Goal: Information Seeking & Learning: Learn about a topic

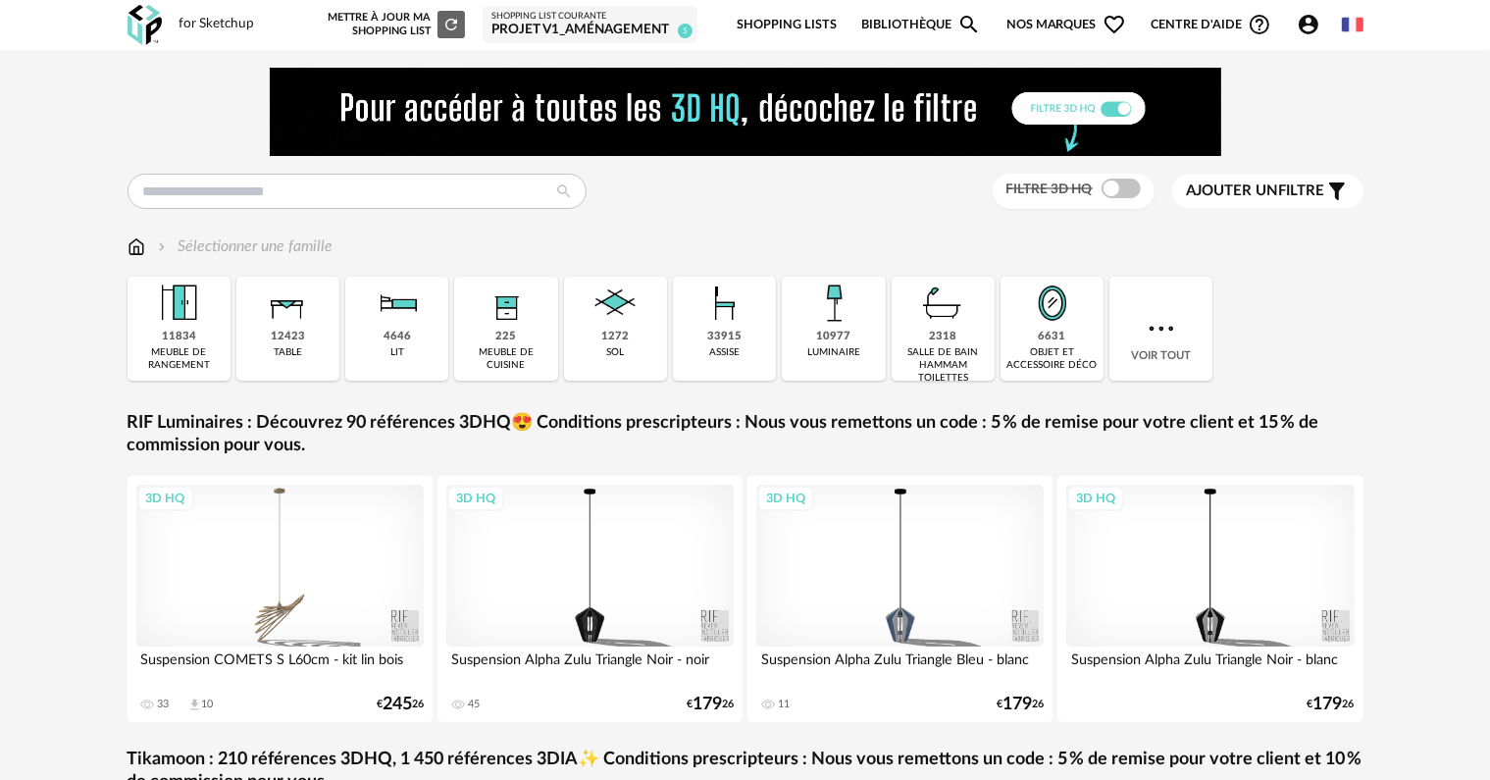
click at [1041, 24] on span "Nos marques Heart Outline icon" at bounding box center [1066, 25] width 120 height 46
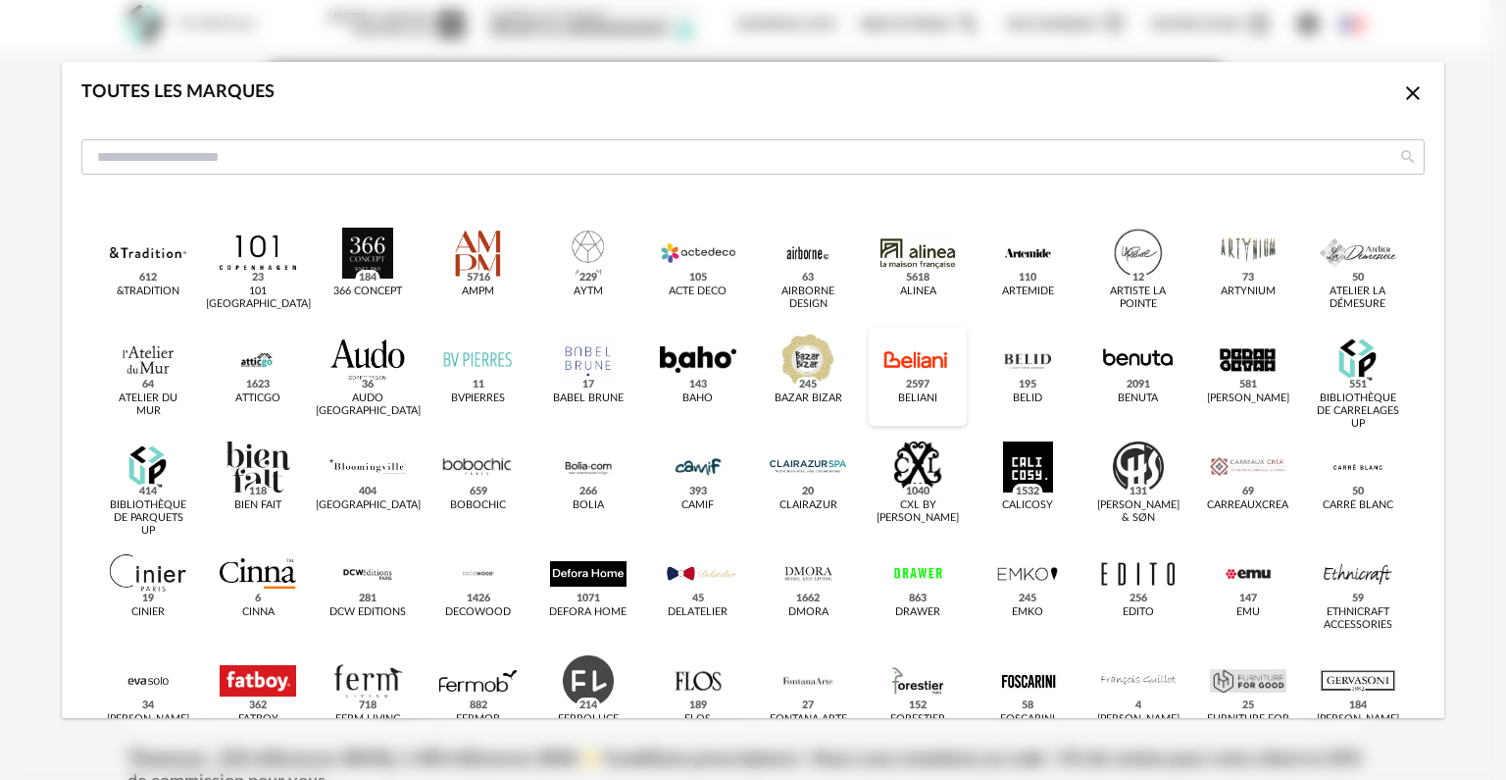
click at [918, 354] on div "dialog" at bounding box center [918, 359] width 77 height 51
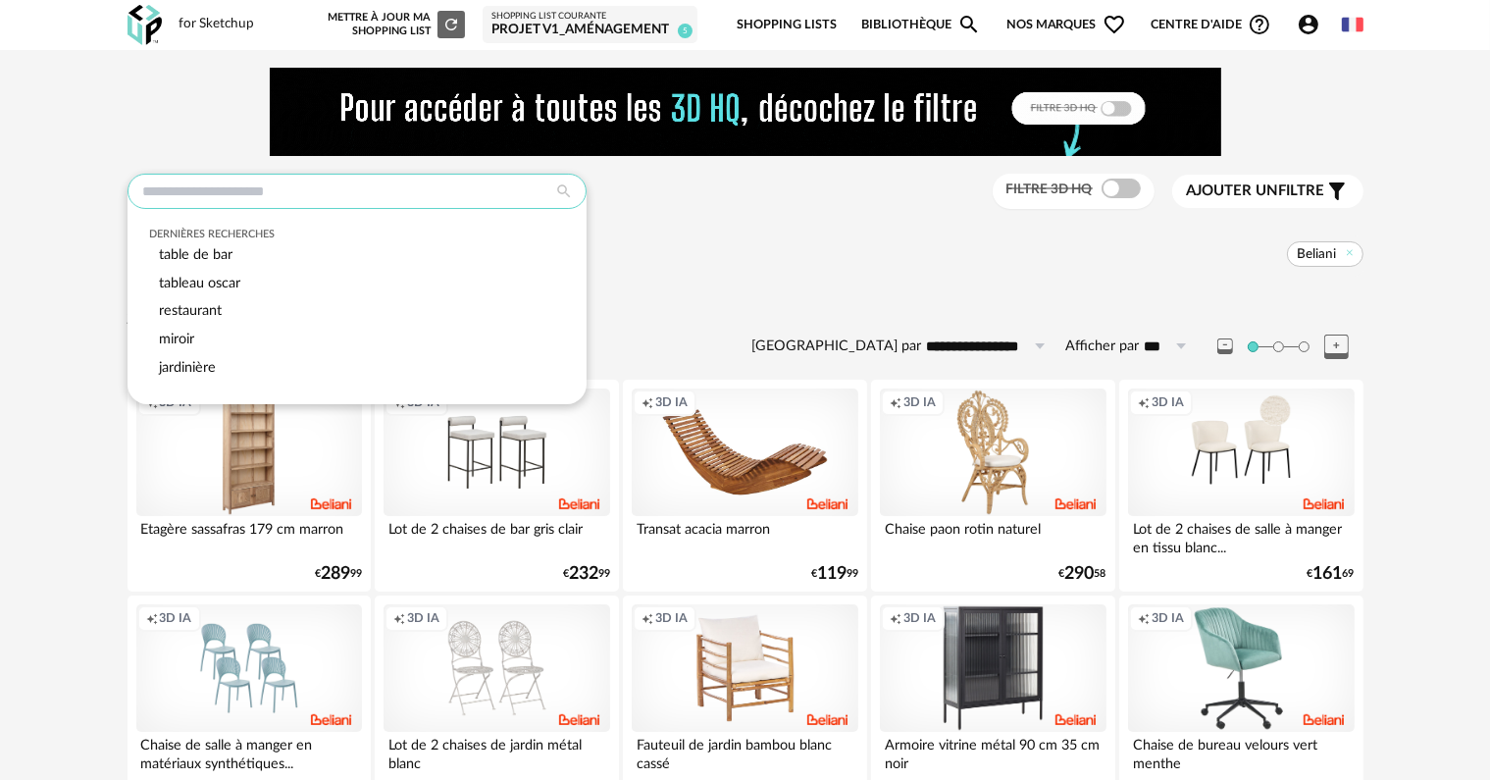
click at [451, 203] on input "text" at bounding box center [357, 191] width 459 height 35
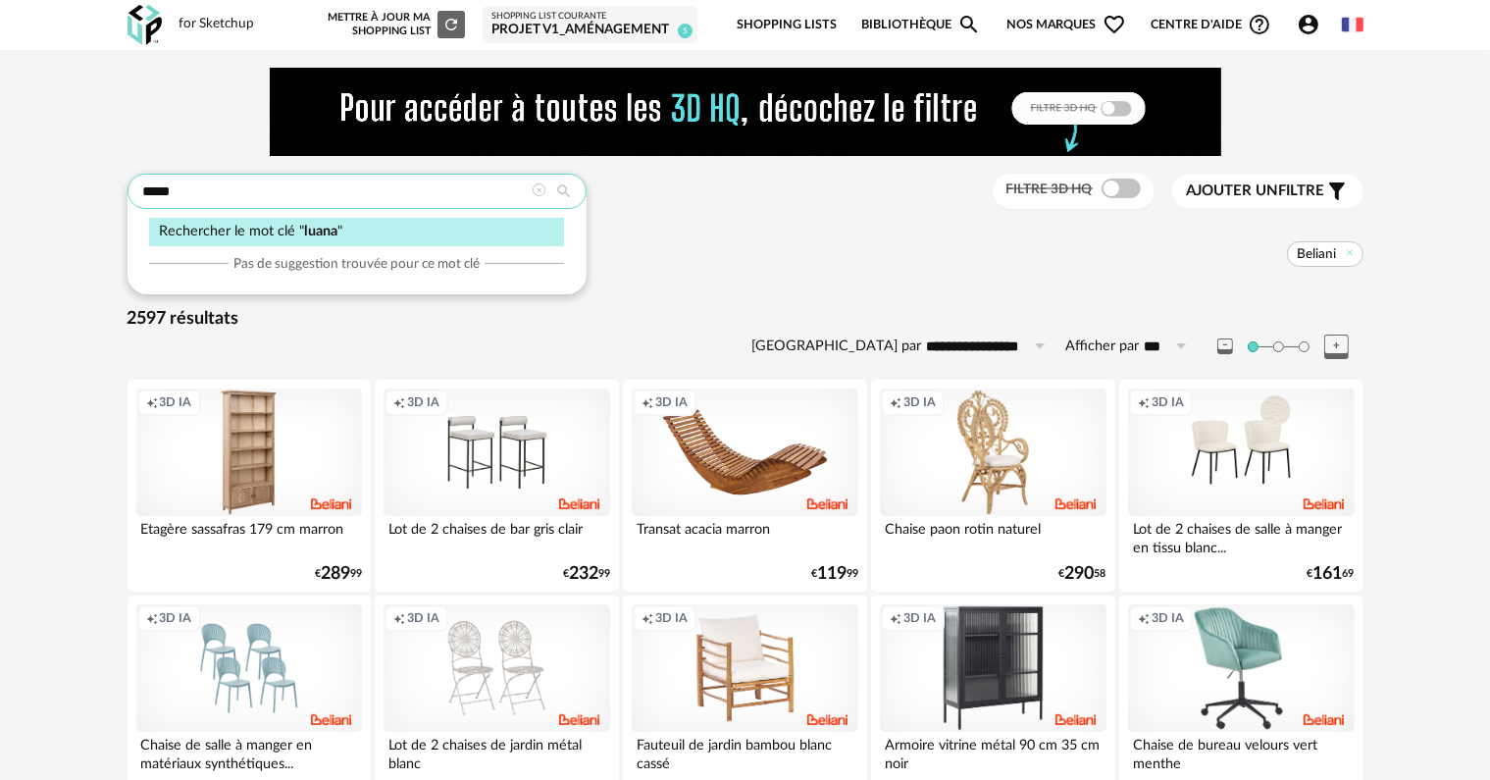
type input "*****"
type input "**********"
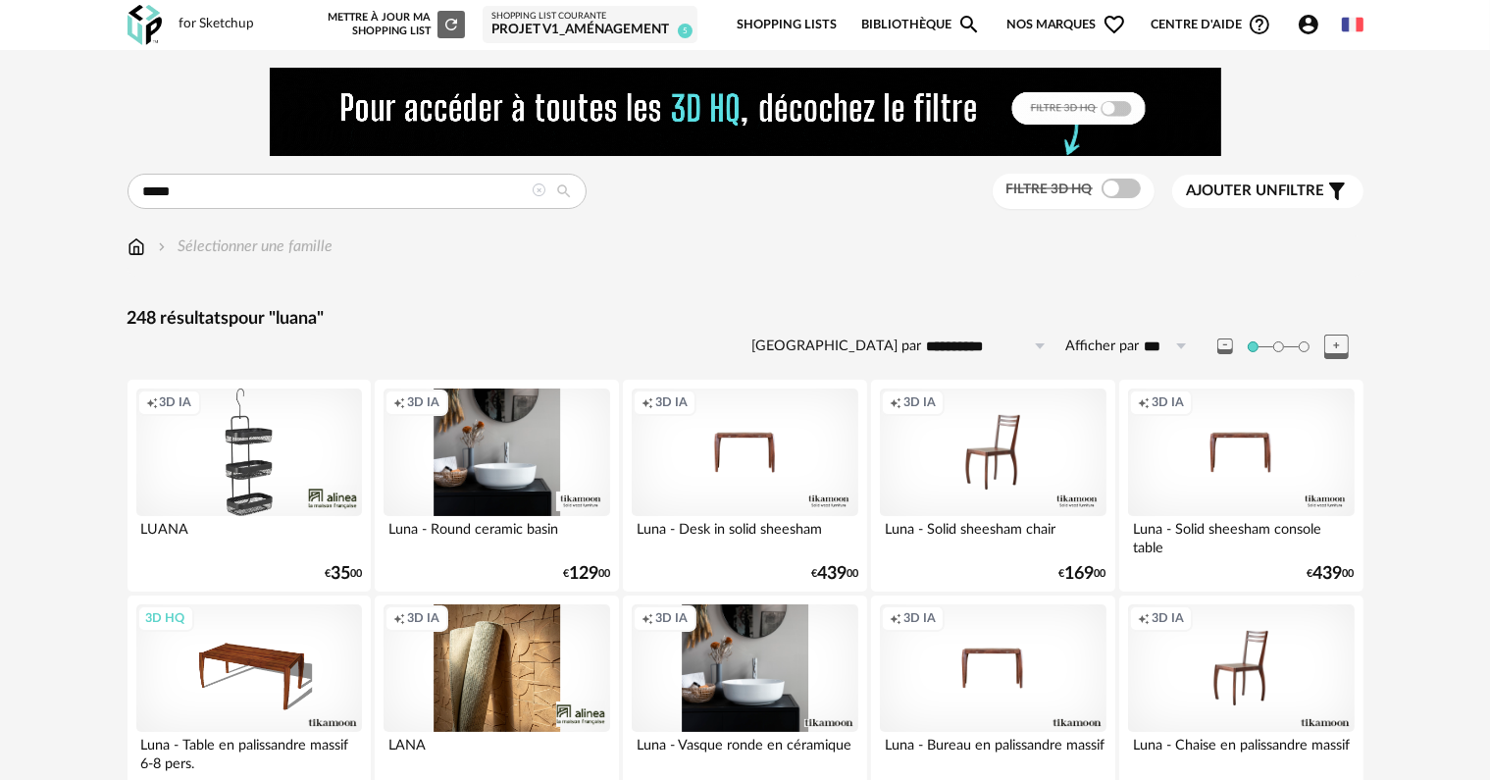
click at [1317, 200] on span "Ajouter un filtre" at bounding box center [1256, 191] width 138 height 20
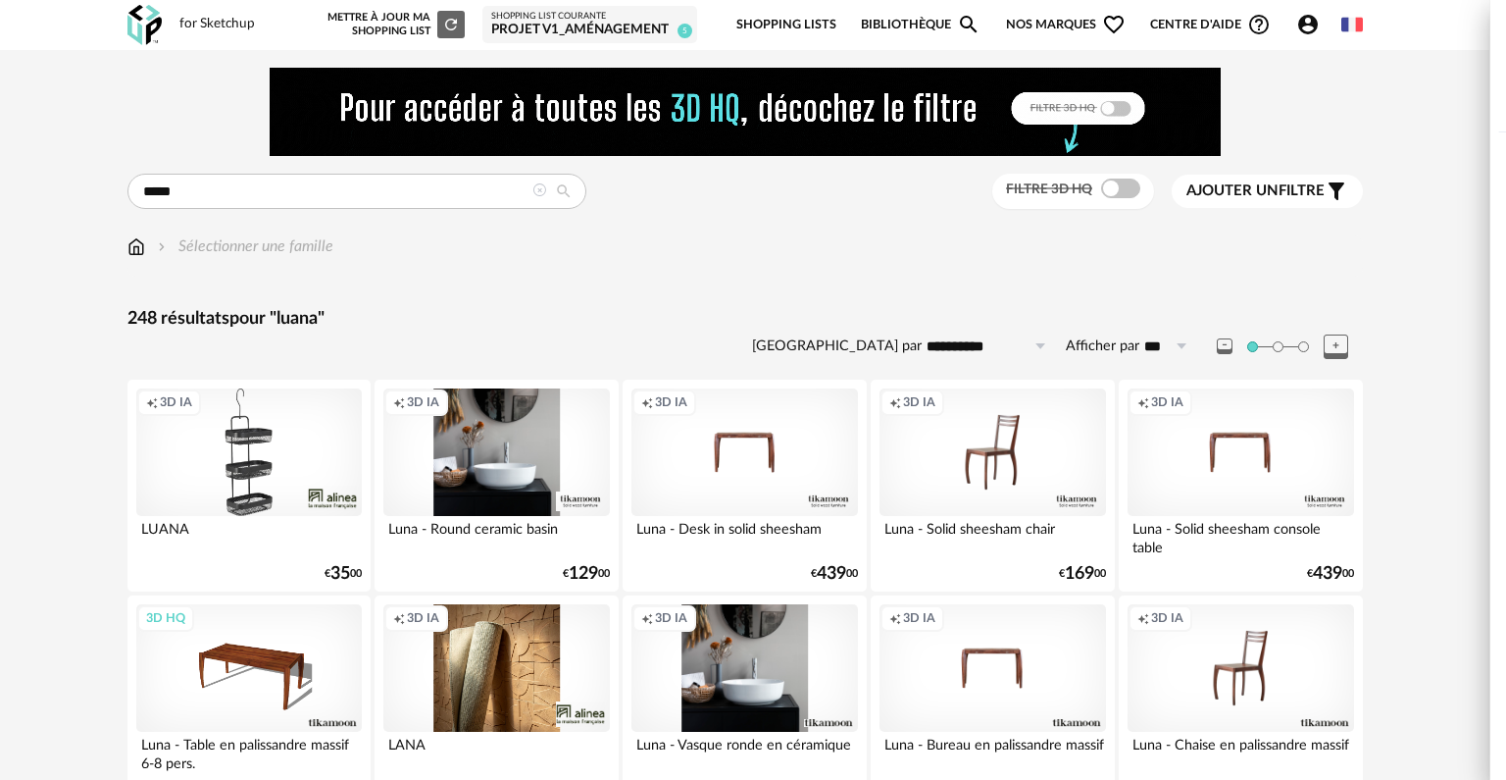
click at [1302, 170] on div "Marque" at bounding box center [1270, 155] width 396 height 47
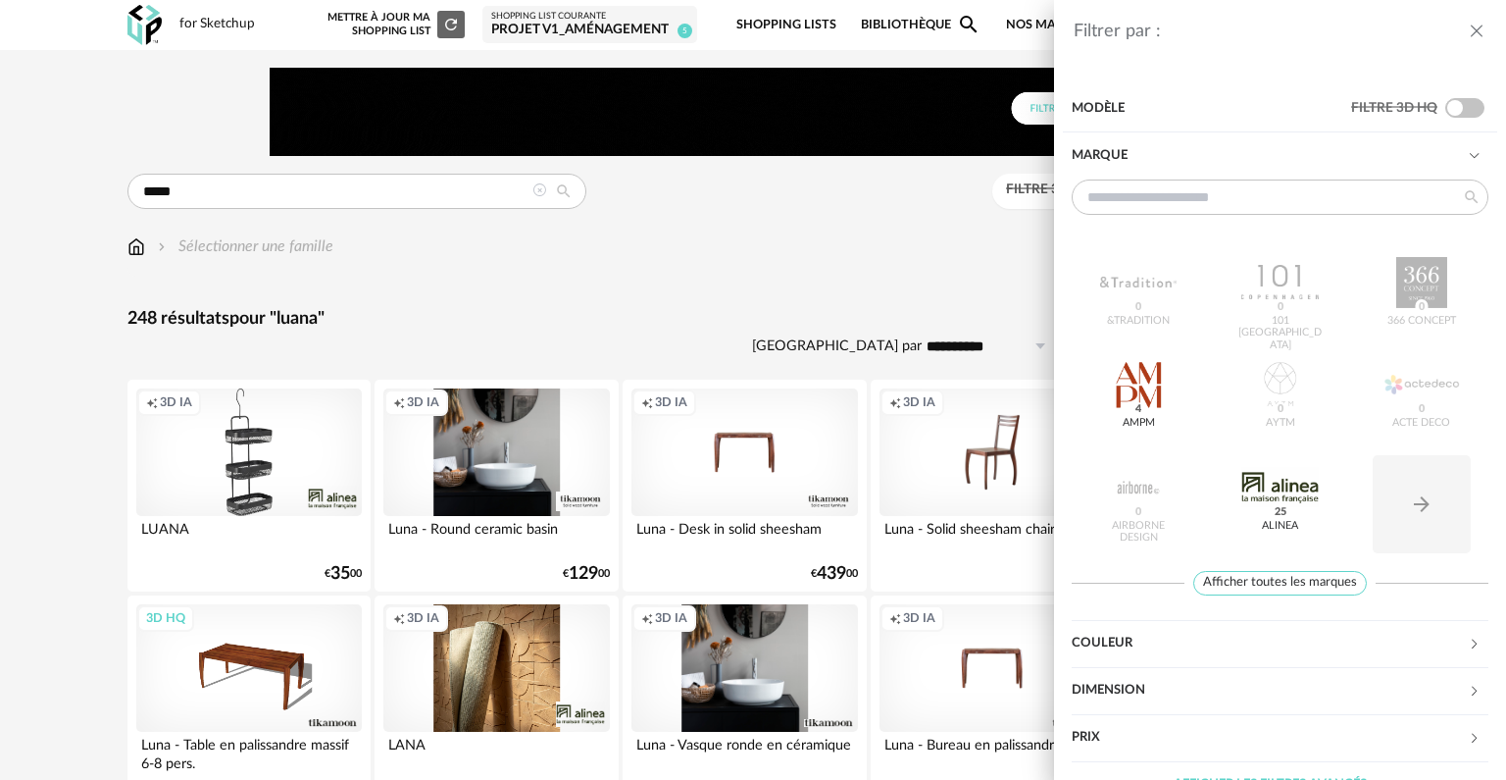
scroll to position [35, 0]
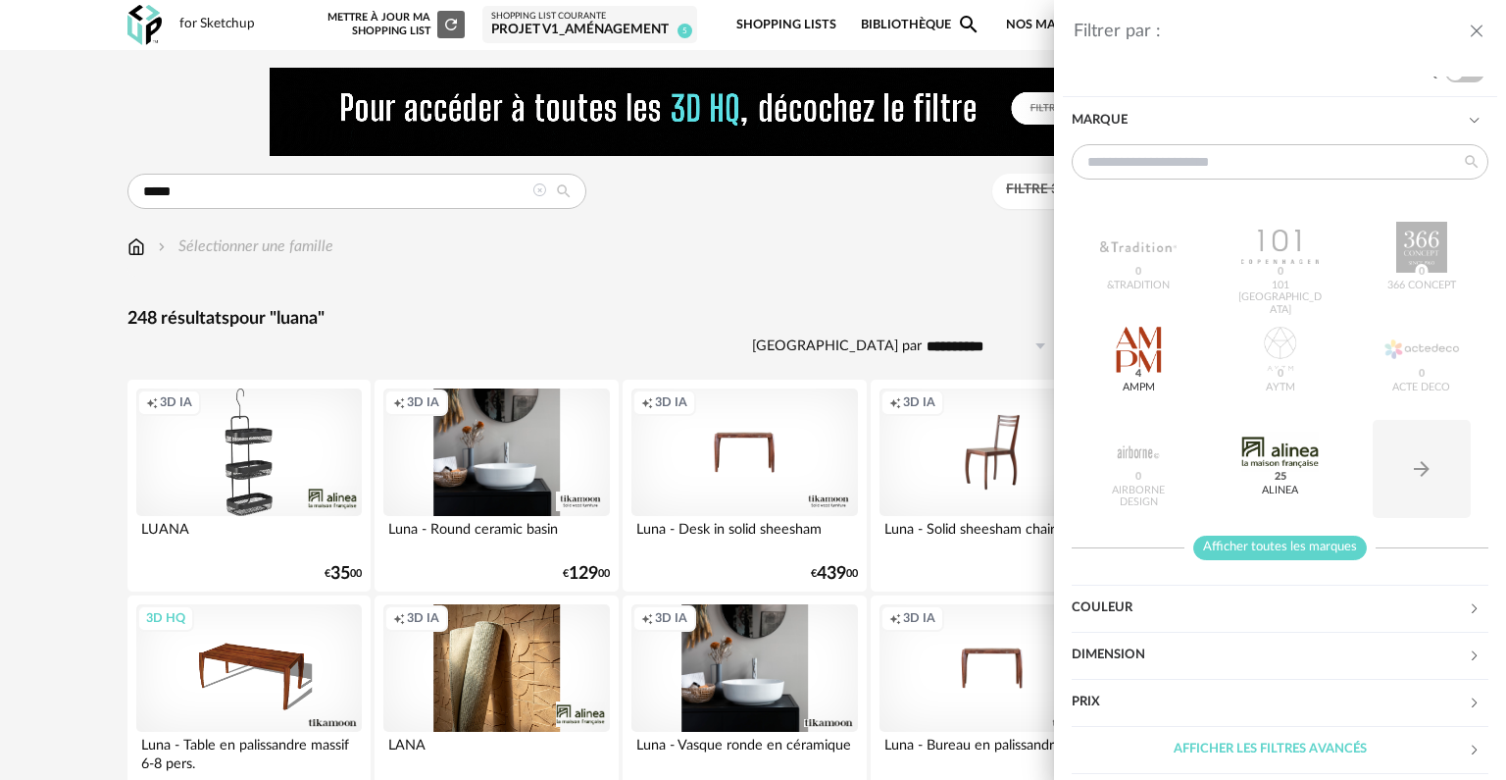
click at [1259, 546] on span "Afficher toutes les marques" at bounding box center [1281, 548] width 174 height 25
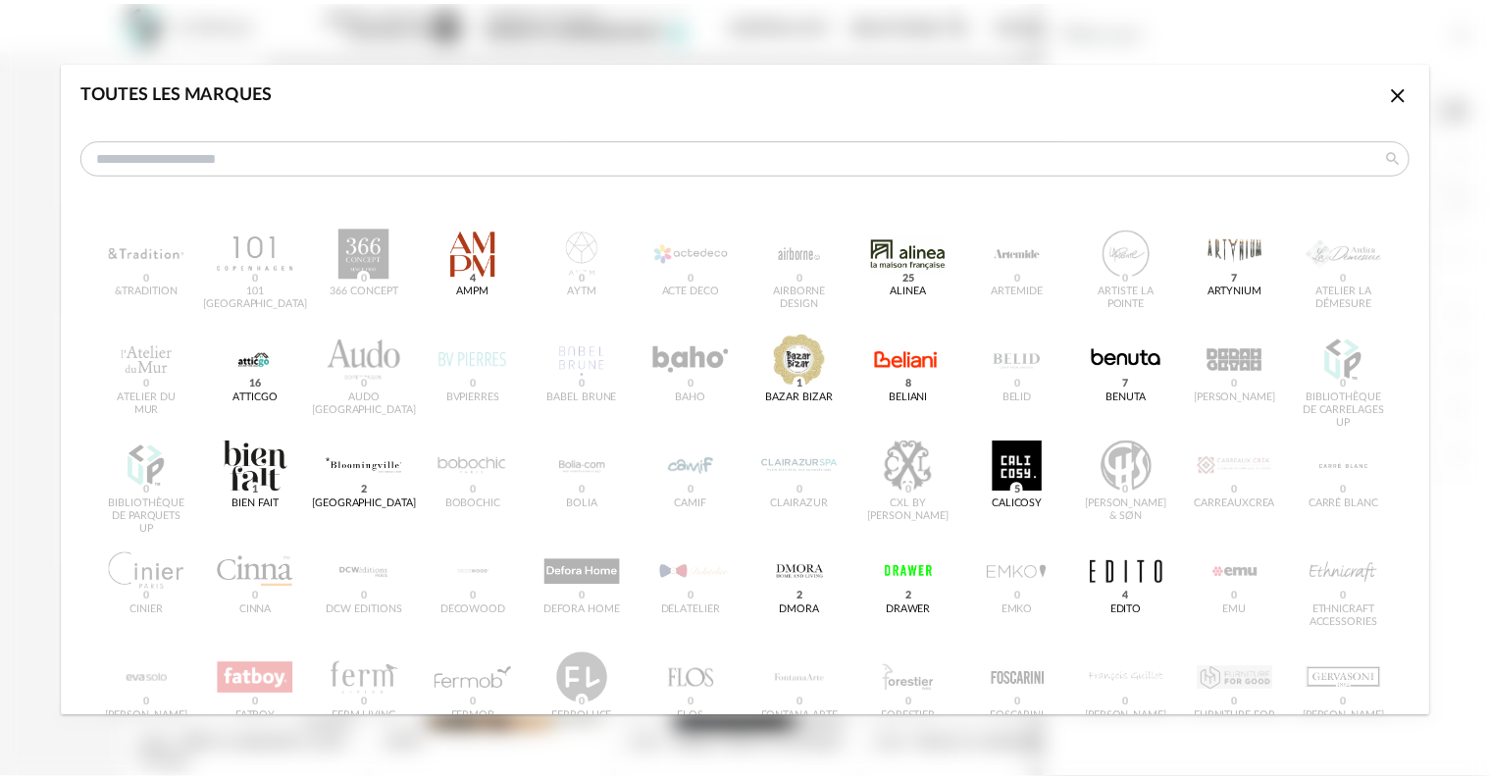
scroll to position [0, 0]
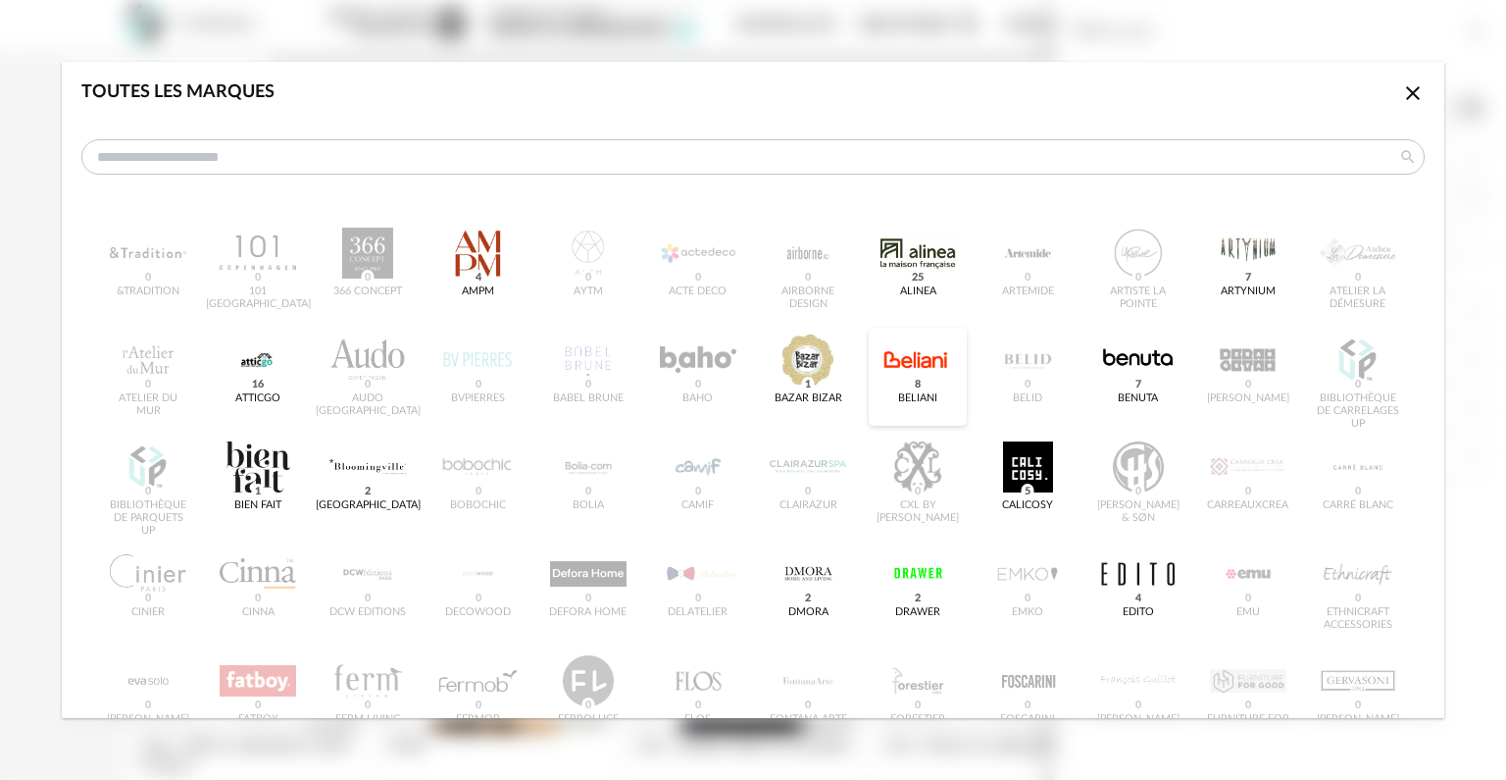
click at [916, 369] on div "dialog" at bounding box center [918, 359] width 77 height 51
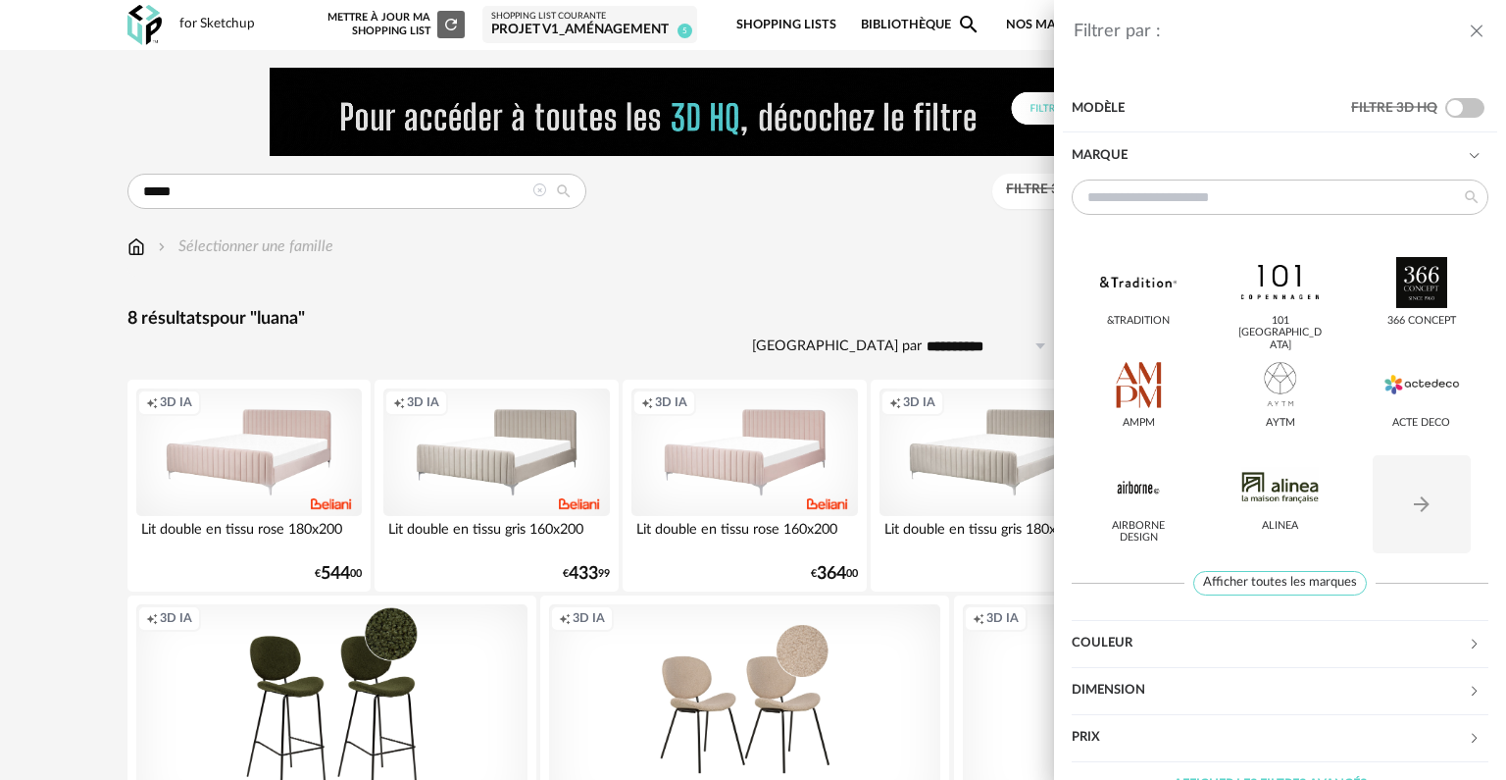
click at [1479, 30] on icon "close drawer" at bounding box center [1477, 32] width 20 height 20
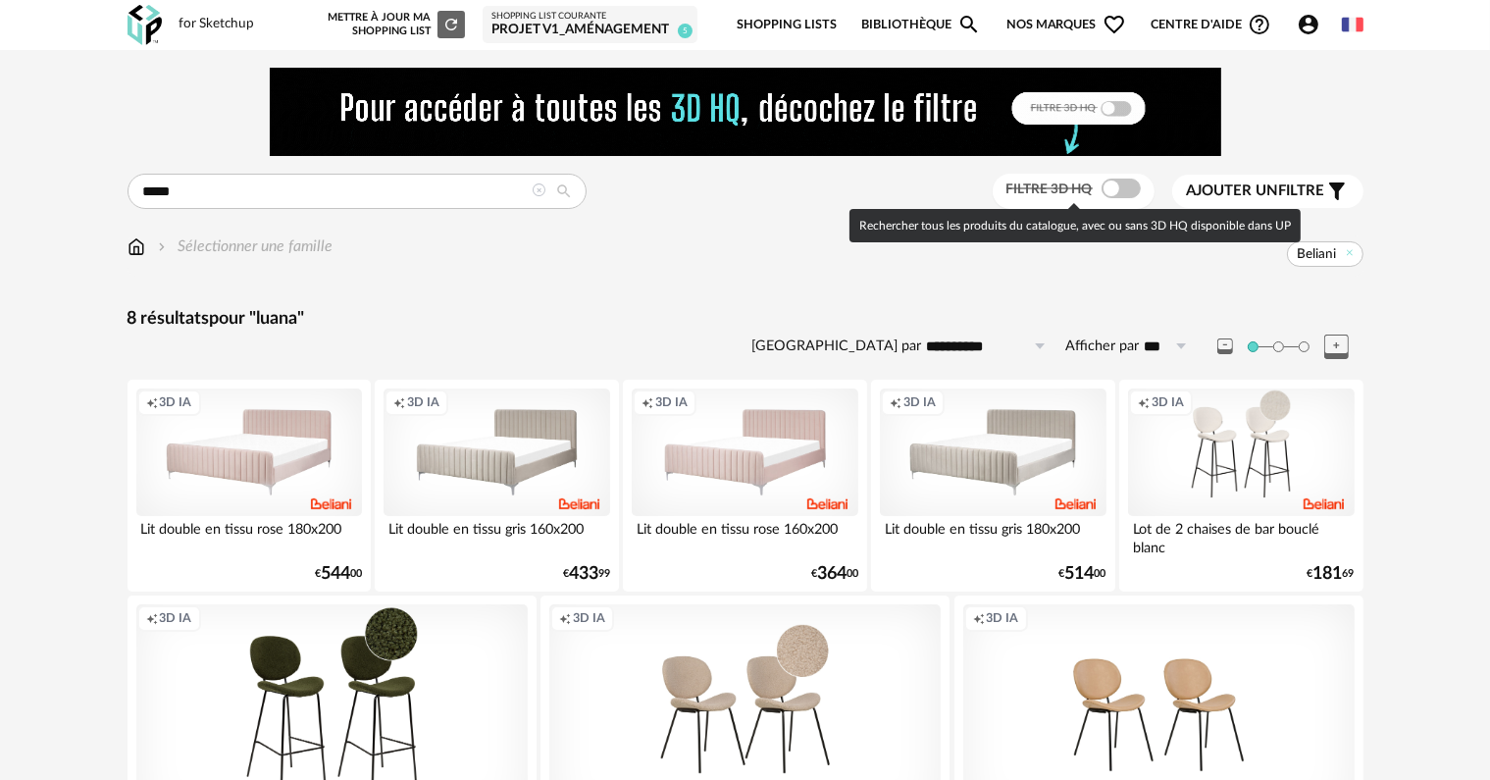
click at [1125, 194] on span at bounding box center [1120, 189] width 39 height 20
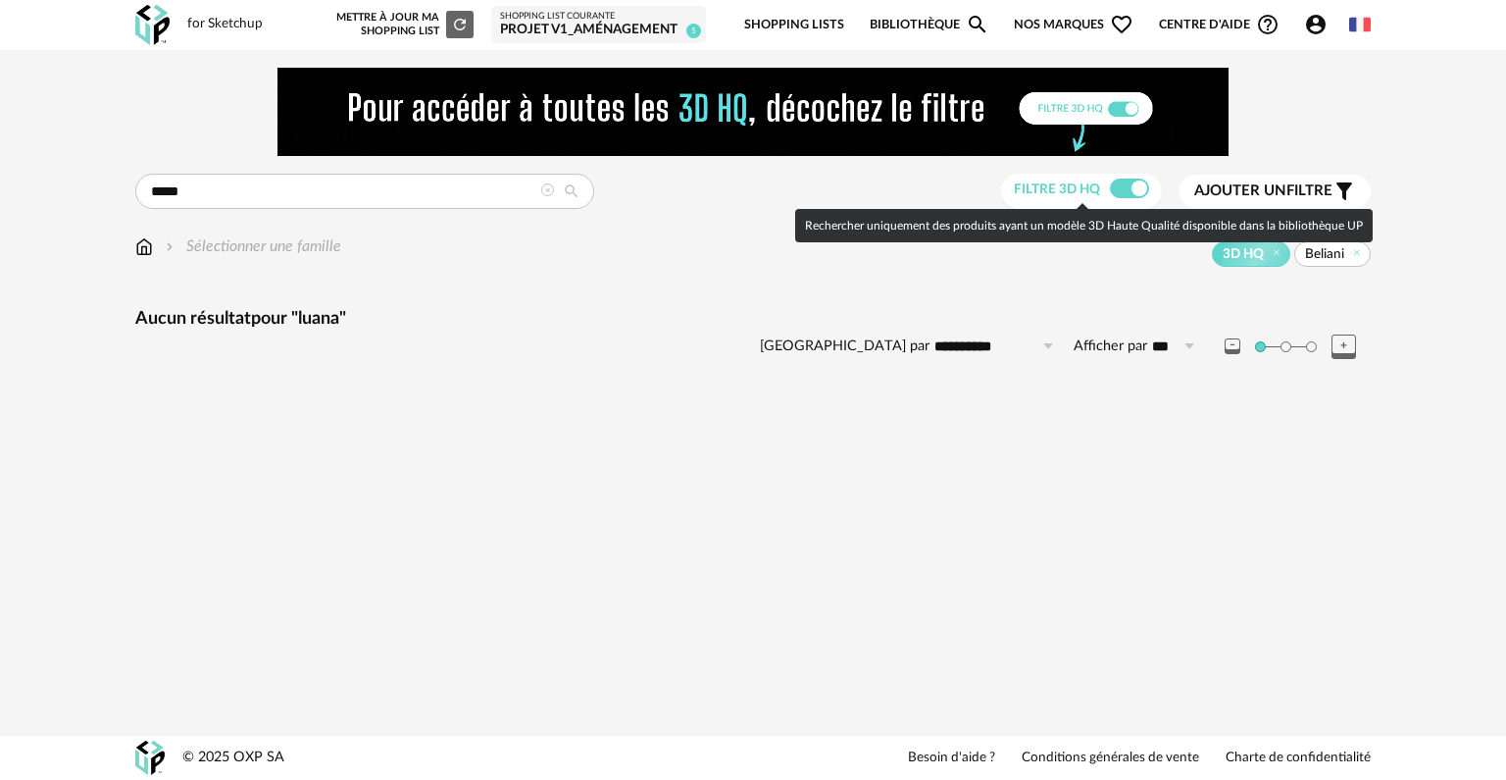
click at [1118, 192] on span at bounding box center [1129, 189] width 39 height 20
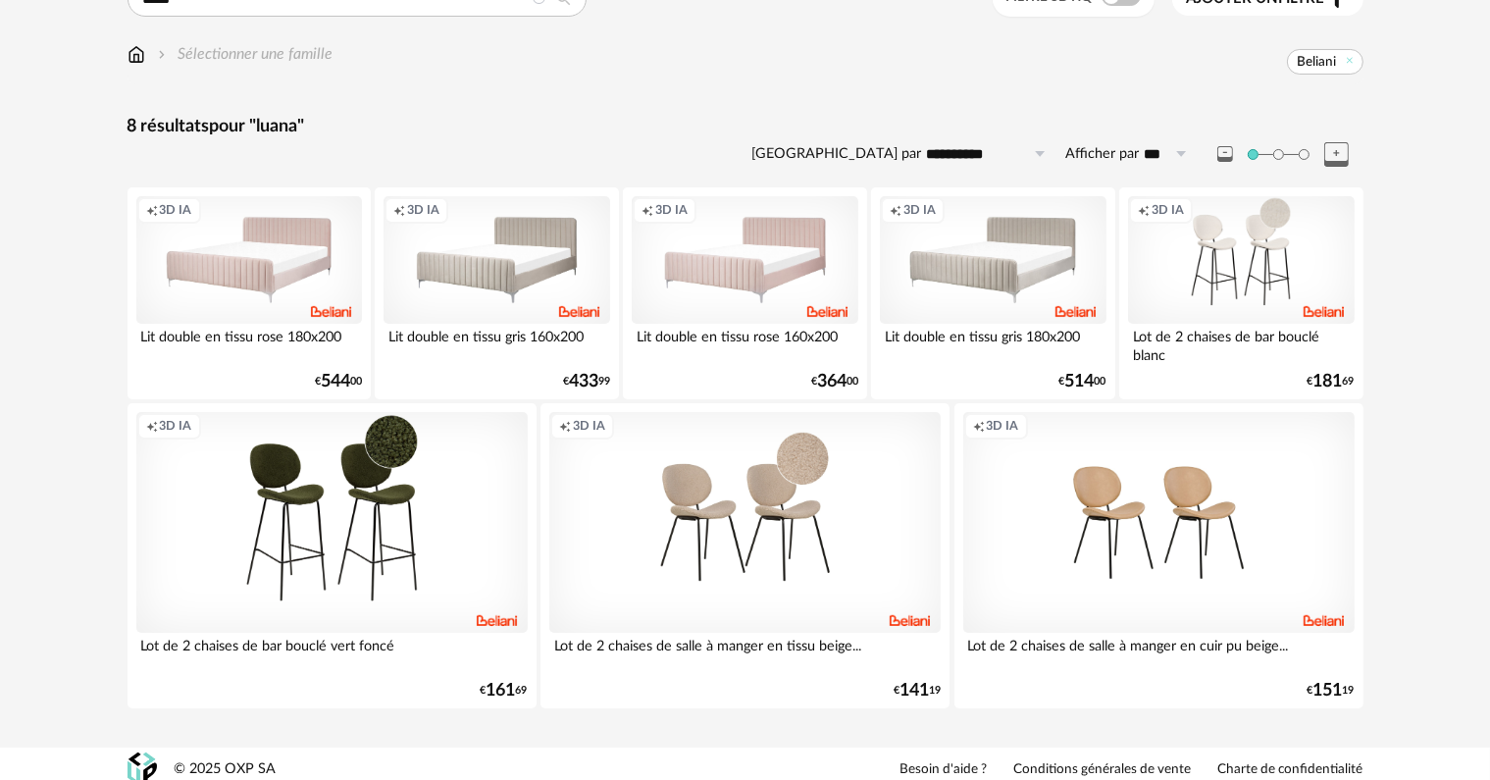
scroll to position [204, 0]
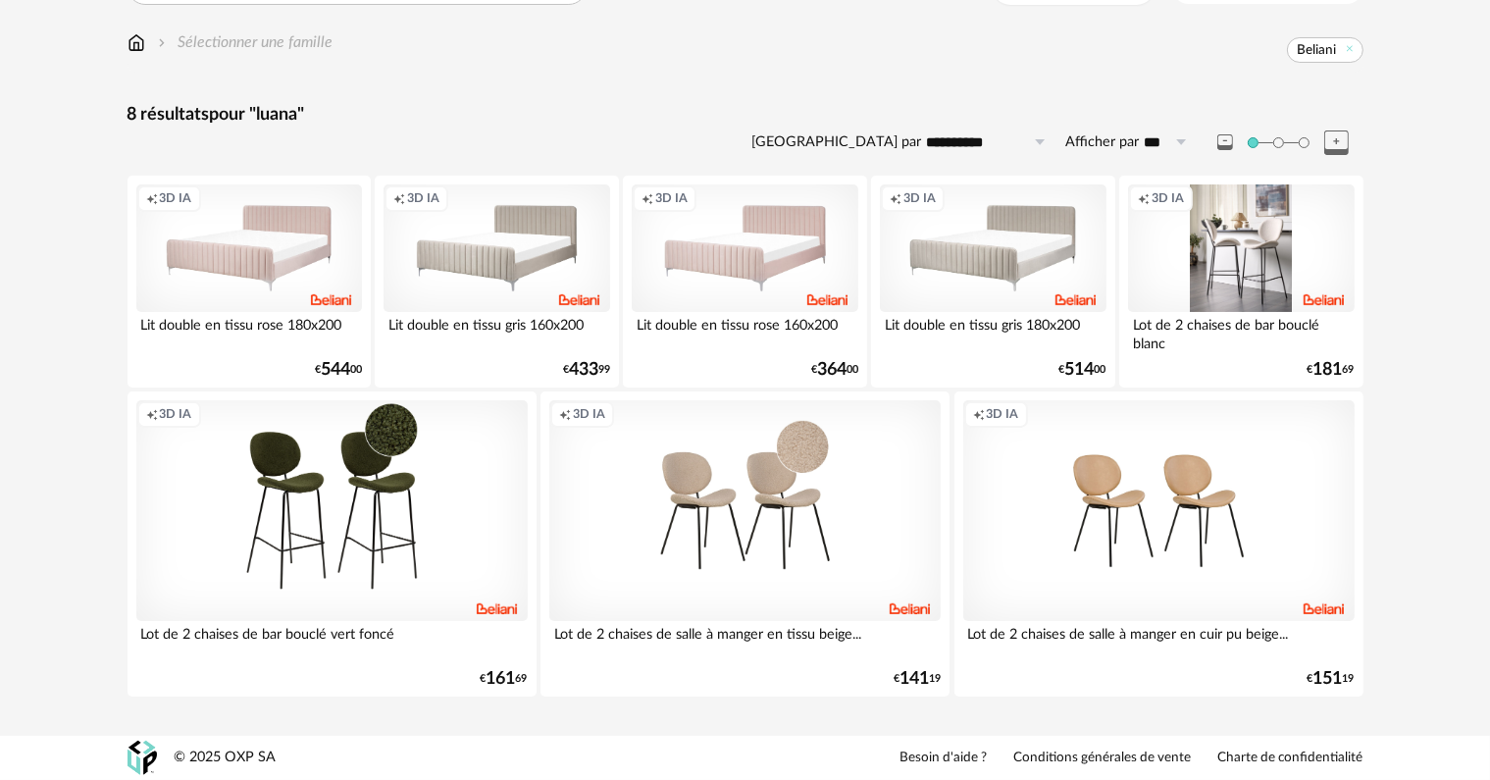
click at [1238, 242] on div "Creation icon 3D IA" at bounding box center [1241, 248] width 226 height 128
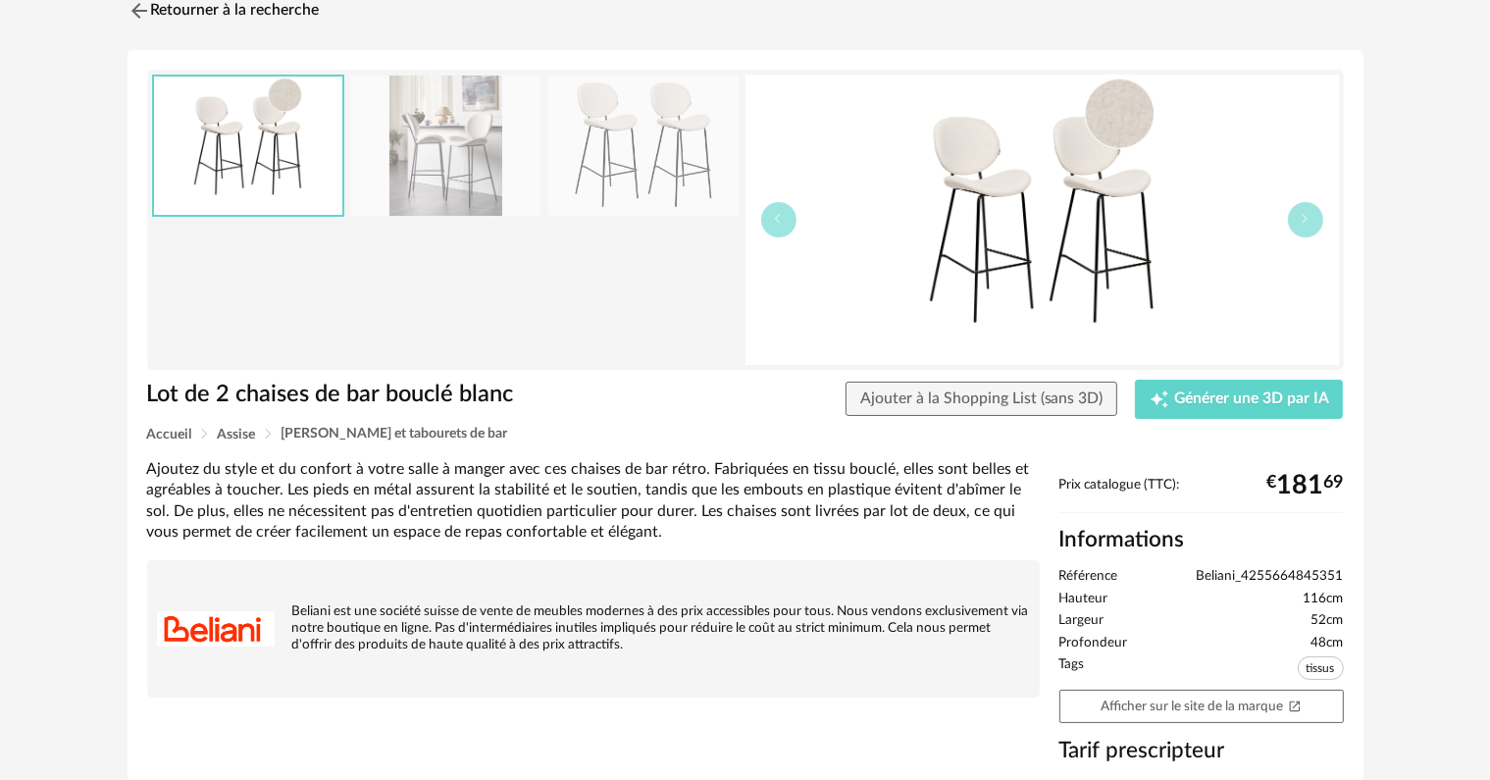
scroll to position [98, 0]
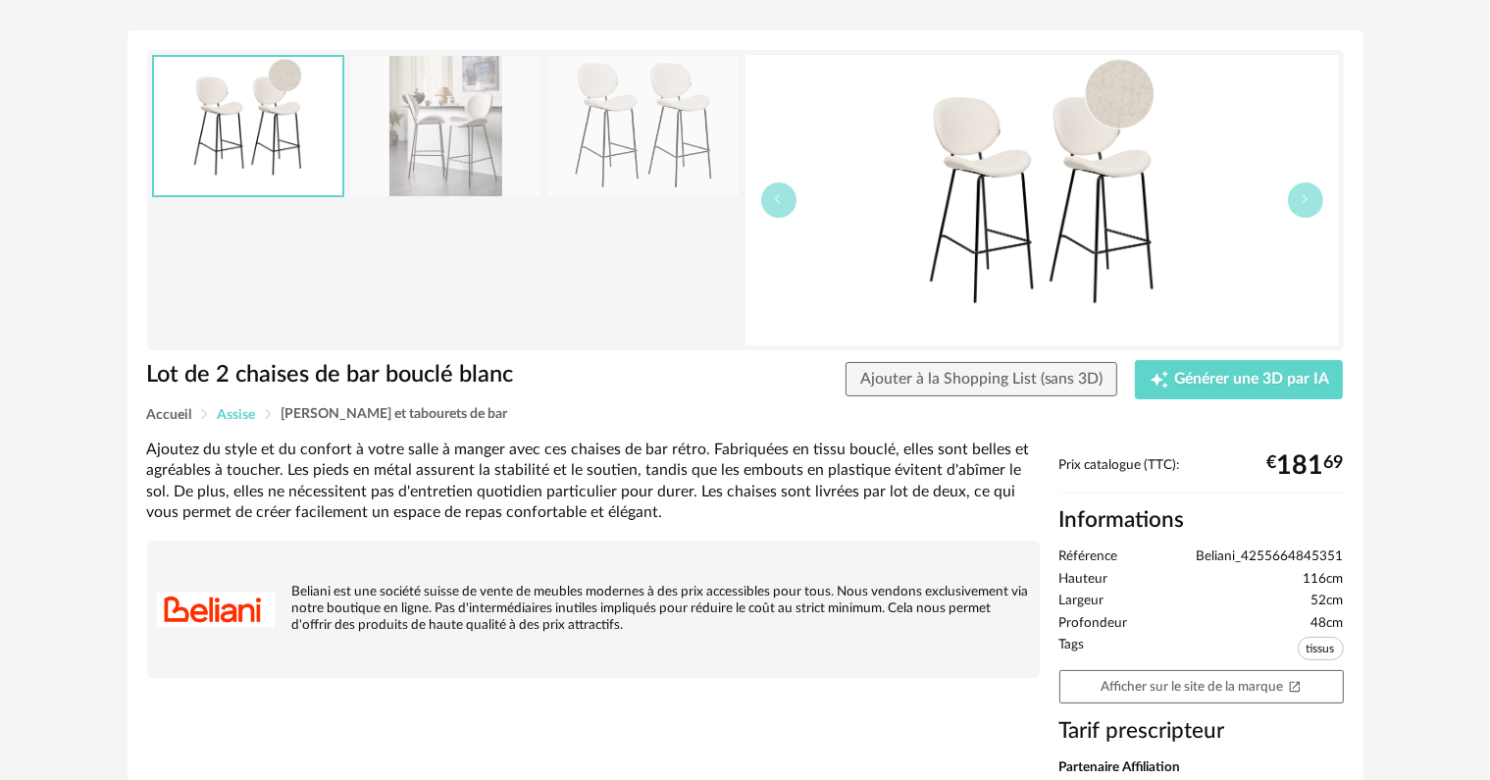
click at [240, 412] on span "Assise" at bounding box center [237, 415] width 38 height 14
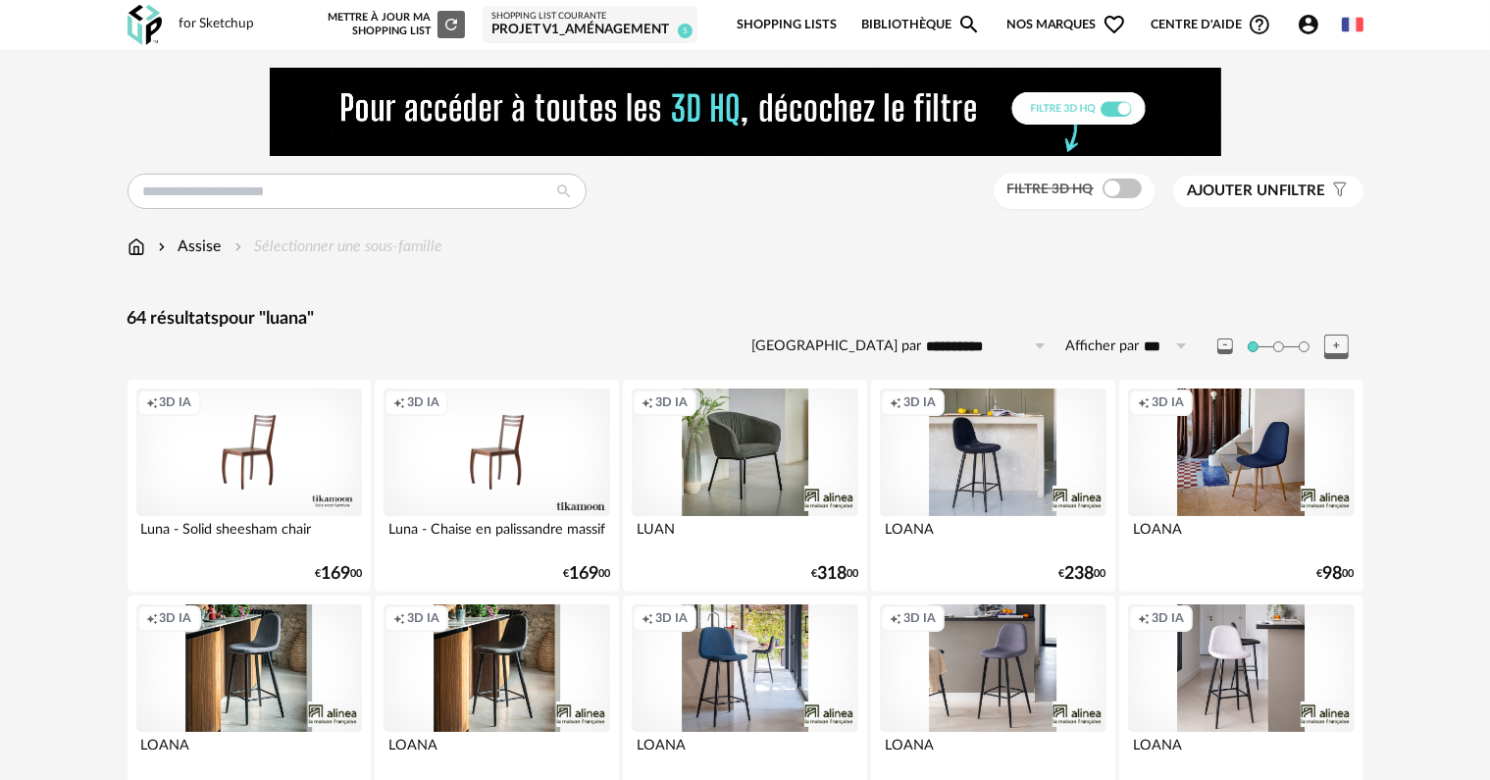
click at [1287, 195] on span "Ajouter un filtre" at bounding box center [1257, 191] width 138 height 20
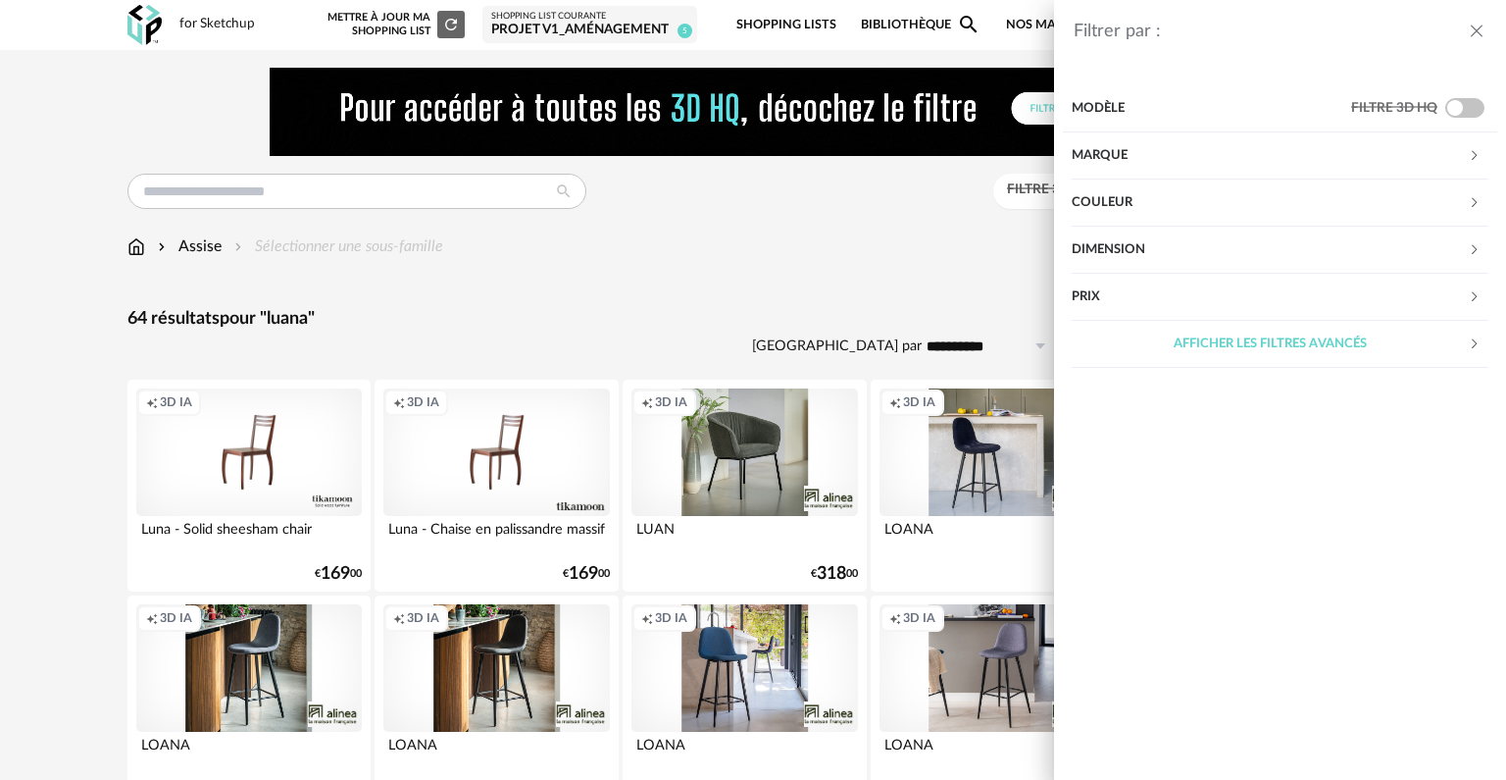
click at [1174, 161] on div "Marque" at bounding box center [1270, 155] width 396 height 47
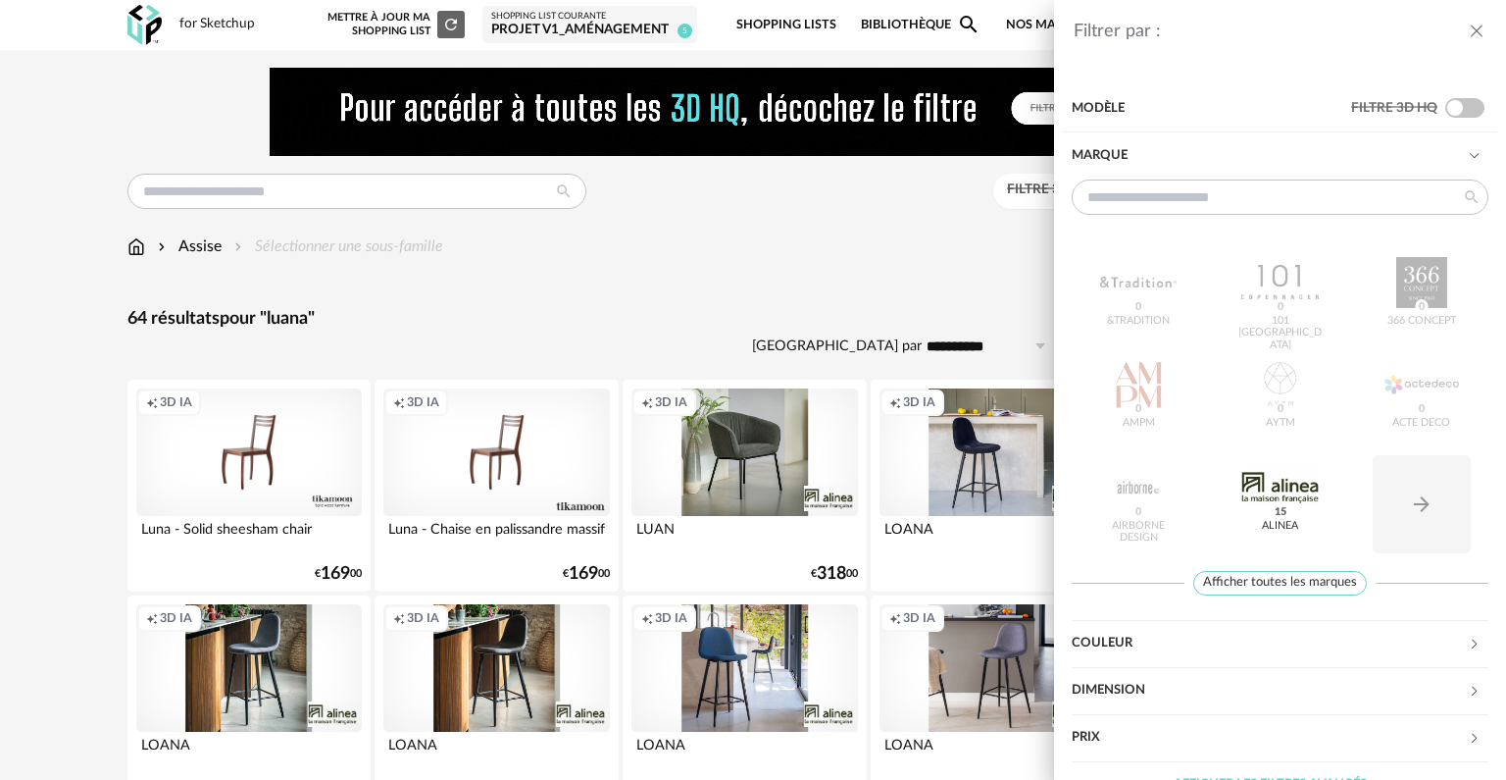
scroll to position [35, 0]
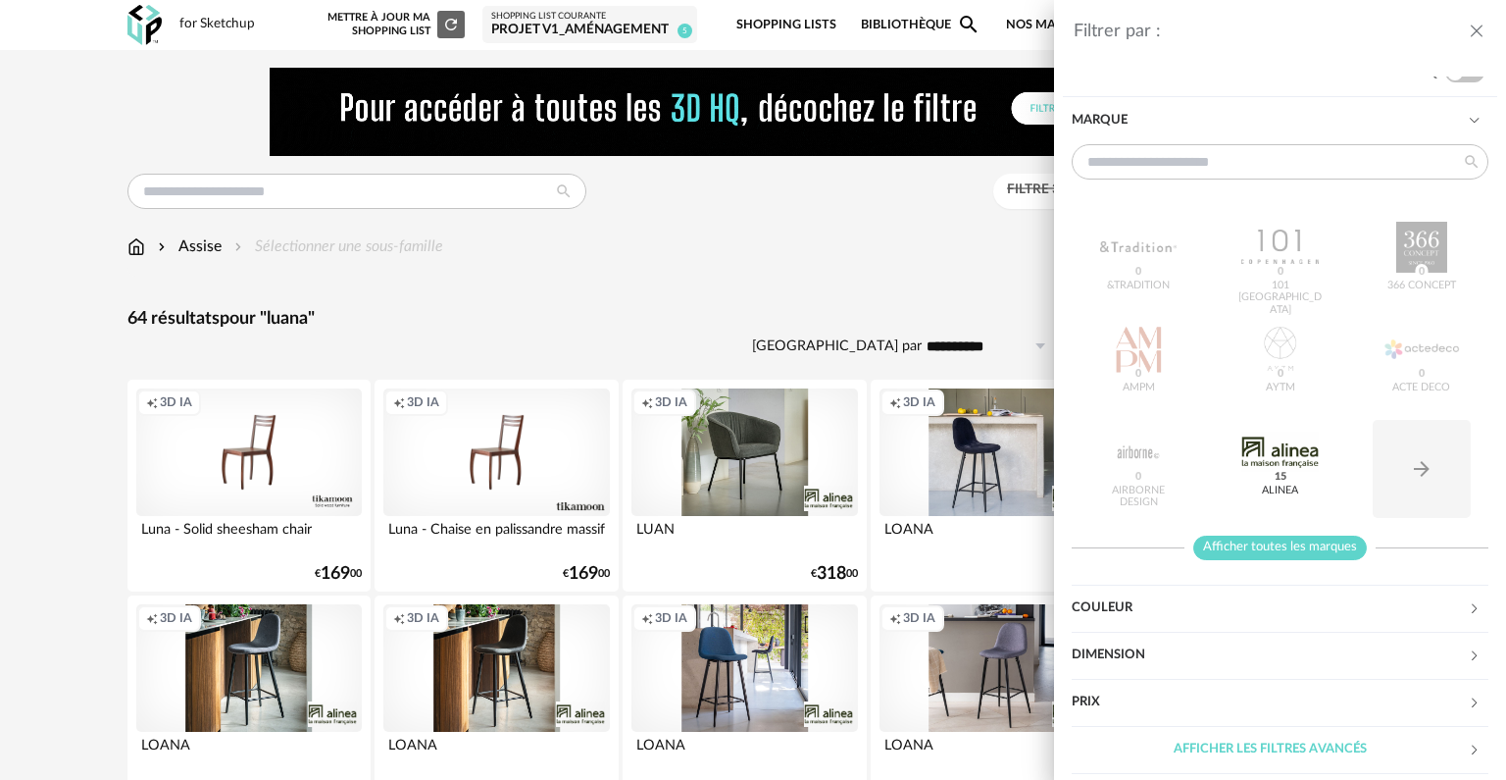
click at [1287, 541] on span "Afficher toutes les marques" at bounding box center [1281, 548] width 174 height 25
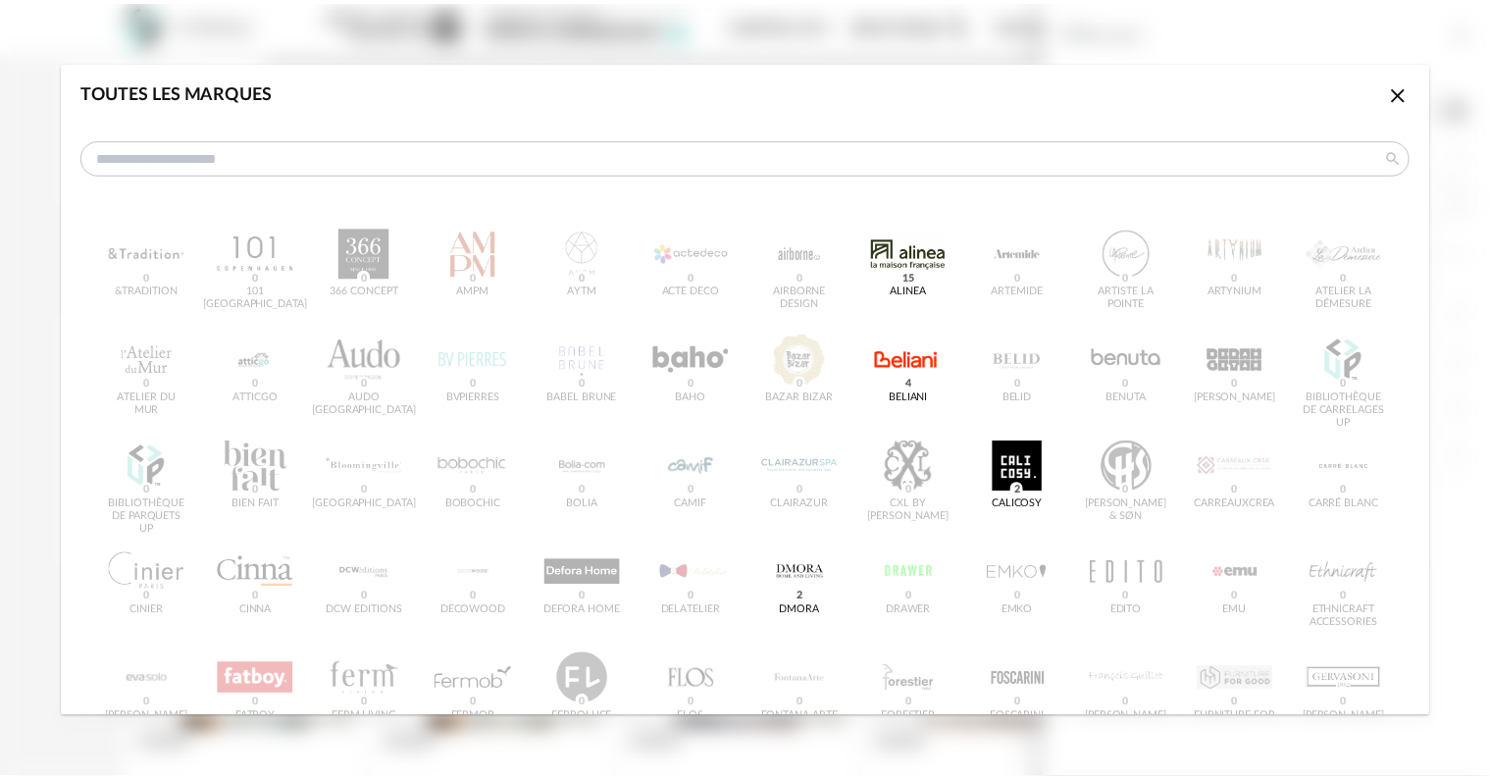
scroll to position [0, 0]
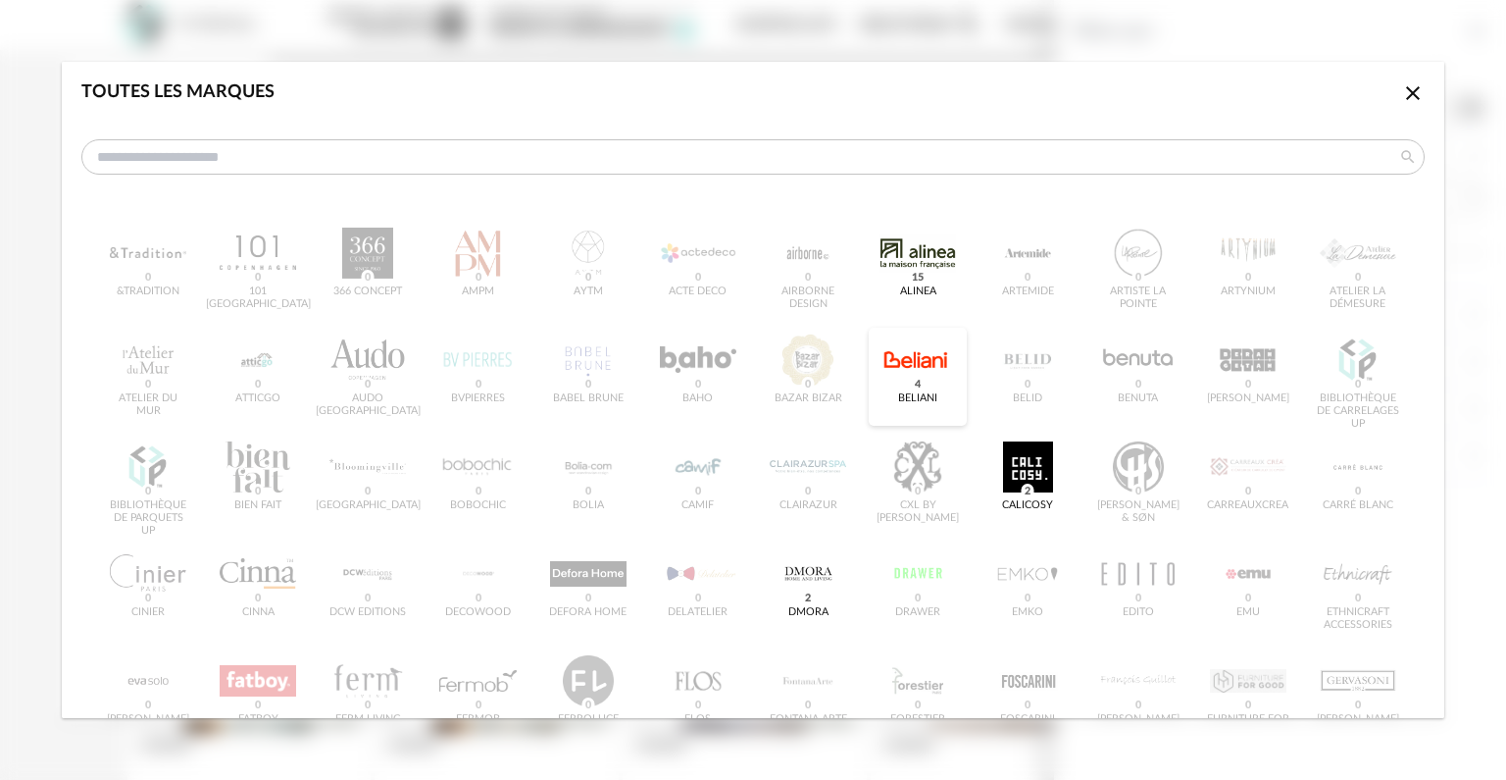
click at [923, 377] on div "dialog" at bounding box center [918, 359] width 77 height 51
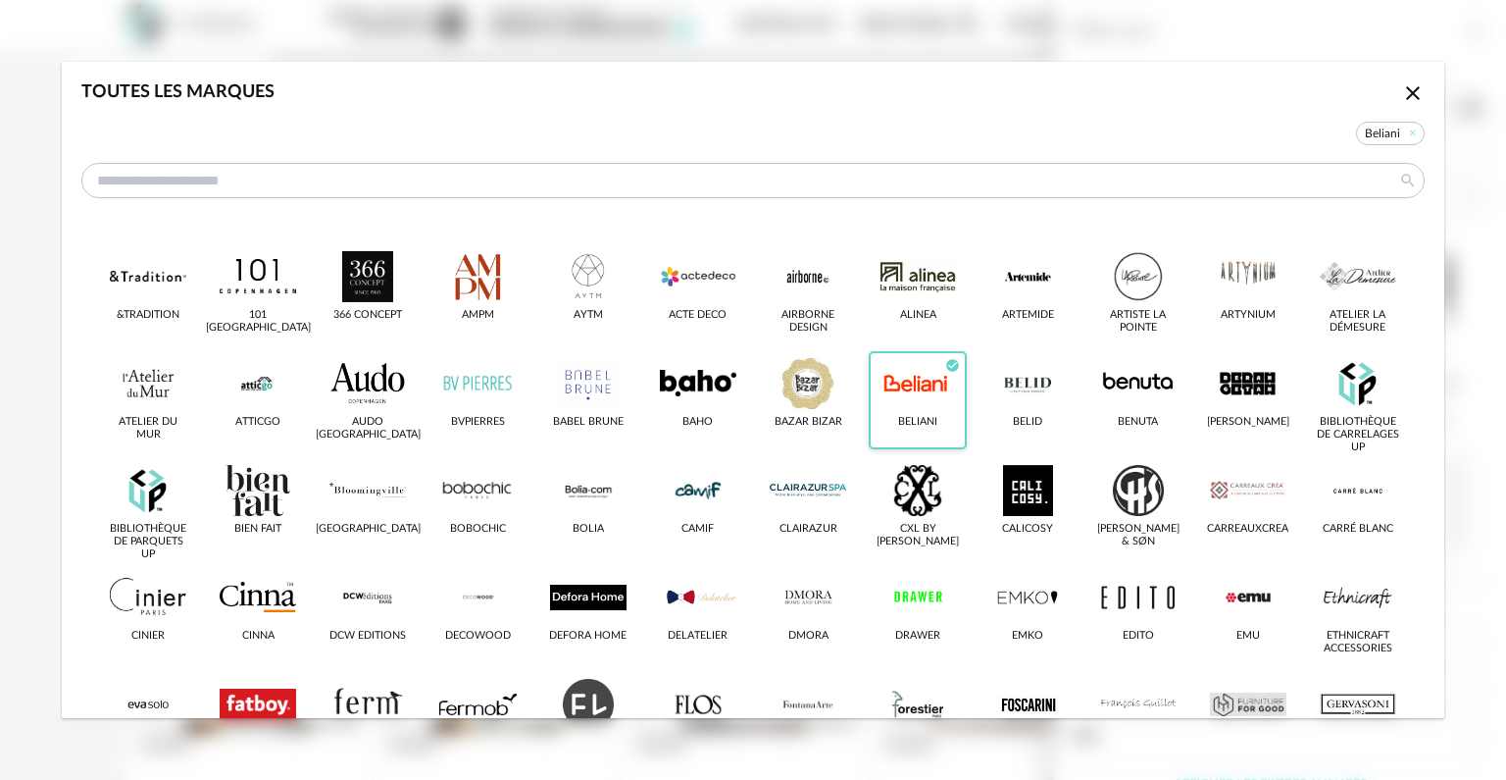
type input "*****"
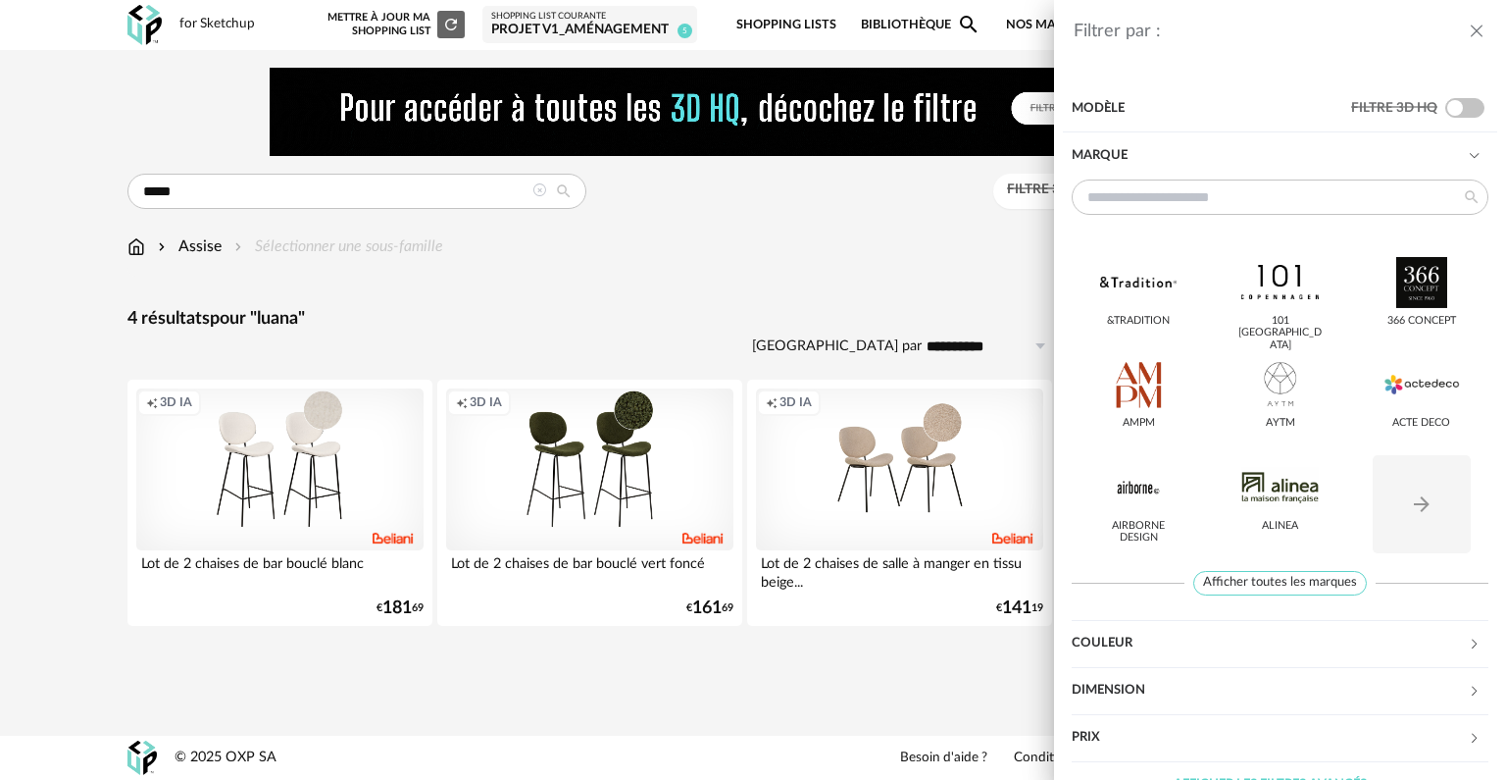
click at [595, 664] on div "Filtrer par : Modèle Filtre 3D HQ Marque &tradition 101 [GEOGRAPHIC_DATA] 366 C…" at bounding box center [753, 390] width 1506 height 780
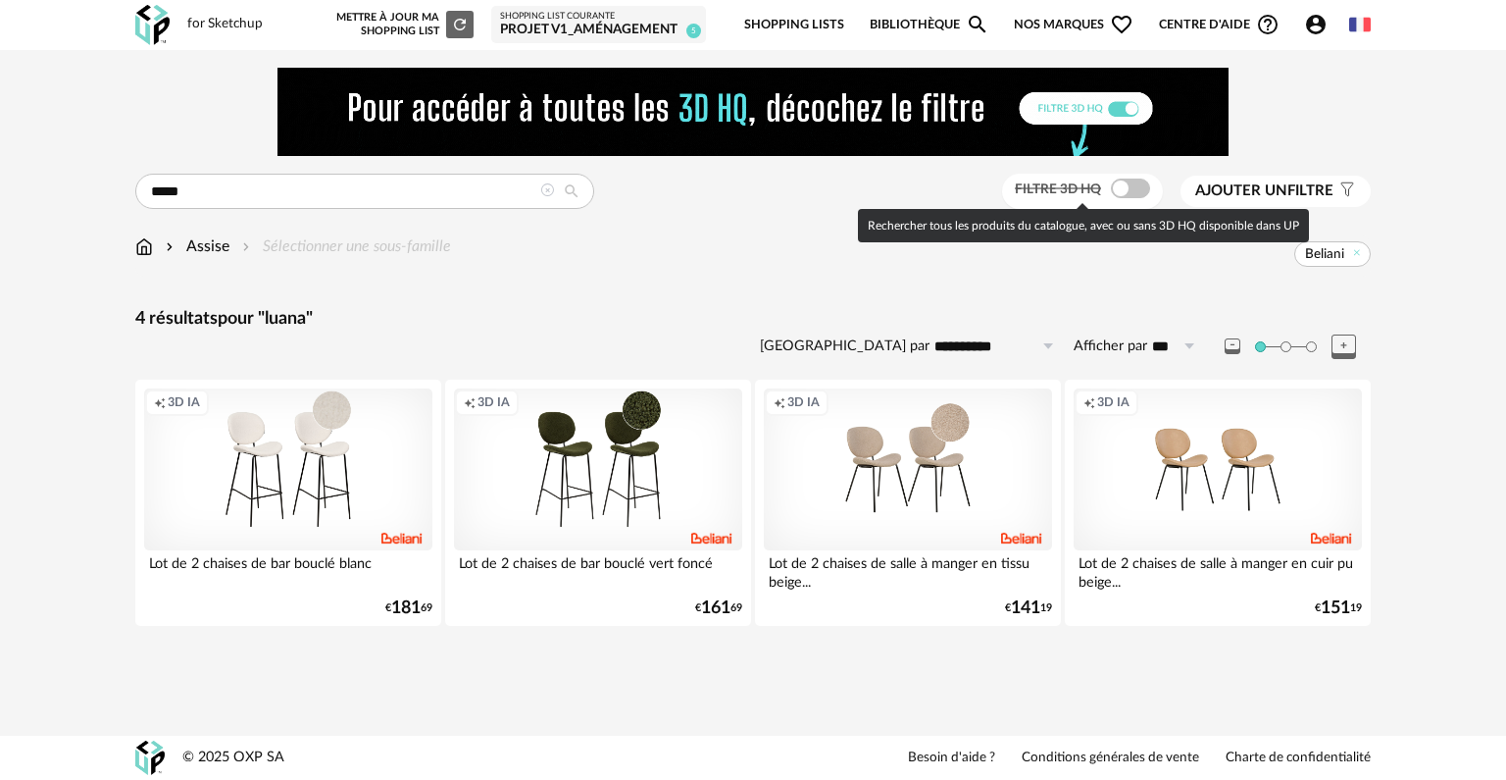
click at [1126, 190] on span at bounding box center [1130, 189] width 39 height 20
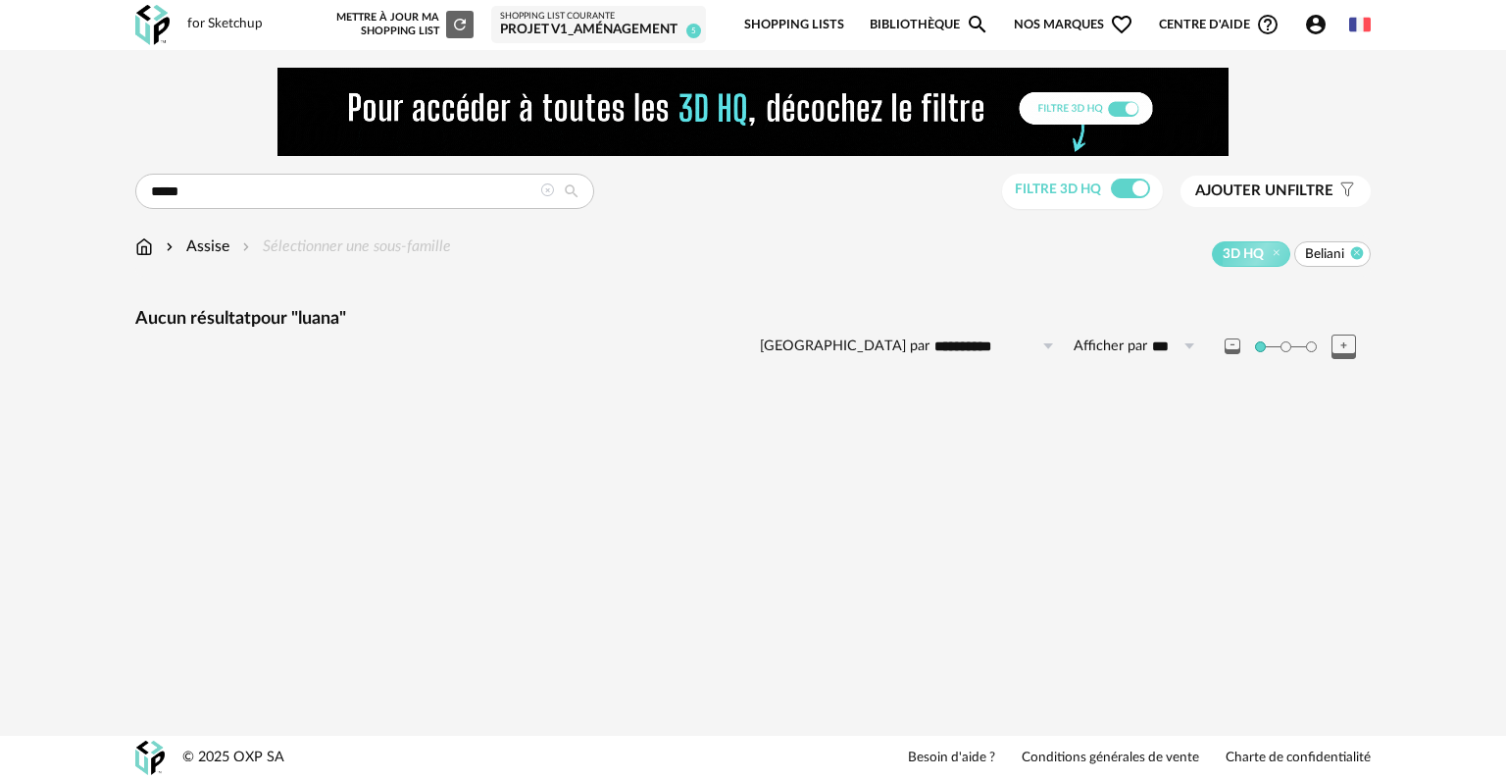
click at [1356, 255] on icon at bounding box center [1358, 252] width 13 height 13
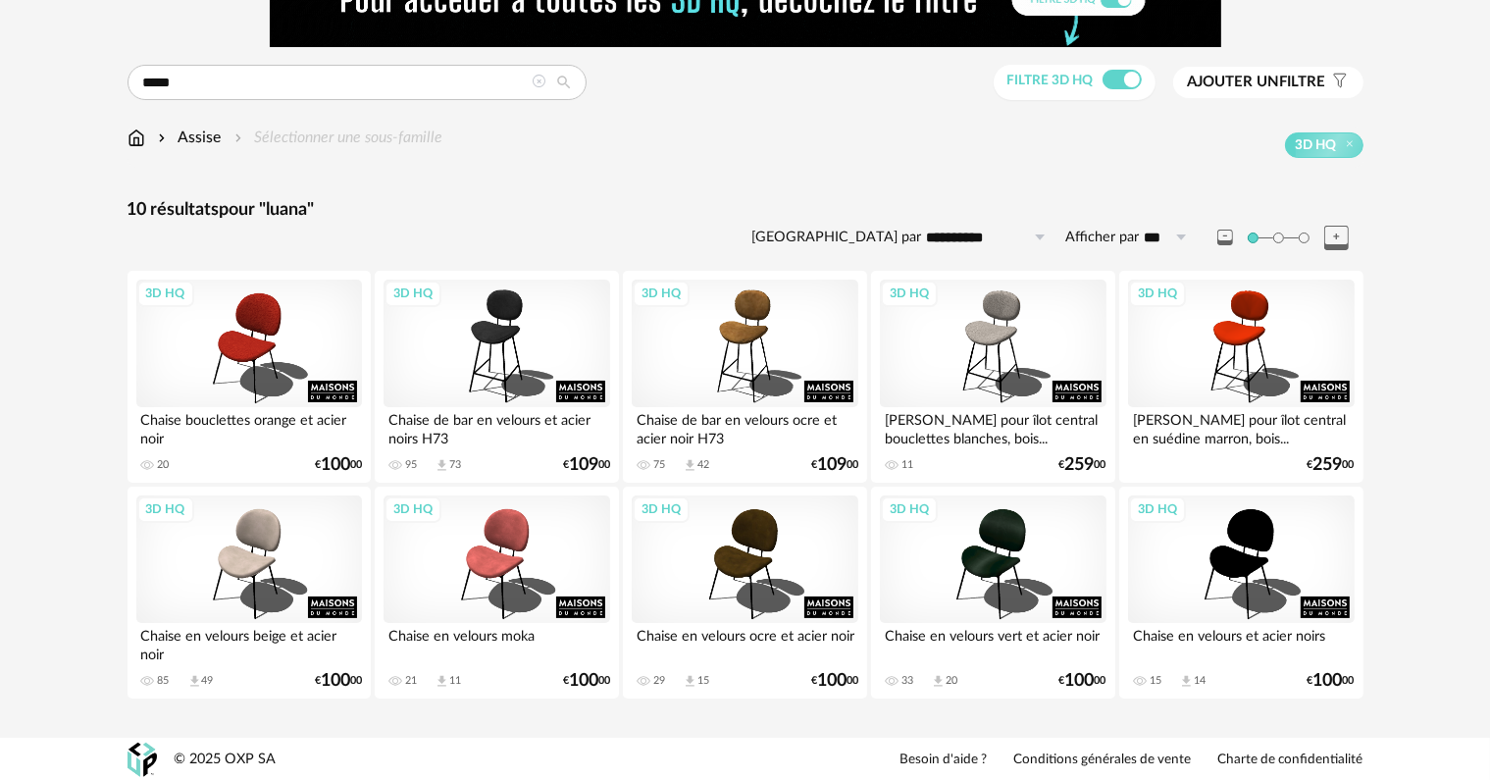
scroll to position [110, 0]
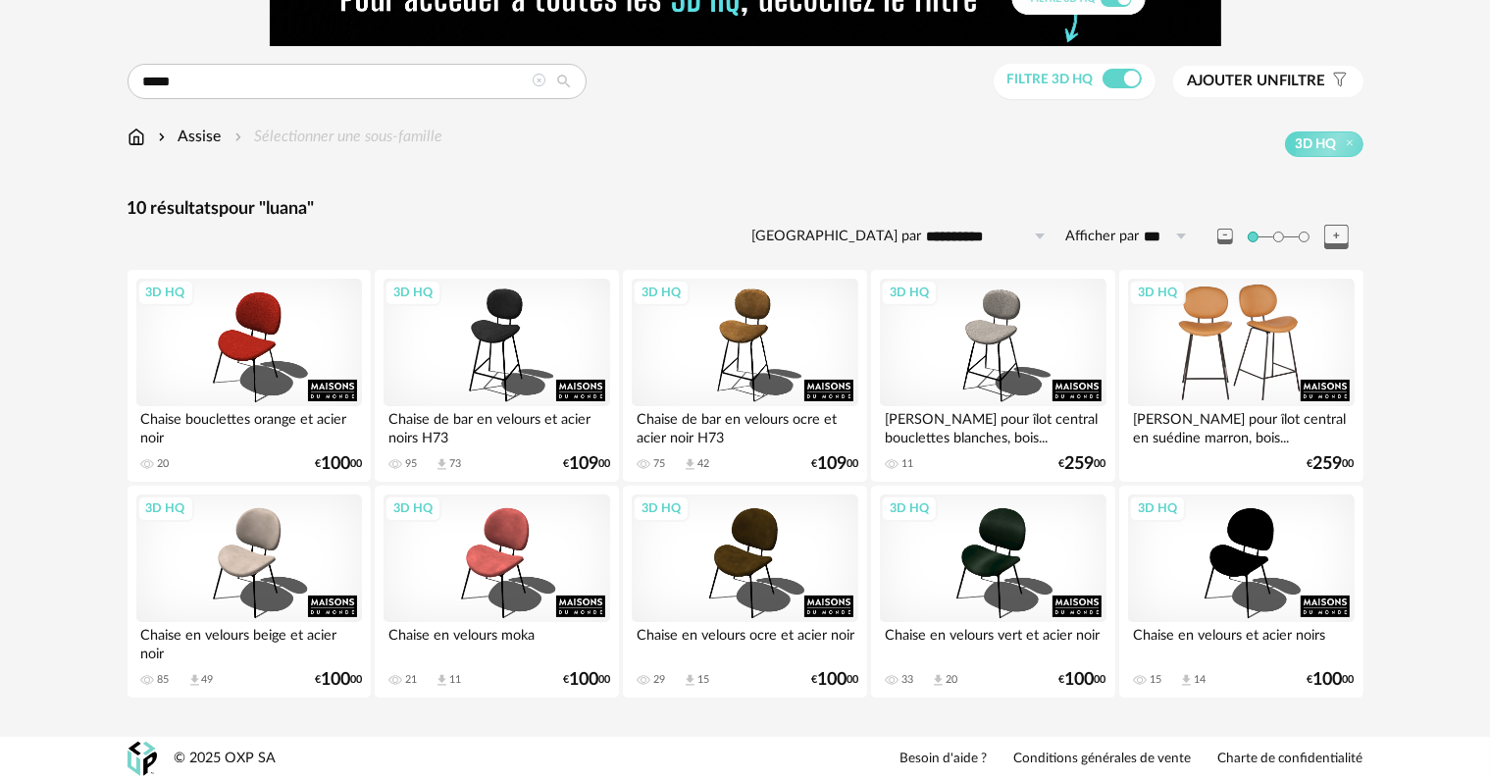
click at [1247, 313] on div "3D HQ" at bounding box center [1241, 343] width 226 height 128
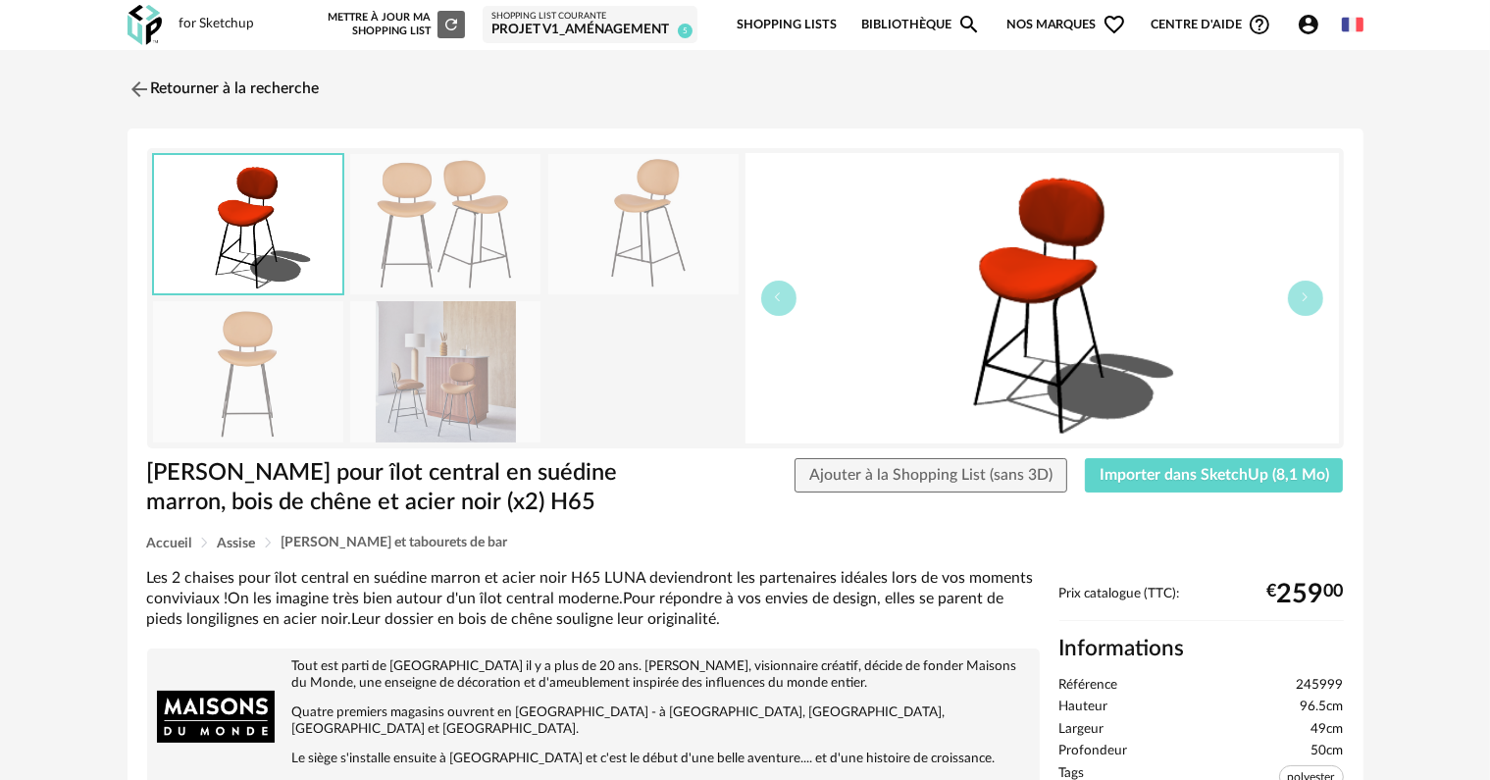
click at [467, 273] on img at bounding box center [445, 224] width 190 height 140
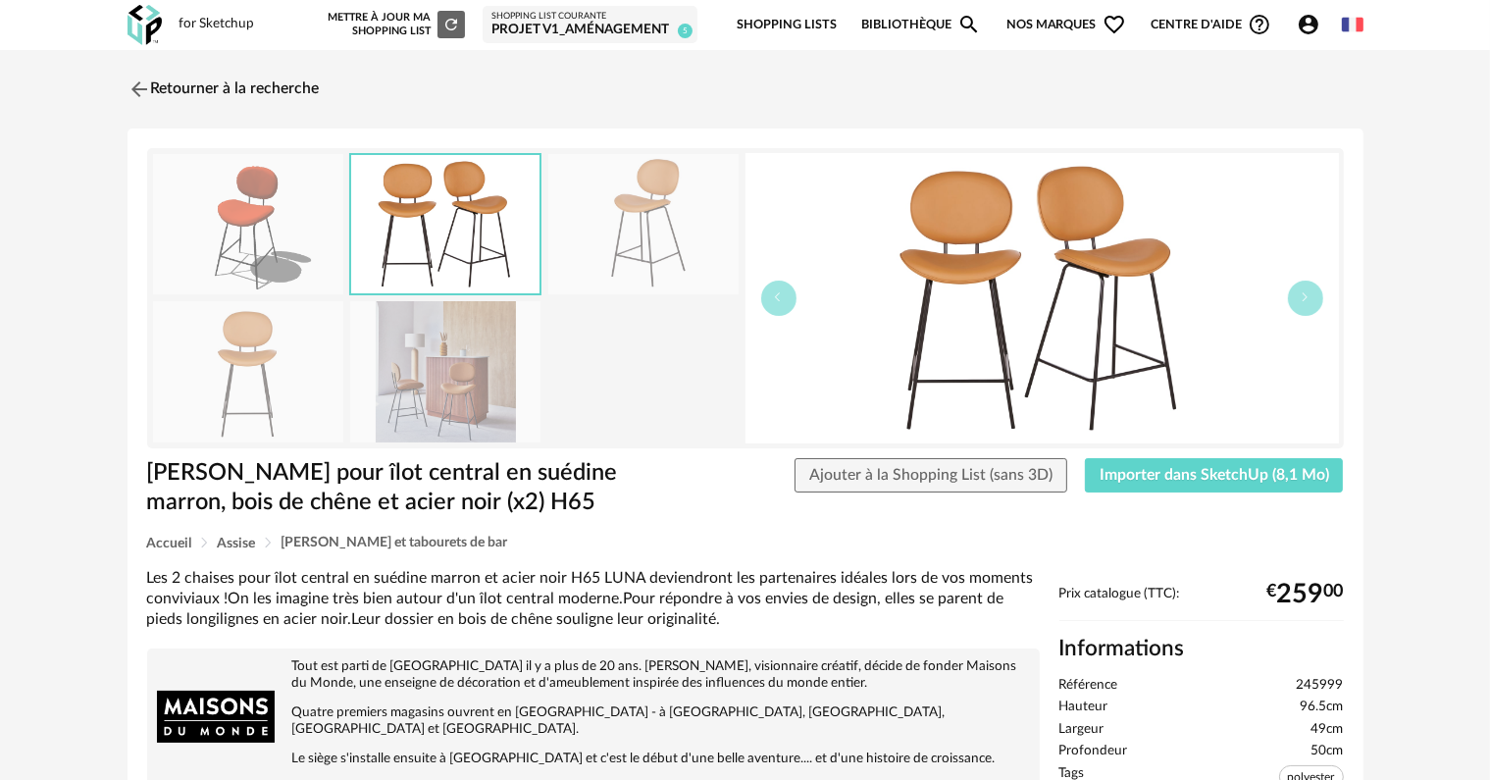
click at [956, 239] on img at bounding box center [1041, 298] width 593 height 290
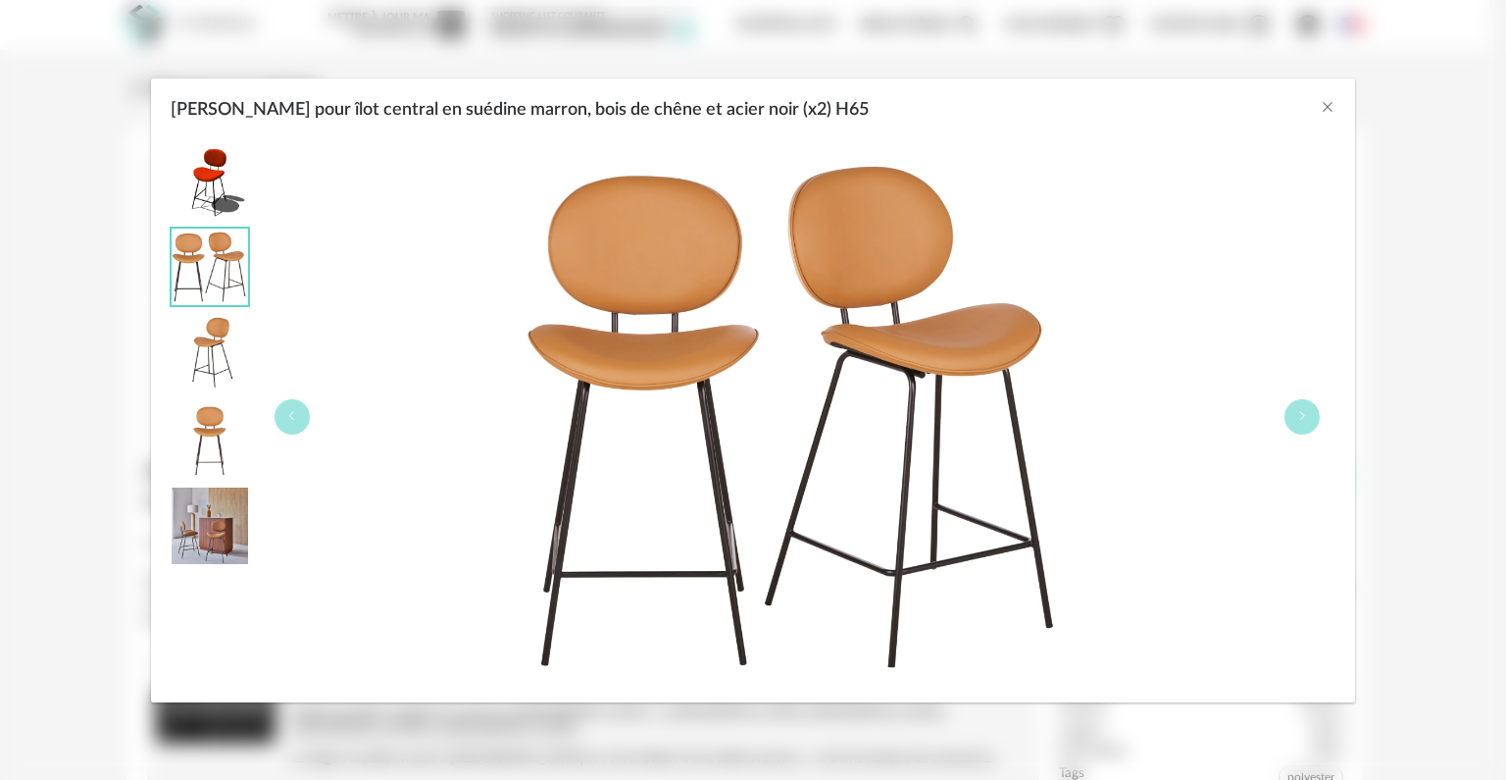
click at [207, 349] on img "Chaises pour îlot central en suédine marron, bois de chêne et acier noir (x2) H…" at bounding box center [210, 353] width 77 height 77
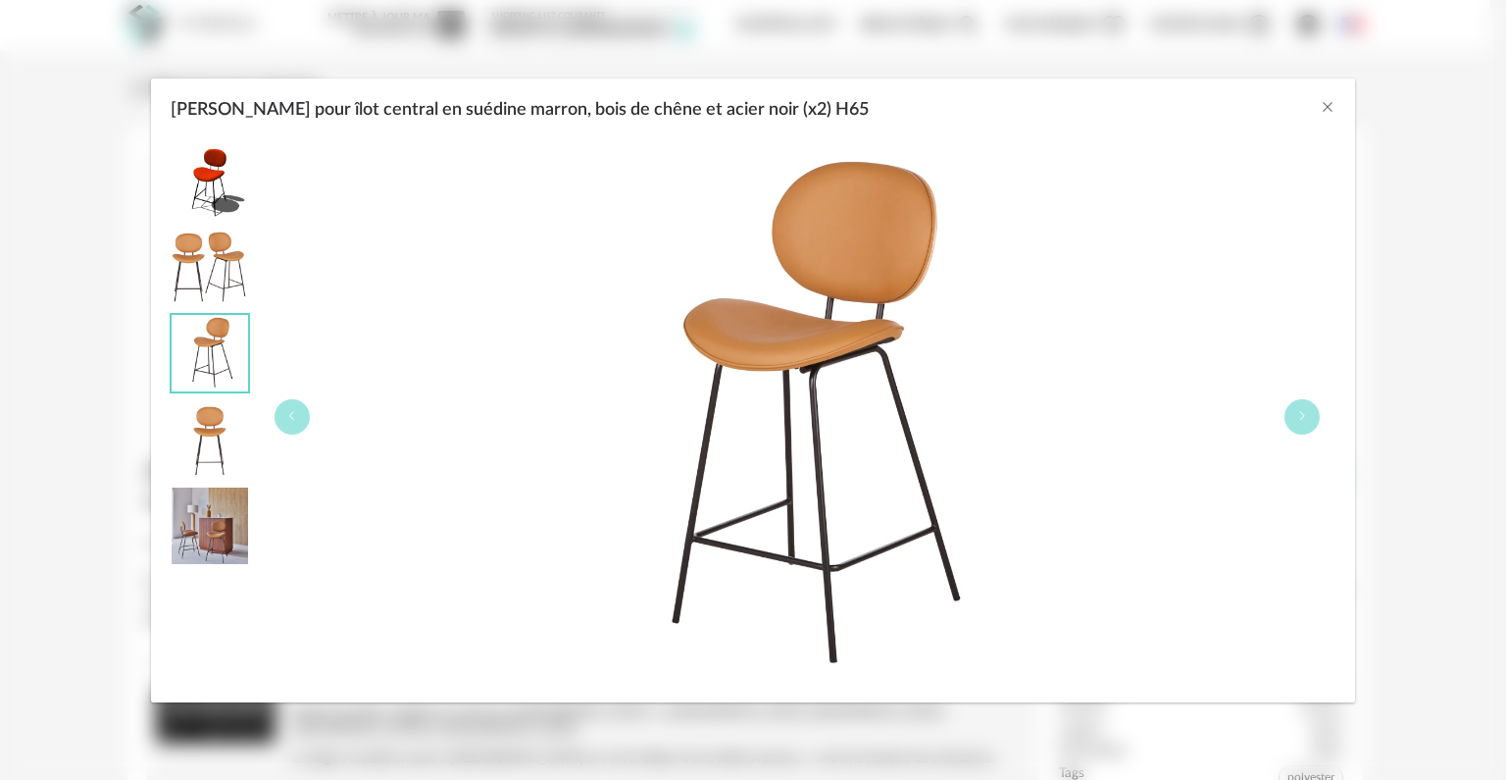
click at [212, 431] on img "Chaises pour îlot central en suédine marron, bois de chêne et acier noir (x2) H…" at bounding box center [210, 439] width 77 height 77
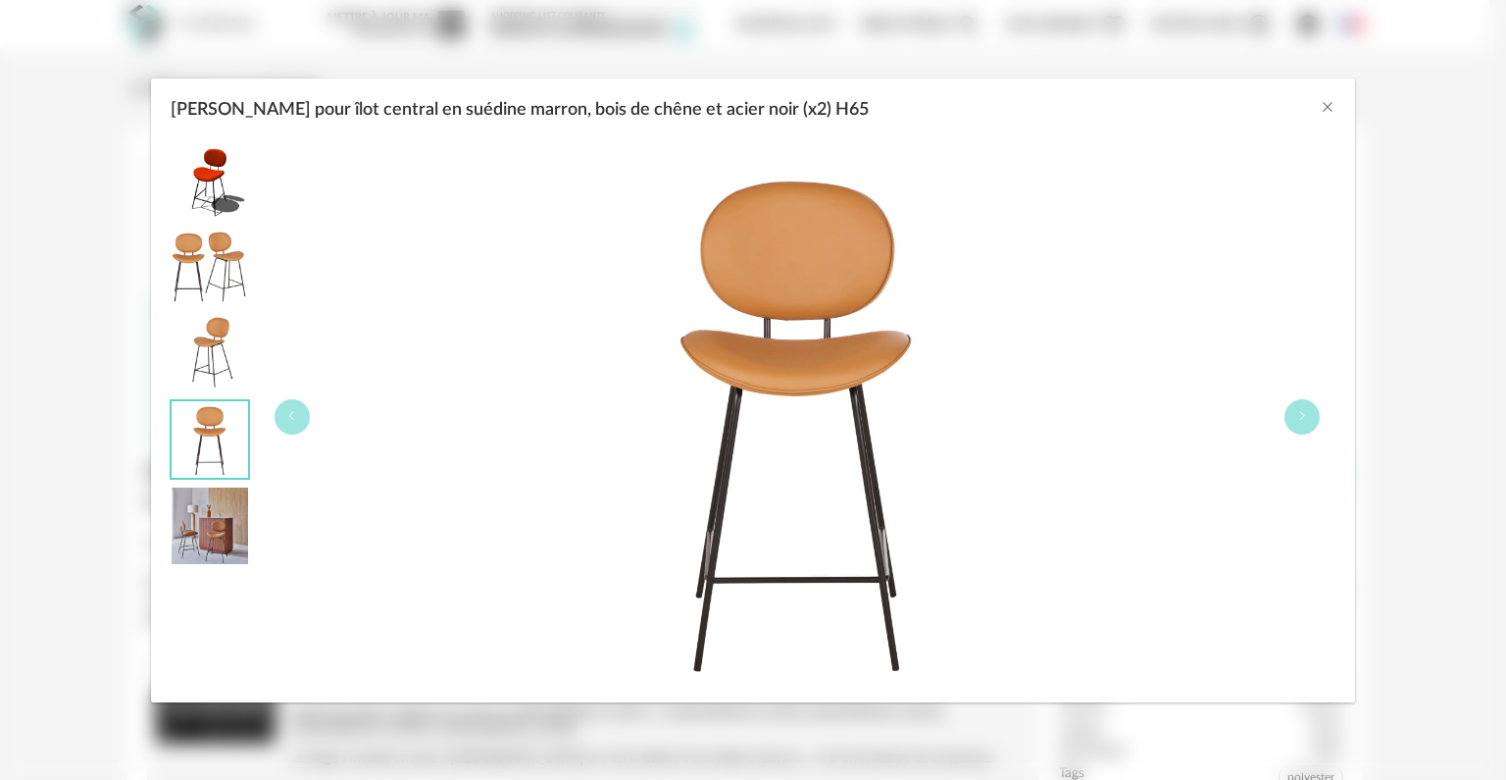
click at [201, 534] on img "Chaises pour îlot central en suédine marron, bois de chêne et acier noir (x2) H…" at bounding box center [210, 525] width 77 height 77
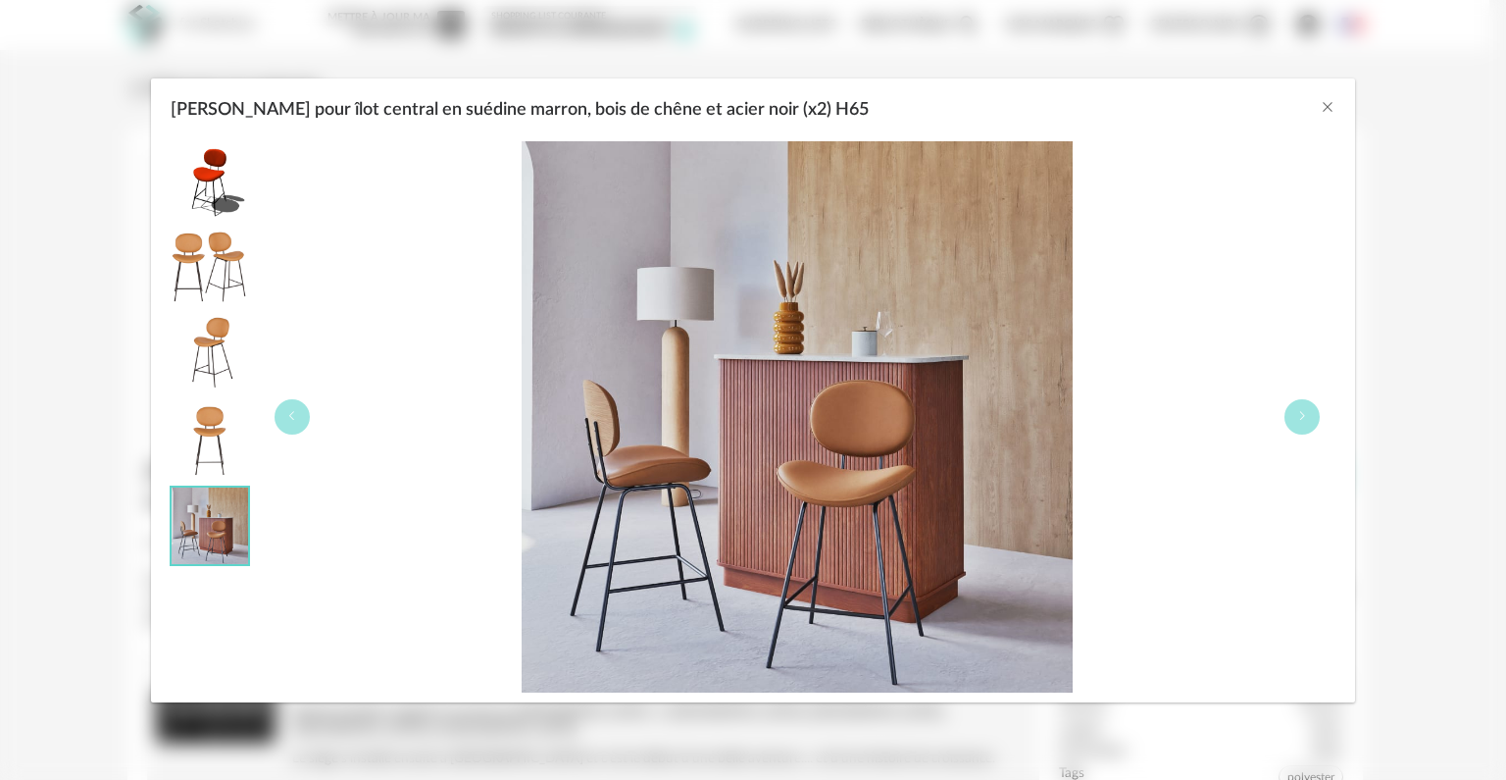
click at [1336, 106] on div "[PERSON_NAME] pour îlot central en suédine marron, bois de chêne et acier noir …" at bounding box center [753, 104] width 1205 height 53
click at [1302, 420] on icon "Chaises pour îlot central en suédine marron, bois de chêne et acier noir (x2) H…" at bounding box center [1303, 416] width 12 height 12
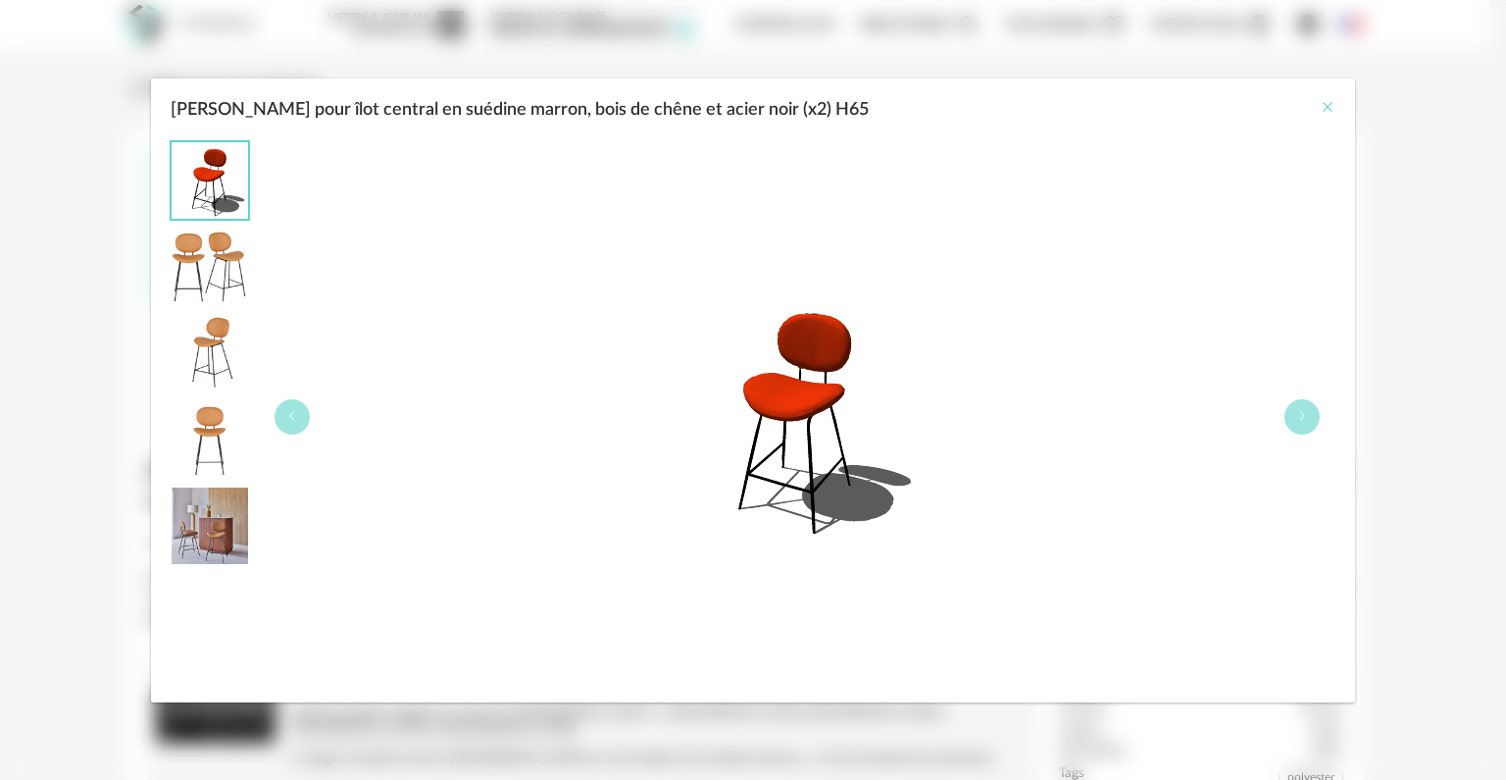
click at [1326, 107] on icon "Close" at bounding box center [1328, 107] width 16 height 16
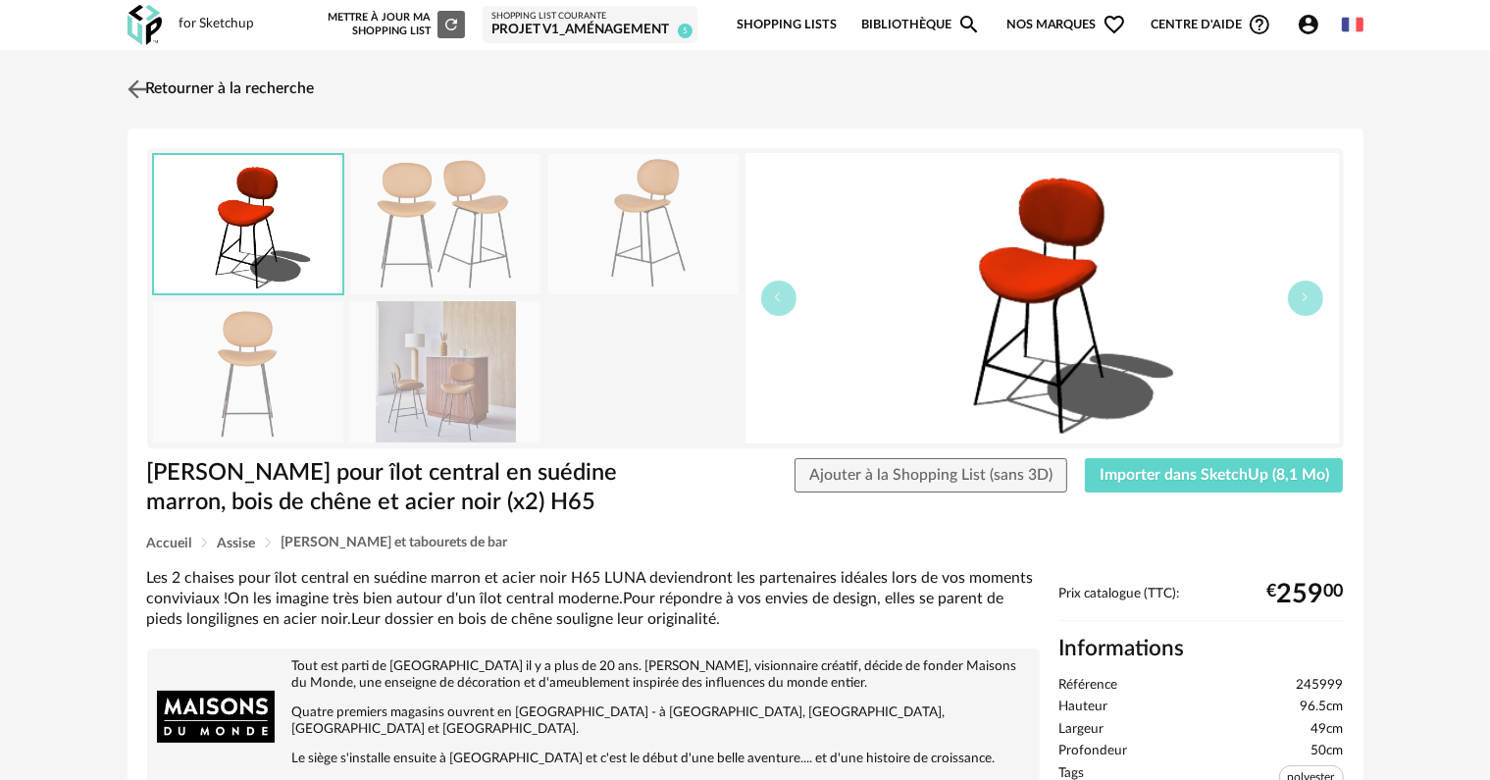
click at [239, 86] on link "Retourner à la recherche" at bounding box center [219, 89] width 192 height 43
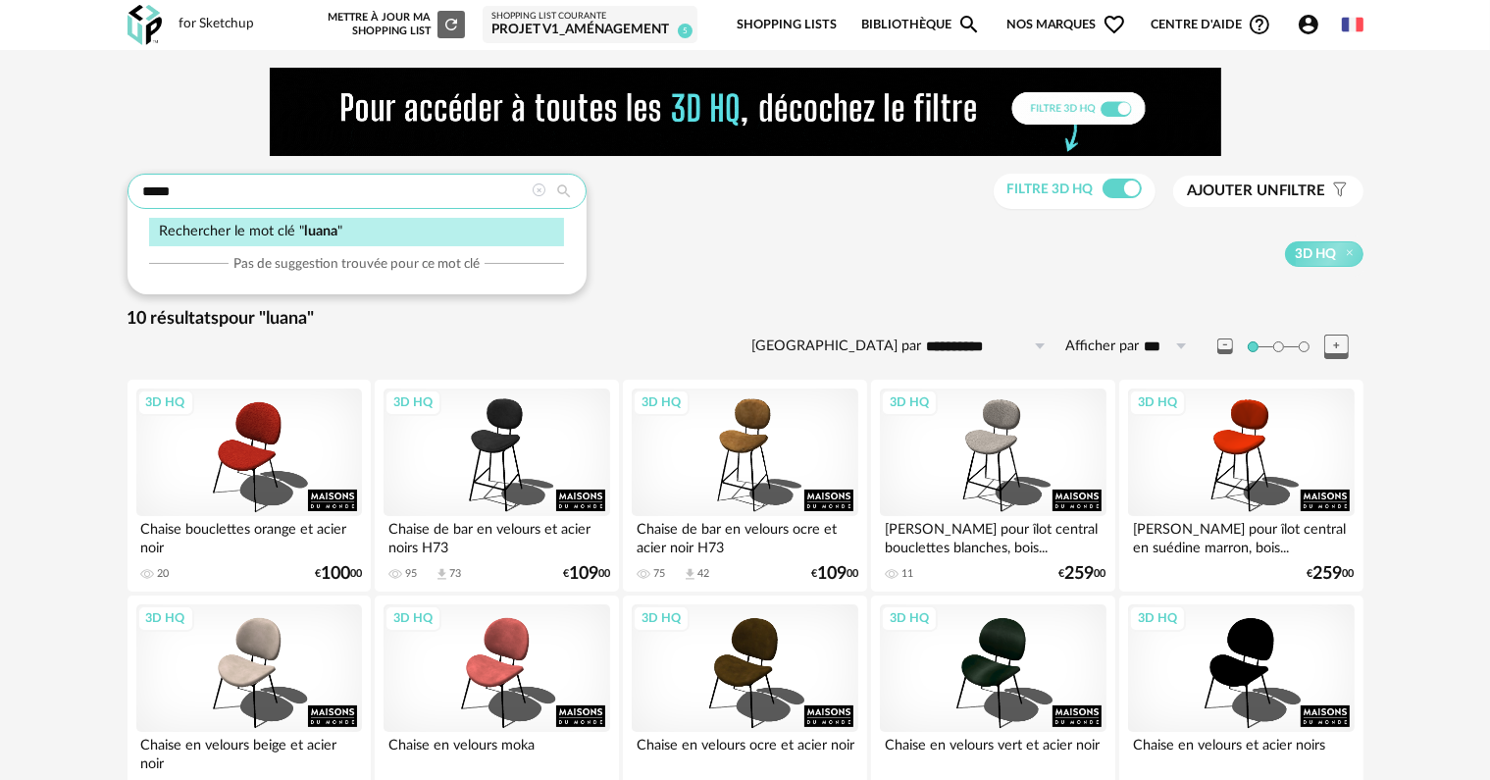
drag, startPoint x: 219, startPoint y: 200, endPoint x: 113, endPoint y: 185, distance: 106.9
click at [114, 186] on div "**********" at bounding box center [745, 458] width 1271 height 780
type input "**********"
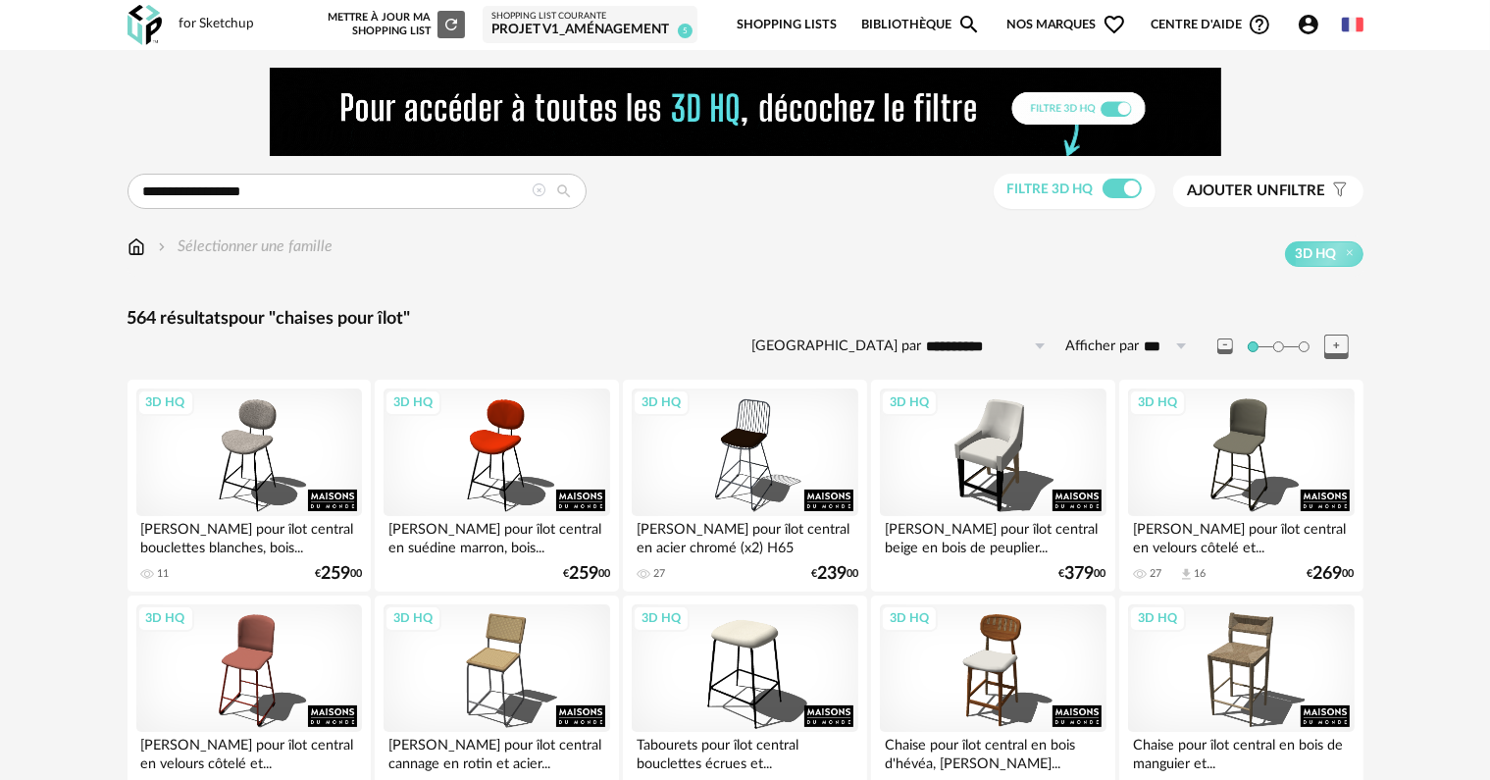
click at [1324, 199] on span "Ajouter un filtre" at bounding box center [1257, 191] width 138 height 20
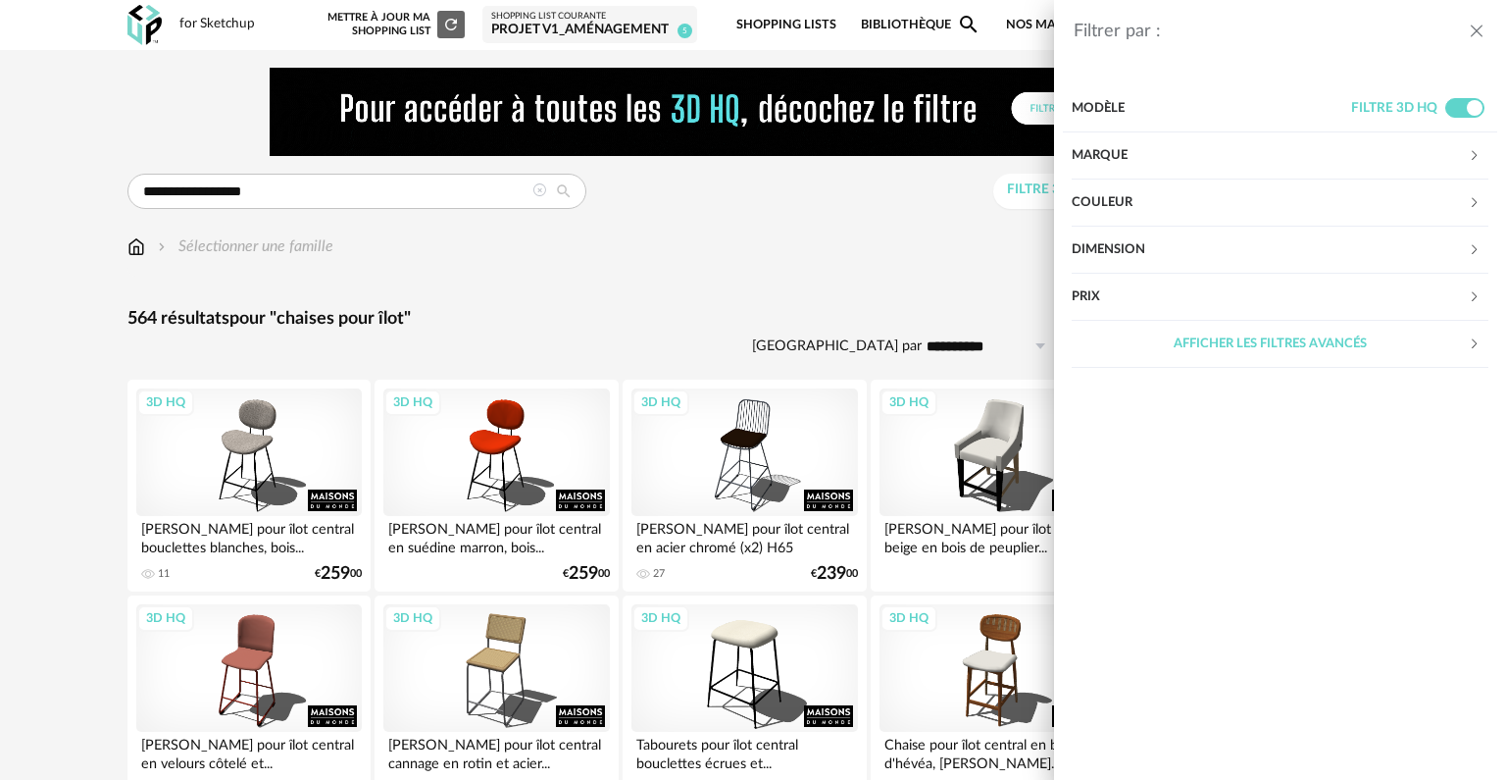
click at [1322, 161] on div "Marque" at bounding box center [1270, 155] width 396 height 47
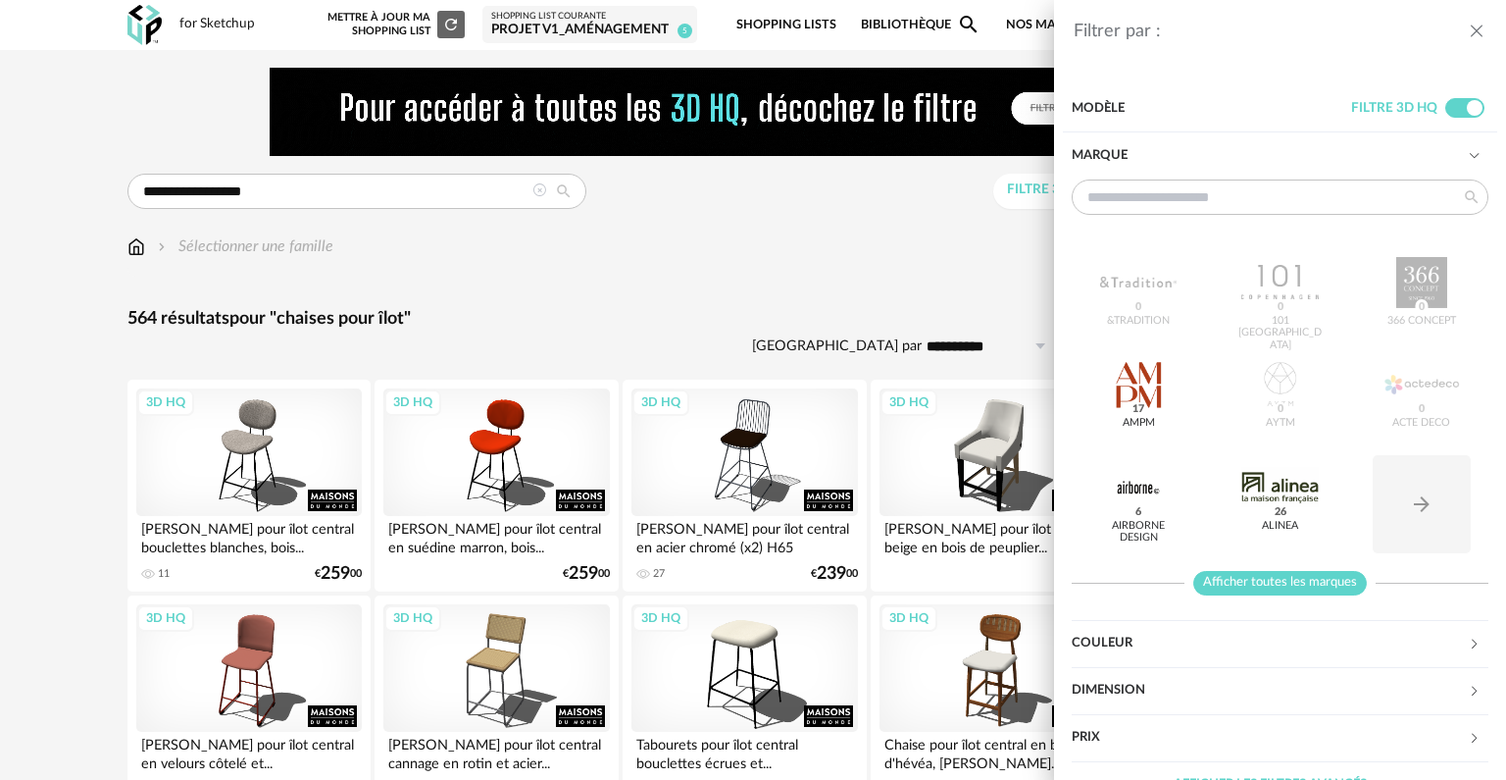
click at [1335, 593] on span "Afficher toutes les marques" at bounding box center [1281, 583] width 174 height 25
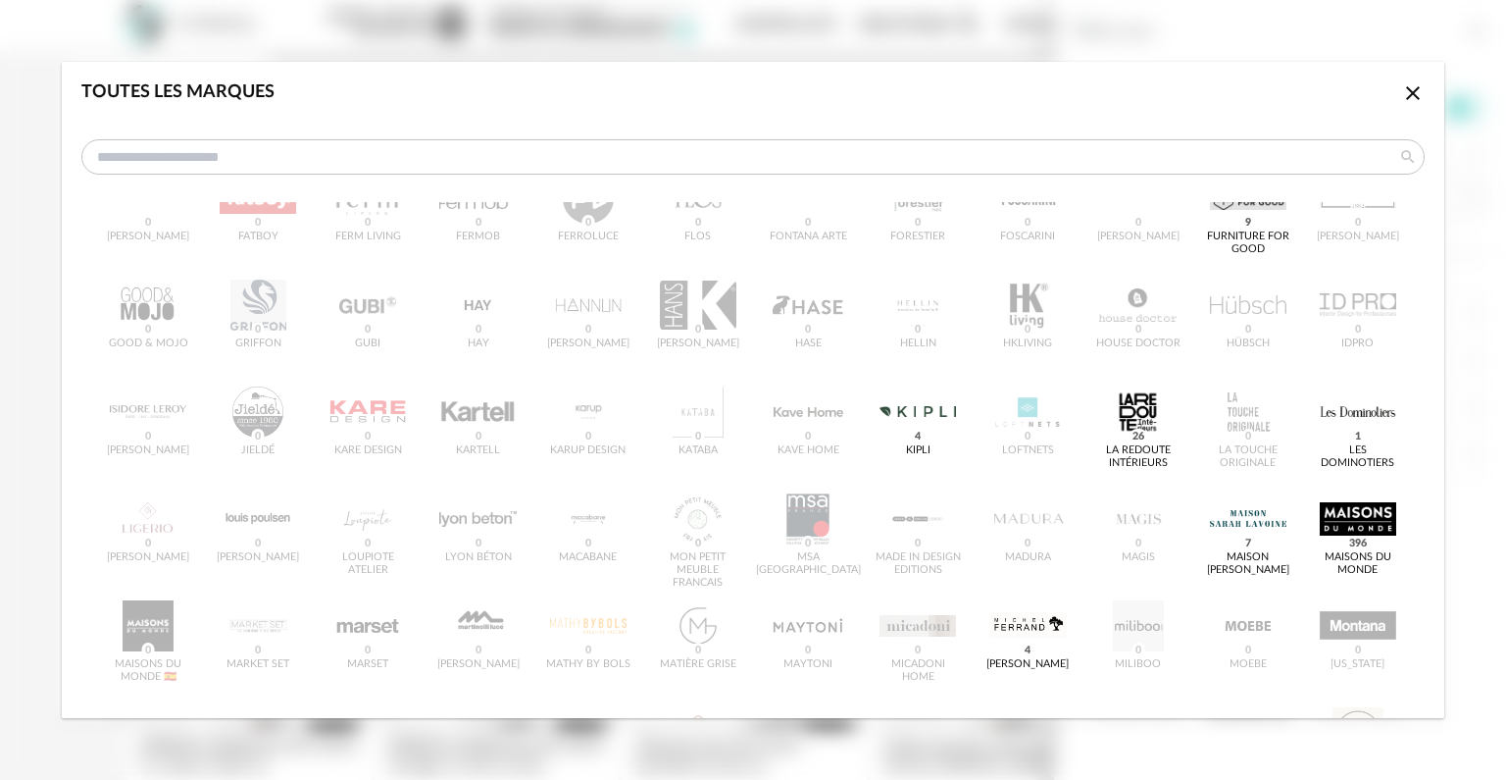
scroll to position [981, 0]
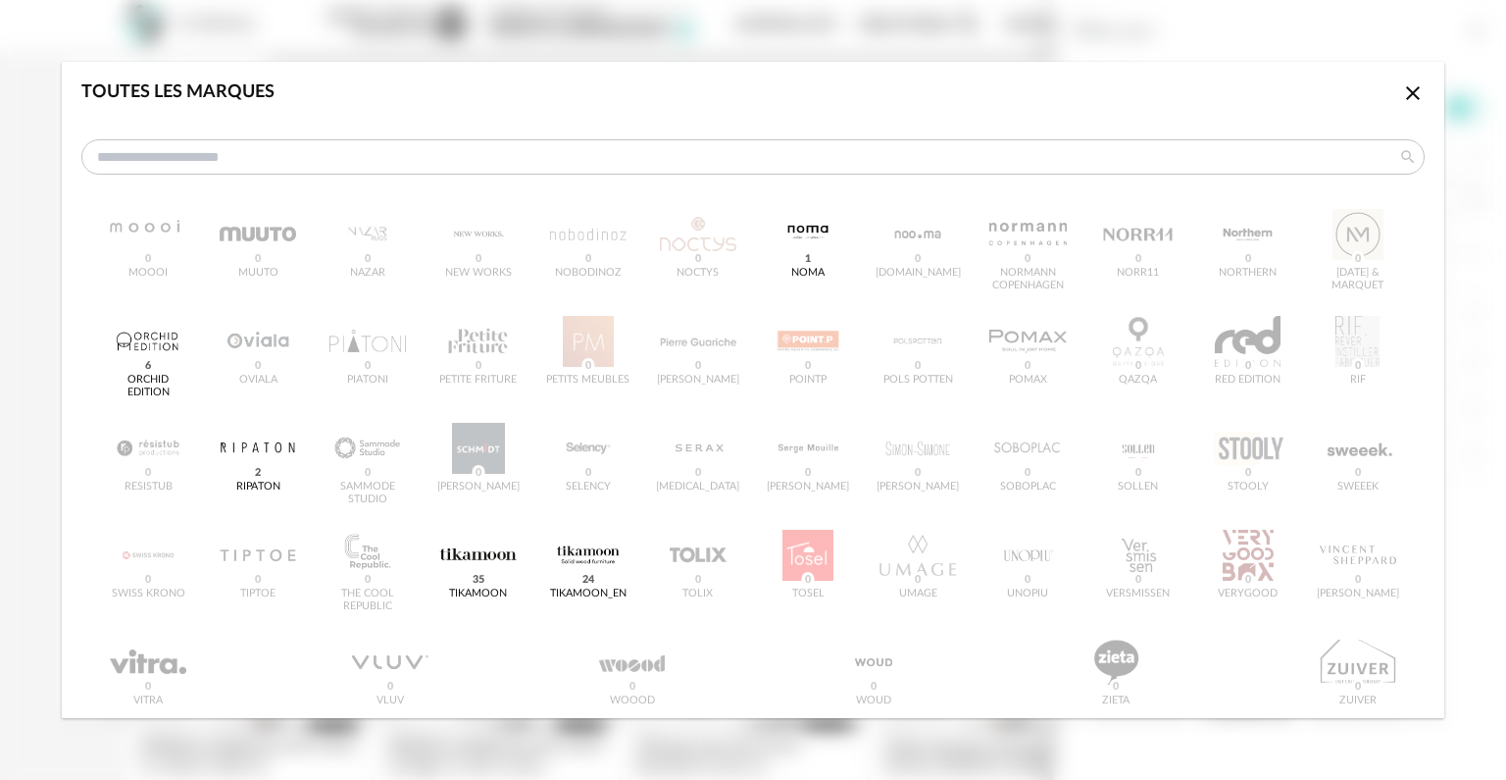
click at [1402, 91] on icon "Close icon" at bounding box center [1414, 93] width 24 height 24
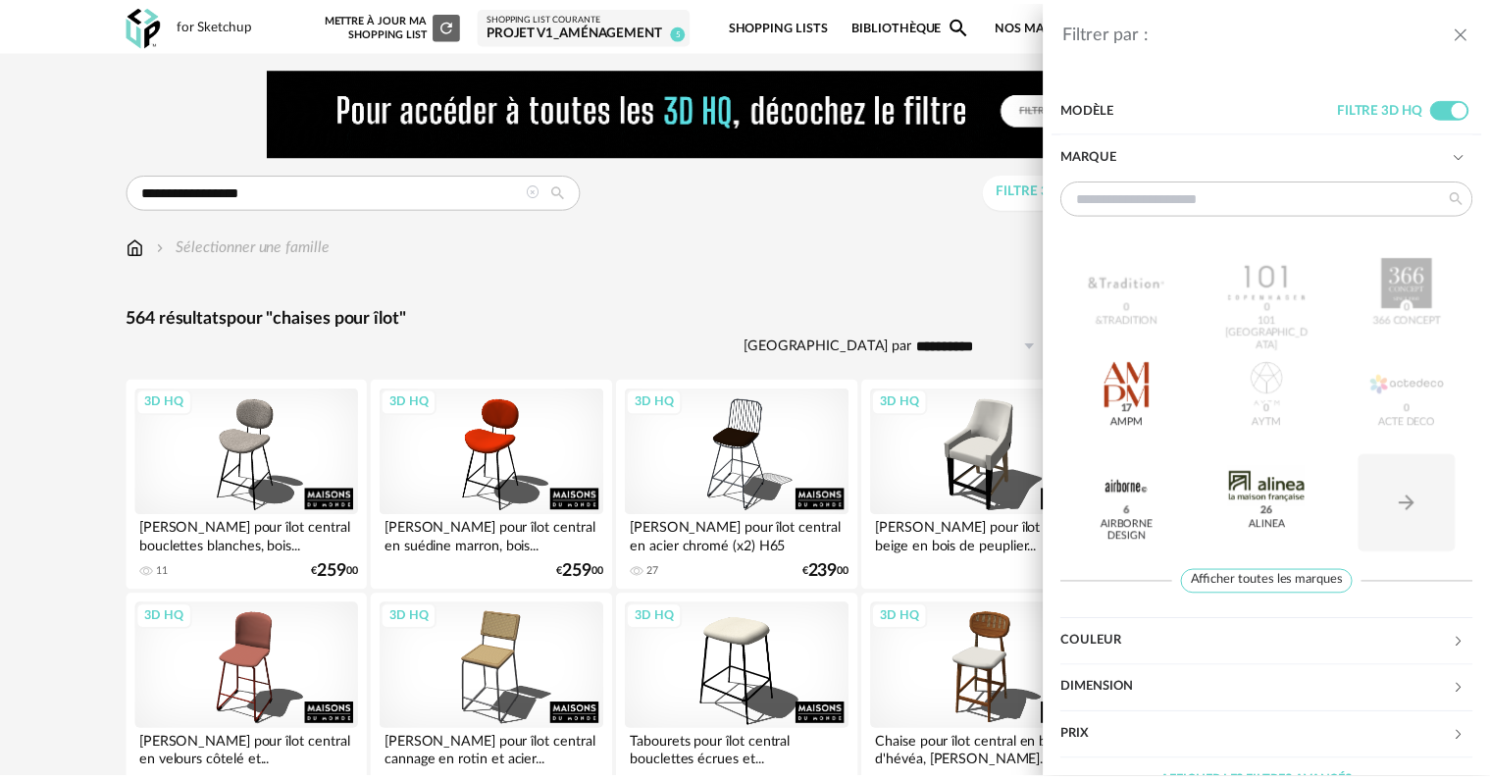
scroll to position [35, 0]
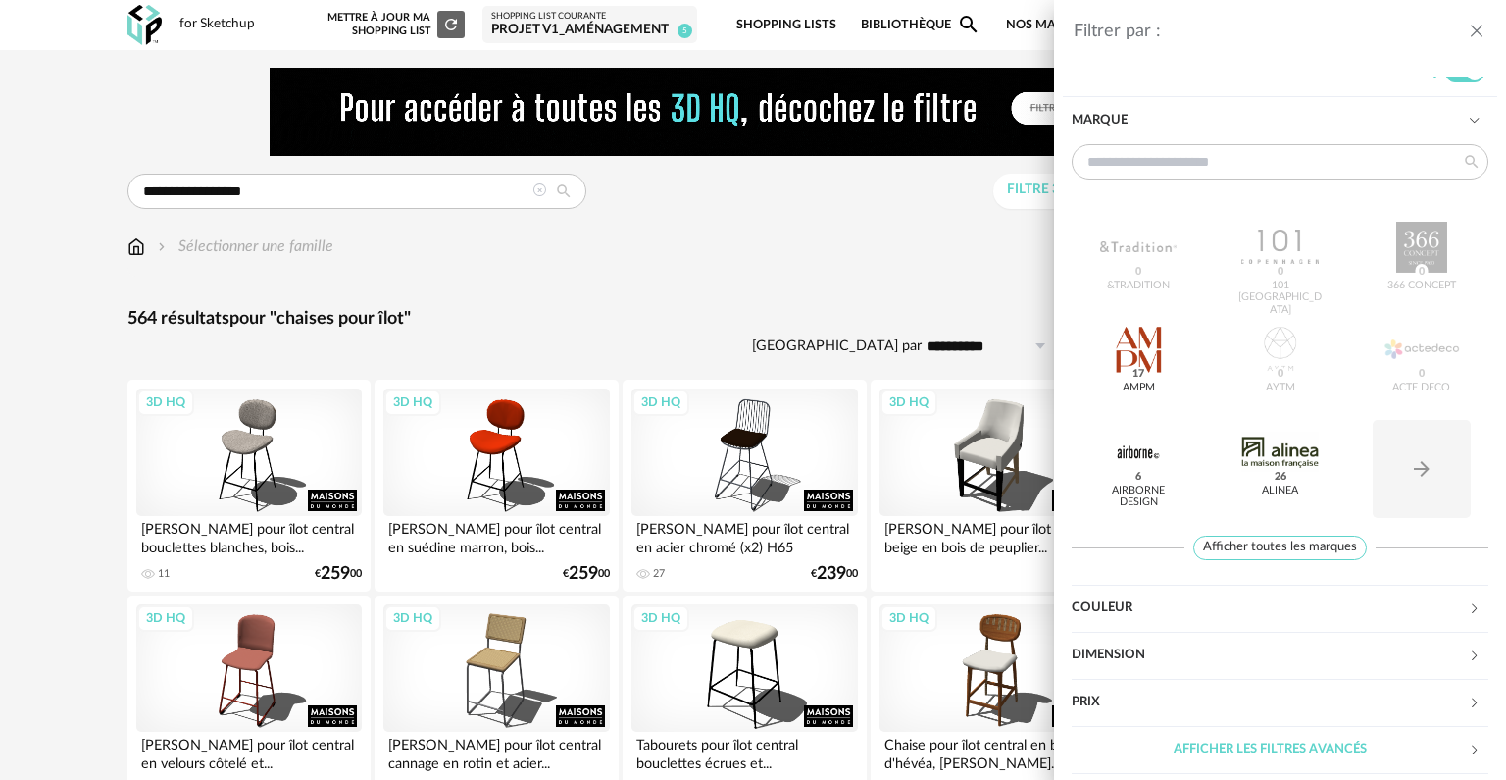
click at [710, 297] on div "Filtrer par : Modèle Filtre 3D HQ Marque &tradition 0 101 Copenhagen 0 366 Conc…" at bounding box center [753, 390] width 1506 height 780
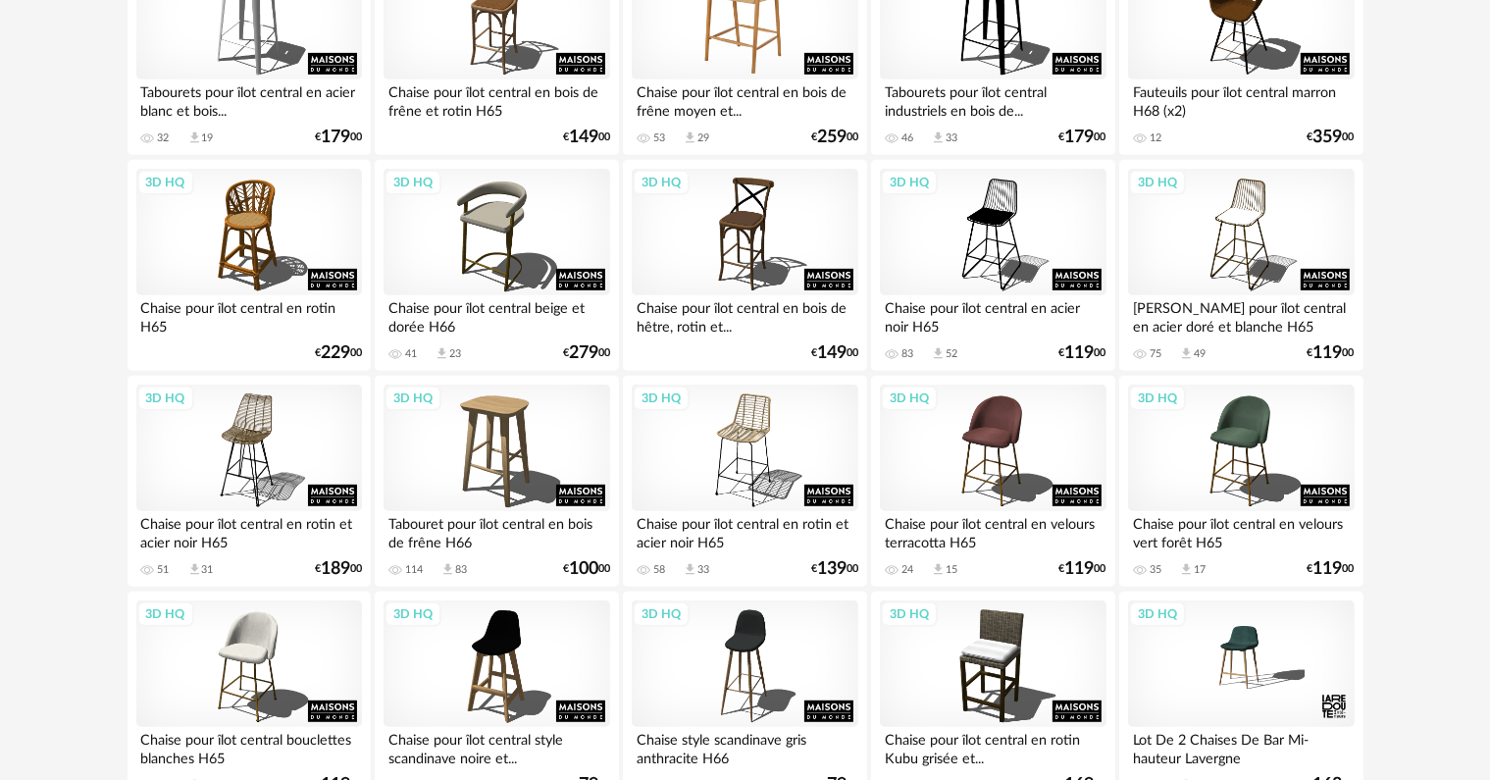
scroll to position [981, 0]
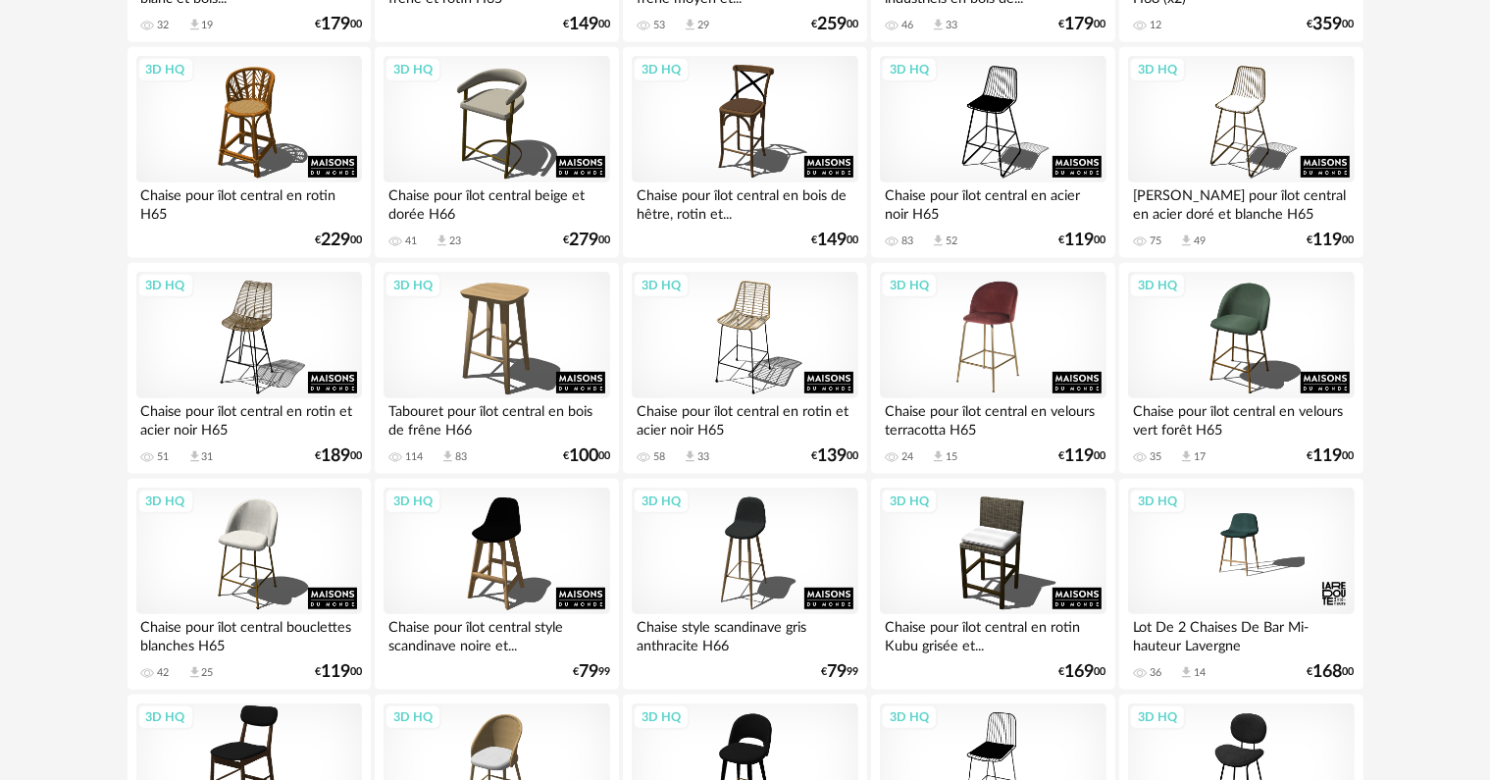
click at [954, 346] on div "3D HQ" at bounding box center [993, 336] width 226 height 128
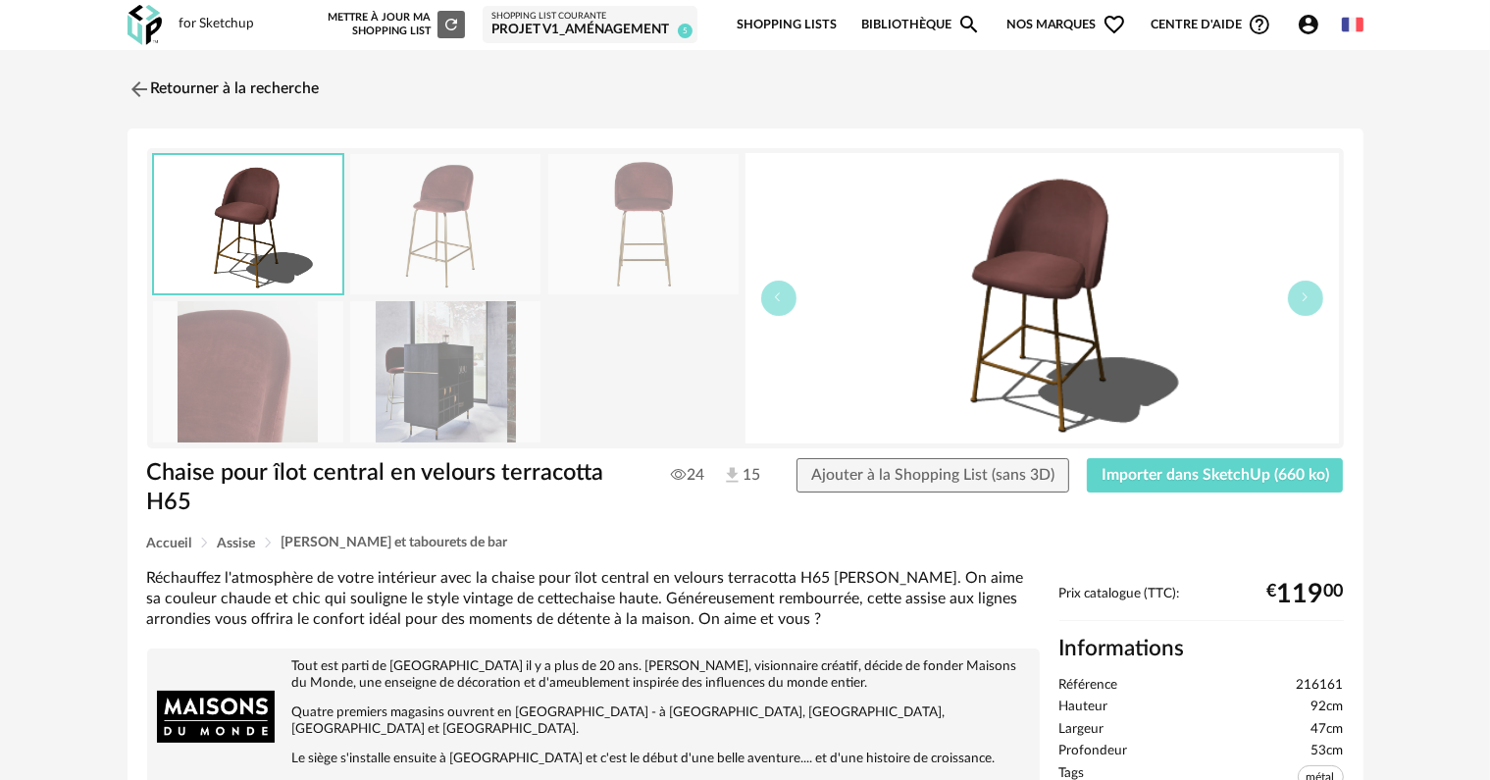
click at [435, 251] on img at bounding box center [445, 224] width 190 height 140
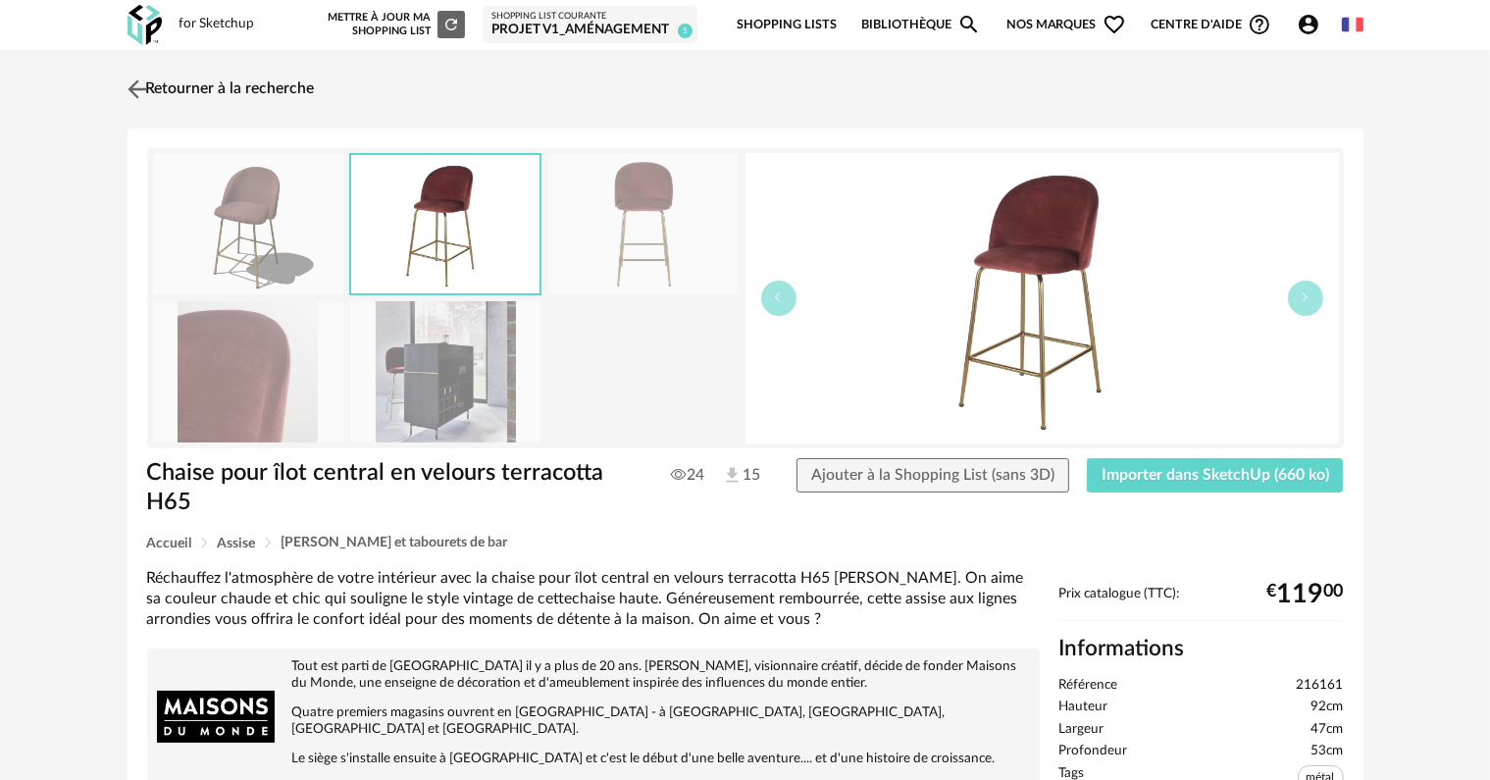
click at [169, 102] on link "Retourner à la recherche" at bounding box center [219, 89] width 192 height 43
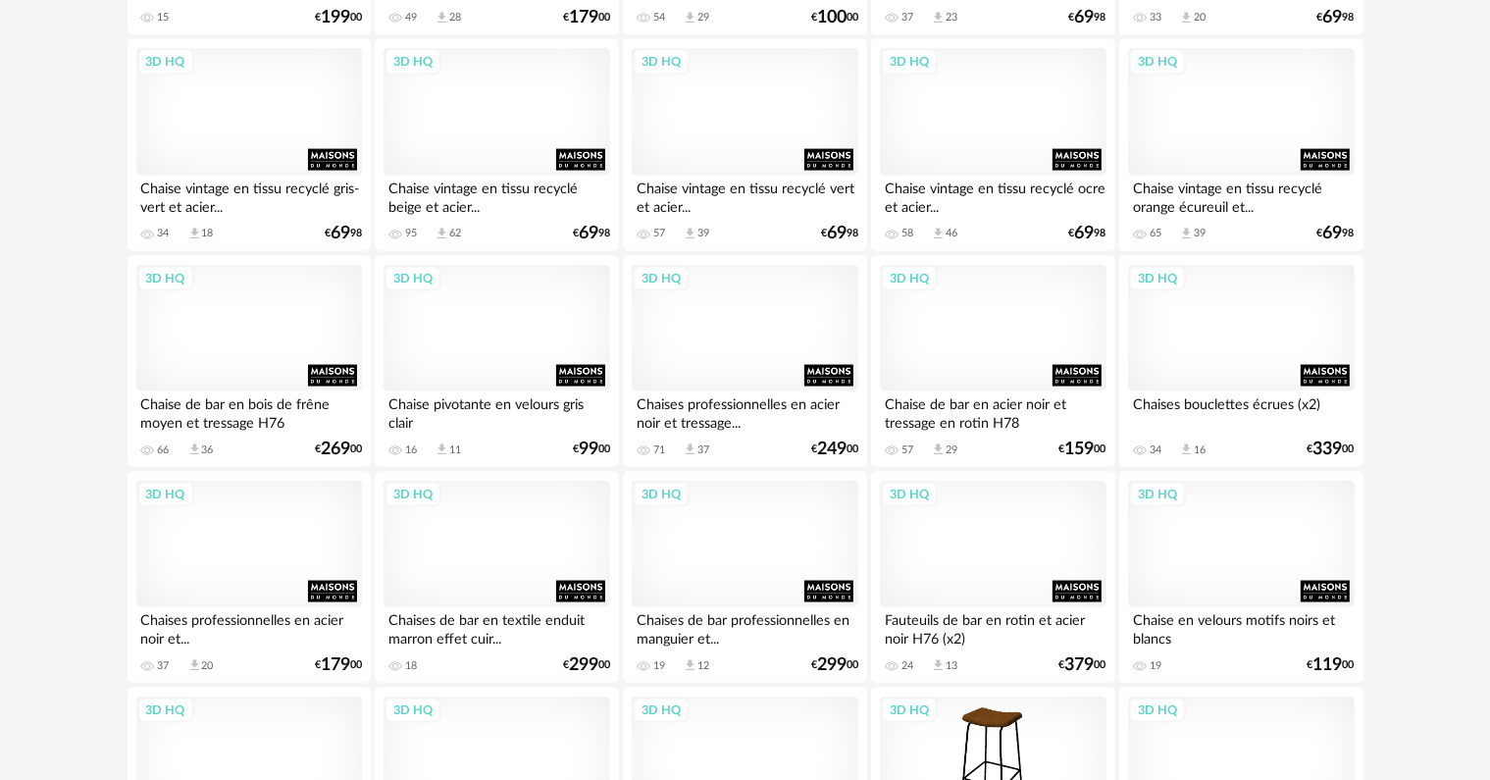
scroll to position [3139, 0]
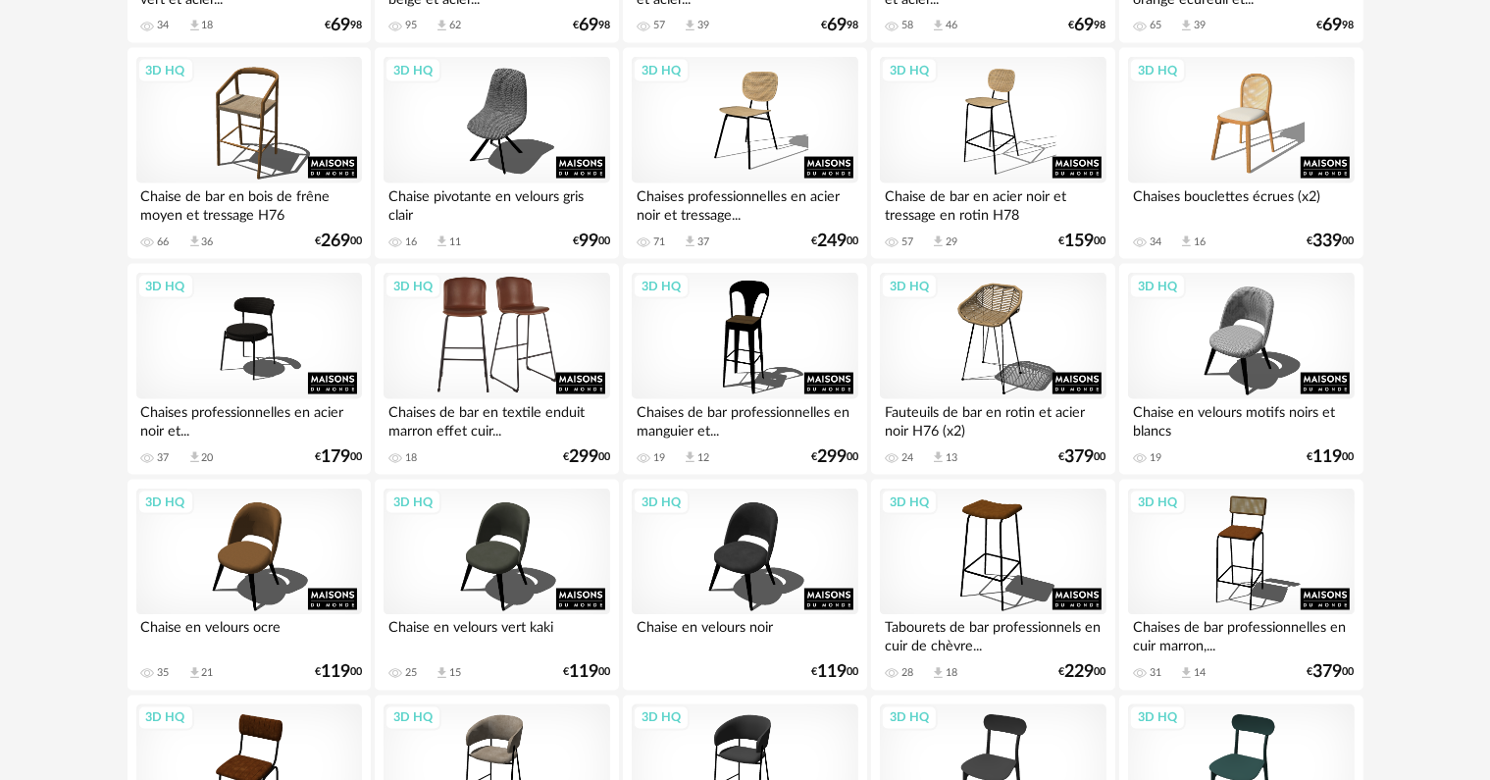
click at [592, 317] on div "3D HQ" at bounding box center [496, 337] width 226 height 128
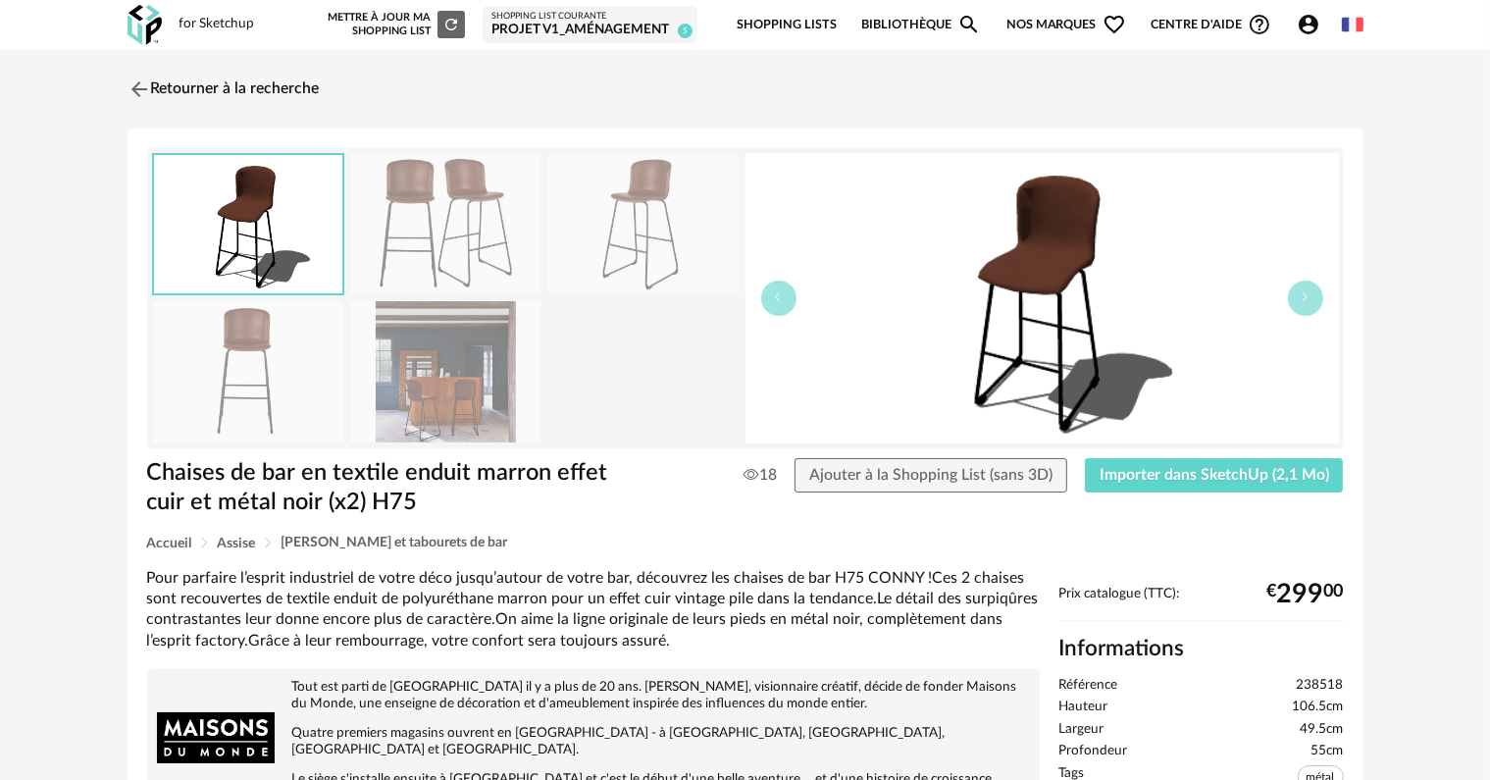
click at [485, 225] on img at bounding box center [445, 224] width 190 height 140
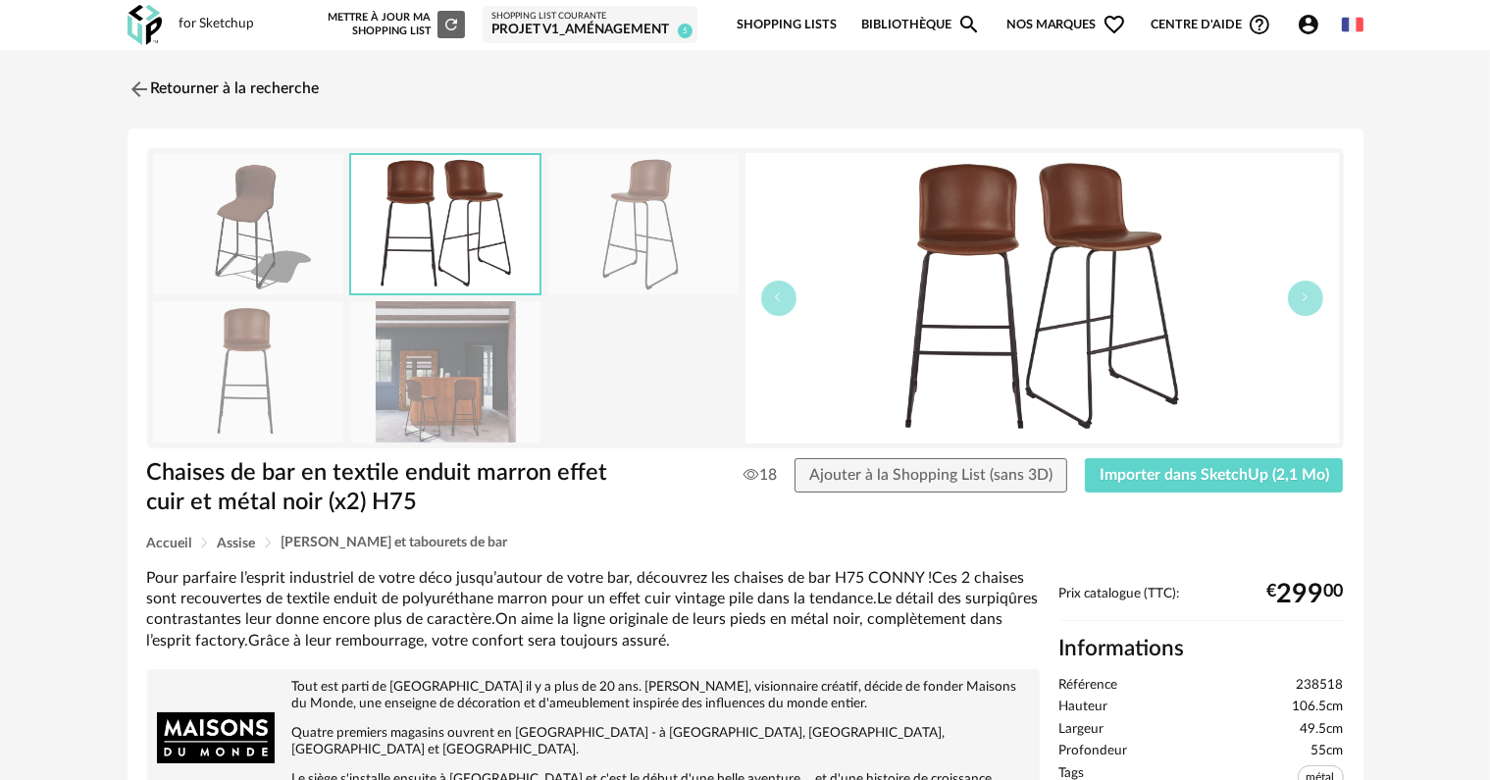
click at [1266, 276] on img at bounding box center [1041, 298] width 593 height 290
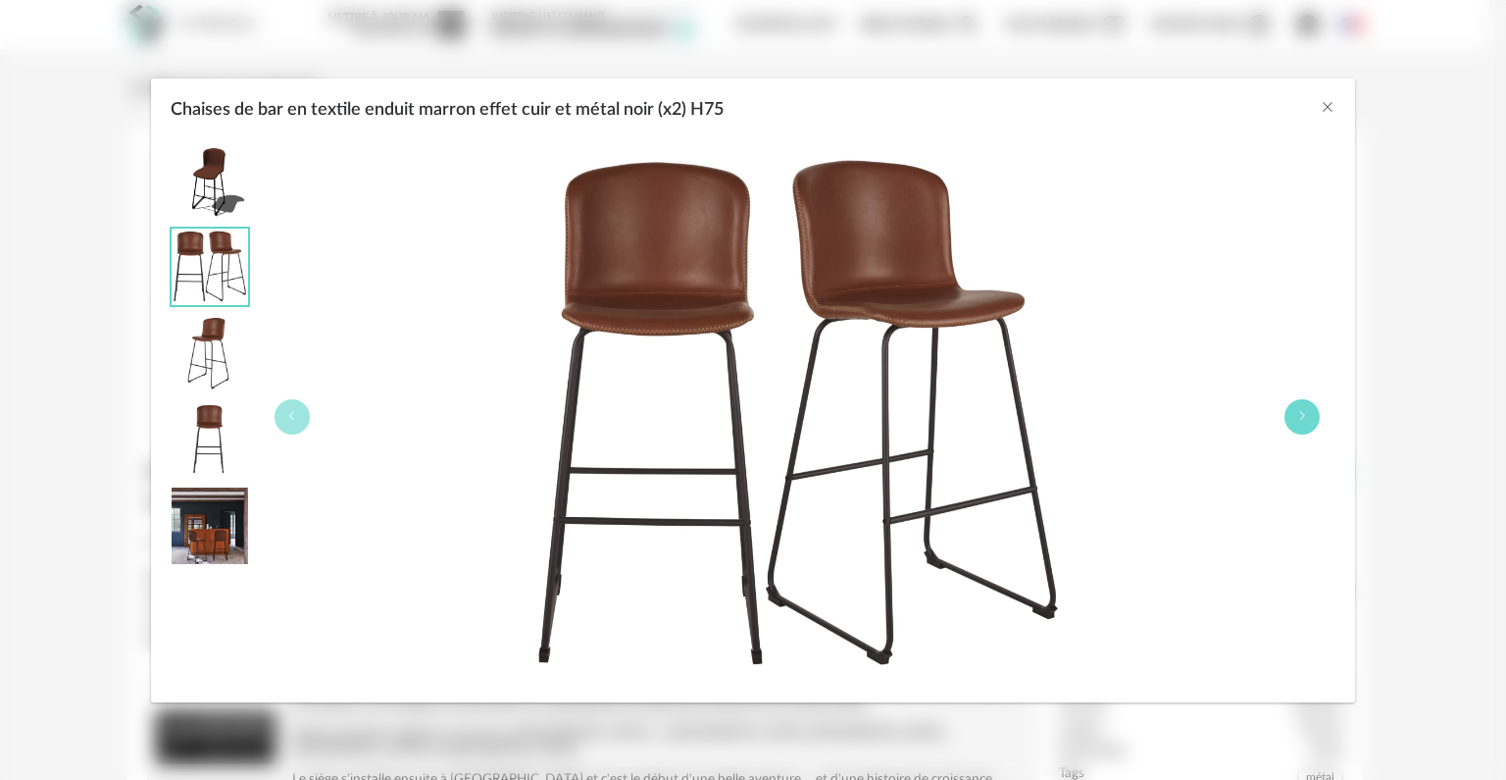
click at [1307, 408] on button "Chaises de bar en textile enduit marron effet cuir et métal noir (x2) H75" at bounding box center [1302, 416] width 35 height 35
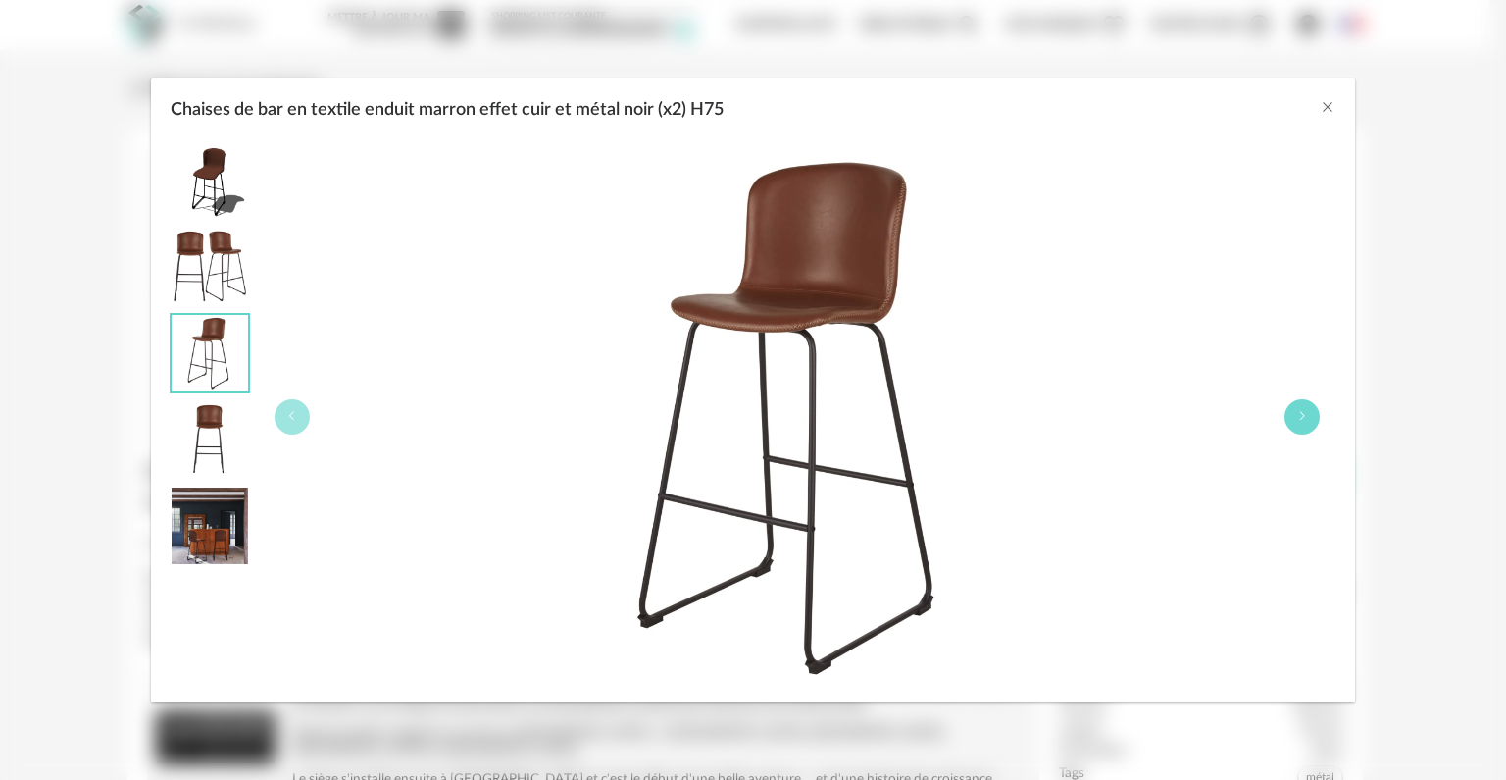
click at [1307, 408] on button "Chaises de bar en textile enduit marron effet cuir et métal noir (x2) H75" at bounding box center [1302, 416] width 35 height 35
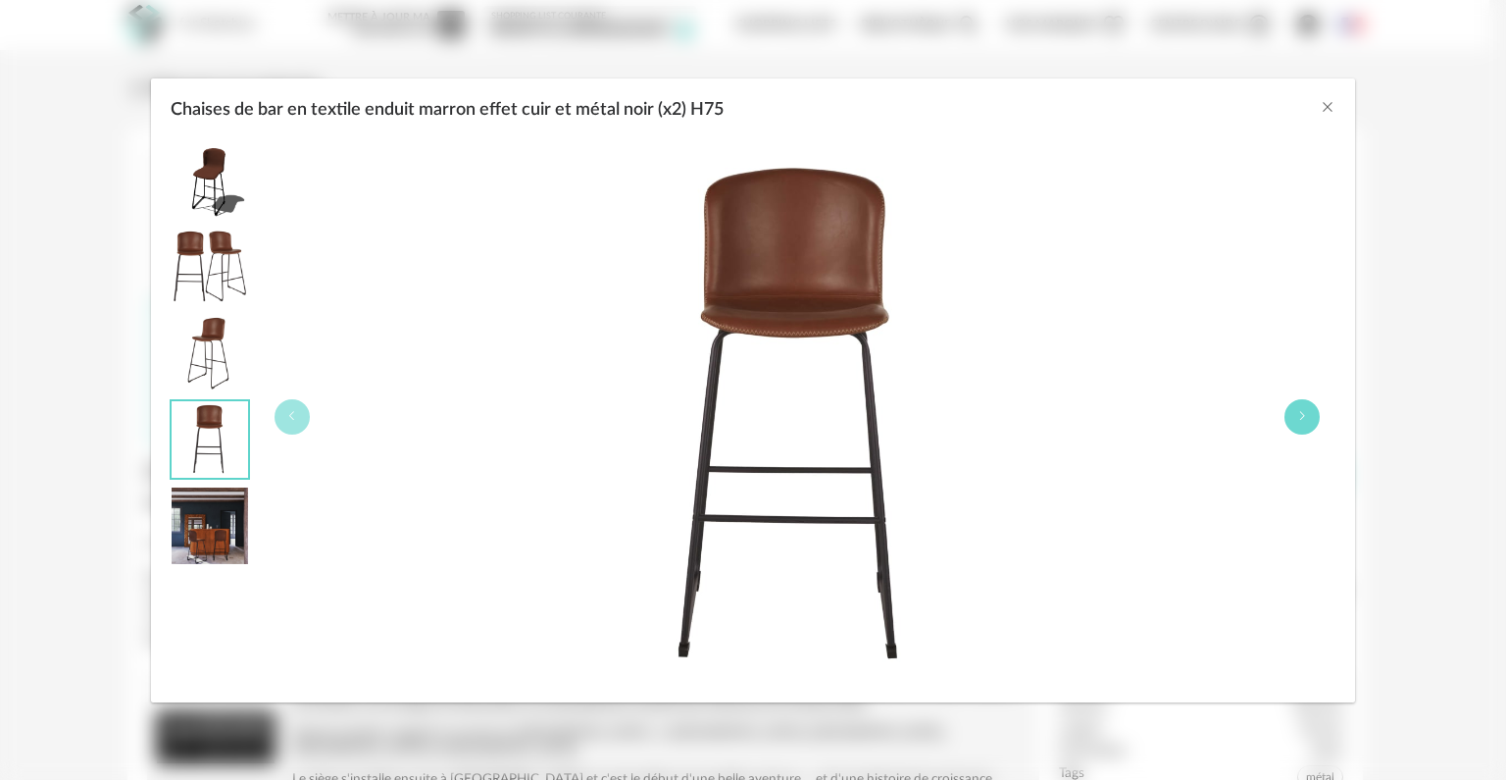
click at [1307, 408] on button "Chaises de bar en textile enduit marron effet cuir et métal noir (x2) H75" at bounding box center [1302, 416] width 35 height 35
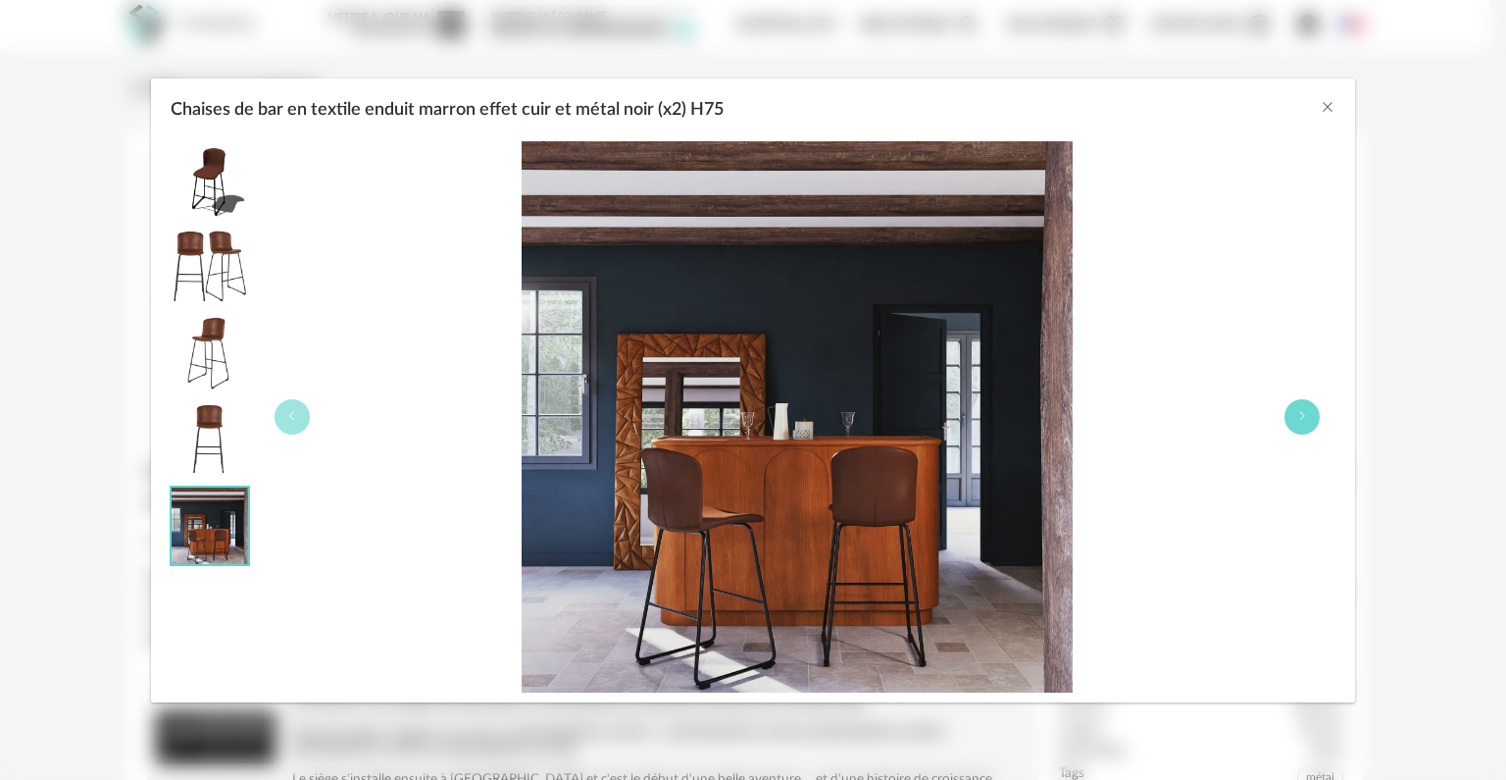
click at [1307, 408] on button "Chaises de bar en textile enduit marron effet cuir et métal noir (x2) H75" at bounding box center [1302, 416] width 35 height 35
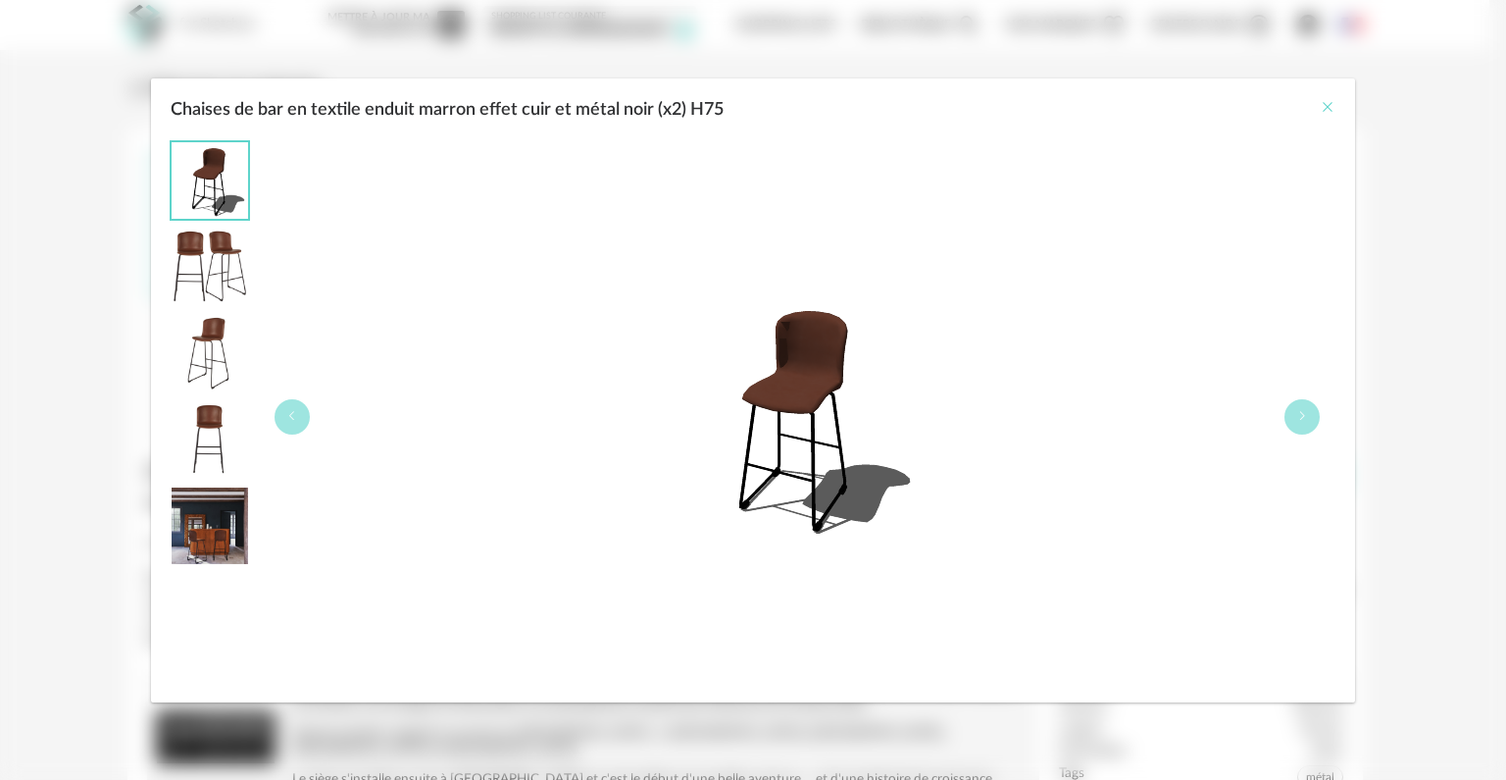
click at [1326, 101] on icon "Close" at bounding box center [1328, 107] width 16 height 16
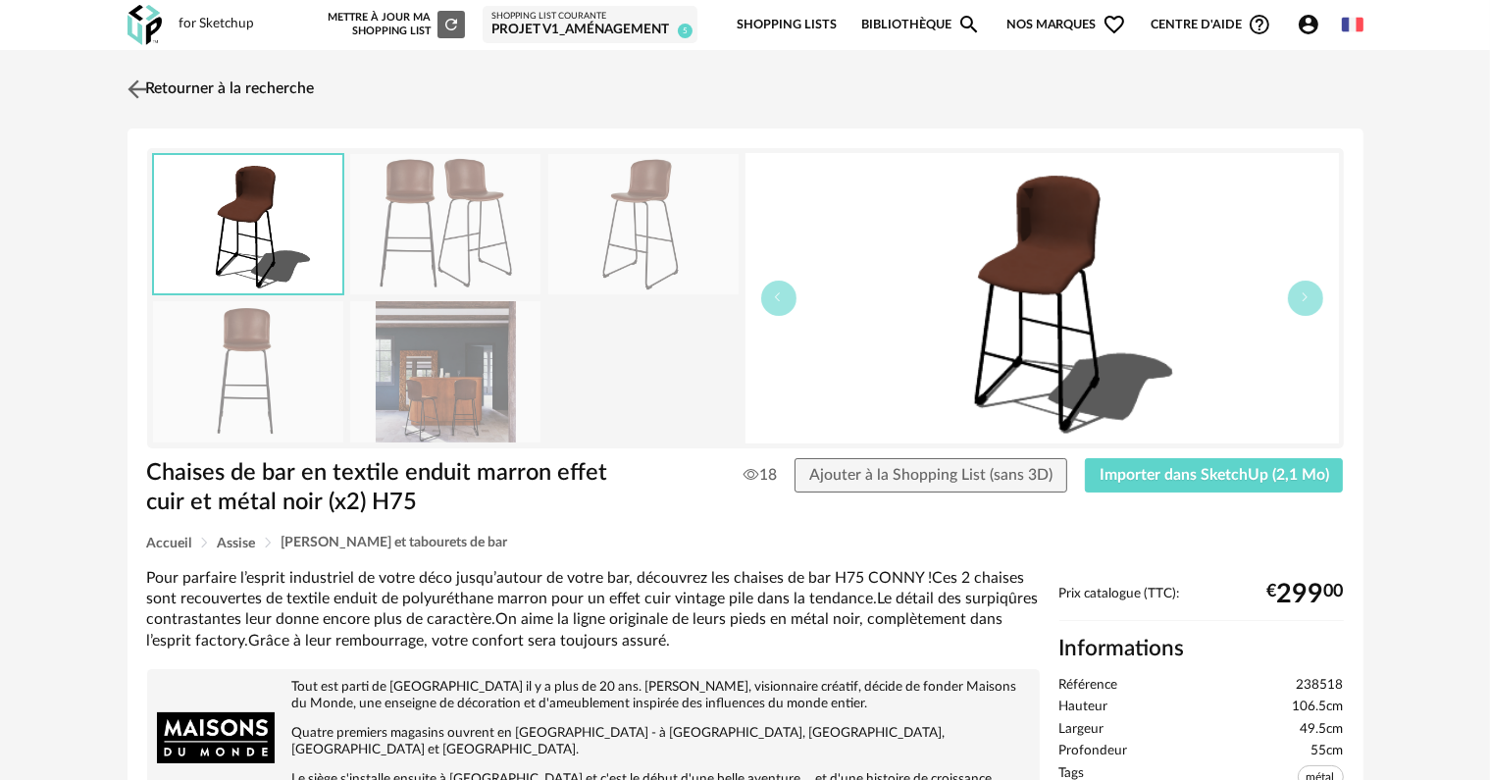
click at [276, 94] on link "Retourner à la recherche" at bounding box center [219, 89] width 192 height 43
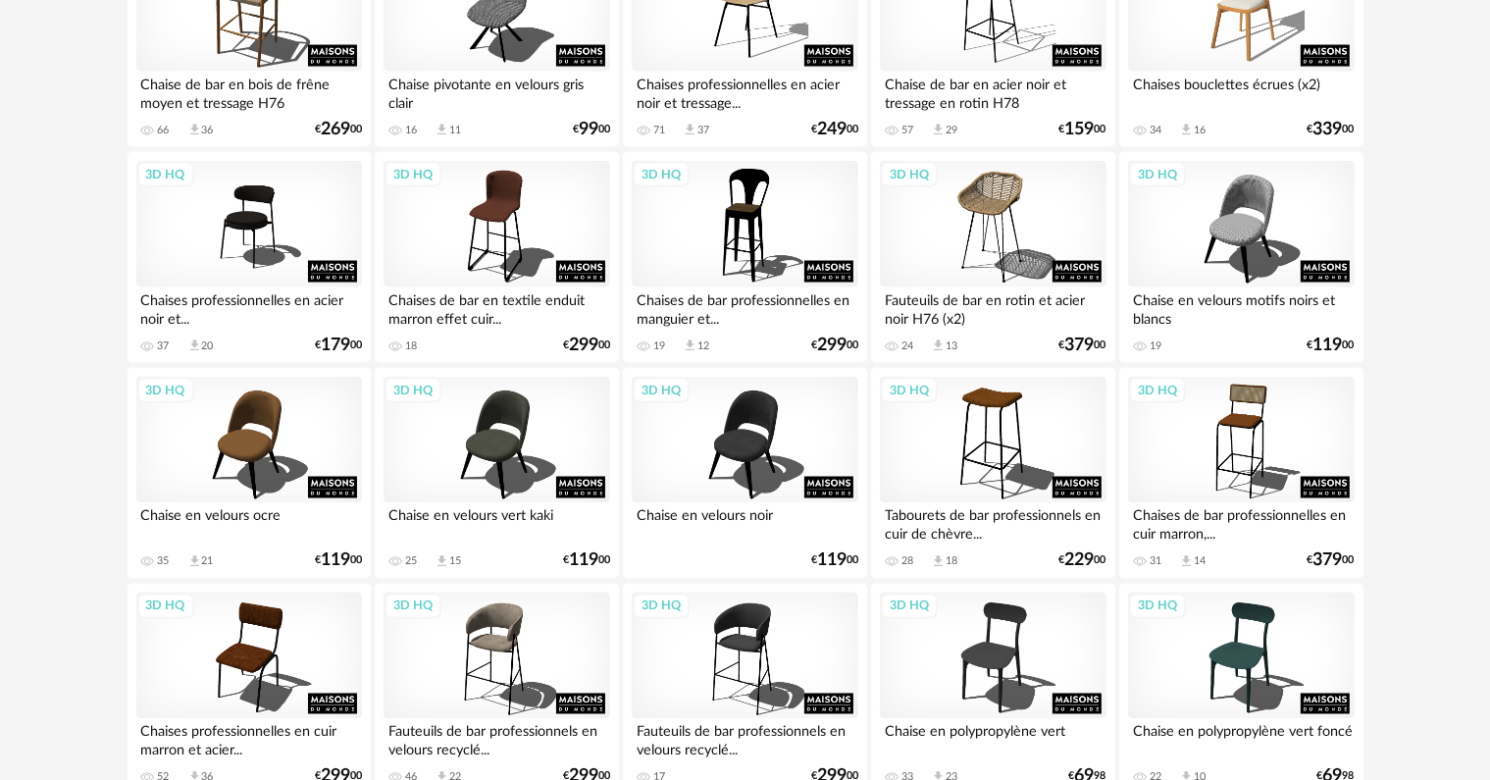
scroll to position [3237, 0]
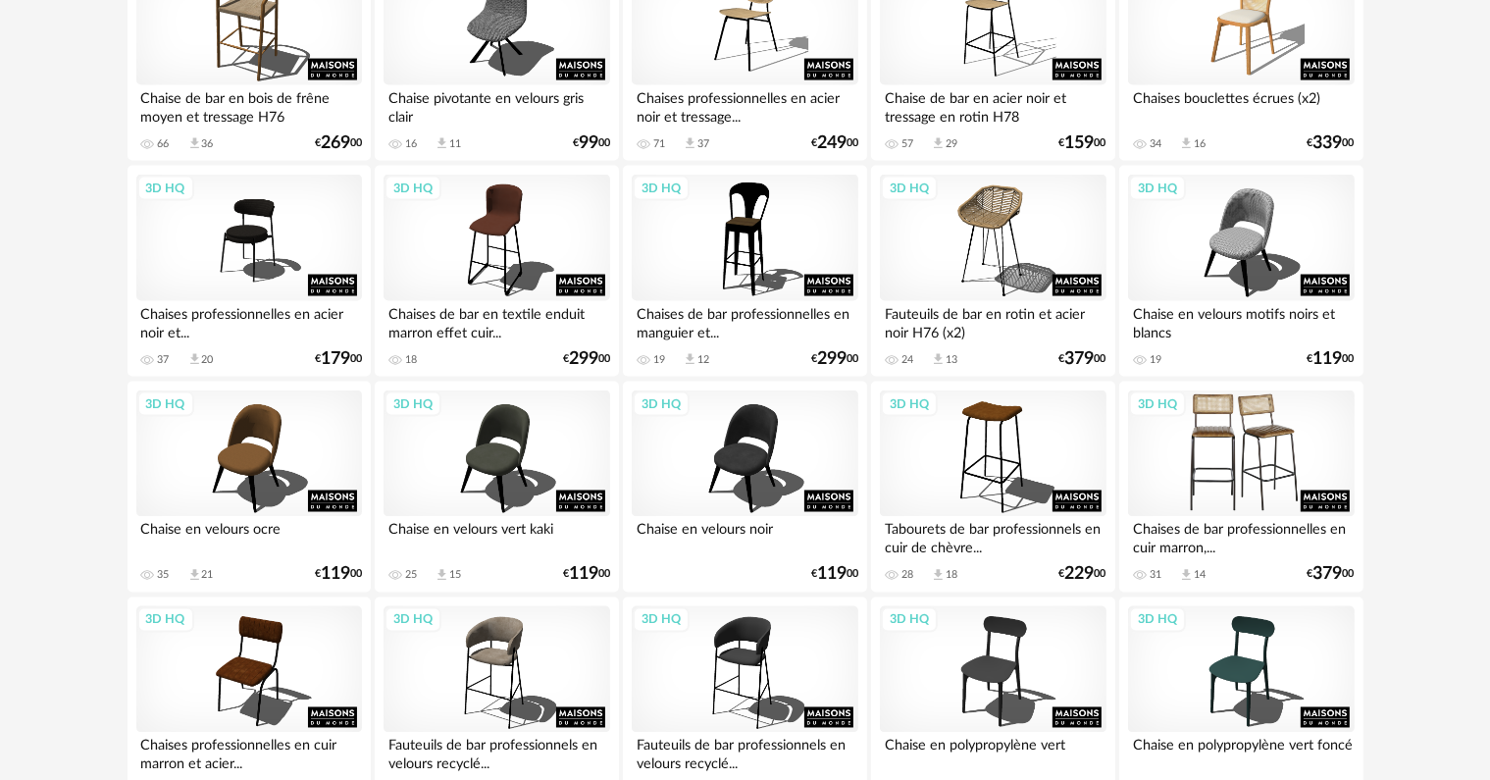
click at [1229, 434] on div "3D HQ" at bounding box center [1241, 454] width 226 height 128
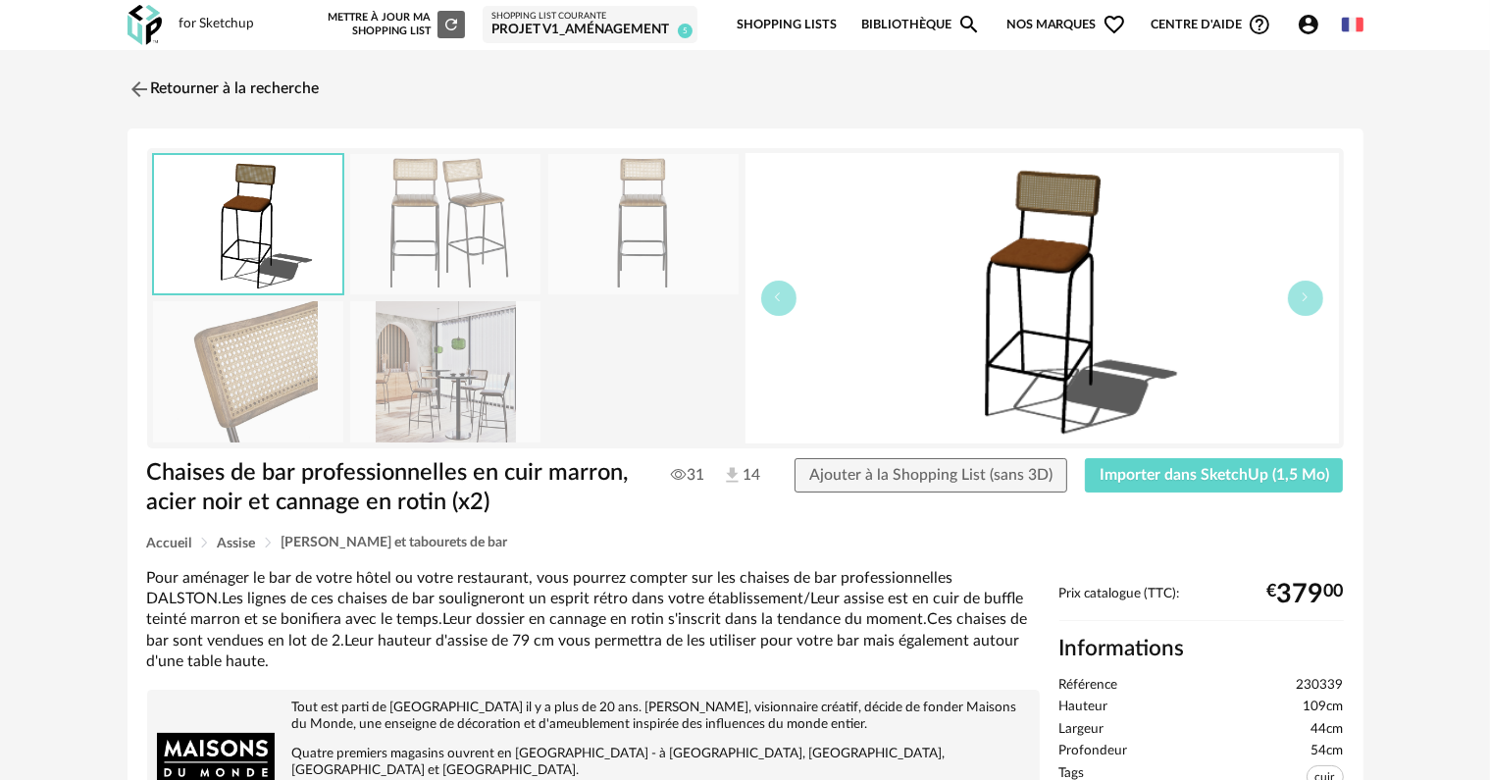
click at [415, 231] on img at bounding box center [445, 224] width 190 height 140
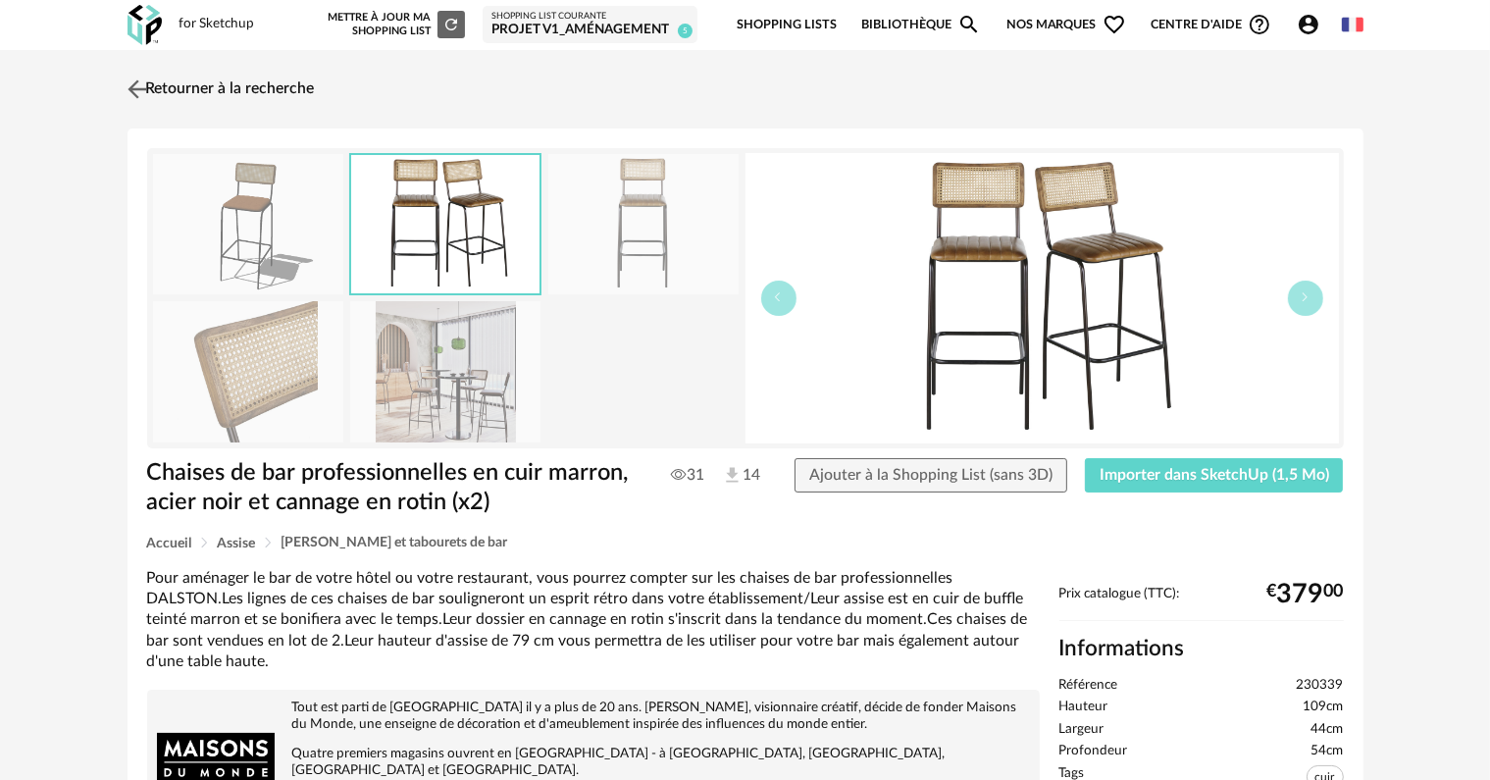
click at [142, 86] on img at bounding box center [137, 89] width 28 height 28
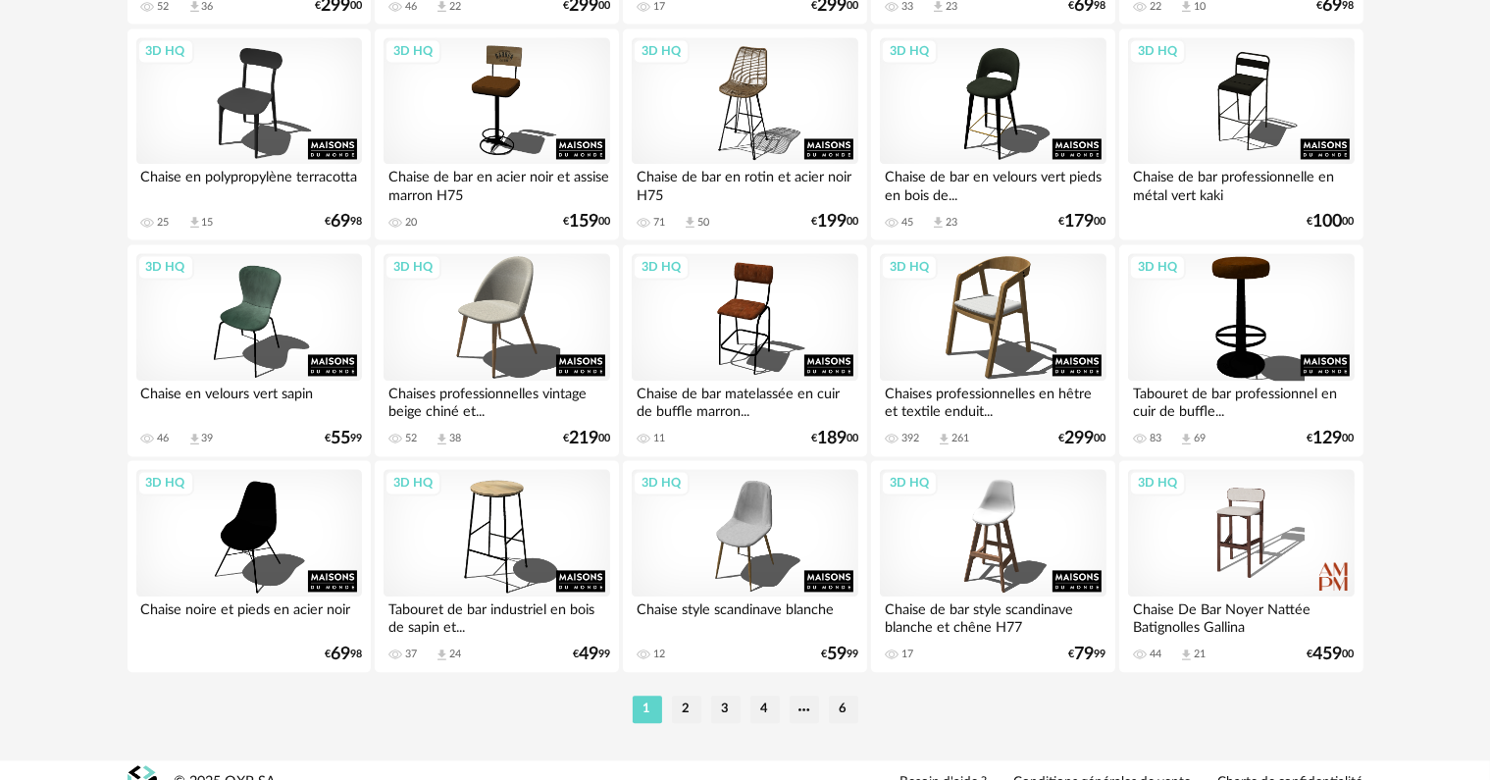
scroll to position [4045, 0]
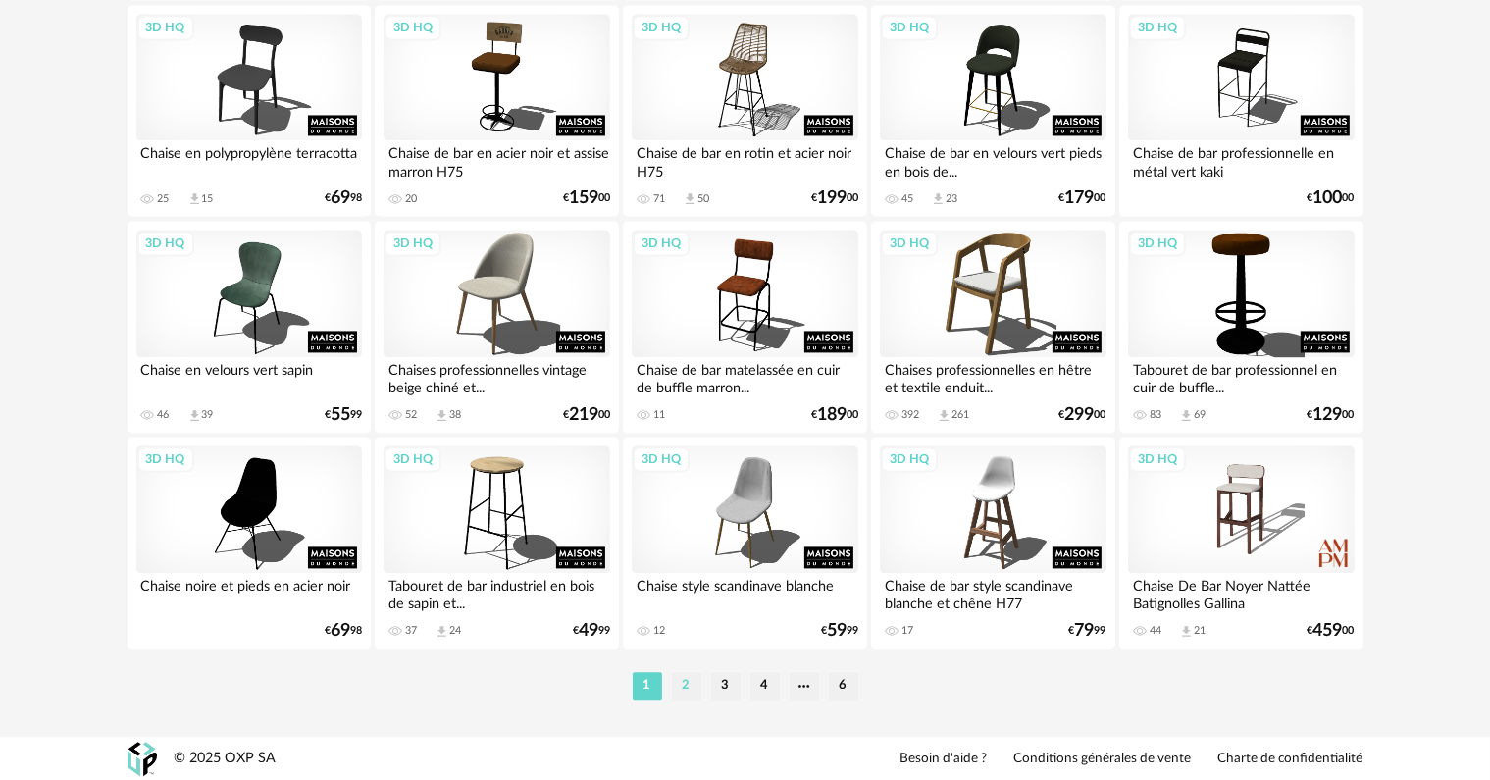
click at [685, 689] on li "2" at bounding box center [686, 685] width 29 height 27
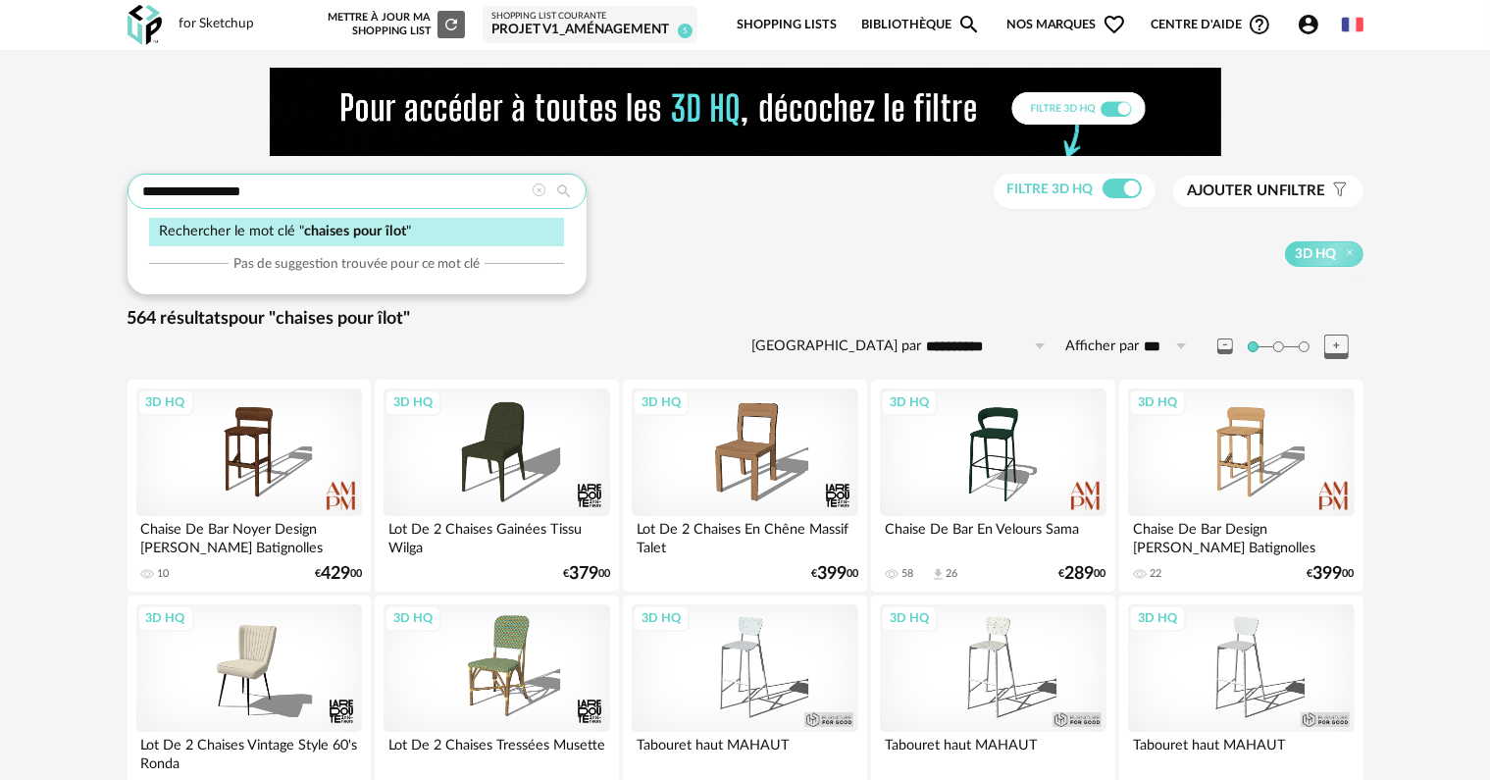
drag, startPoint x: 285, startPoint y: 196, endPoint x: 190, endPoint y: 202, distance: 95.3
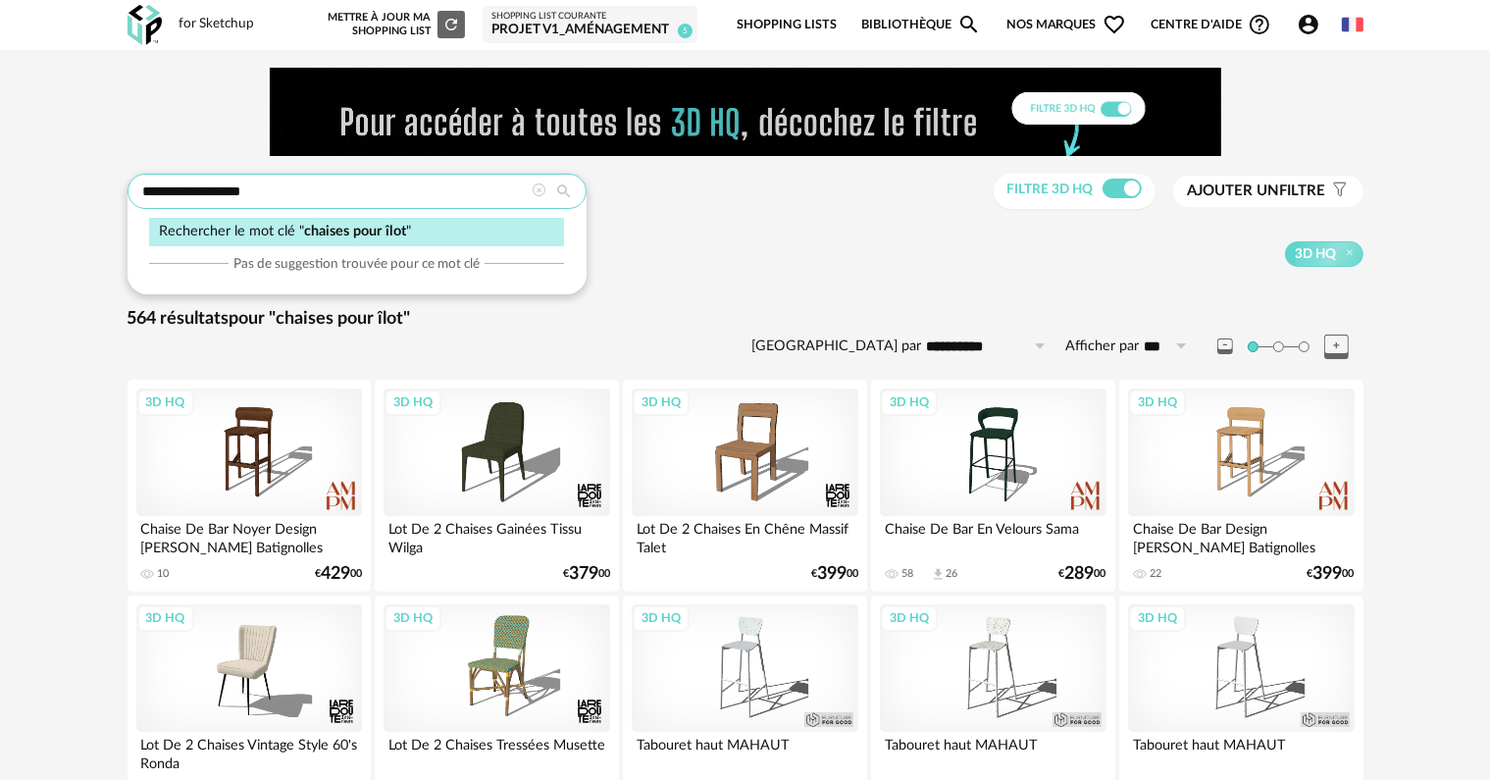
click at [190, 202] on input "**********" at bounding box center [357, 191] width 459 height 35
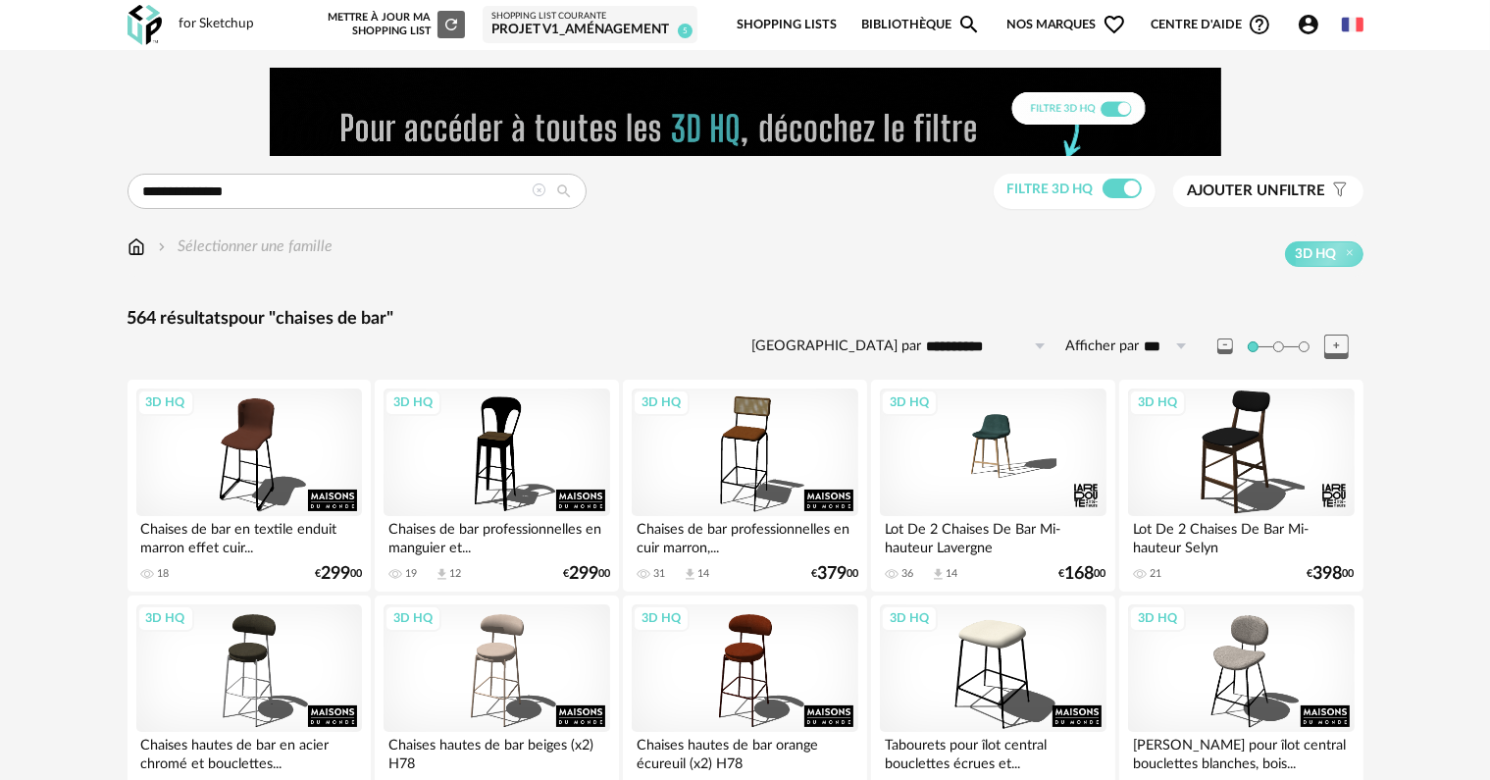
click at [1315, 188] on span "Ajouter un filtre" at bounding box center [1257, 191] width 138 height 20
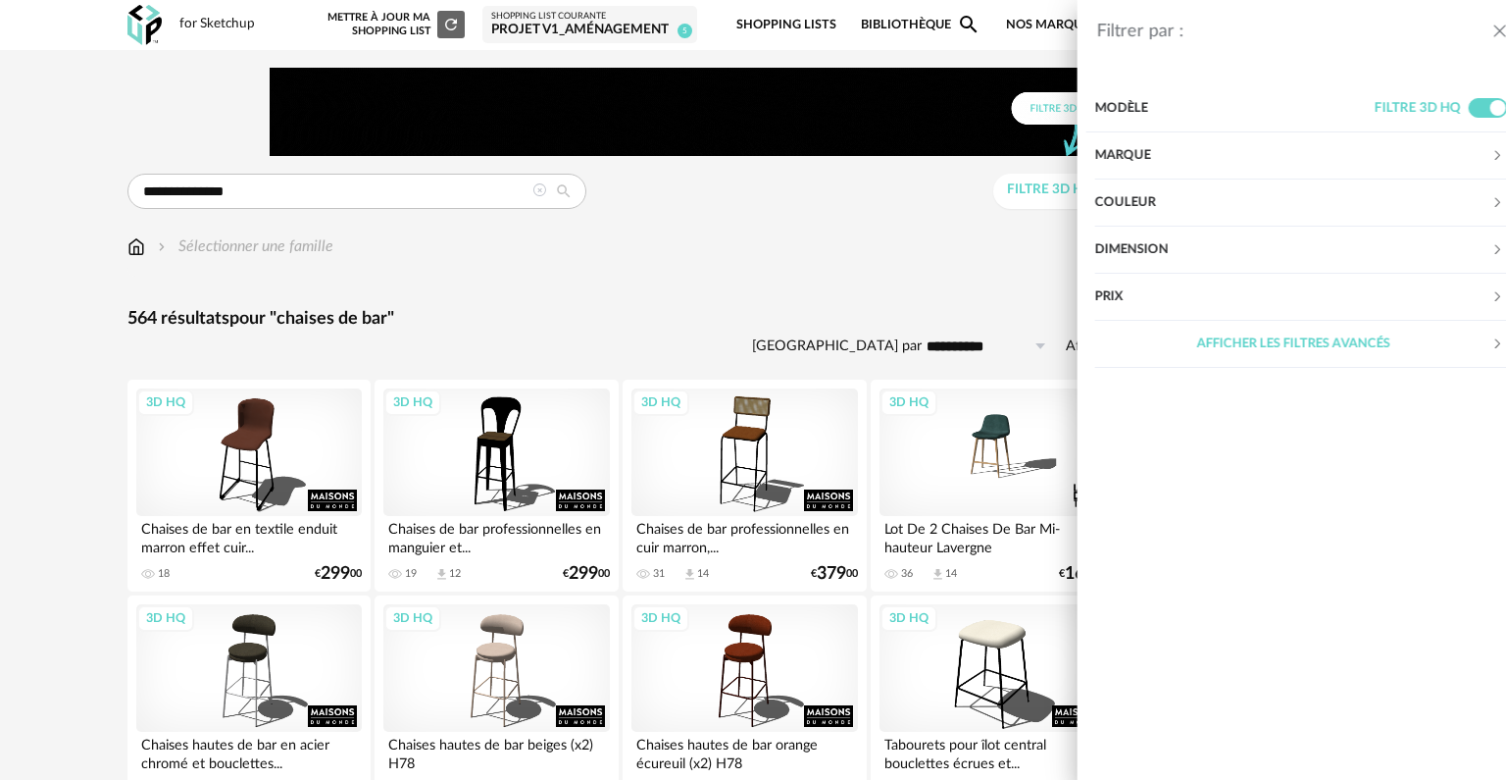
click at [1290, 170] on div "Marque" at bounding box center [1270, 155] width 396 height 47
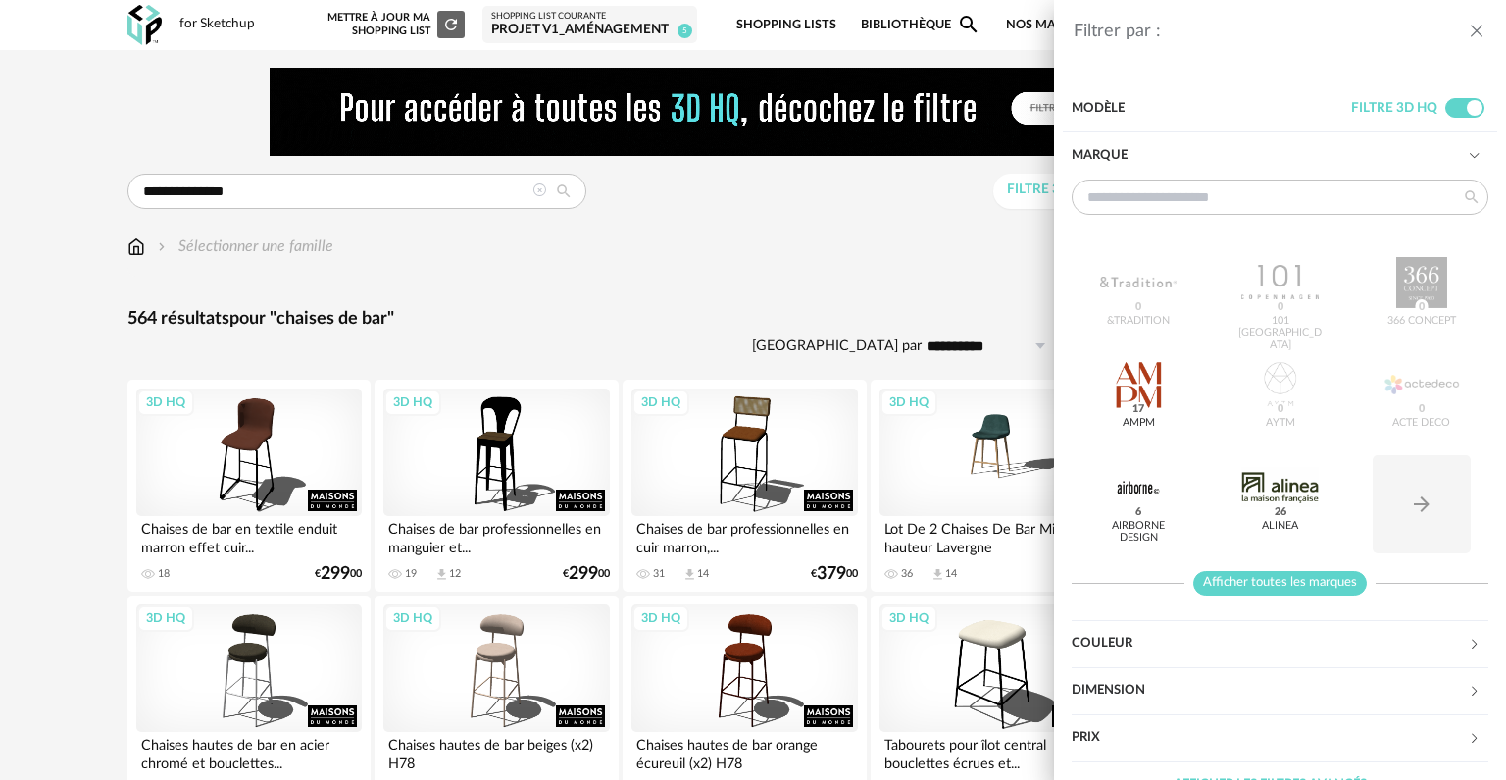
click at [1326, 582] on span "Afficher toutes les marques" at bounding box center [1281, 583] width 174 height 25
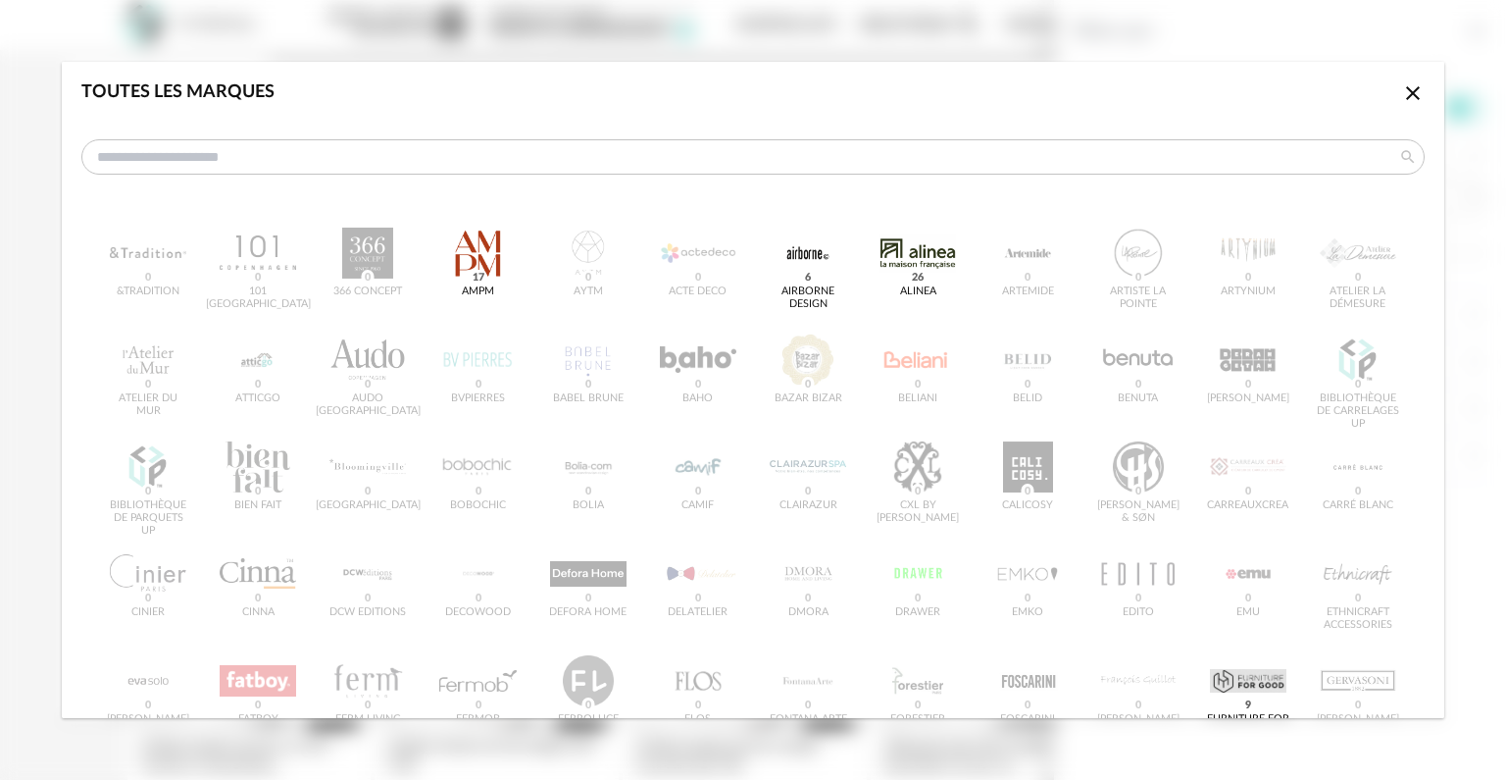
click at [1402, 94] on icon "Close icon" at bounding box center [1414, 93] width 24 height 24
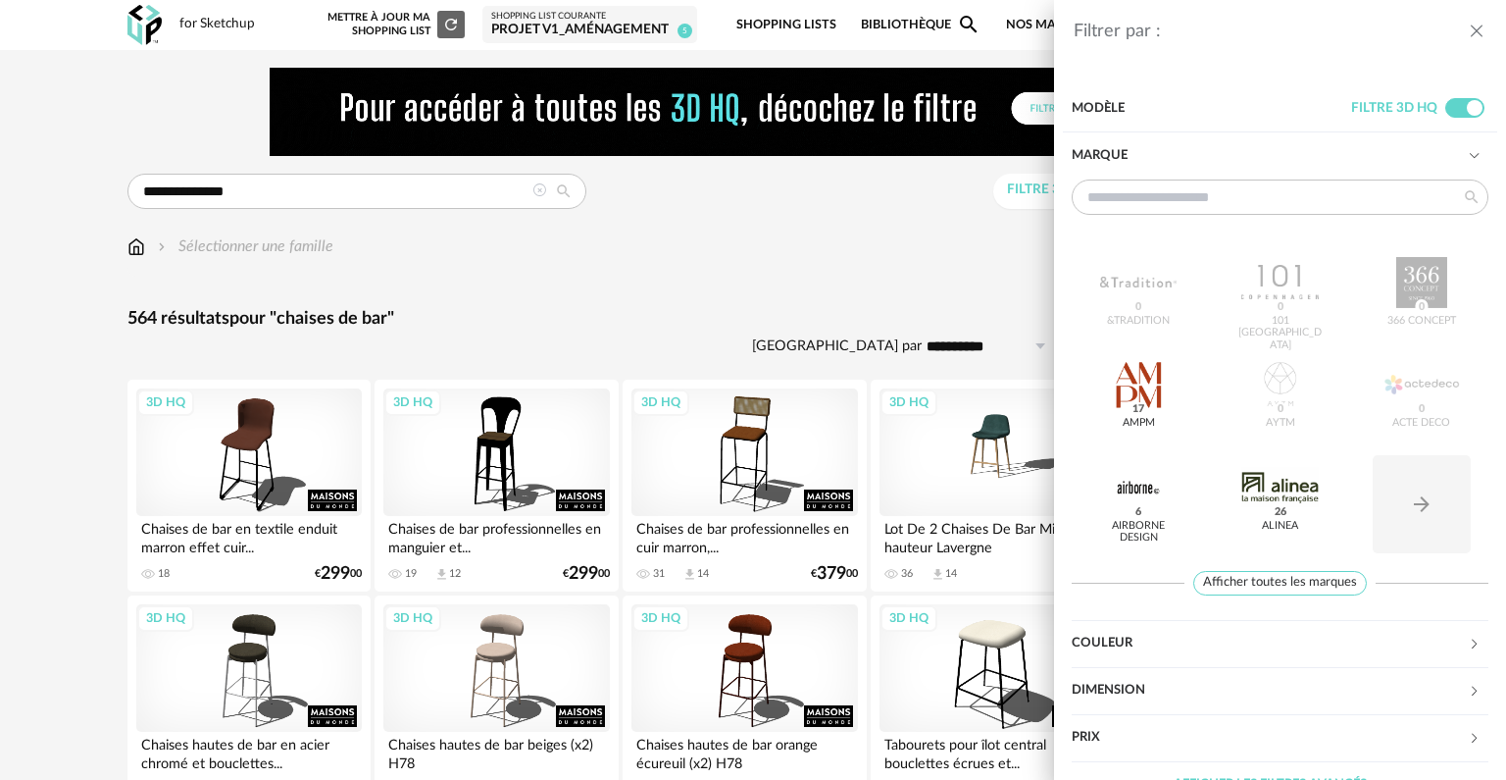
drag, startPoint x: 275, startPoint y: 188, endPoint x: 216, endPoint y: 206, distance: 61.4
click at [216, 206] on div "Filtrer par : Modèle Filtre 3D HQ Marque &tradition 0 101 Copenhagen 0 366 Conc…" at bounding box center [753, 390] width 1506 height 780
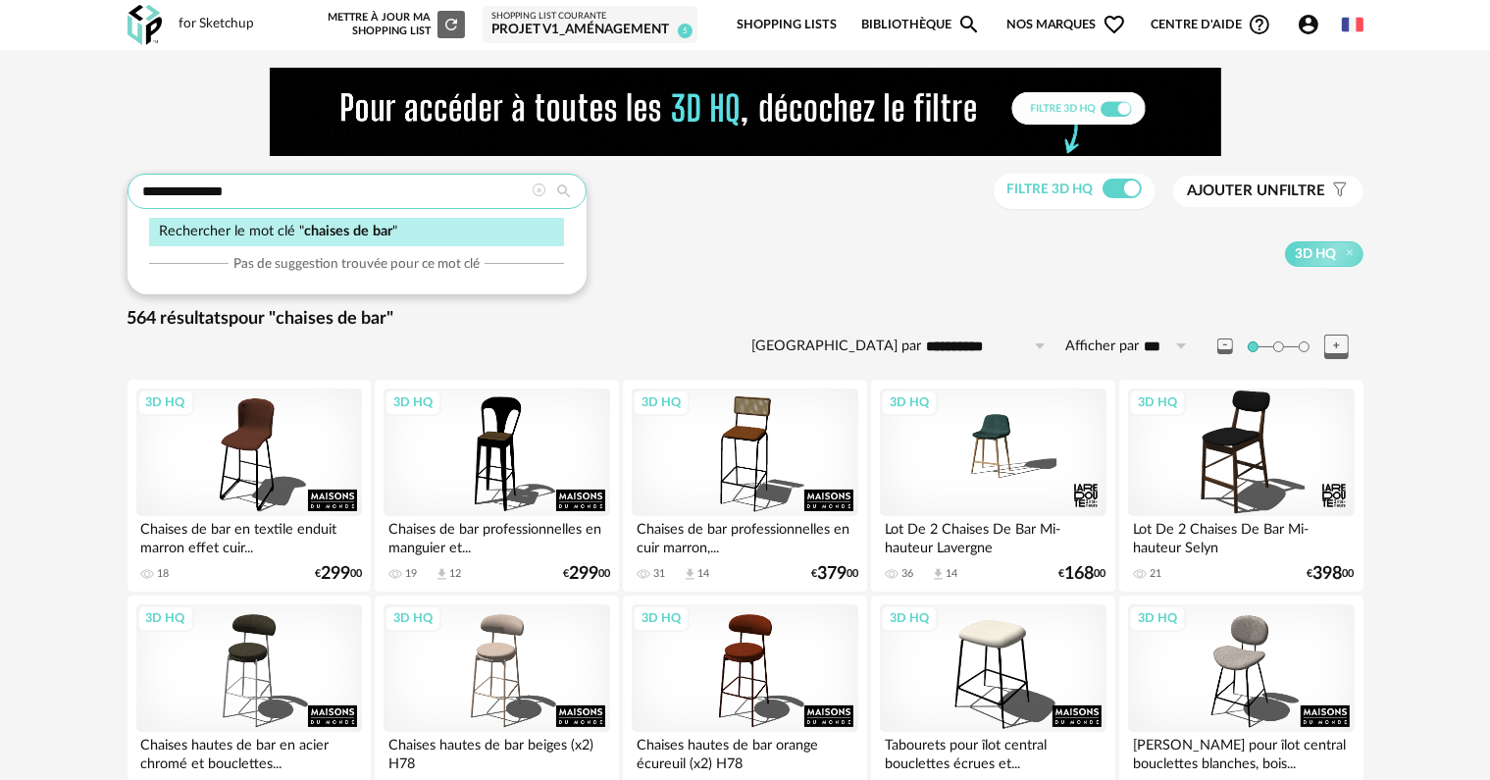
click at [228, 192] on input "**********" at bounding box center [357, 191] width 459 height 35
drag, startPoint x: 232, startPoint y: 188, endPoint x: 180, endPoint y: 199, distance: 53.1
click at [180, 199] on input "**********" at bounding box center [357, 191] width 459 height 35
type input "**********"
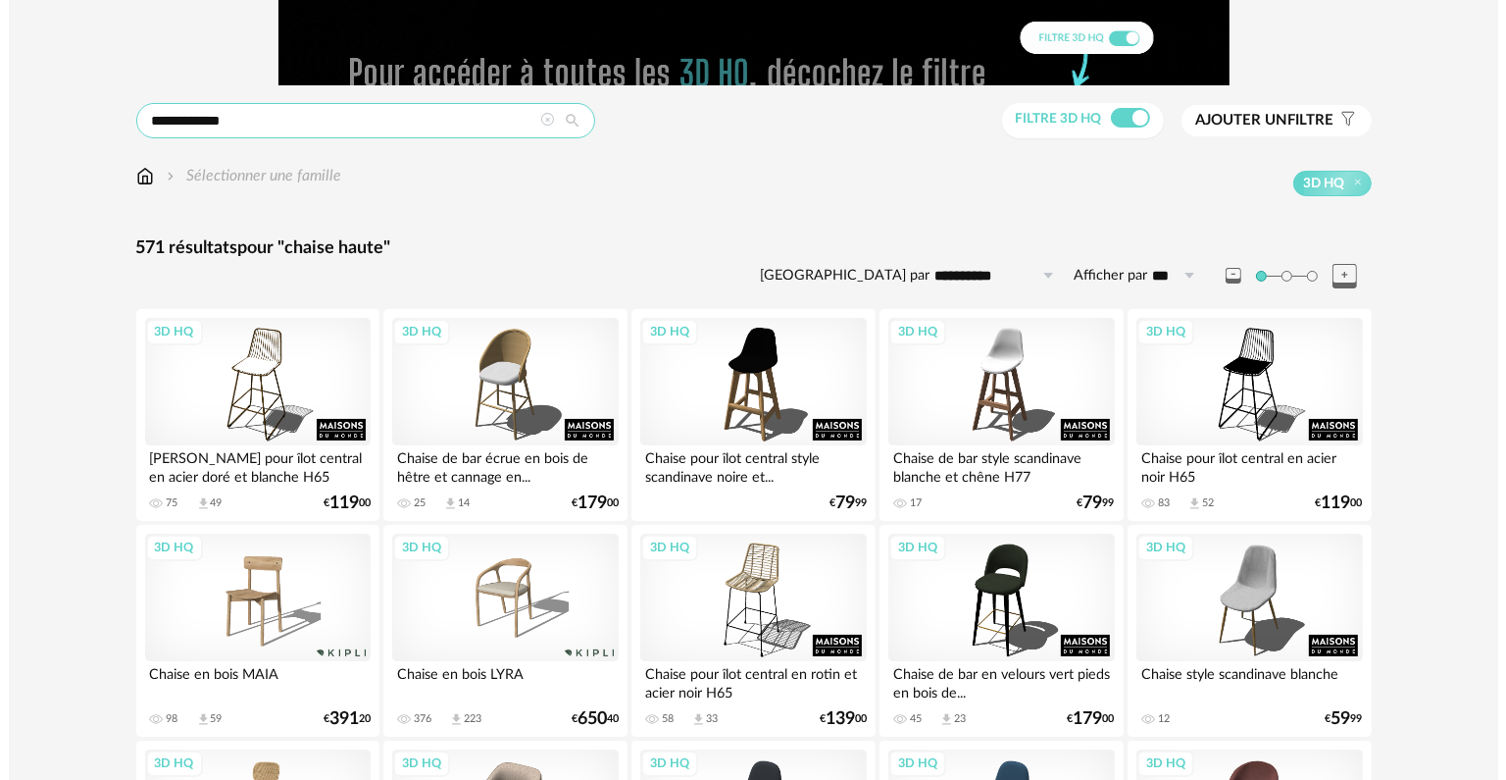
scroll to position [98, 0]
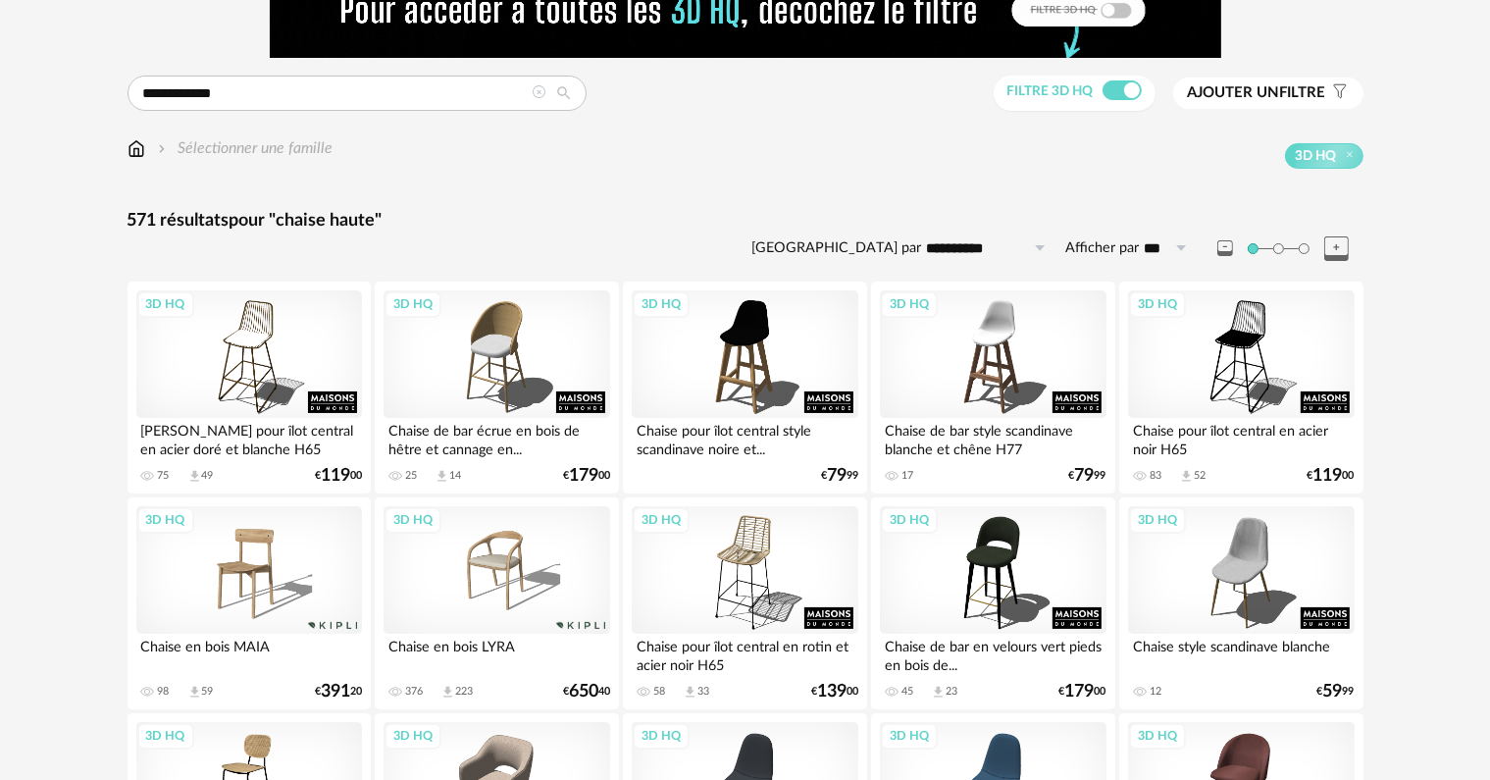
click at [1316, 99] on span "Ajouter un filtre" at bounding box center [1257, 93] width 138 height 20
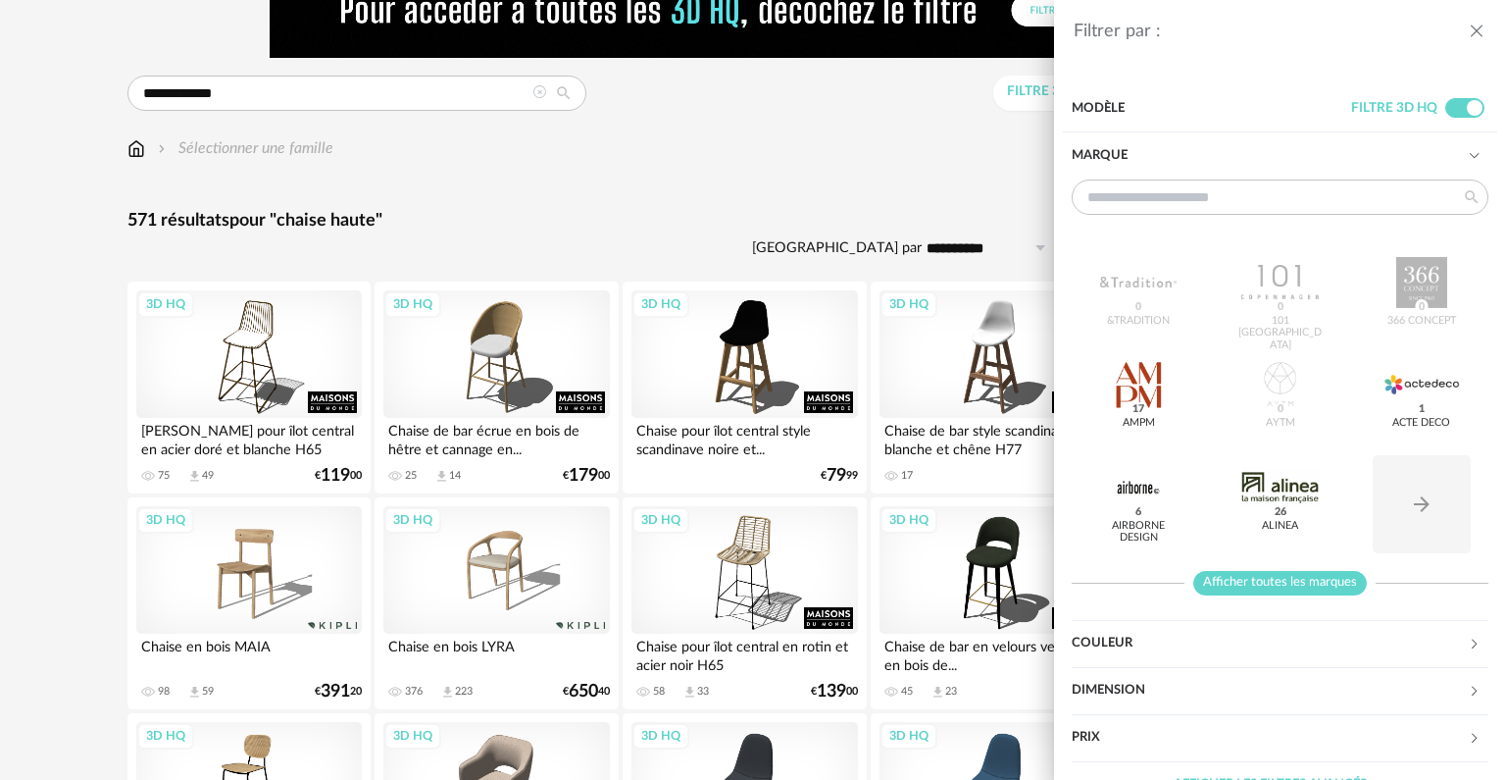
click at [1294, 574] on span "Afficher toutes les marques" at bounding box center [1281, 583] width 174 height 25
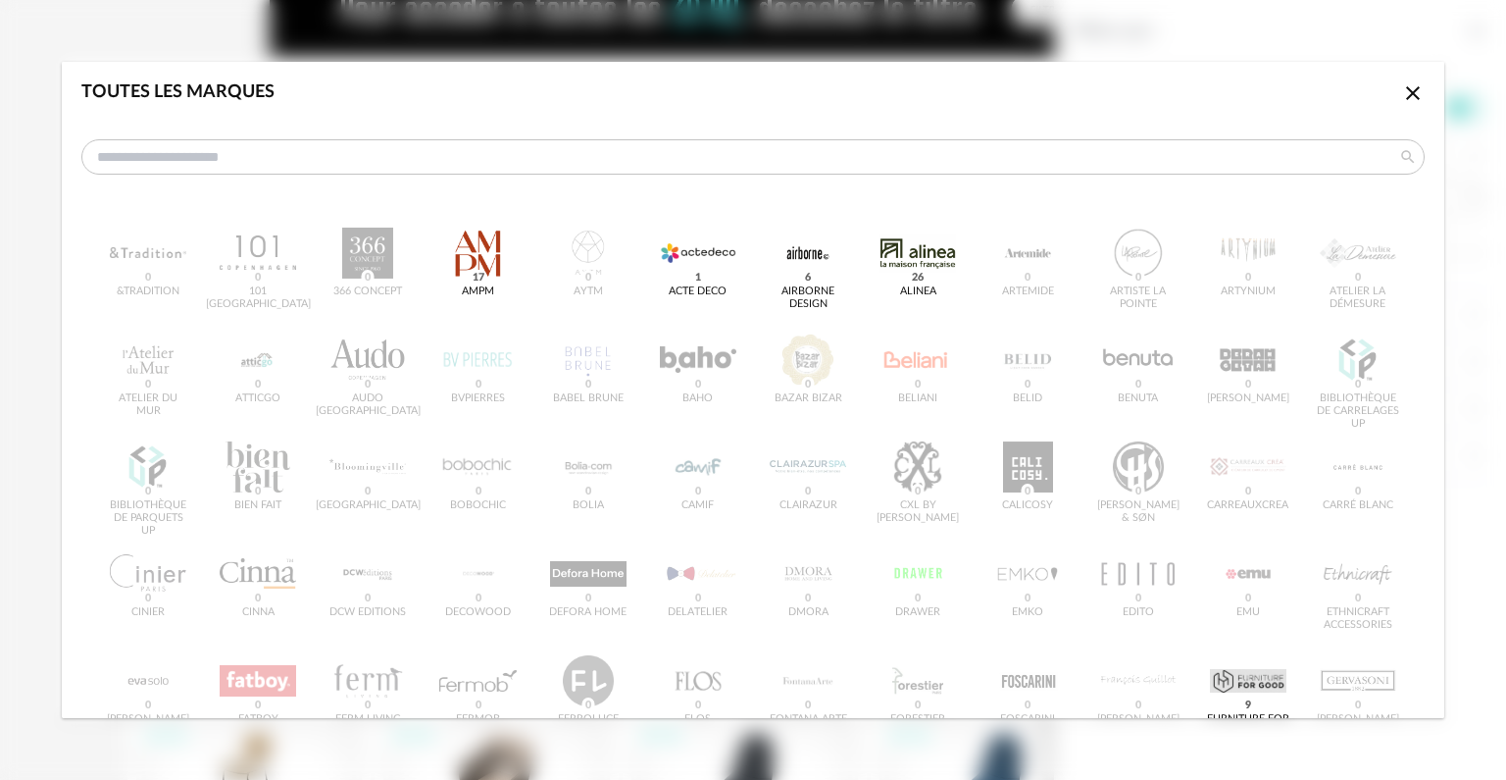
click at [484, 254] on div "dialog" at bounding box center [477, 253] width 77 height 51
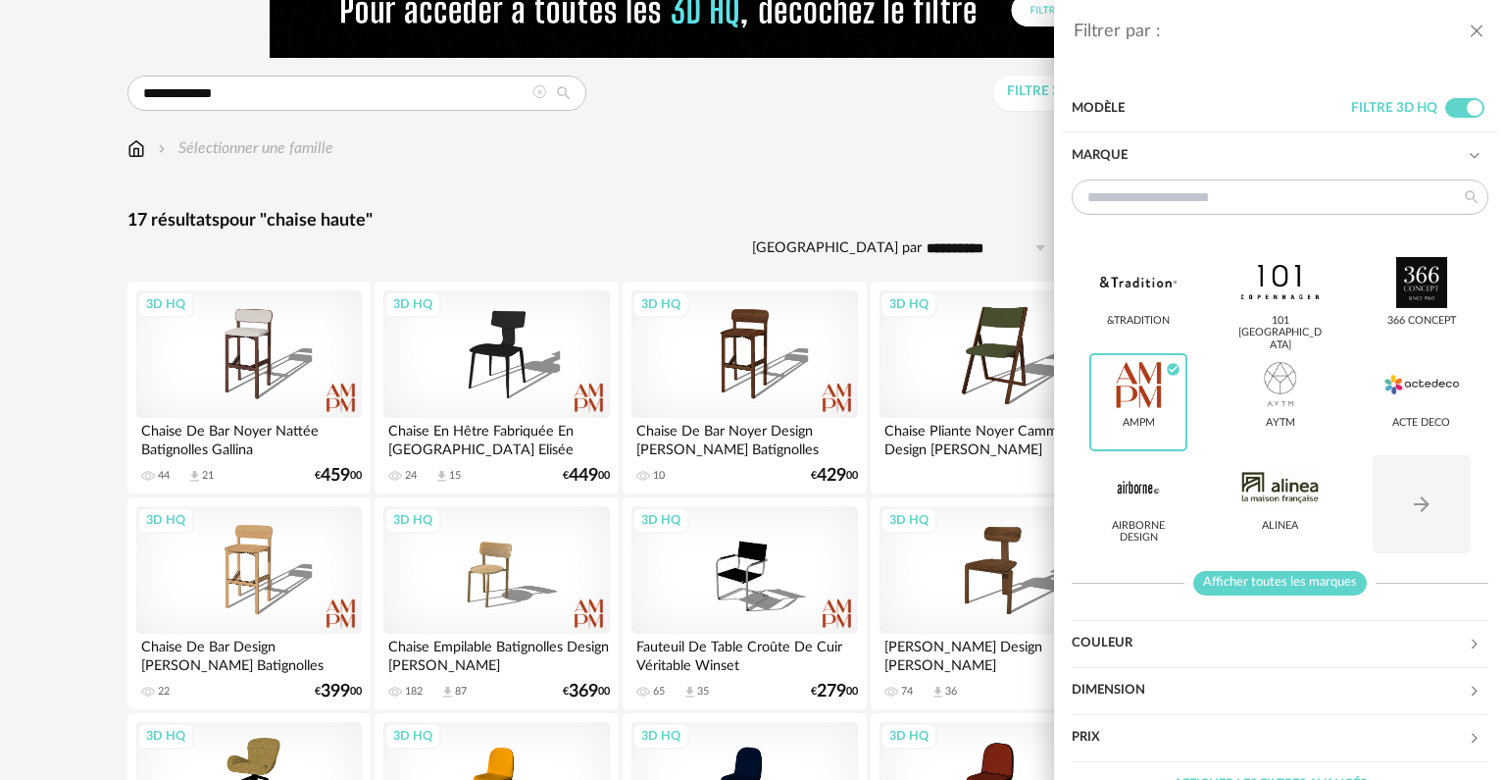
click at [1287, 580] on span "Afficher toutes les marques" at bounding box center [1281, 583] width 174 height 25
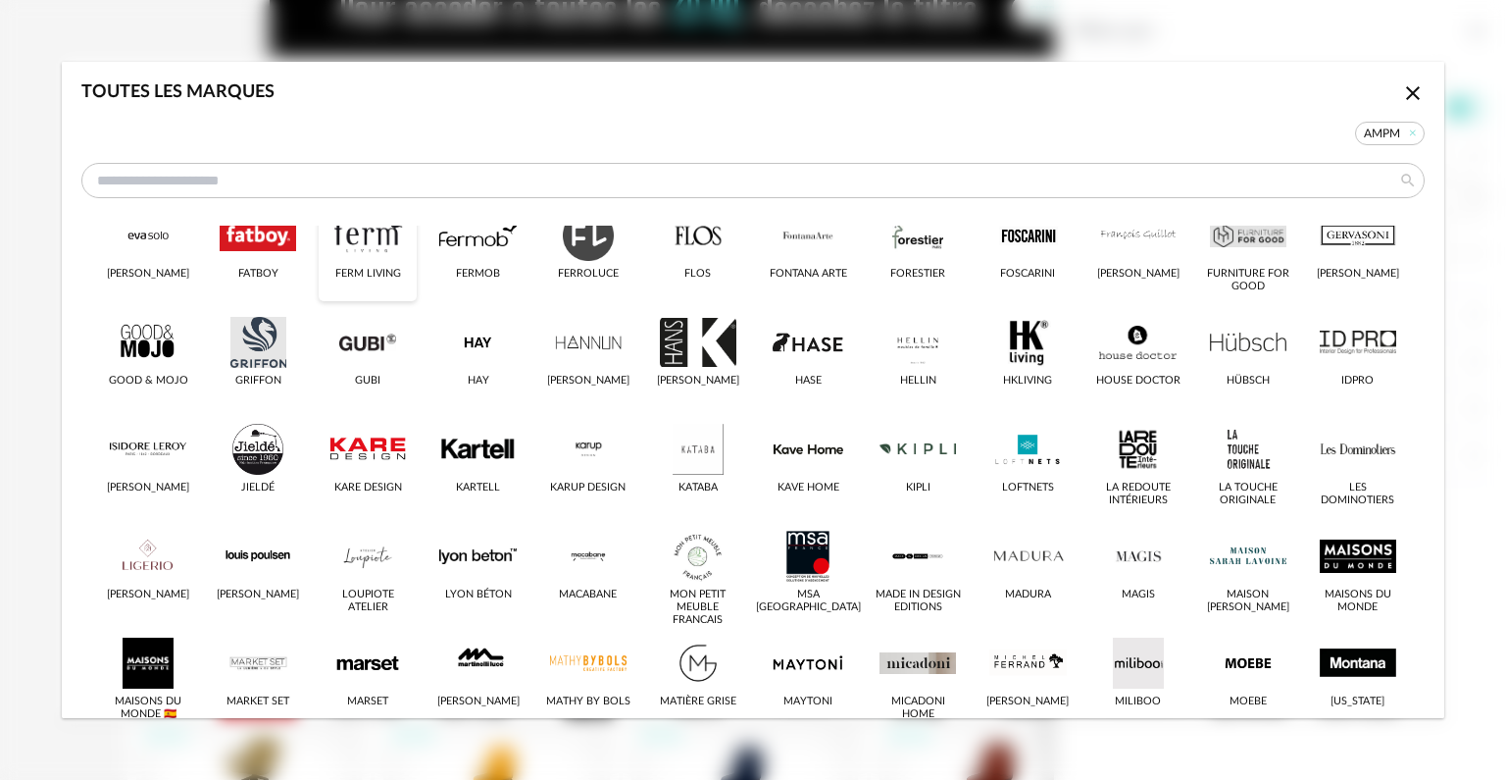
scroll to position [490, 0]
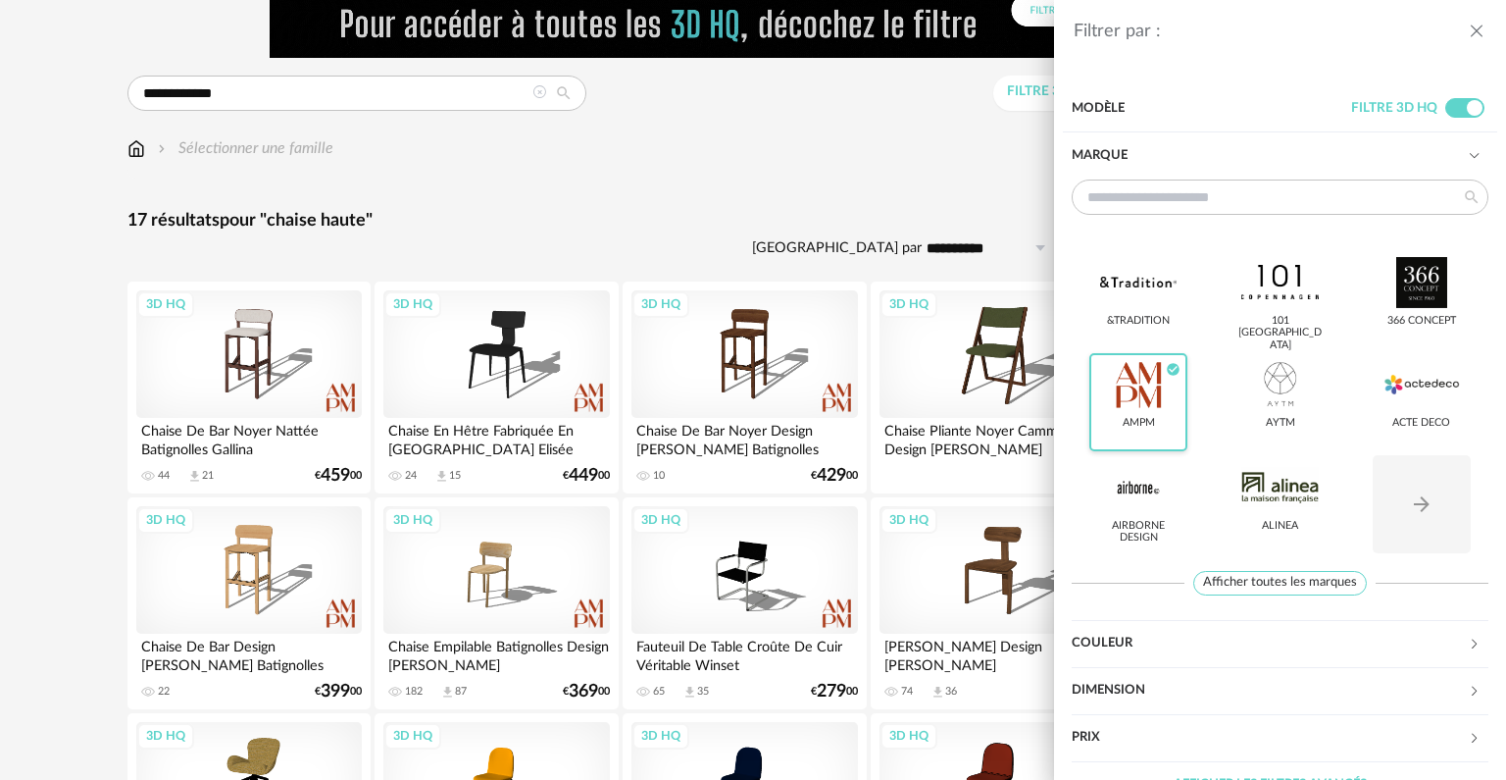
click at [1156, 413] on div "AMPM Check Circle icon" at bounding box center [1139, 402] width 98 height 98
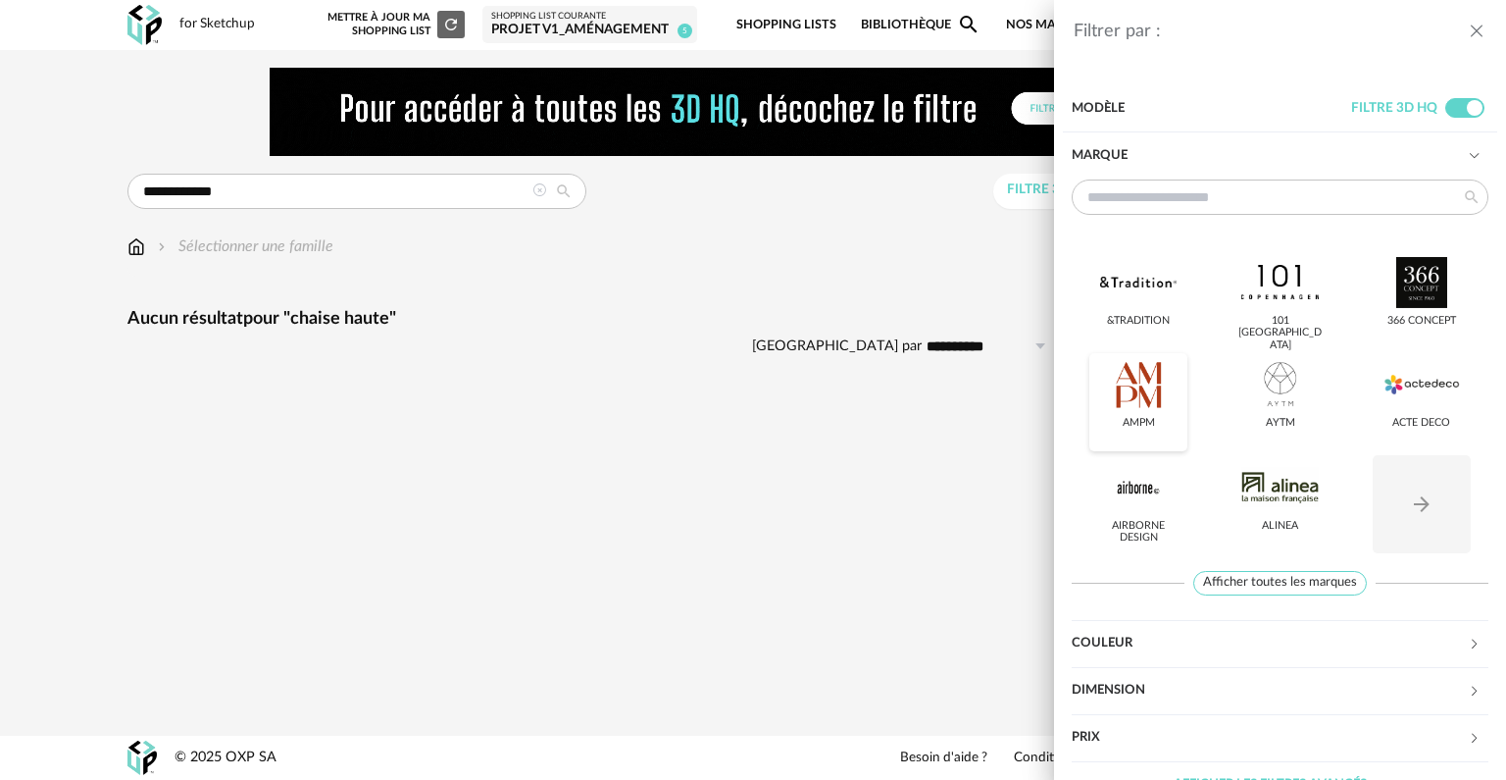
click at [1130, 415] on div "AMPM" at bounding box center [1139, 402] width 98 height 98
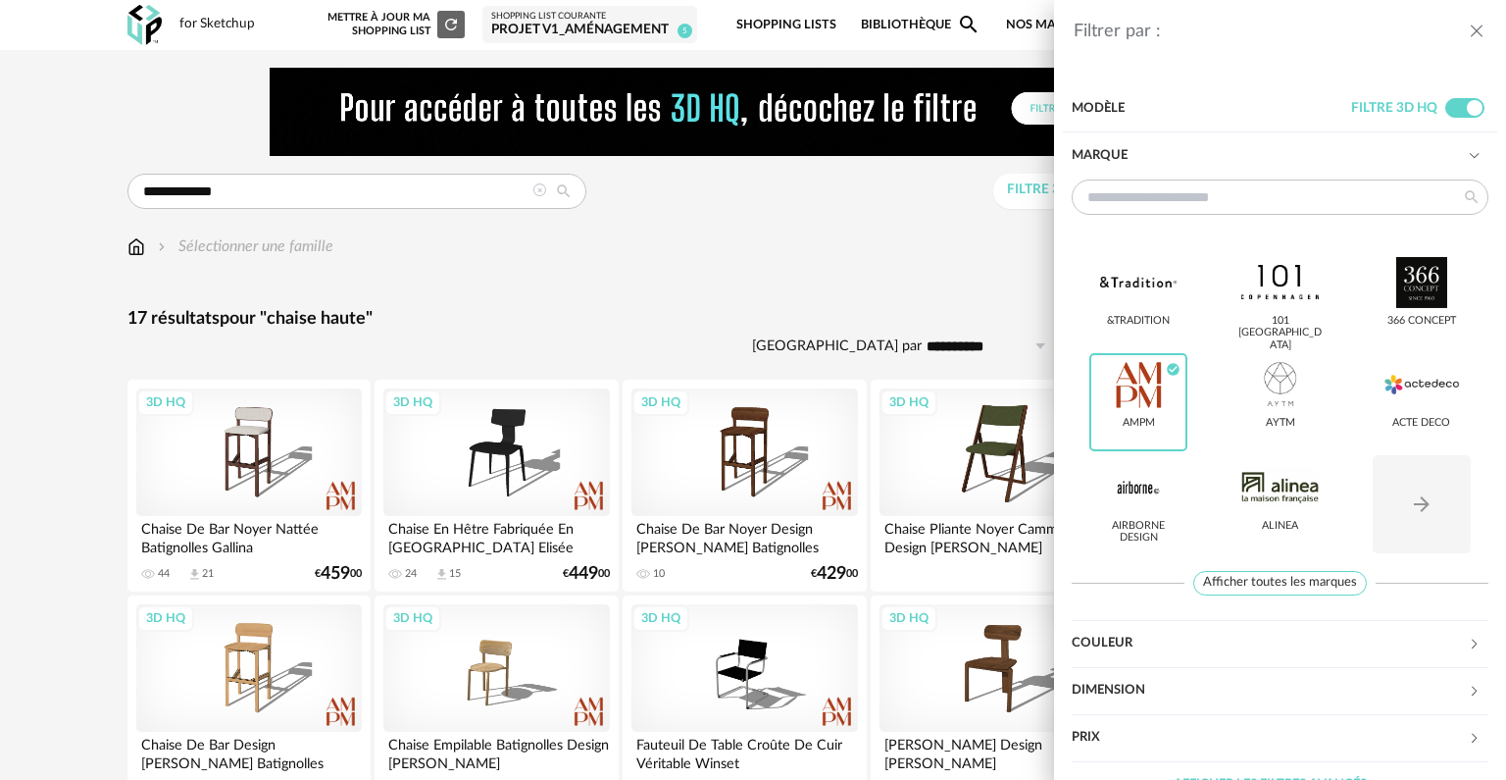
click at [769, 279] on div "Filtrer par : Modèle Filtre 3D HQ Marque &tradition 101 [GEOGRAPHIC_DATA] 366 C…" at bounding box center [753, 390] width 1506 height 780
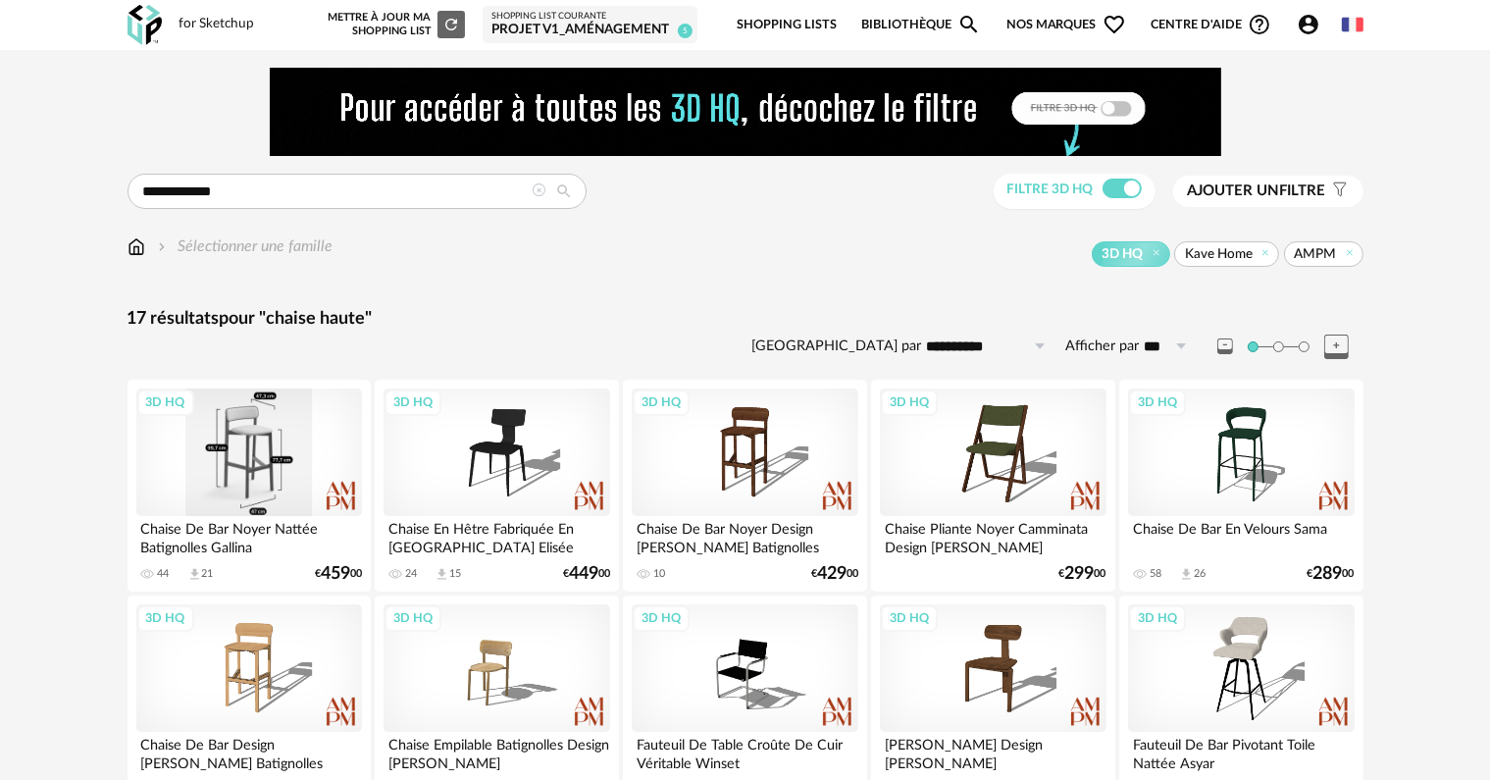
click at [281, 467] on div "3D HQ" at bounding box center [249, 452] width 226 height 128
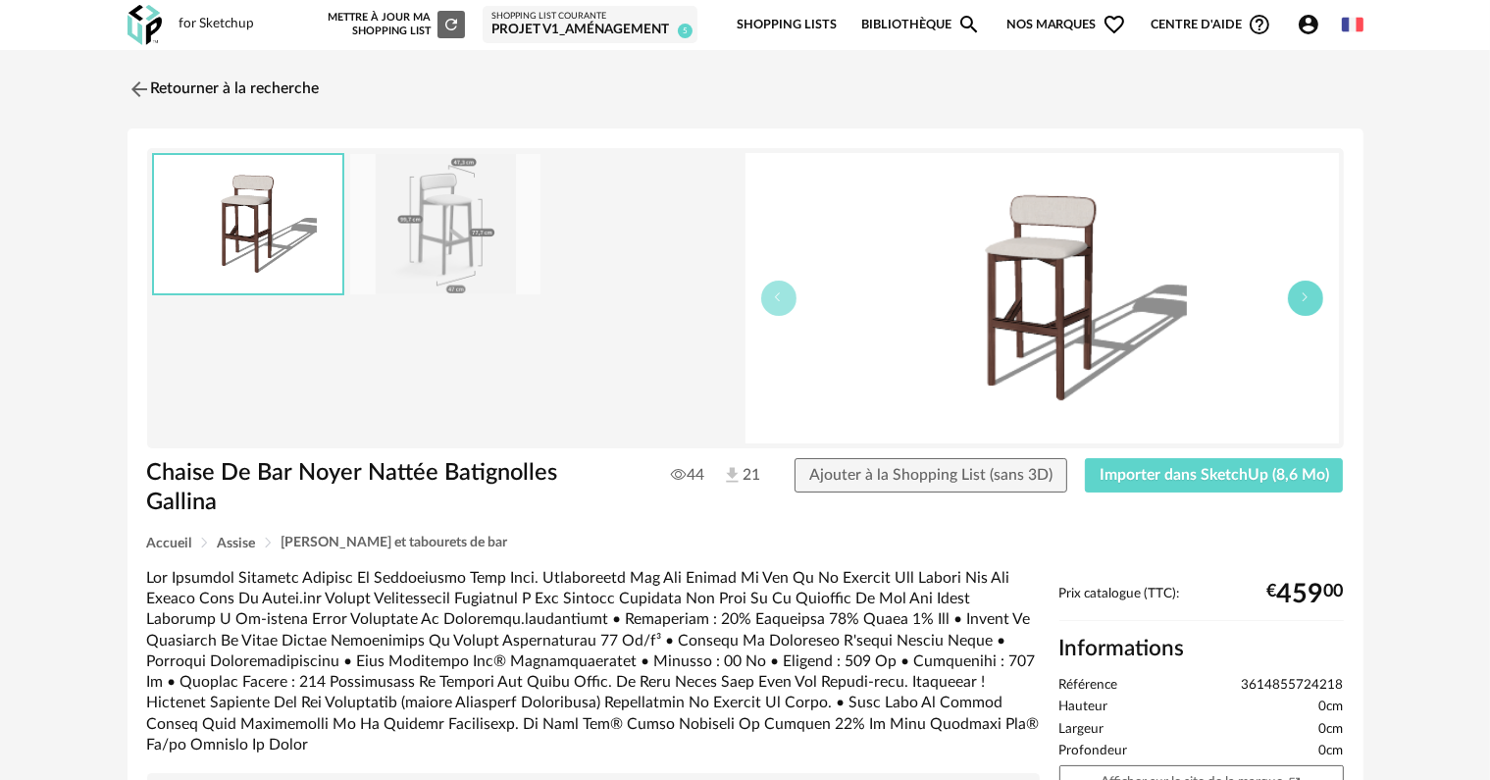
click at [1309, 305] on button "button" at bounding box center [1305, 298] width 35 height 35
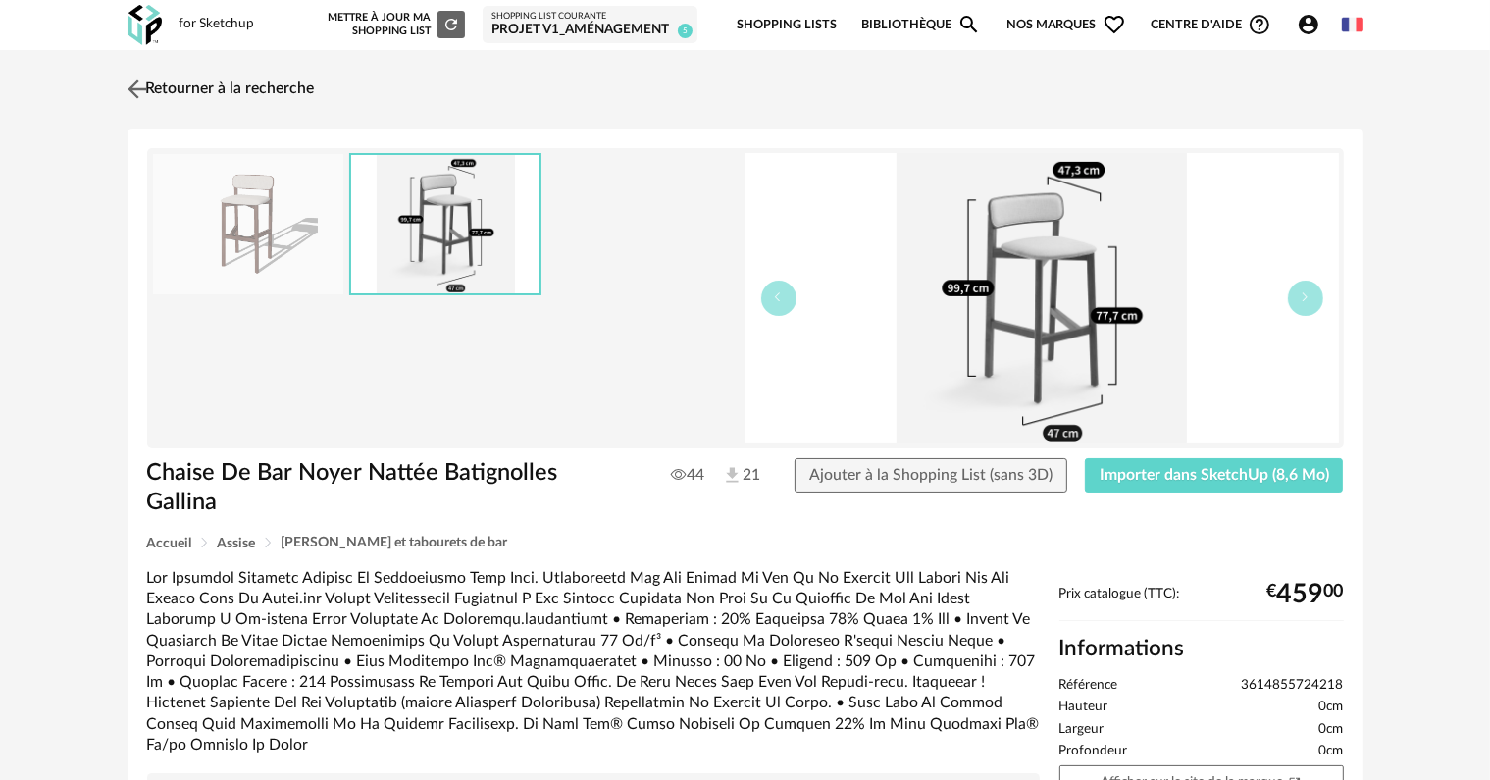
click at [255, 87] on link "Retourner à la recherche" at bounding box center [219, 89] width 192 height 43
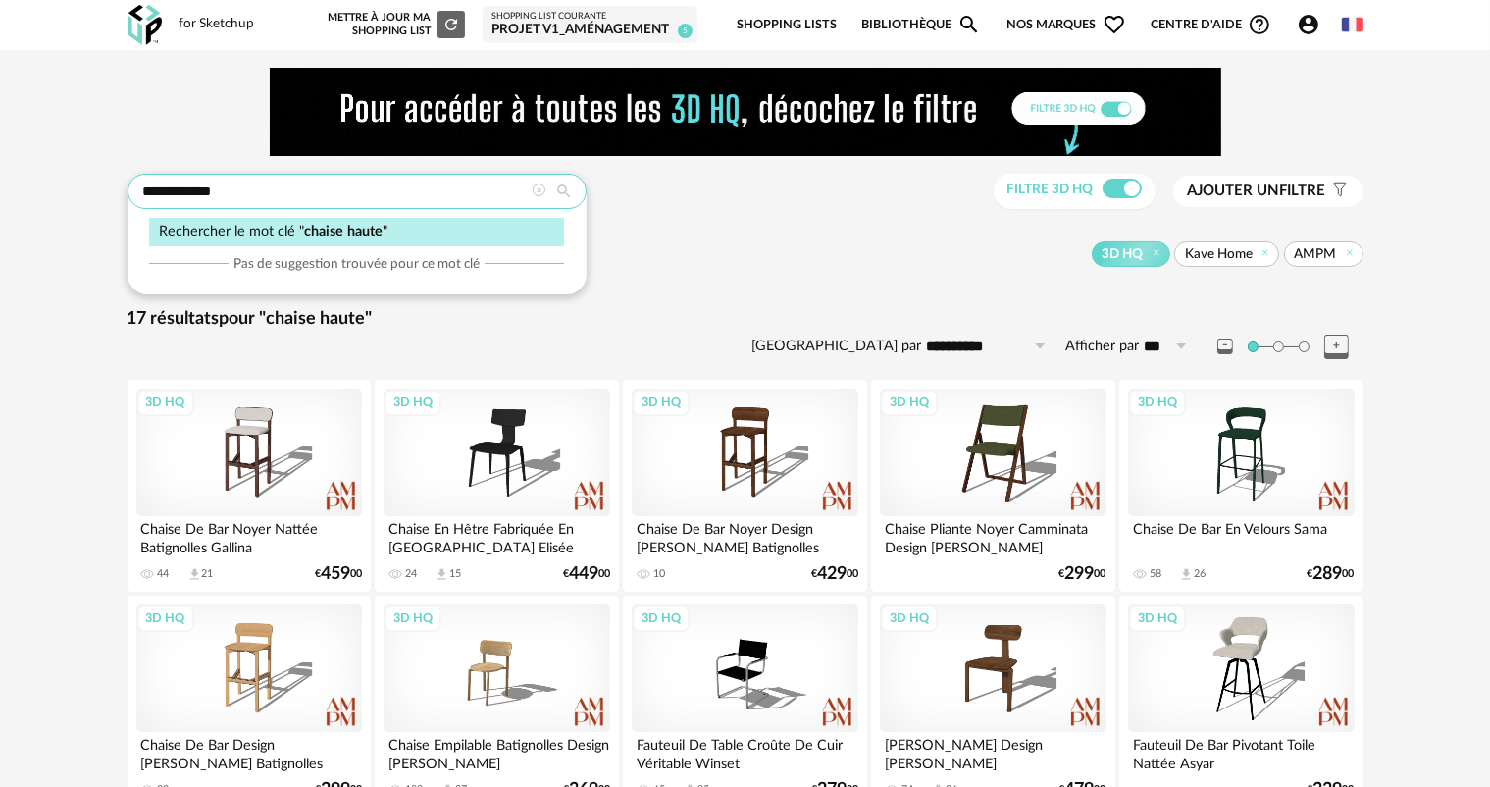
drag, startPoint x: 306, startPoint y: 196, endPoint x: 136, endPoint y: 194, distance: 169.7
click at [136, 194] on input "**********" at bounding box center [357, 191] width 459 height 35
paste input "**********"
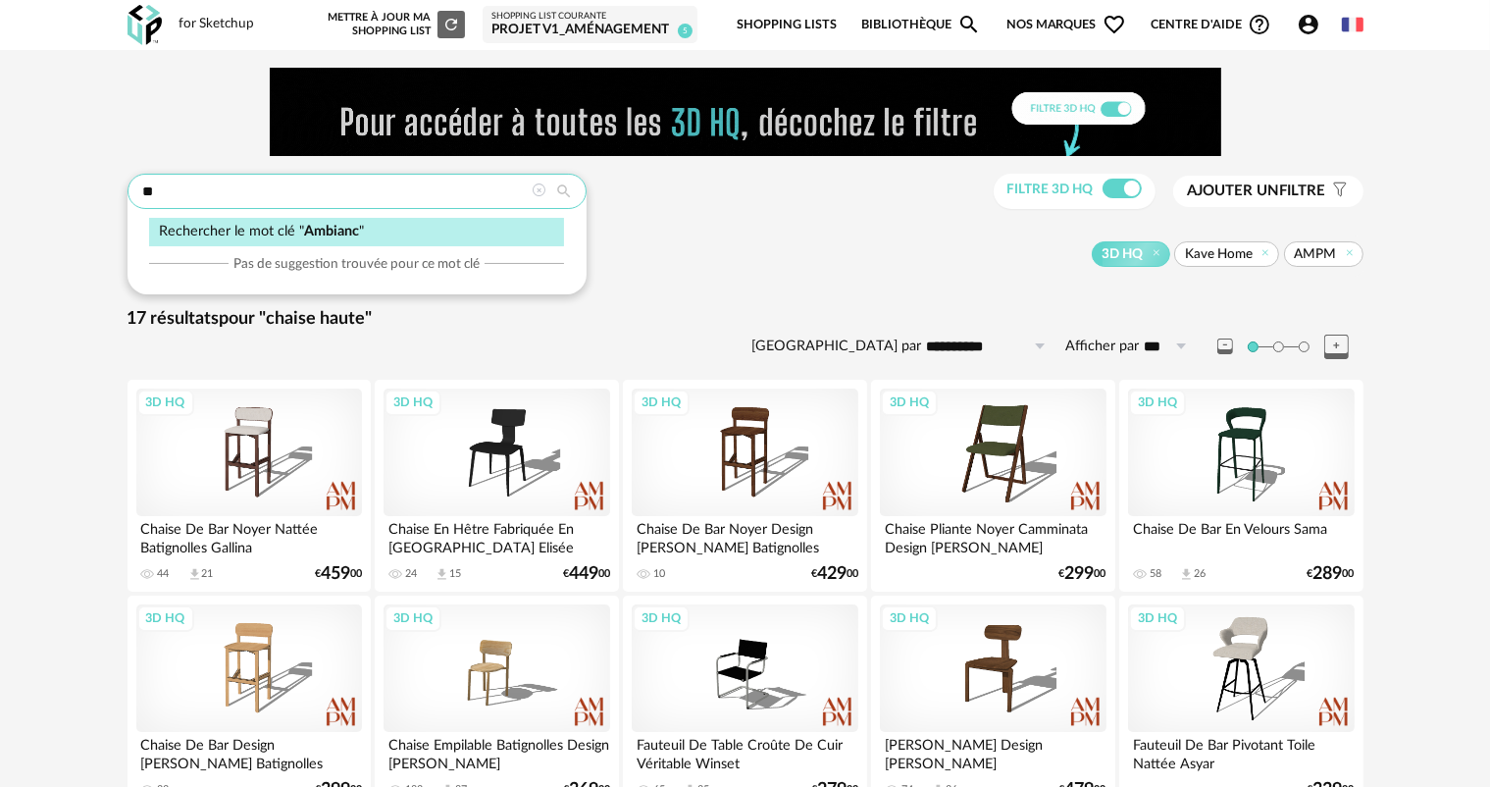
type input "*"
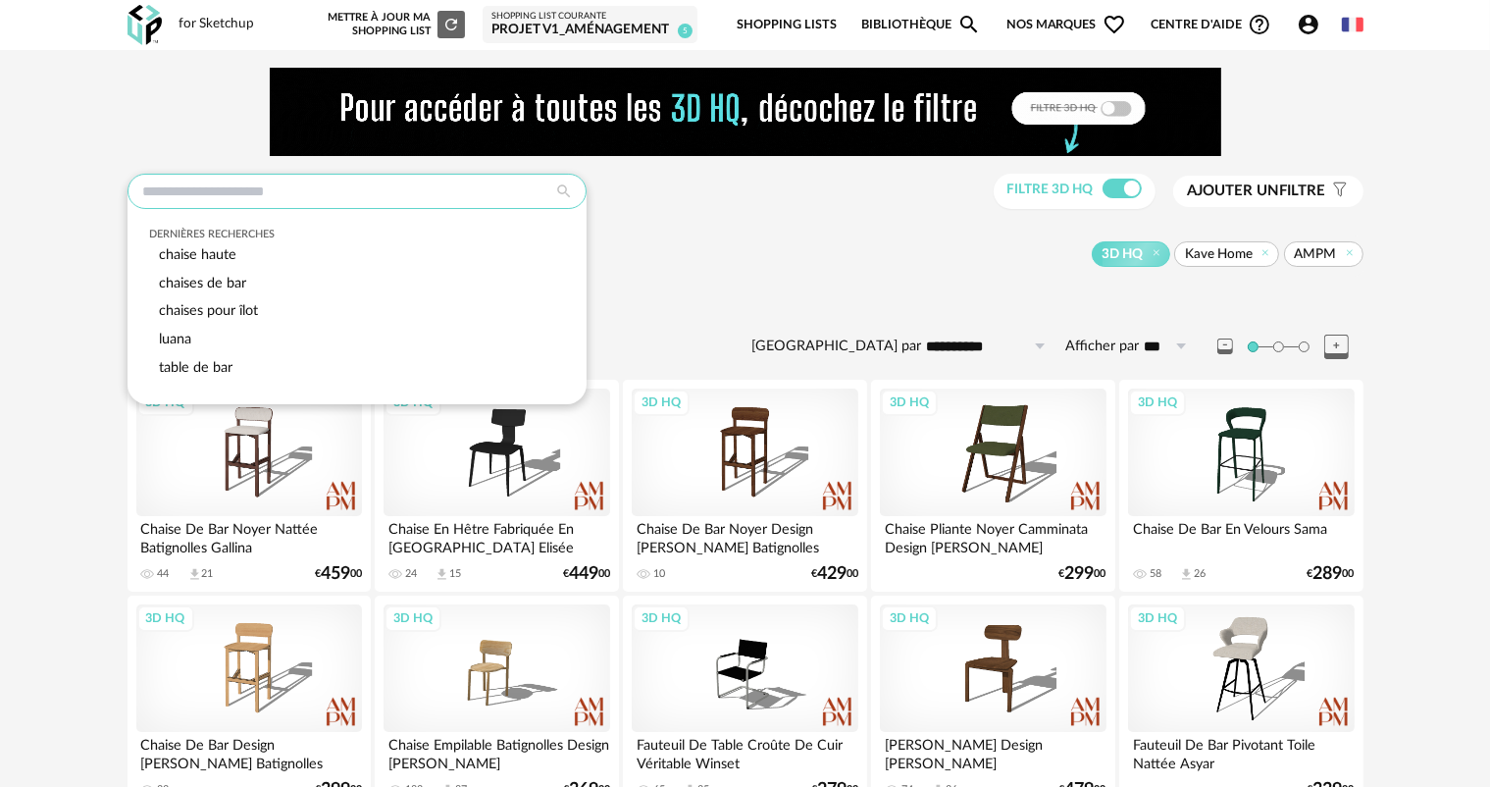
drag, startPoint x: 299, startPoint y: 197, endPoint x: 198, endPoint y: 190, distance: 101.3
click at [196, 191] on input "text" at bounding box center [357, 191] width 459 height 35
paste input "**********"
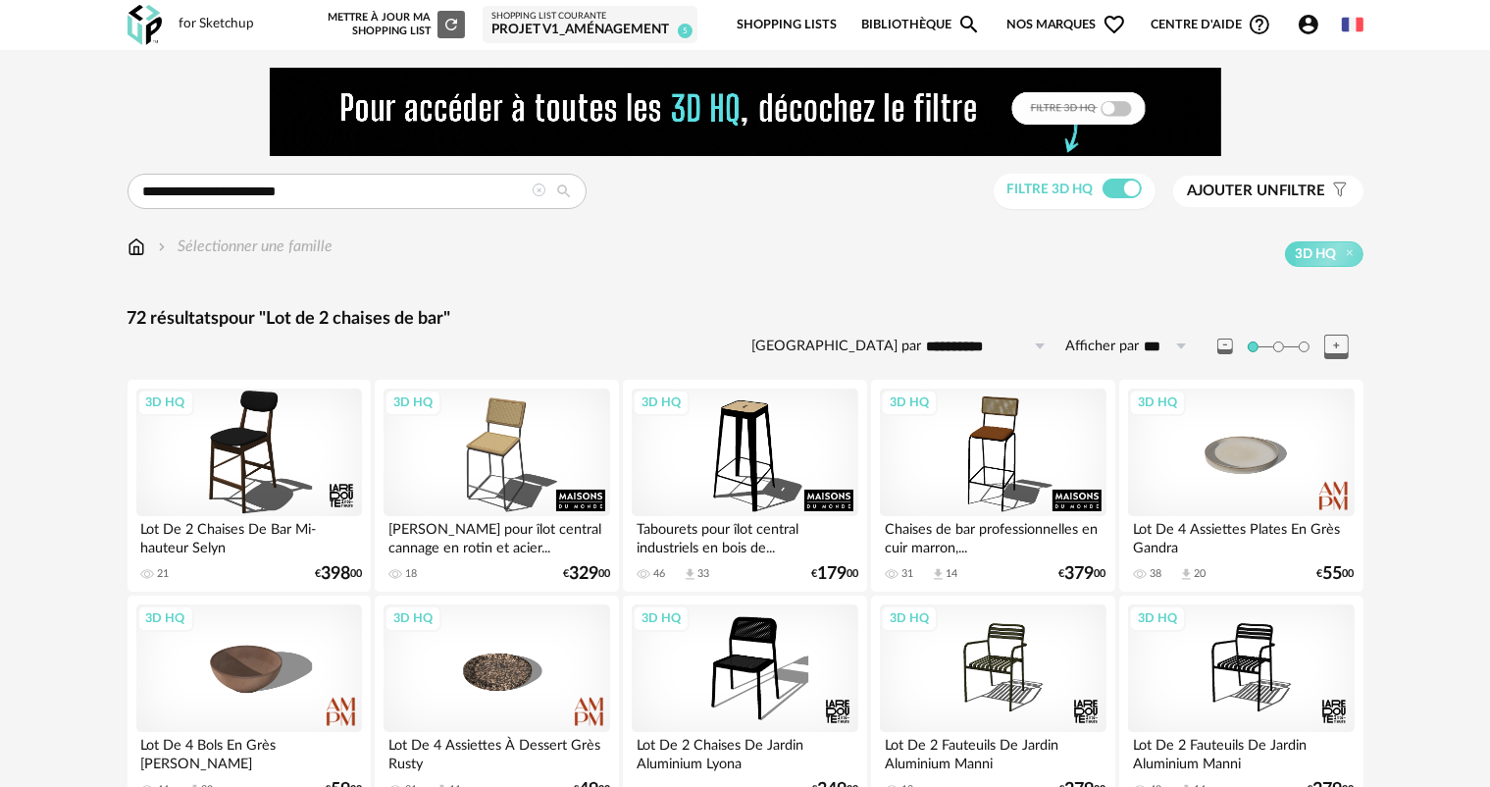
click at [1115, 190] on span at bounding box center [1121, 189] width 39 height 20
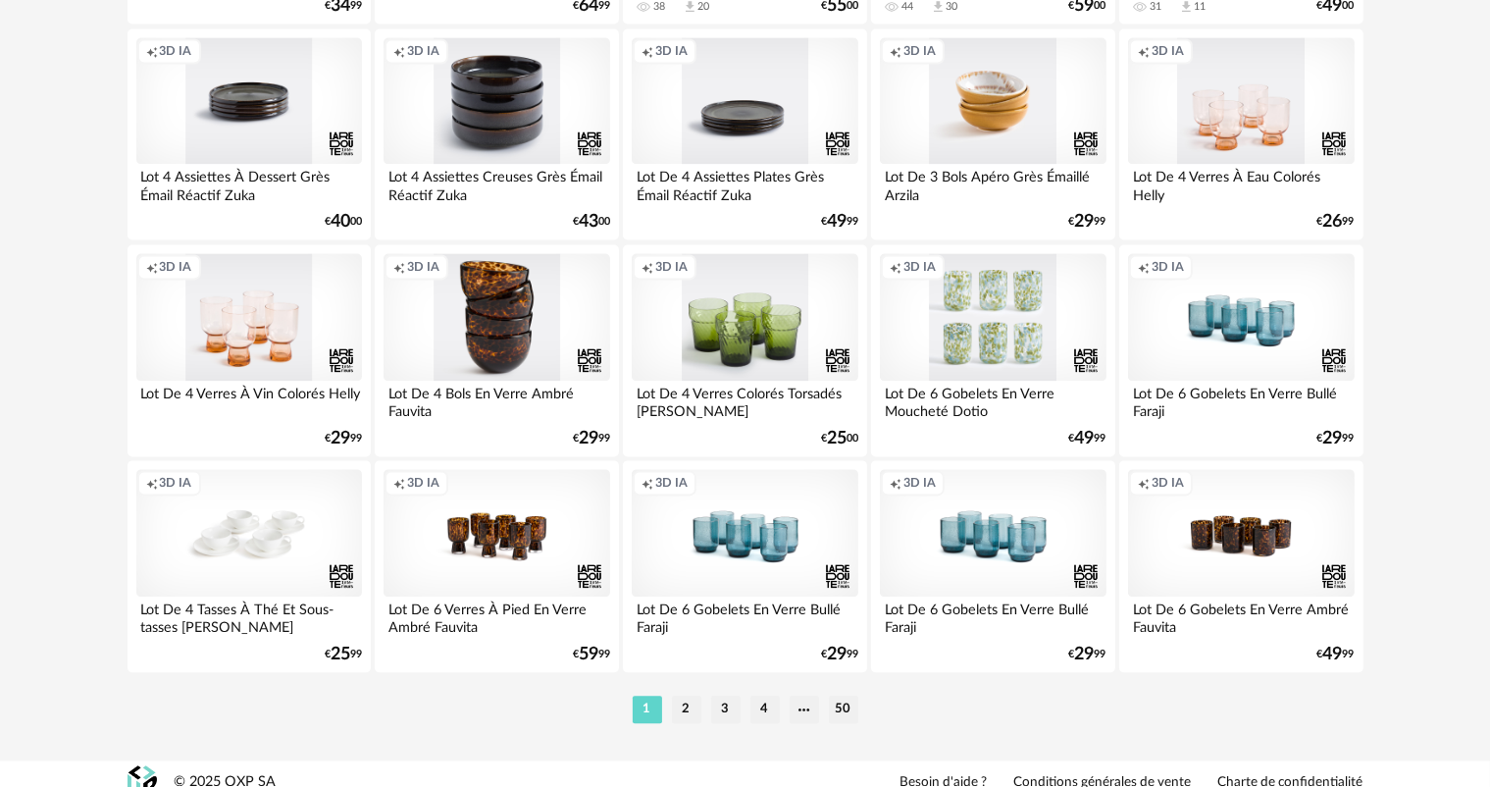
scroll to position [4039, 0]
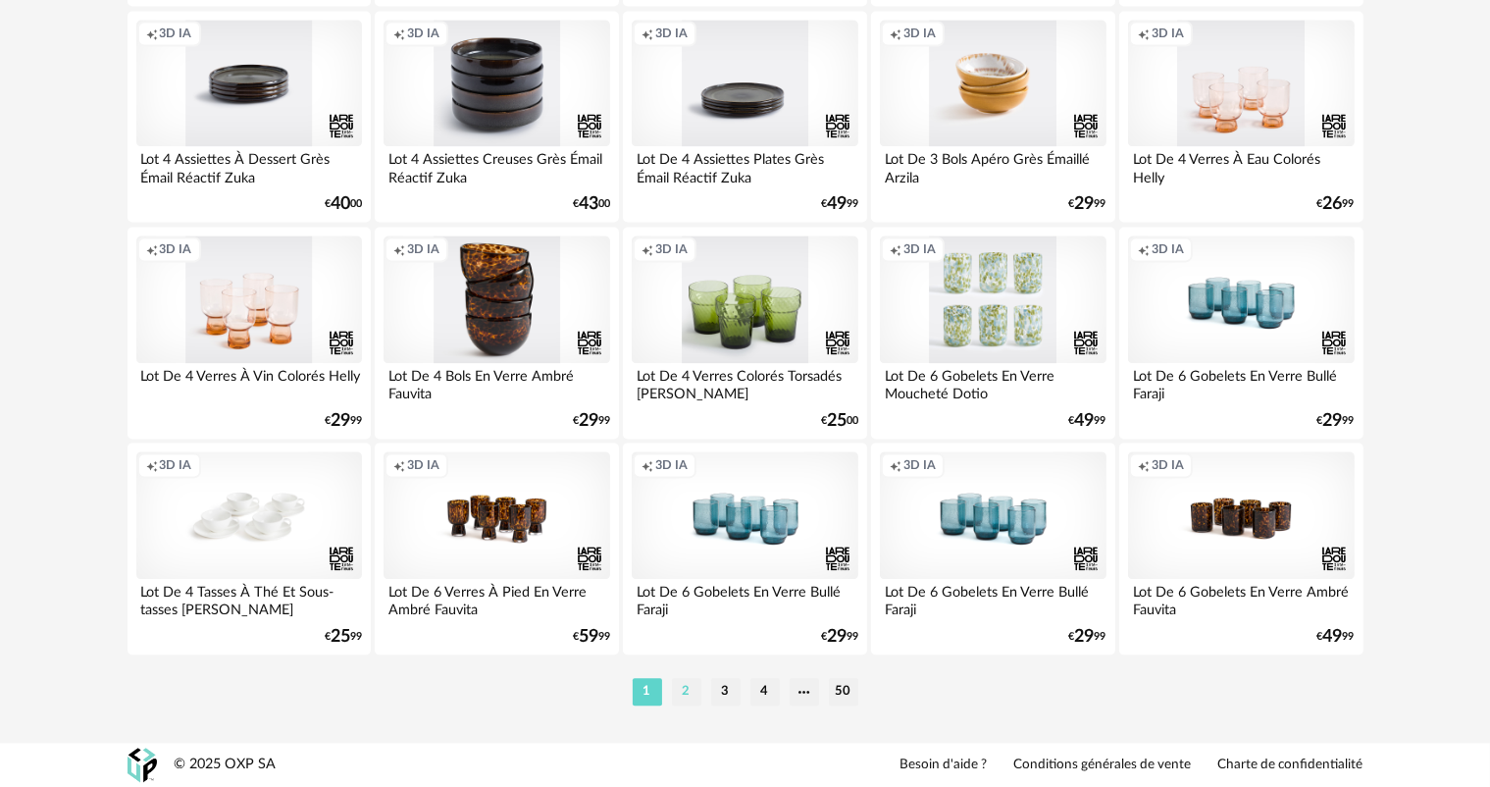
click at [686, 693] on li "2" at bounding box center [686, 691] width 29 height 27
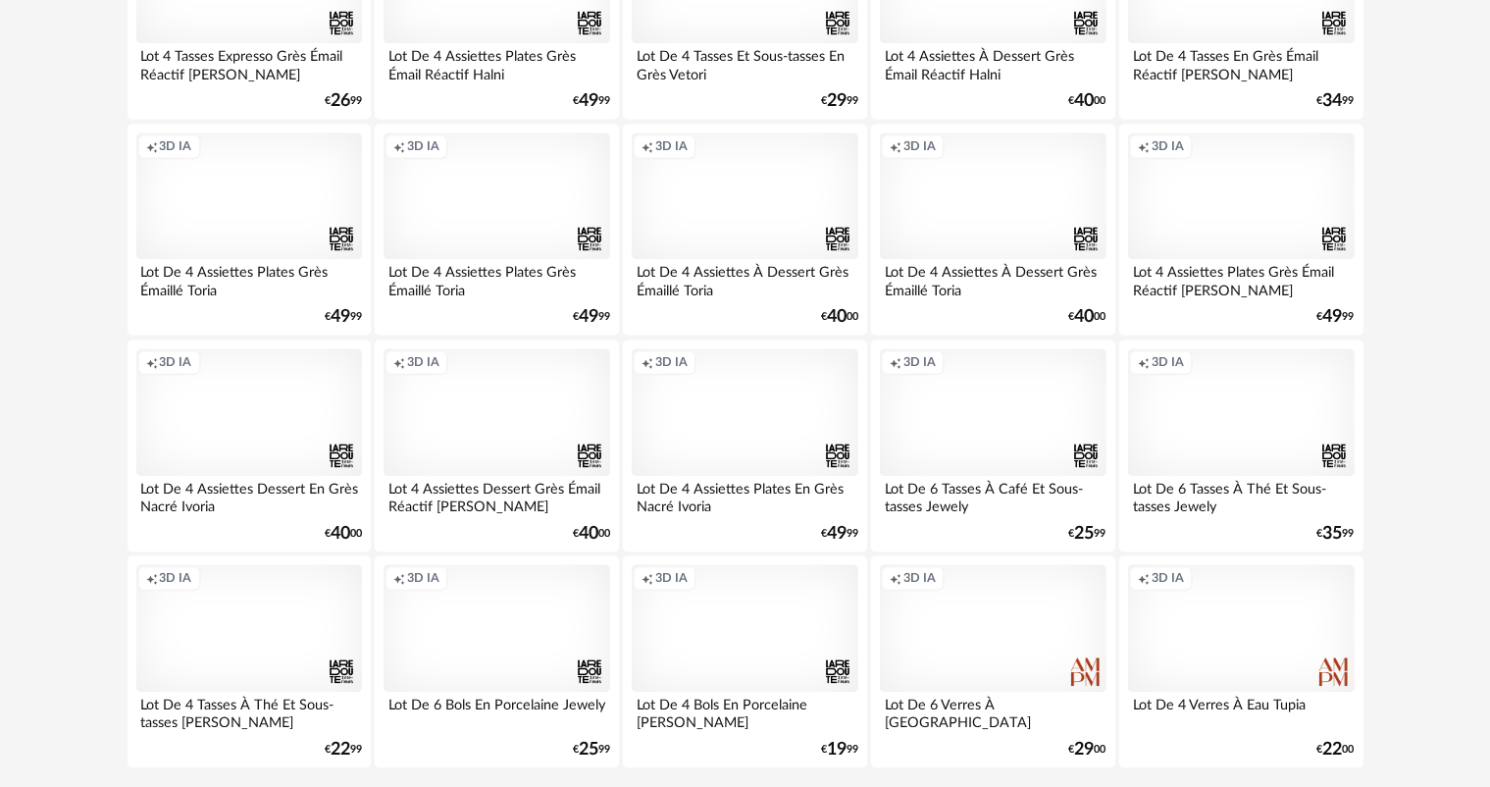
scroll to position [4039, 0]
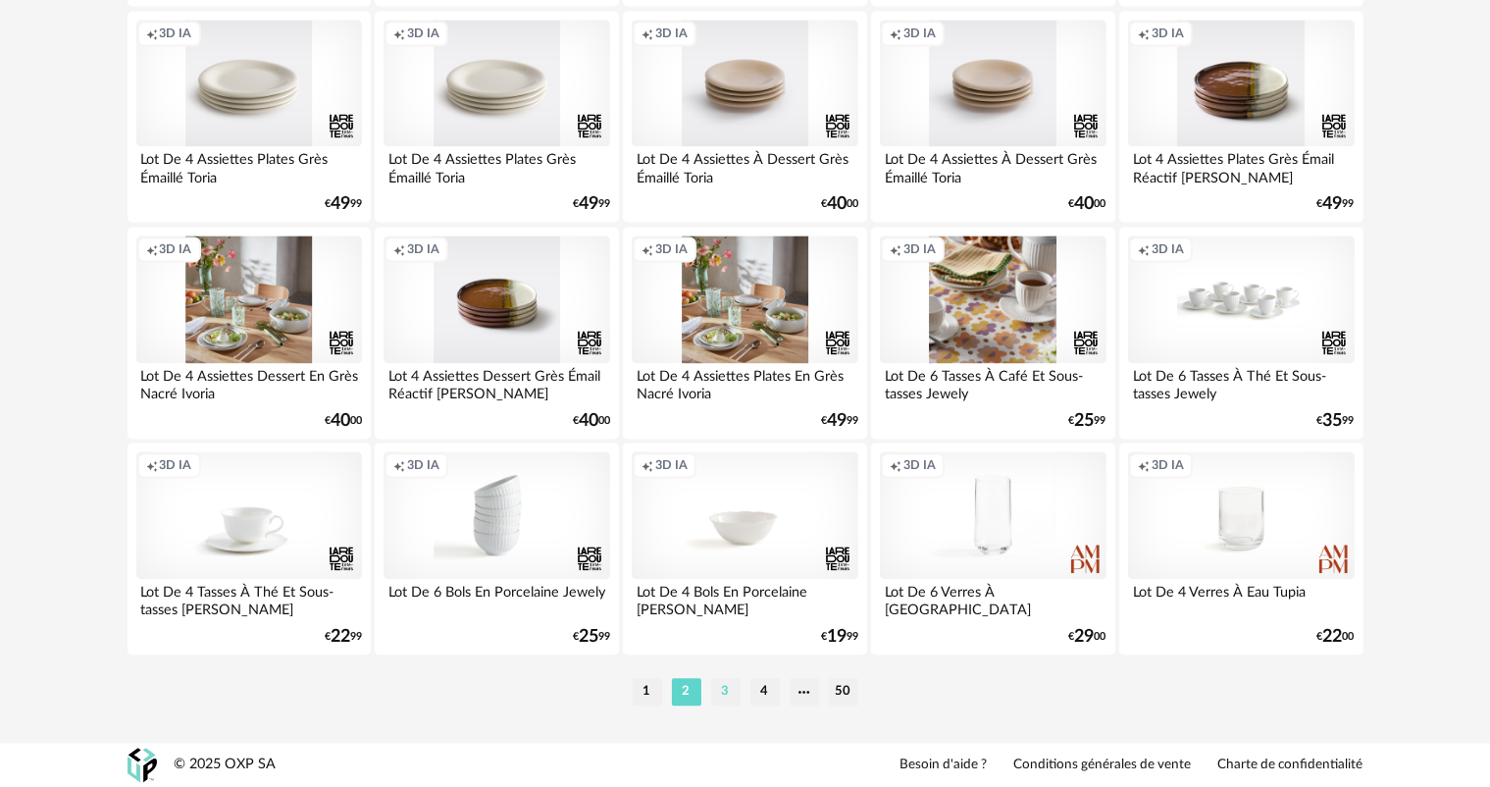
click at [736, 687] on li "3" at bounding box center [725, 691] width 29 height 27
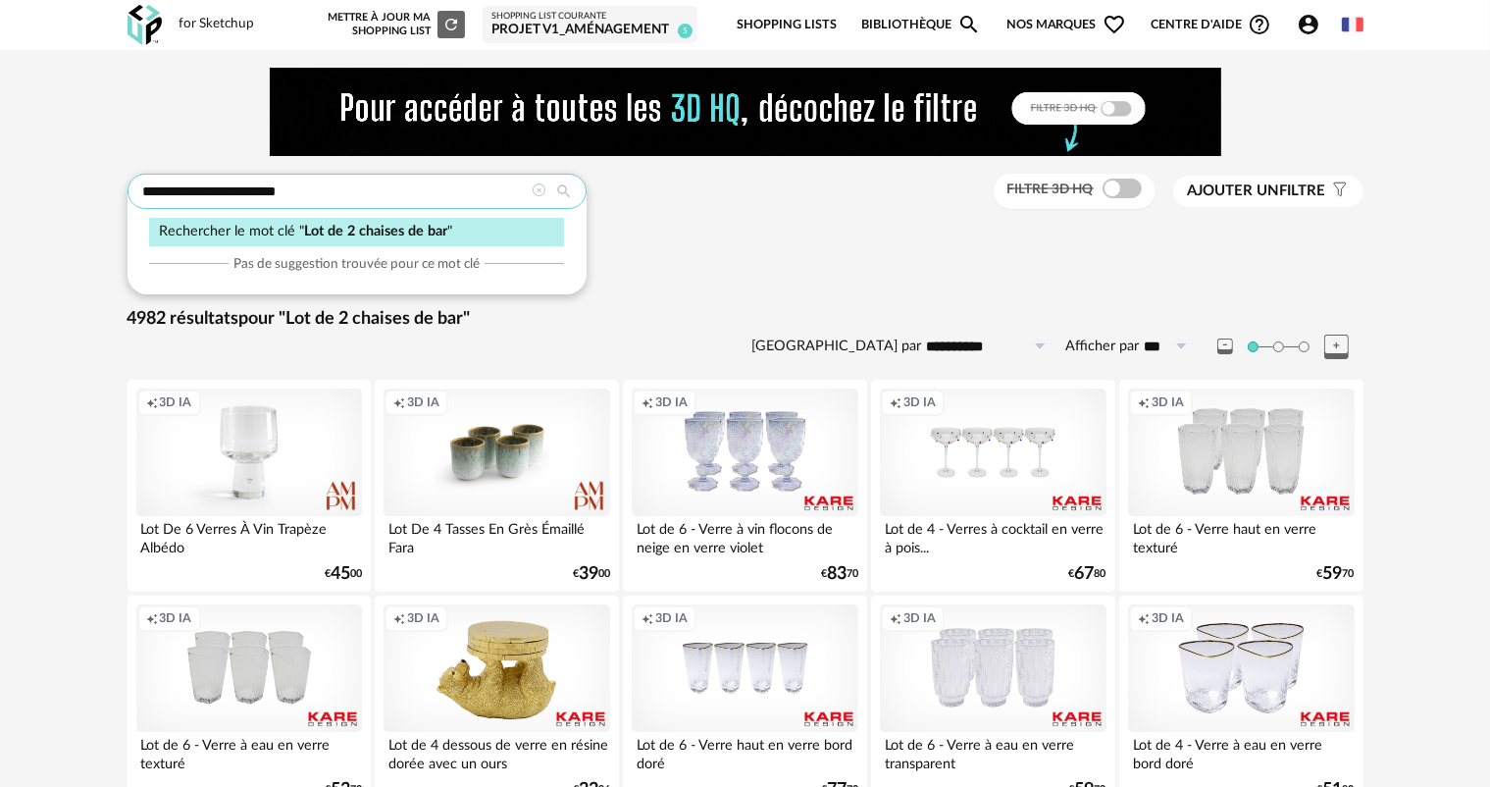
drag, startPoint x: 196, startPoint y: 192, endPoint x: 114, endPoint y: 194, distance: 82.4
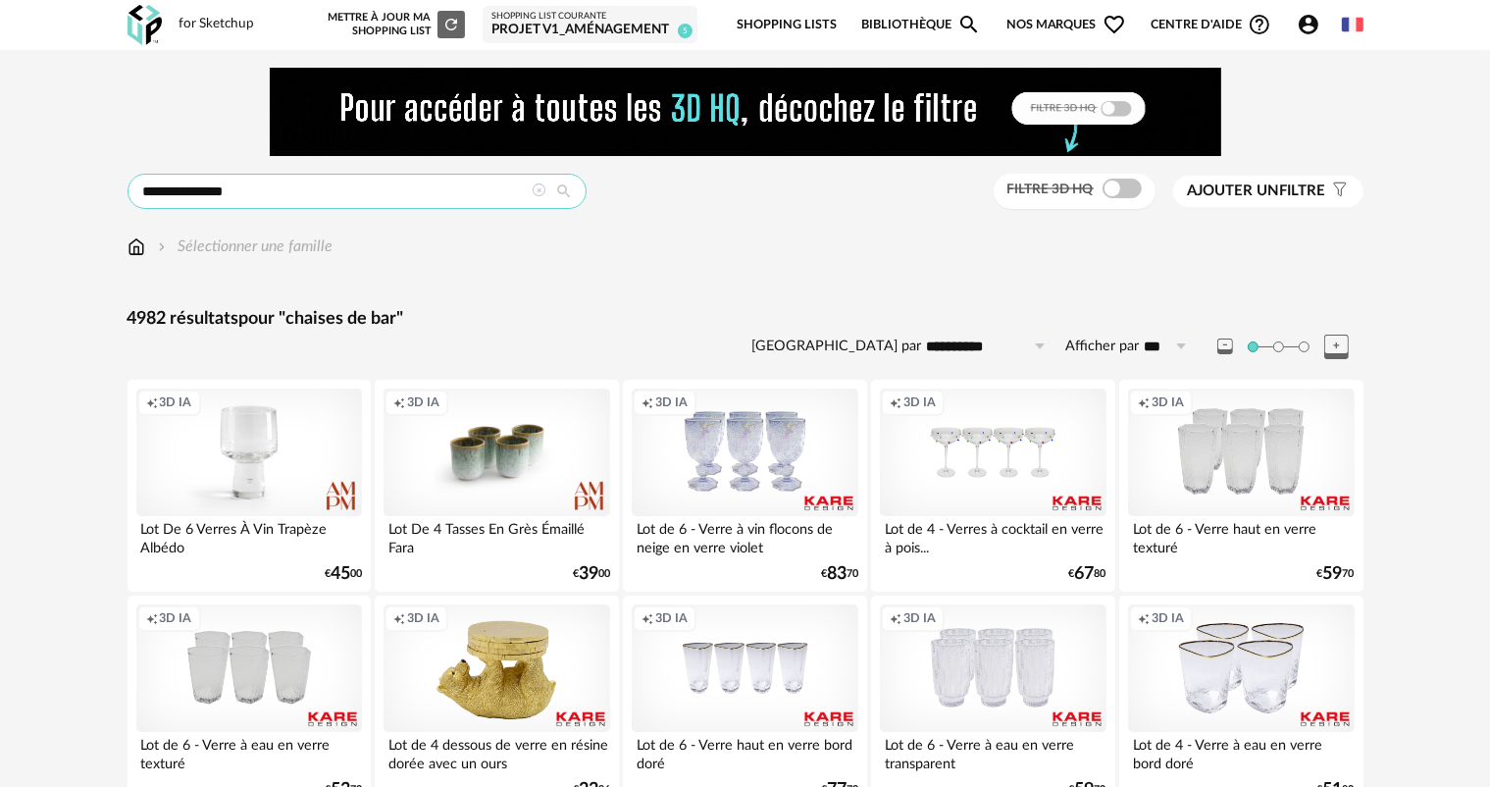
type input "**********"
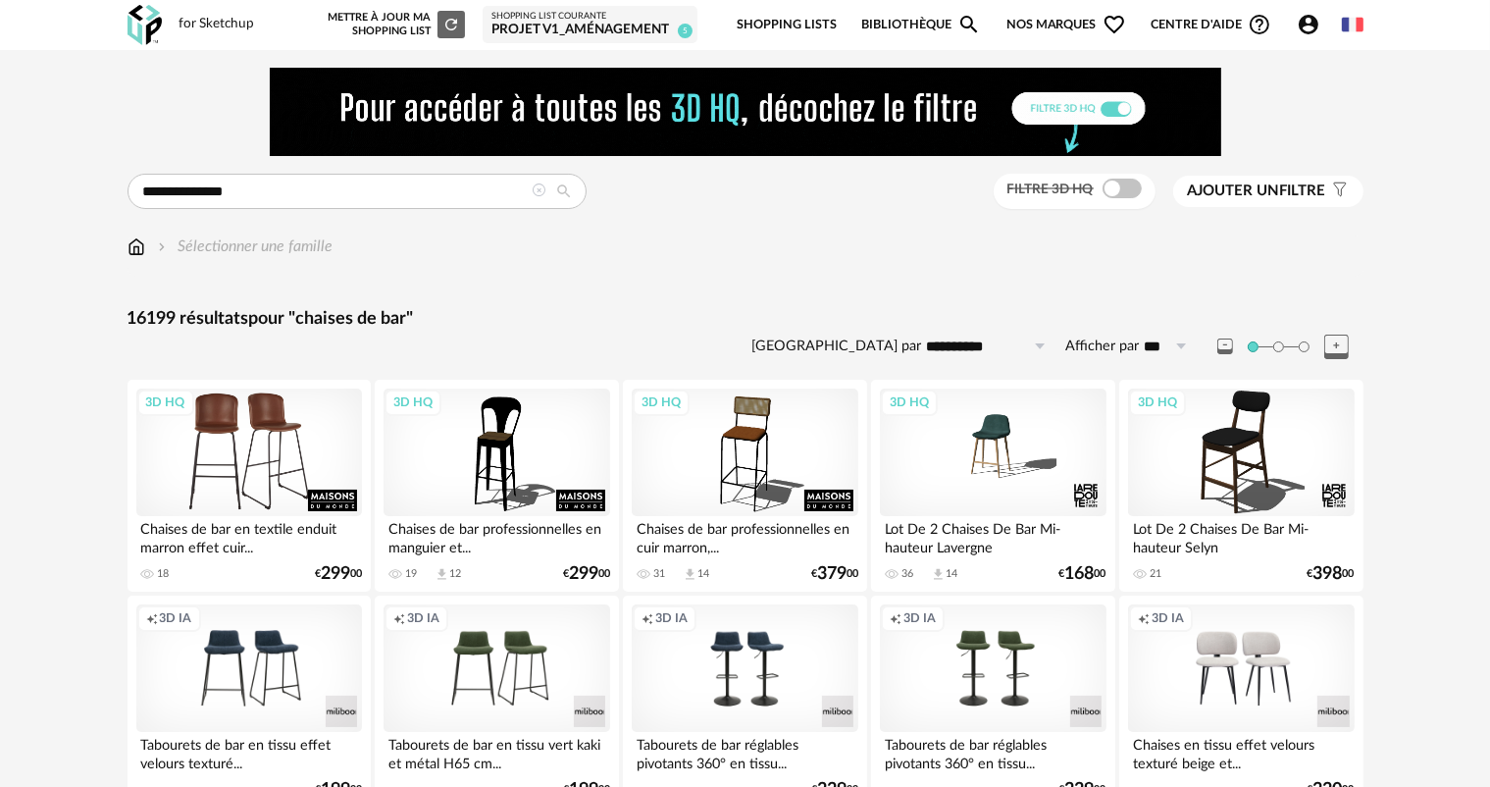
click at [198, 439] on div "3D HQ" at bounding box center [249, 452] width 226 height 128
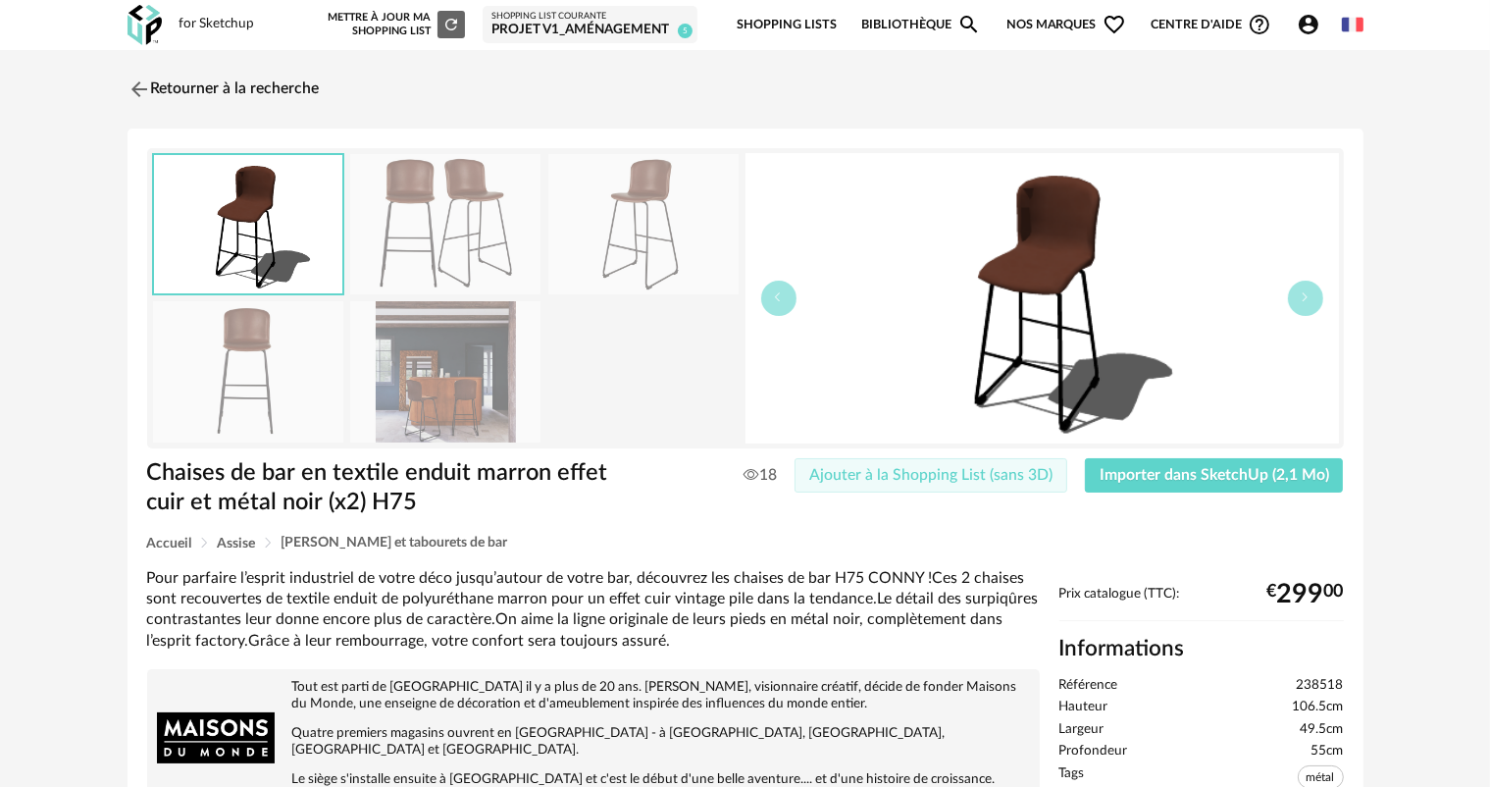
click at [981, 474] on span "Ajouter à la Shopping List (sans 3D)" at bounding box center [930, 475] width 243 height 16
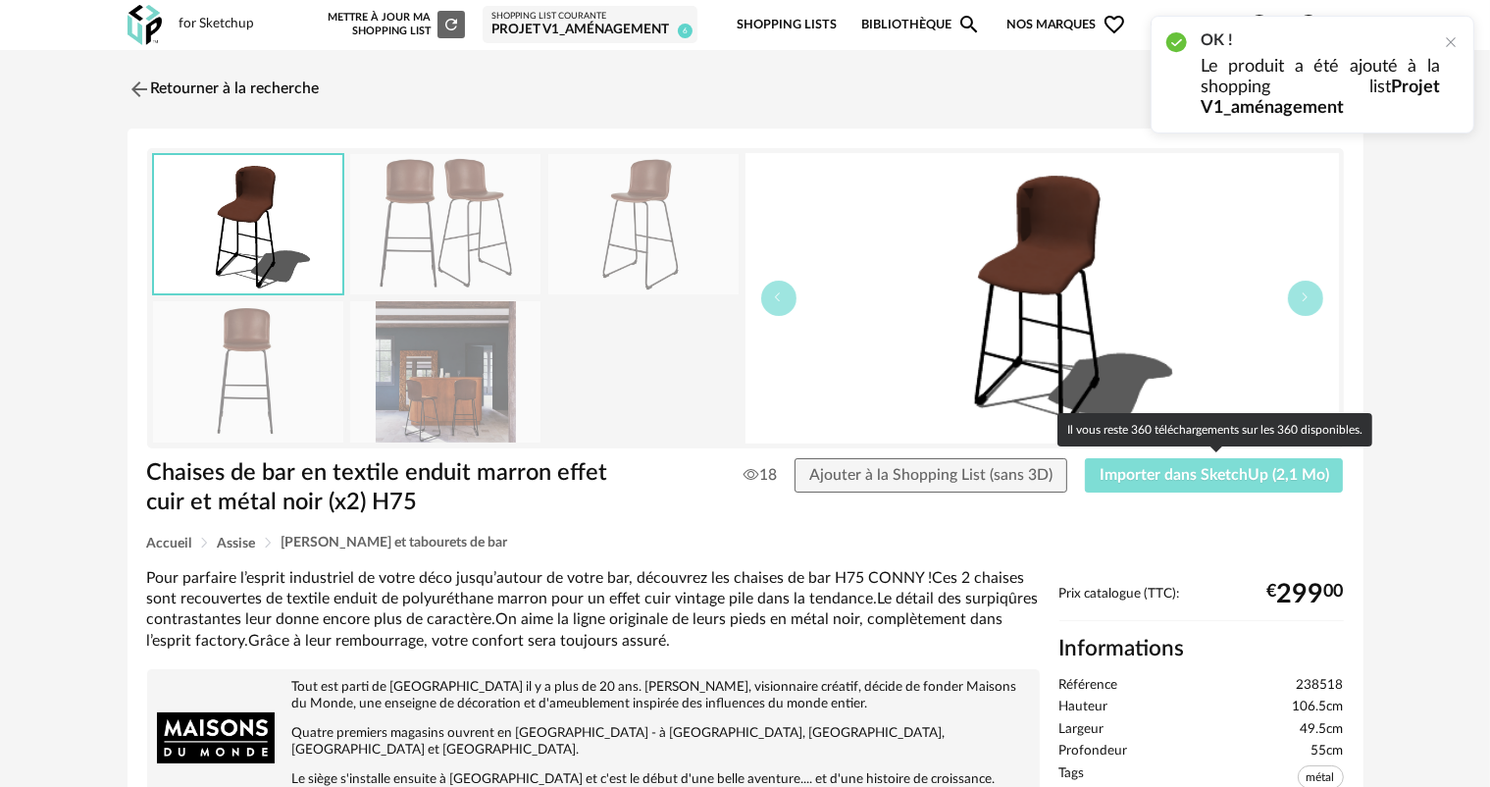
click at [1134, 475] on span "Importer dans SketchUp (2,1 Mo)" at bounding box center [1214, 475] width 230 height 16
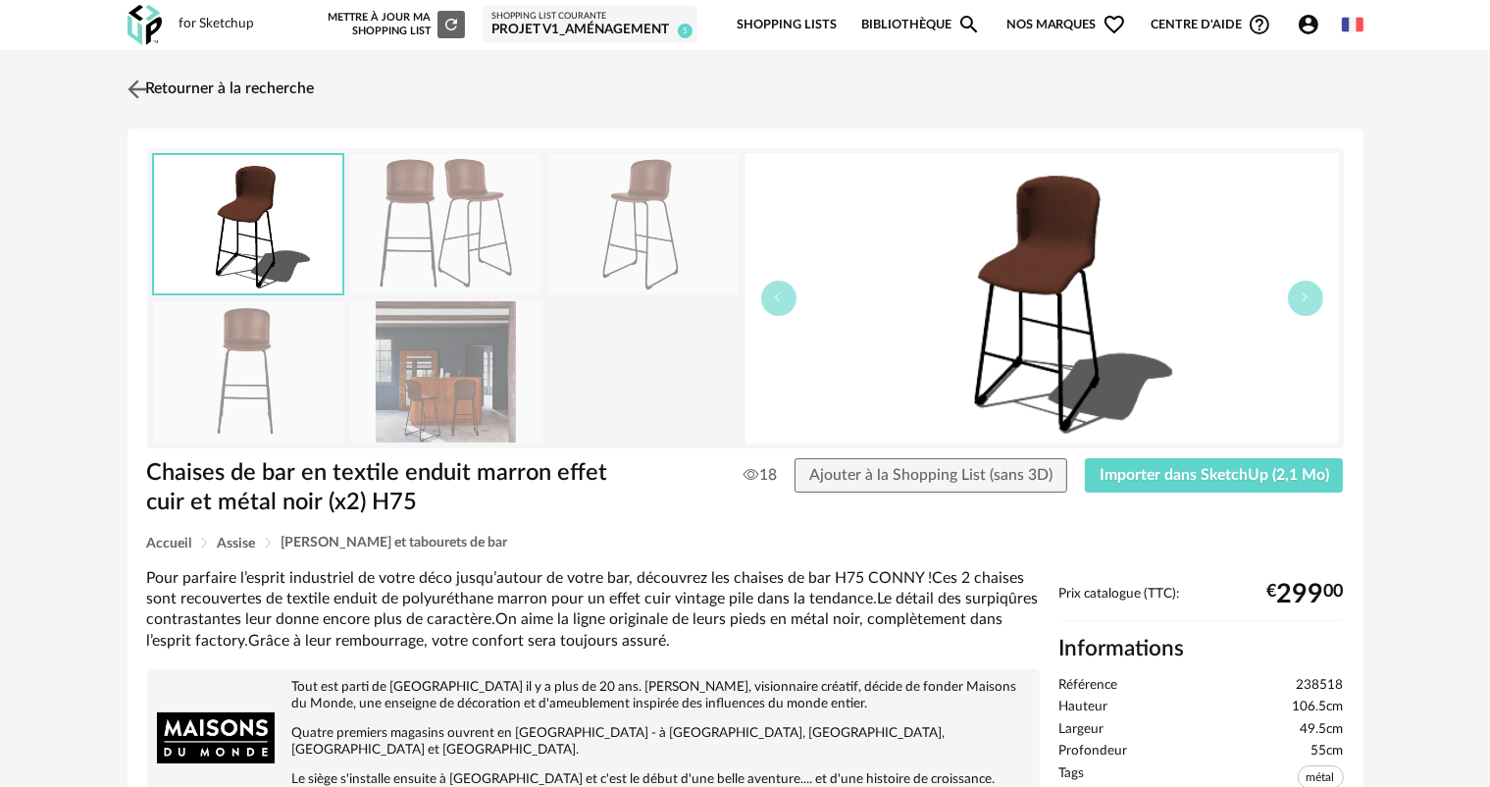
click at [228, 87] on link "Retourner à la recherche" at bounding box center [219, 89] width 192 height 43
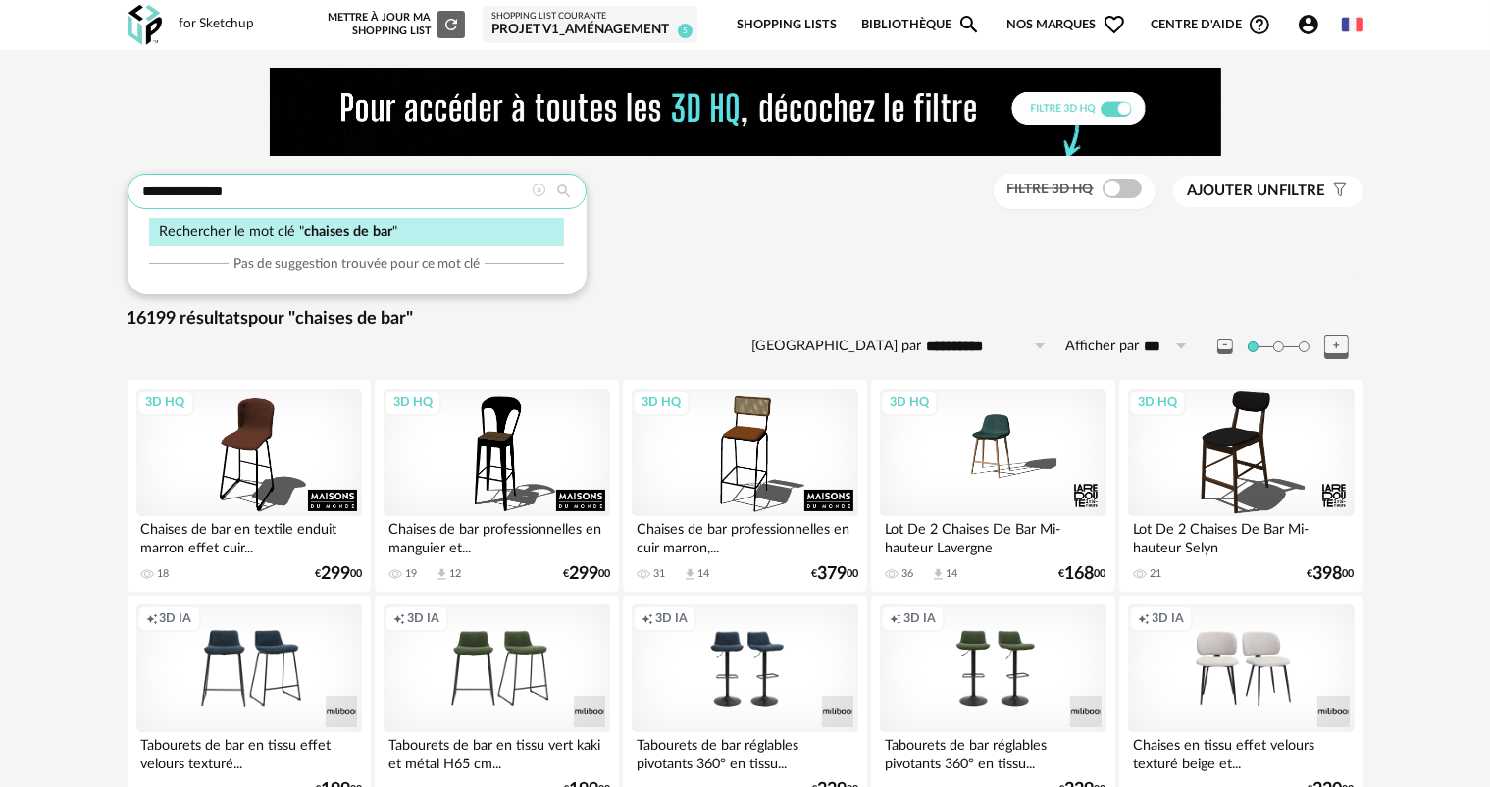
drag, startPoint x: 392, startPoint y: 197, endPoint x: 186, endPoint y: 205, distance: 206.1
click at [186, 205] on input "**********" at bounding box center [357, 191] width 459 height 35
click at [193, 197] on input "**********" at bounding box center [357, 191] width 459 height 35
drag, startPoint x: 192, startPoint y: 190, endPoint x: 98, endPoint y: 191, distance: 94.2
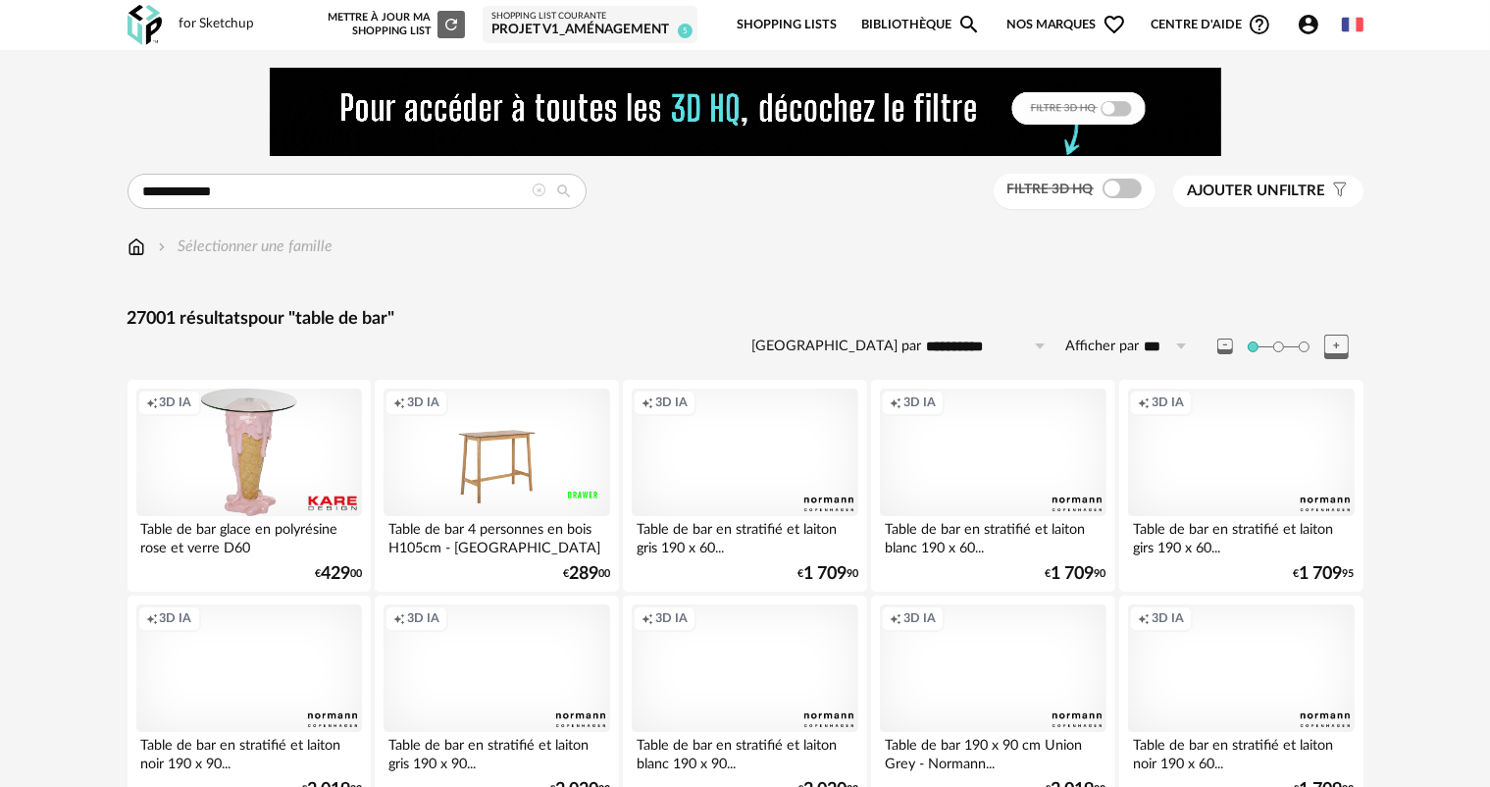
click at [1307, 187] on span "Ajouter un filtre" at bounding box center [1257, 191] width 138 height 20
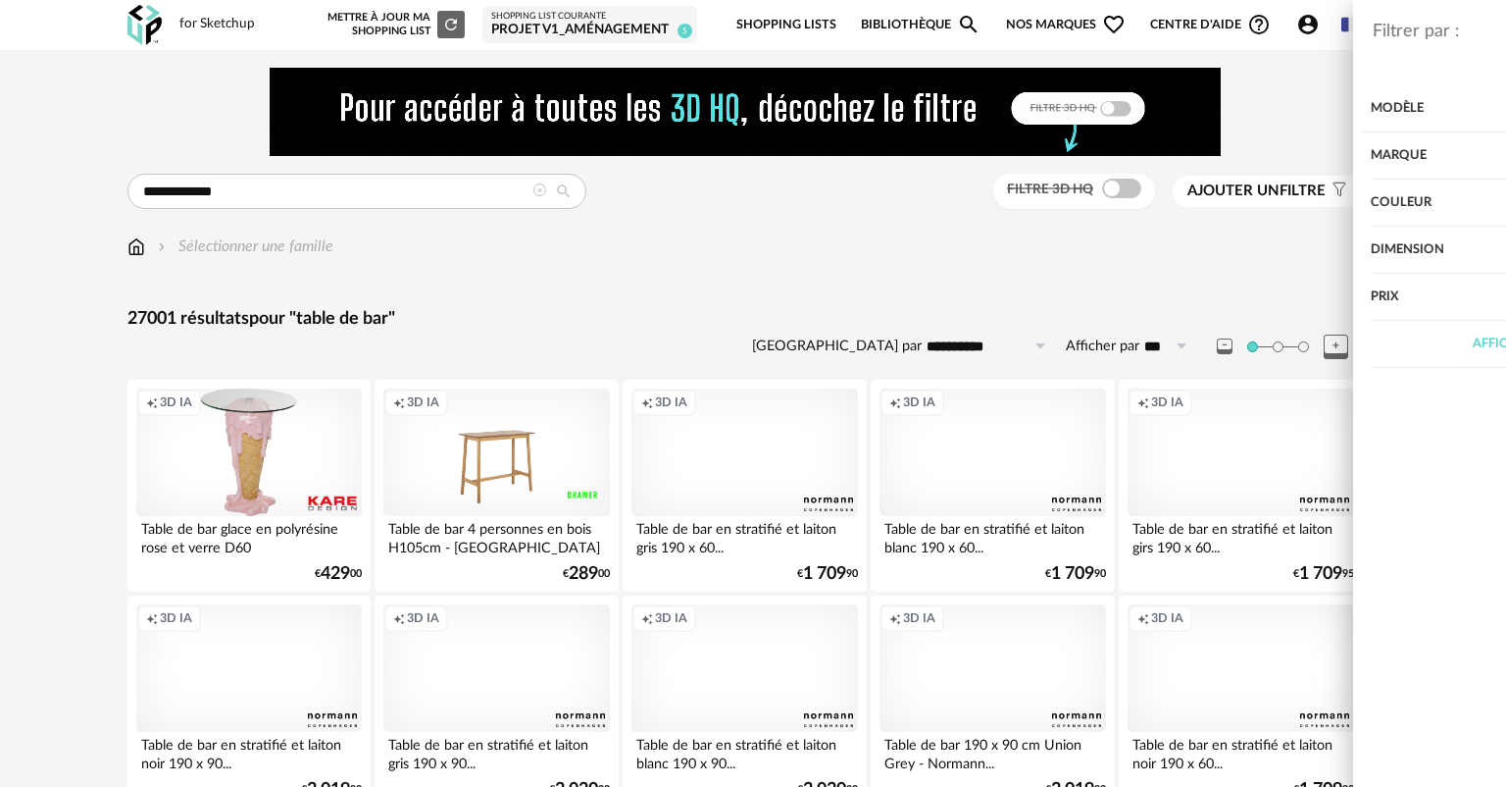
click at [1250, 161] on div "Marque" at bounding box center [1270, 155] width 396 height 47
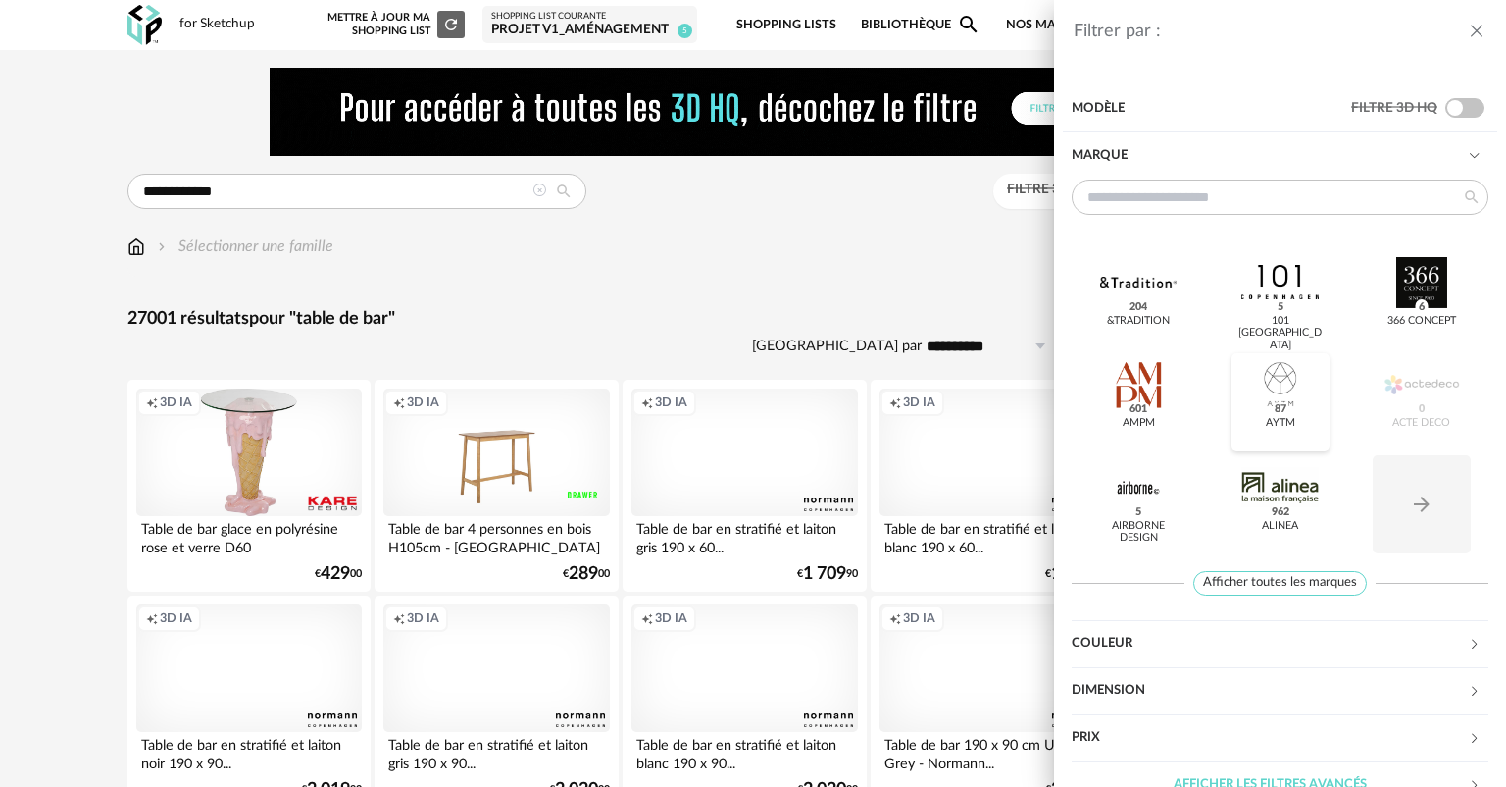
scroll to position [29, 0]
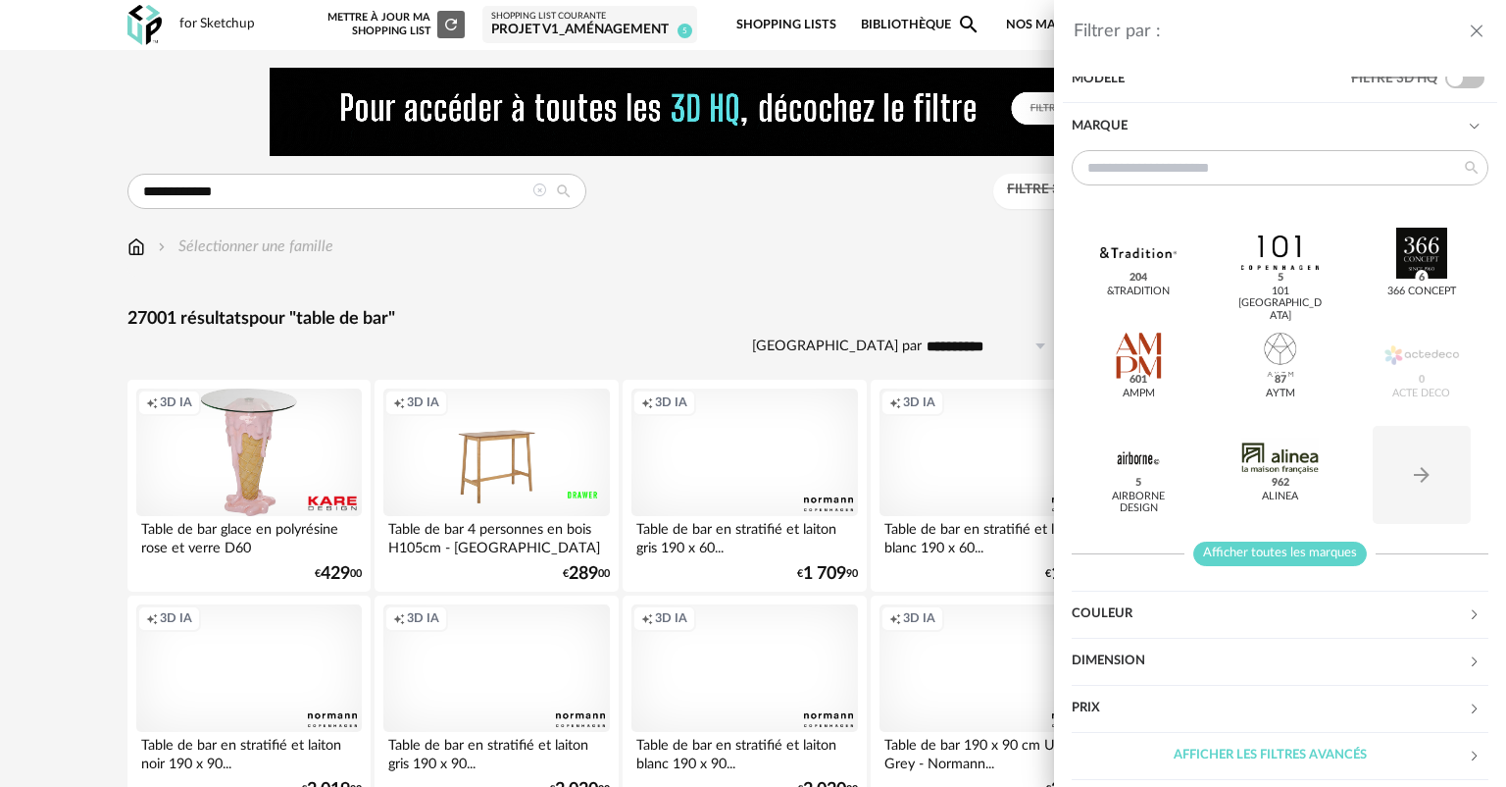
click at [1263, 557] on span "Afficher toutes les marques" at bounding box center [1281, 553] width 174 height 25
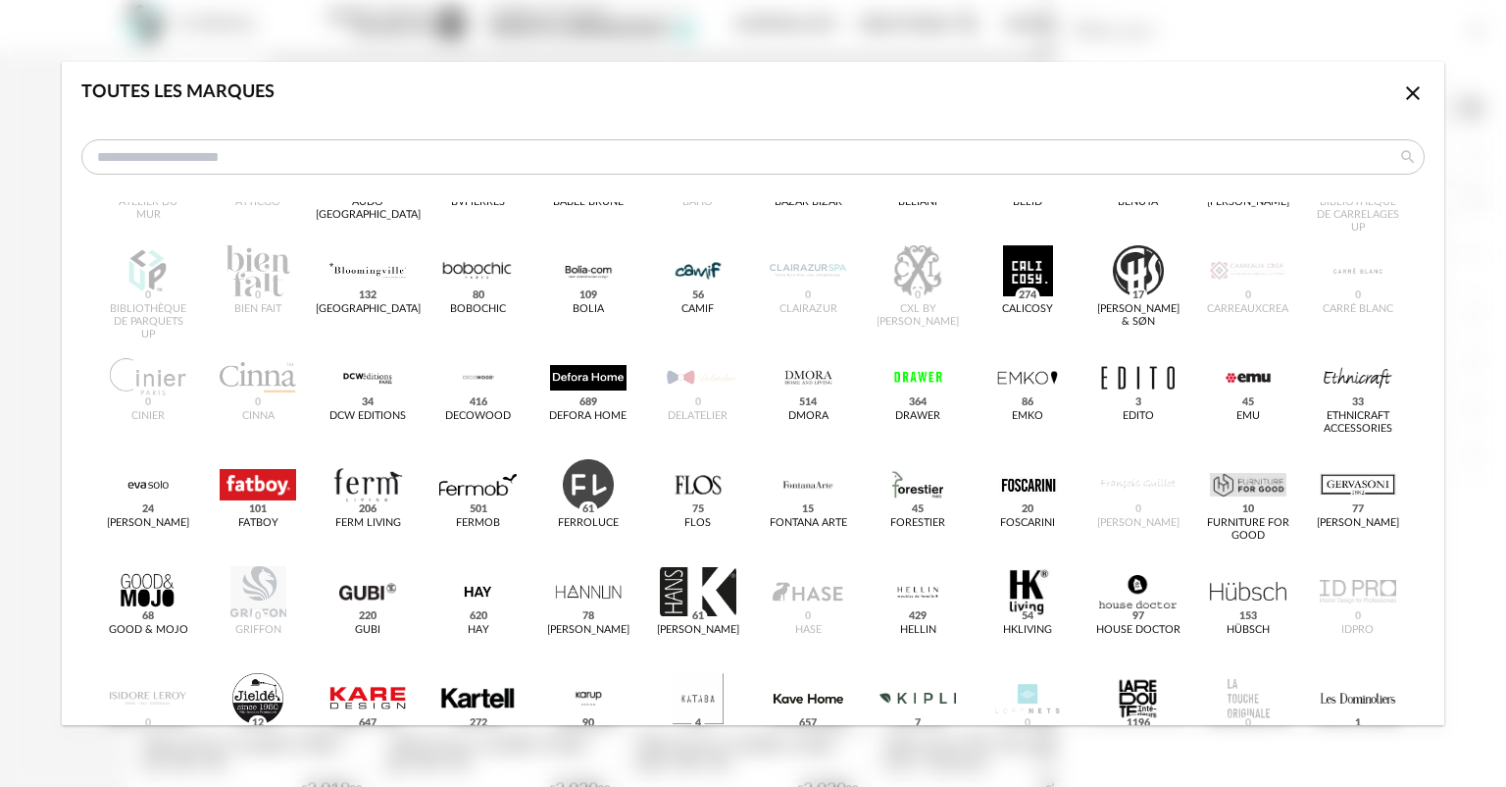
scroll to position [294, 0]
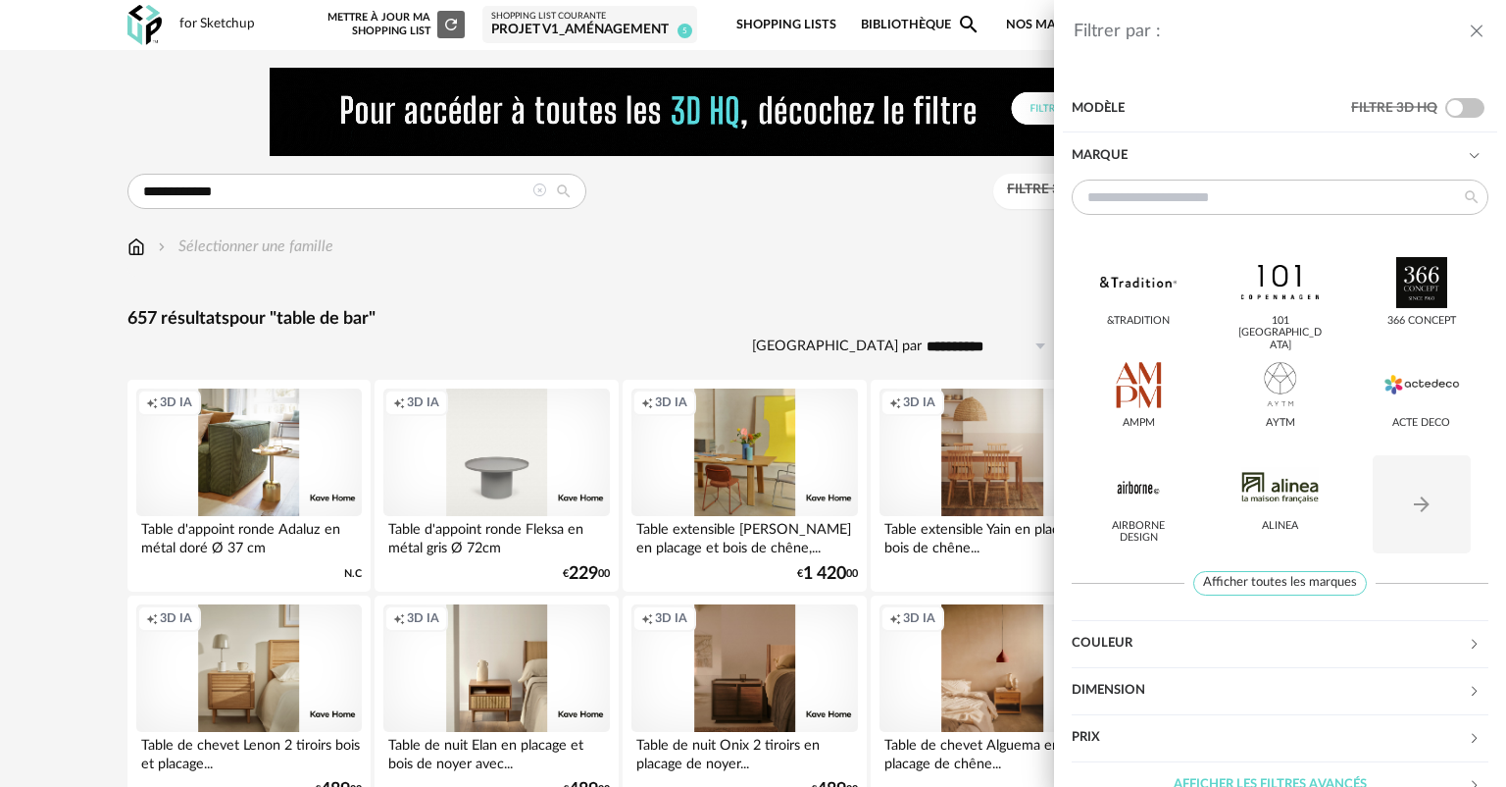
click at [745, 319] on div "Filtrer par : Modèle Filtre 3D HQ Marque &tradition 101 [GEOGRAPHIC_DATA] 366 C…" at bounding box center [753, 393] width 1506 height 787
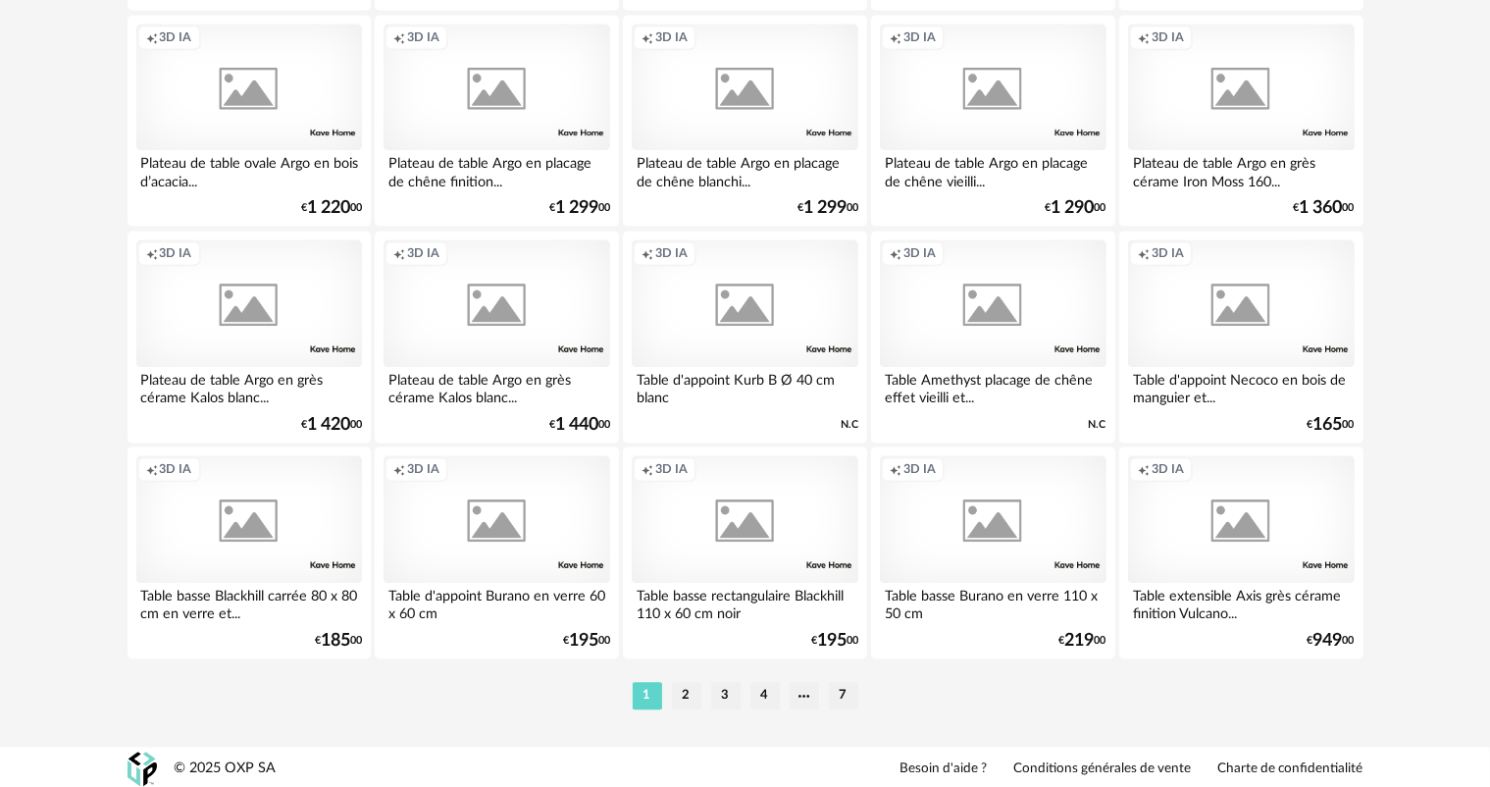
scroll to position [4039, 0]
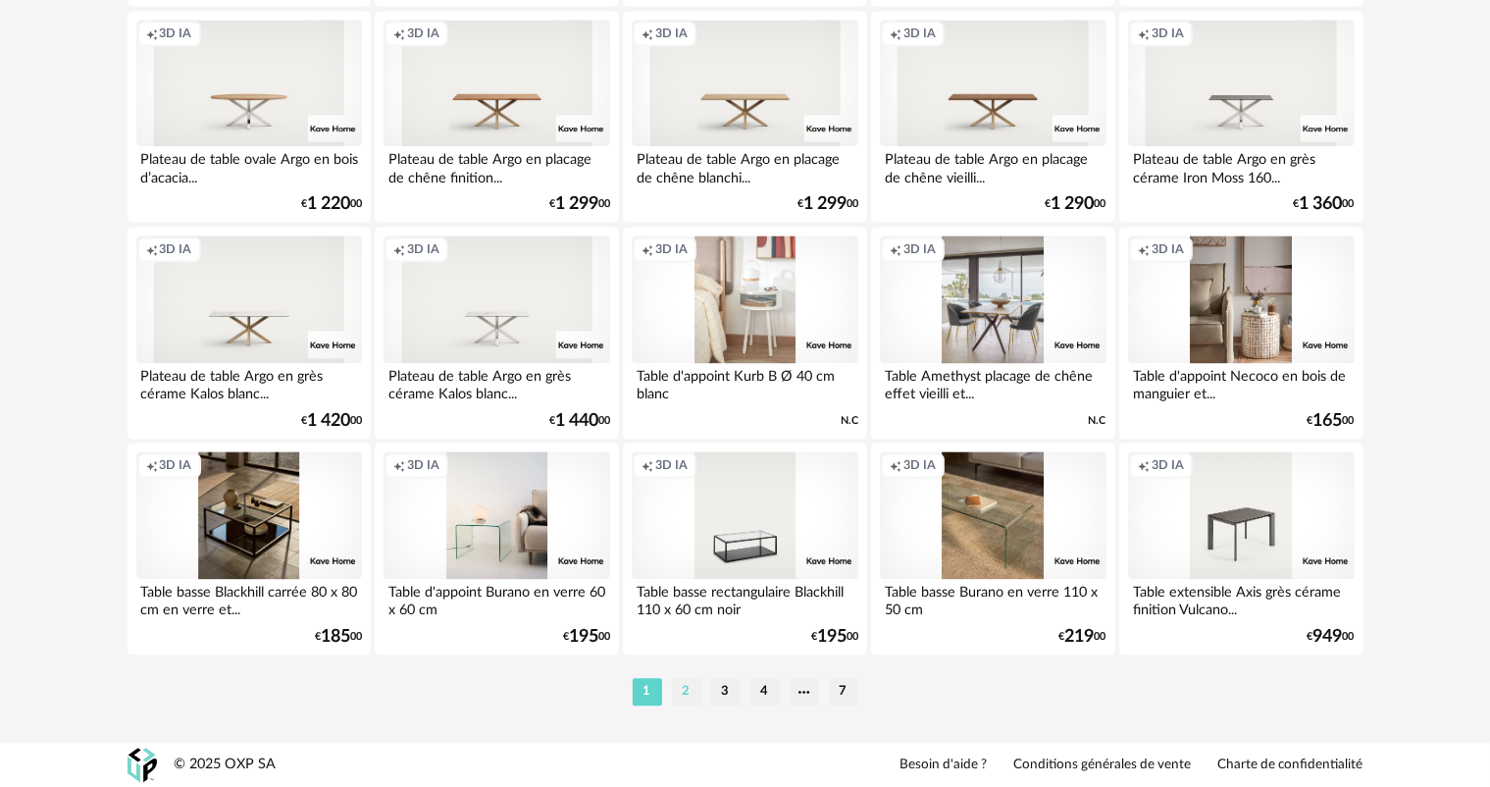
click at [685, 690] on li "2" at bounding box center [686, 691] width 29 height 27
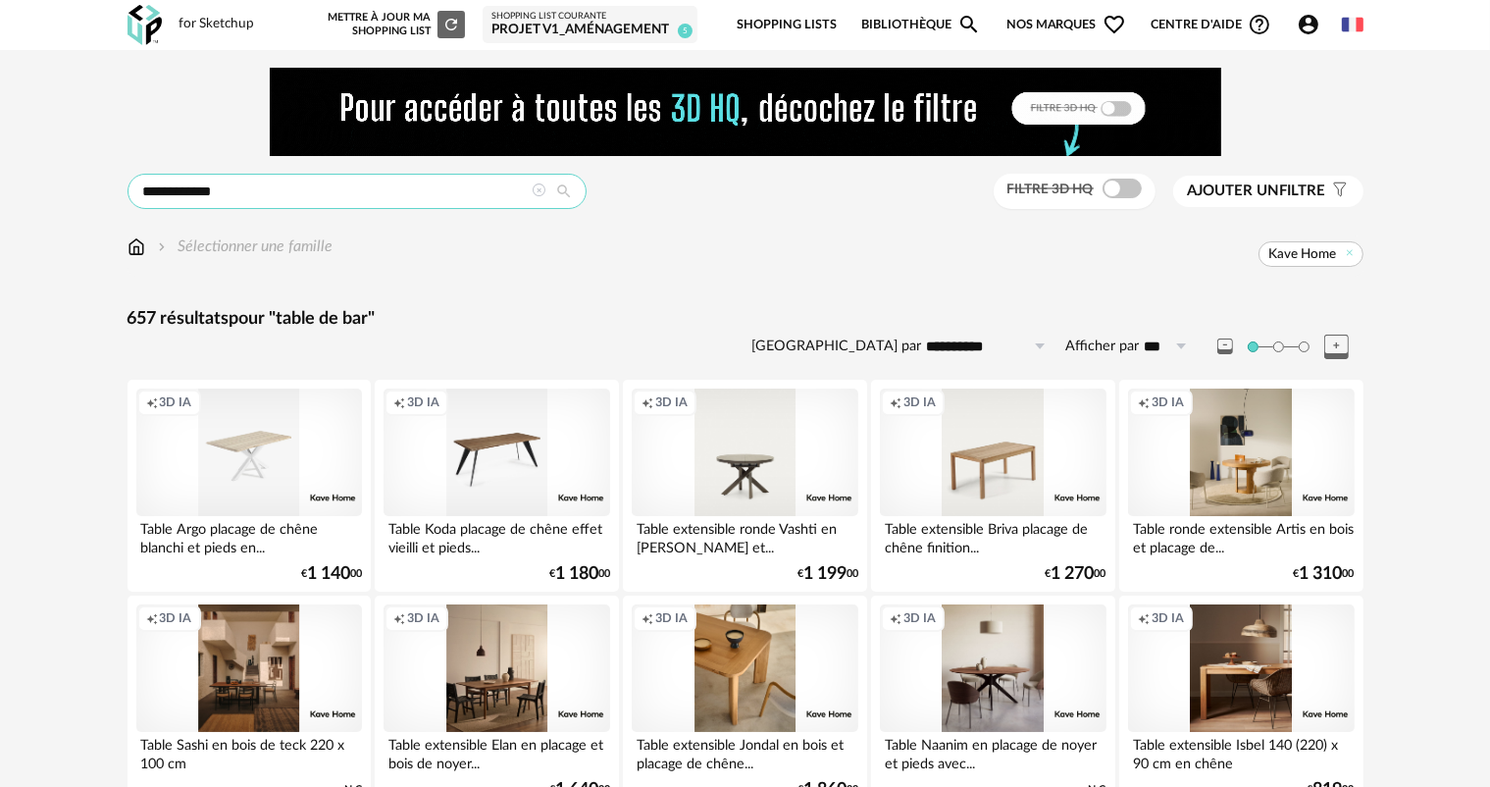
click at [290, 188] on input "**********" at bounding box center [357, 191] width 459 height 35
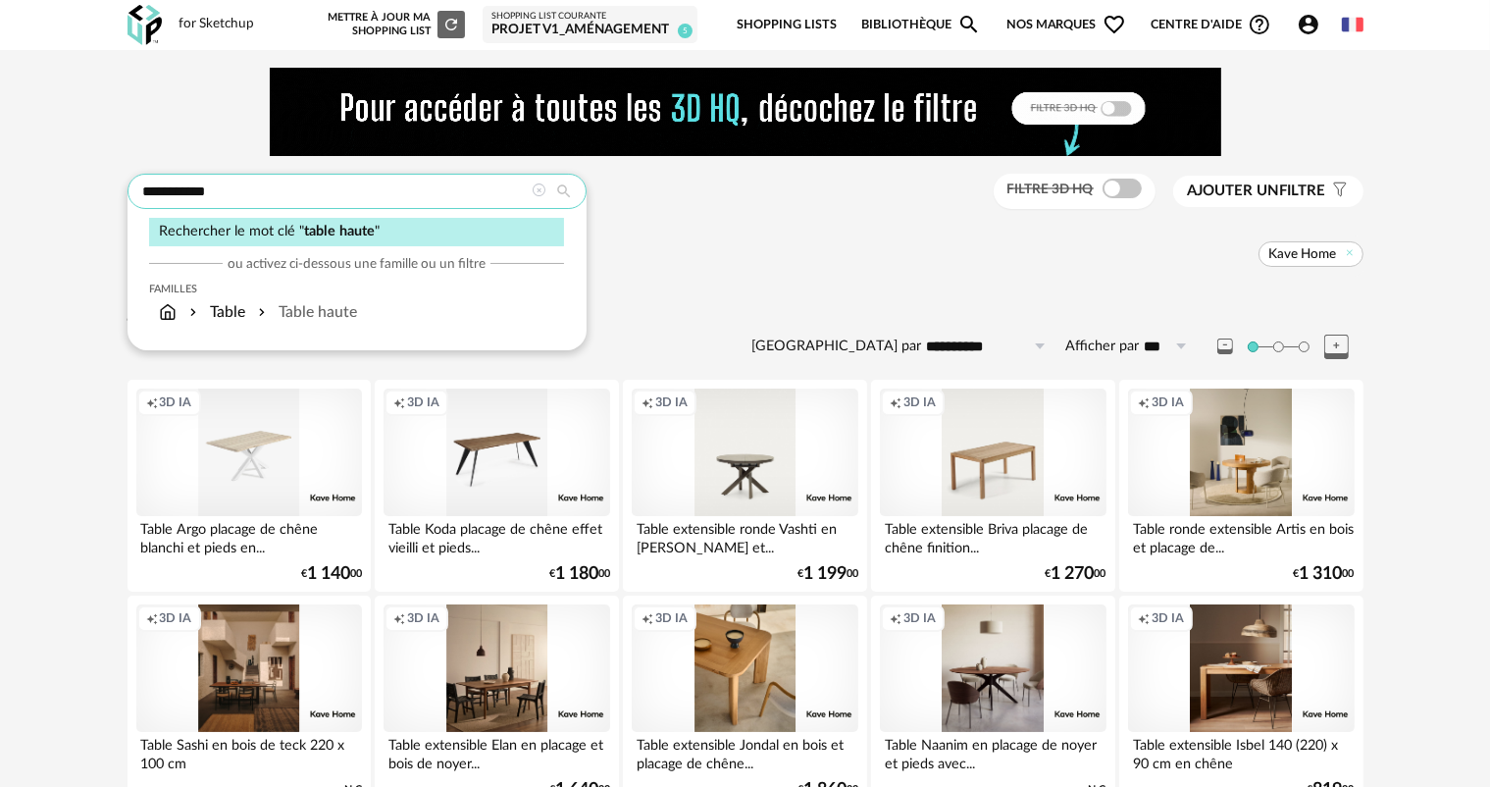
type input "**********"
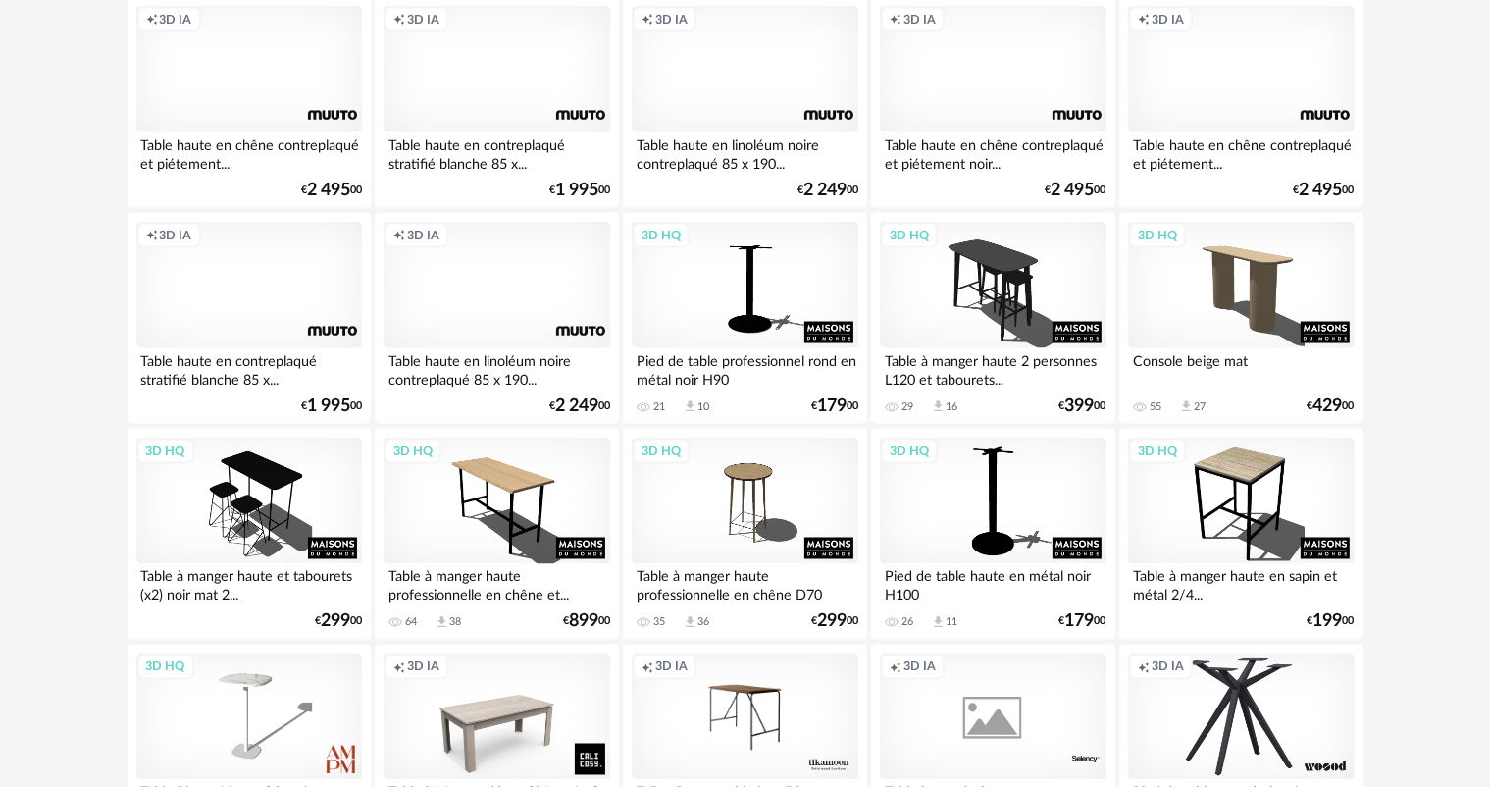
scroll to position [3237, 0]
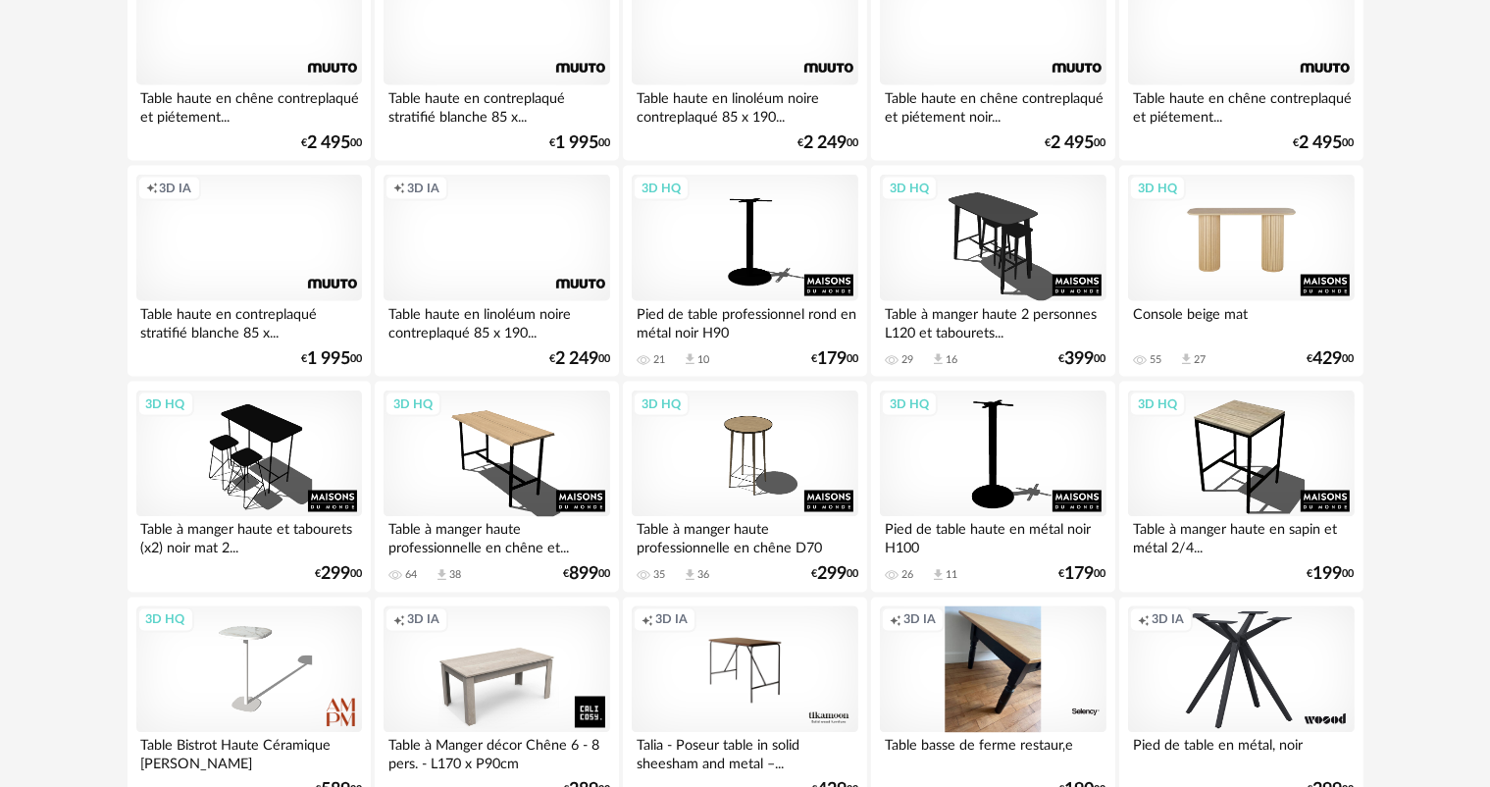
click at [1261, 232] on div "3D HQ" at bounding box center [1241, 239] width 226 height 128
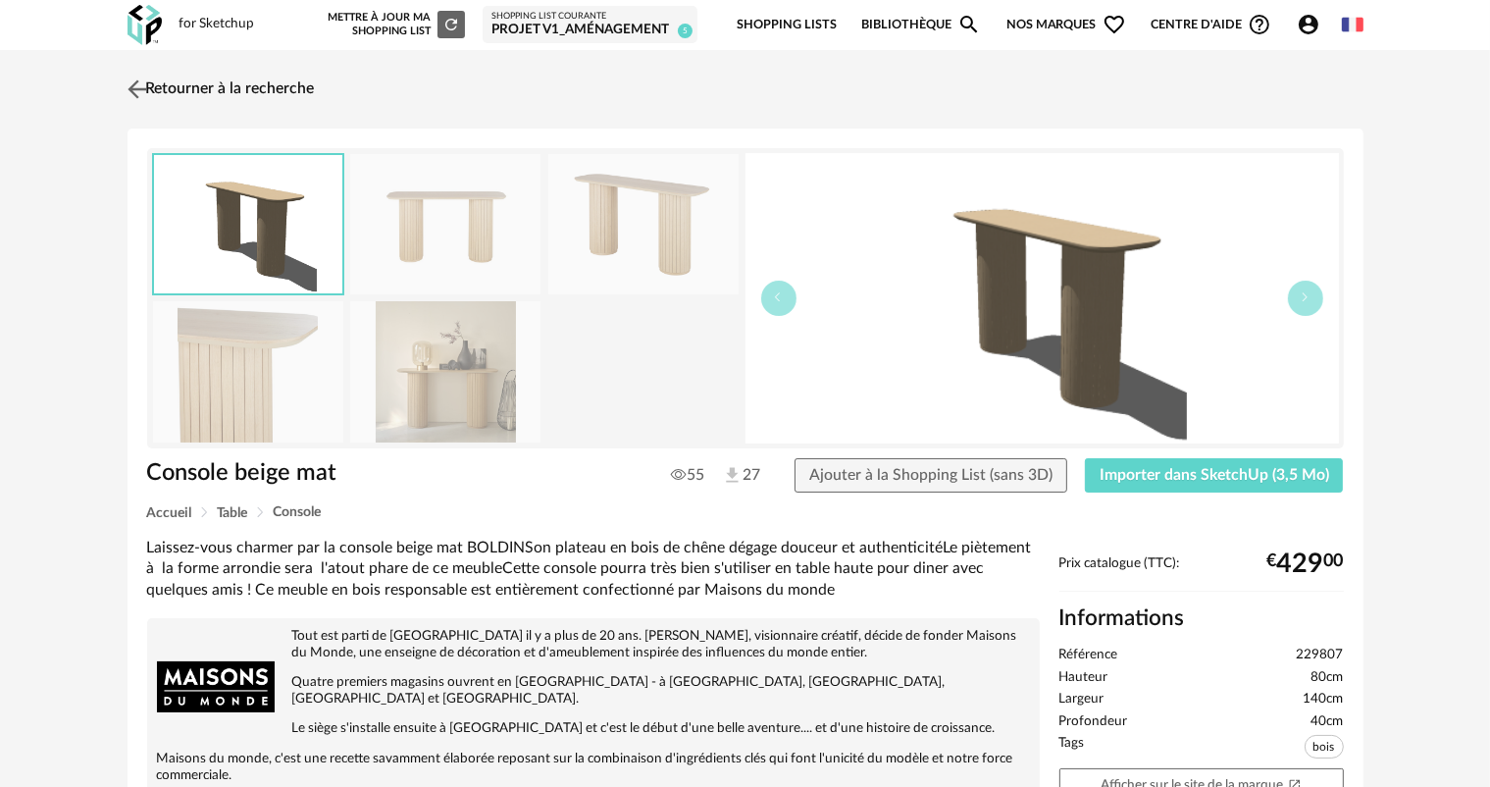
click at [269, 94] on link "Retourner à la recherche" at bounding box center [219, 89] width 192 height 43
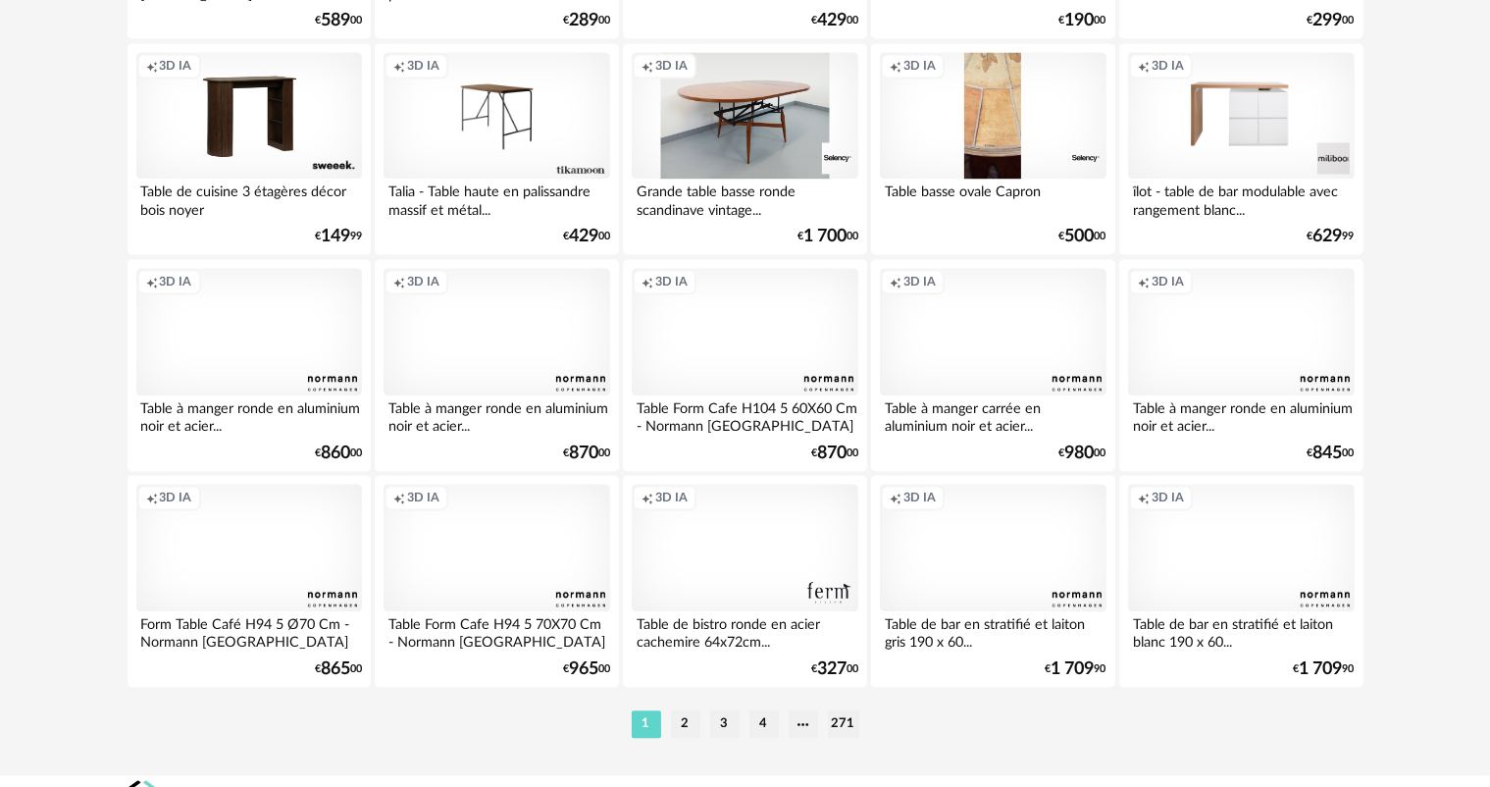
scroll to position [4021, 0]
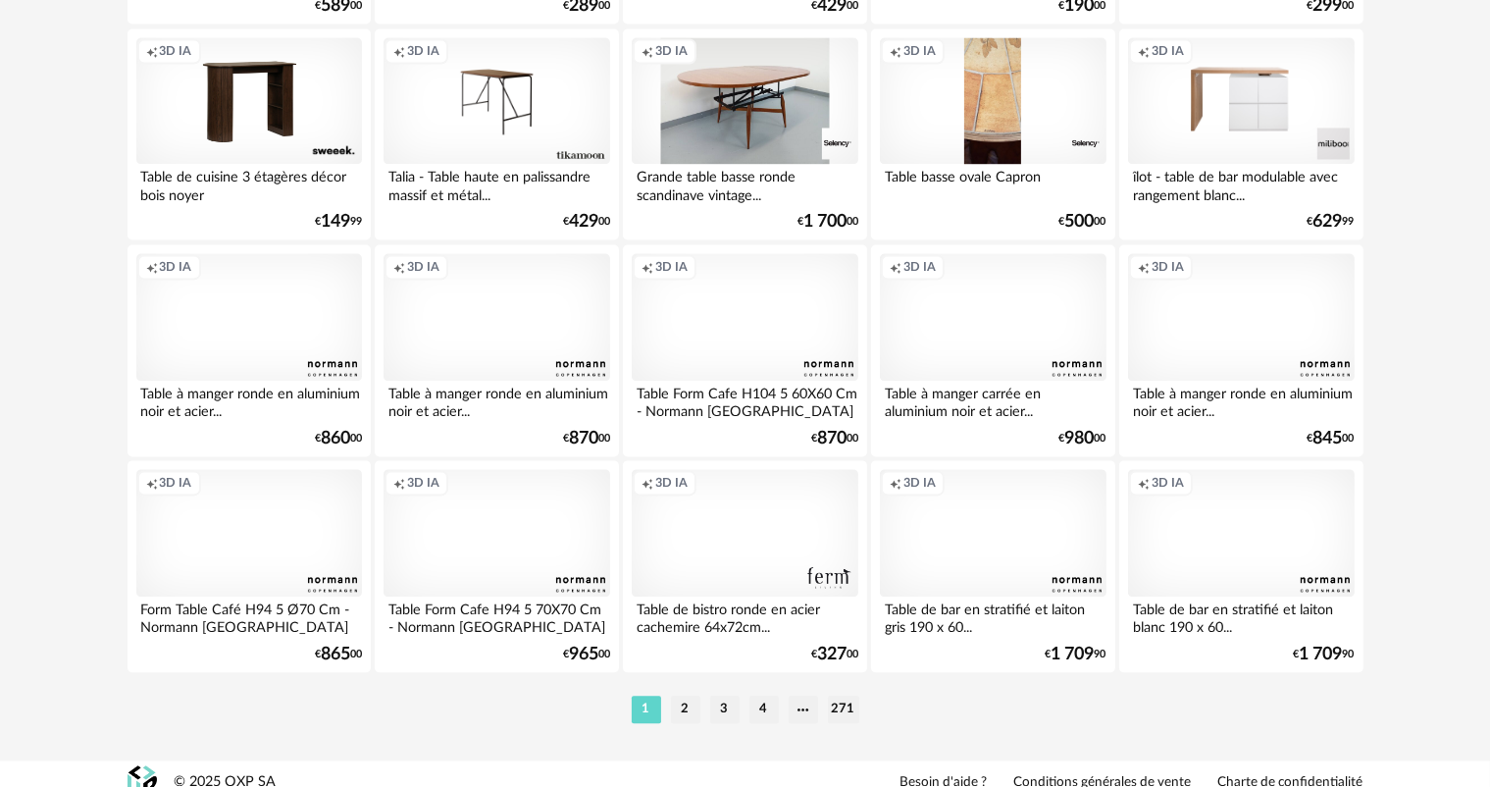
click at [749, 507] on div "Creation icon 3D IA" at bounding box center [745, 533] width 226 height 128
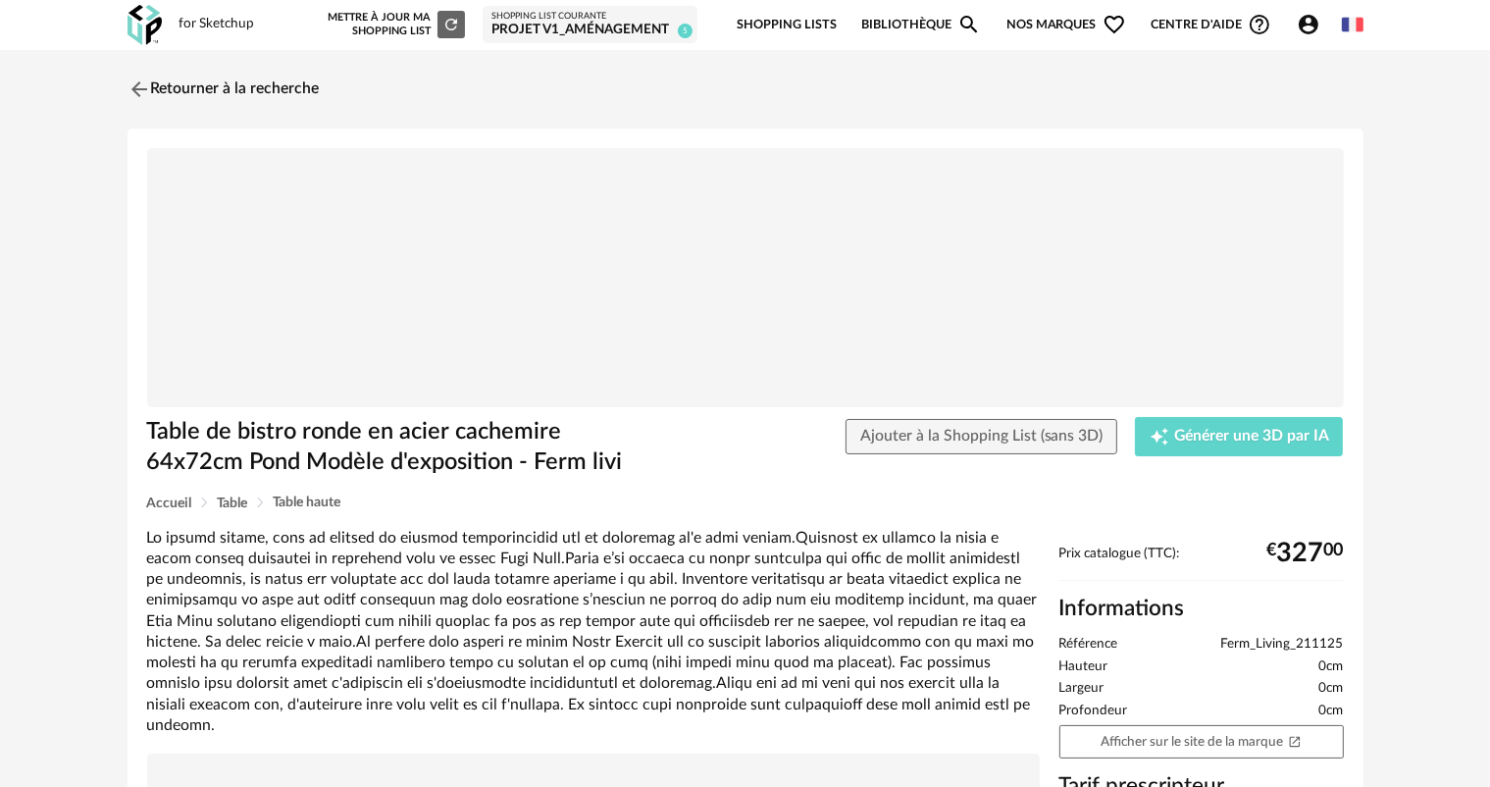
click at [721, 335] on img at bounding box center [745, 278] width 1197 height 260
click at [170, 96] on link "Retourner à la recherche" at bounding box center [219, 89] width 192 height 43
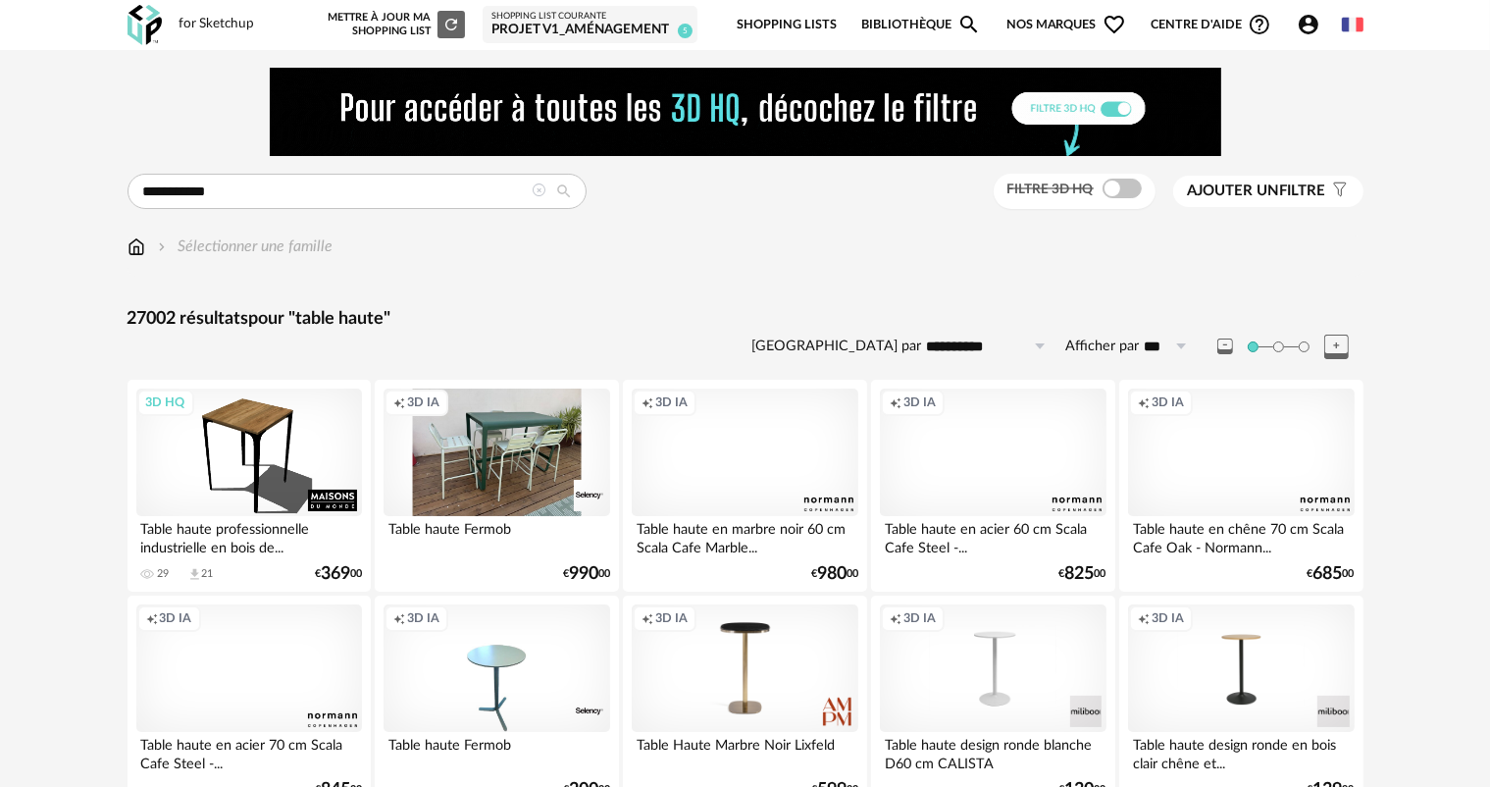
click at [1311, 196] on span "Ajouter un filtre" at bounding box center [1257, 191] width 138 height 20
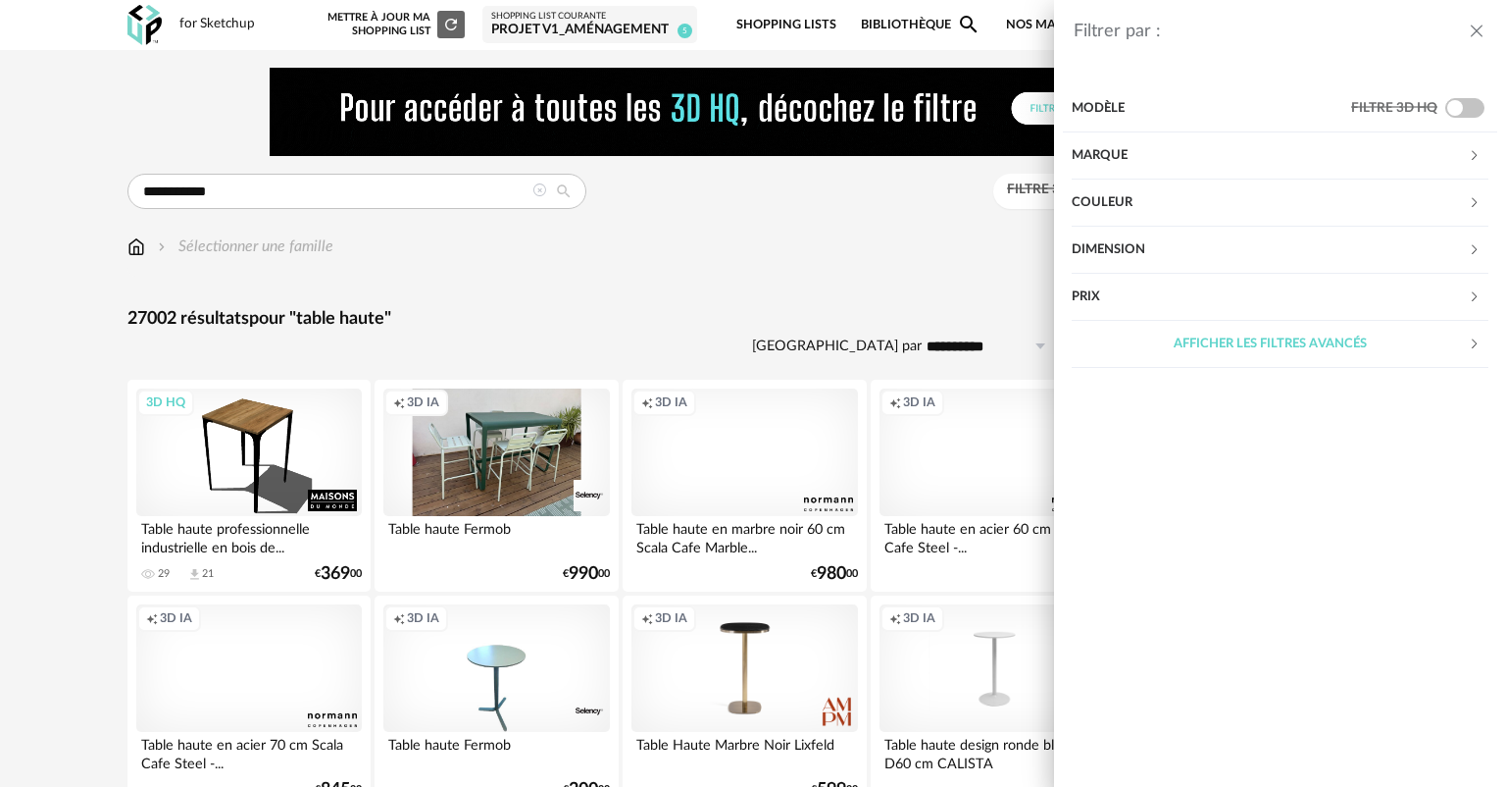
click at [1328, 166] on div "Marque" at bounding box center [1270, 155] width 396 height 47
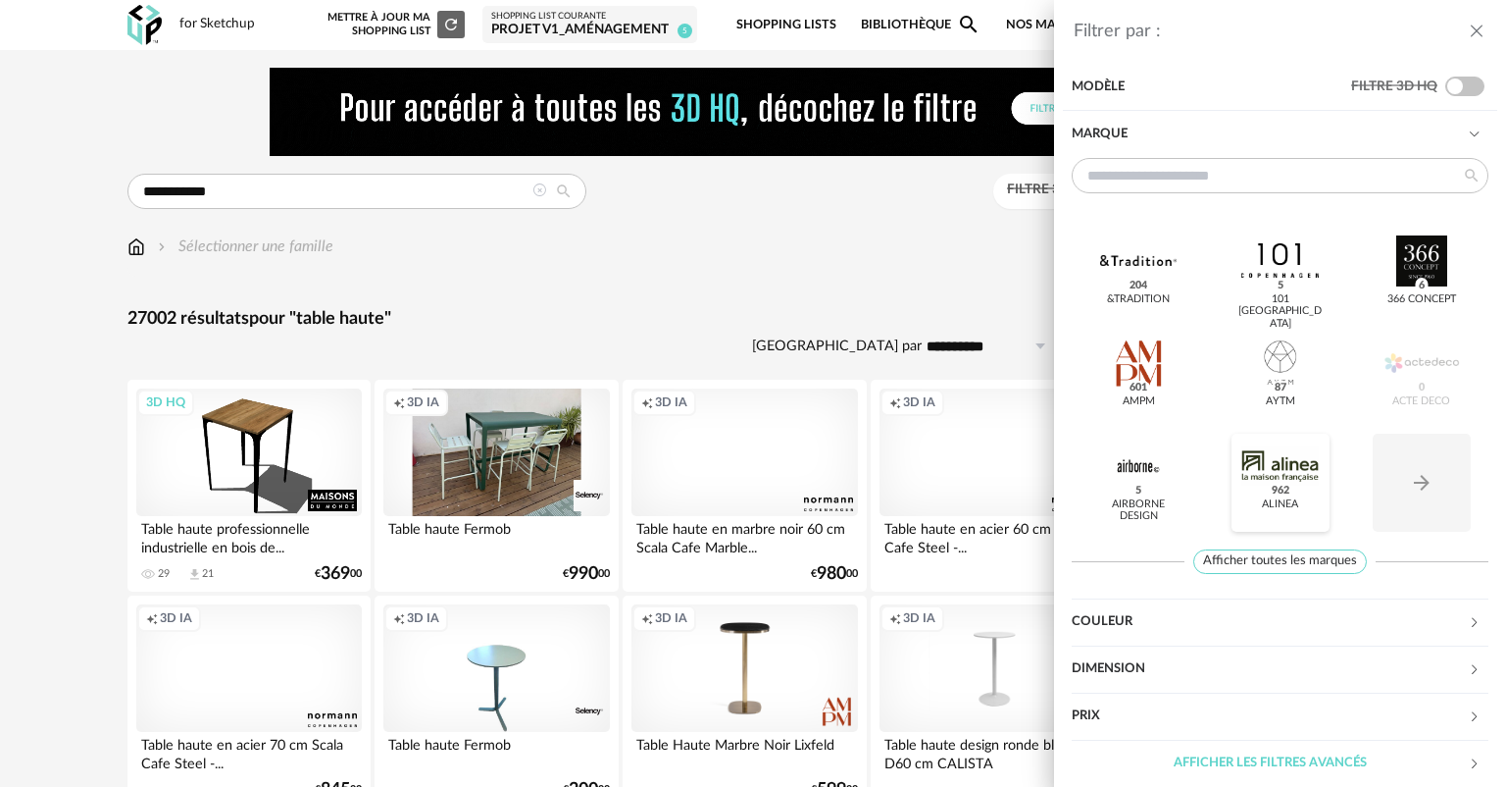
scroll to position [29, 0]
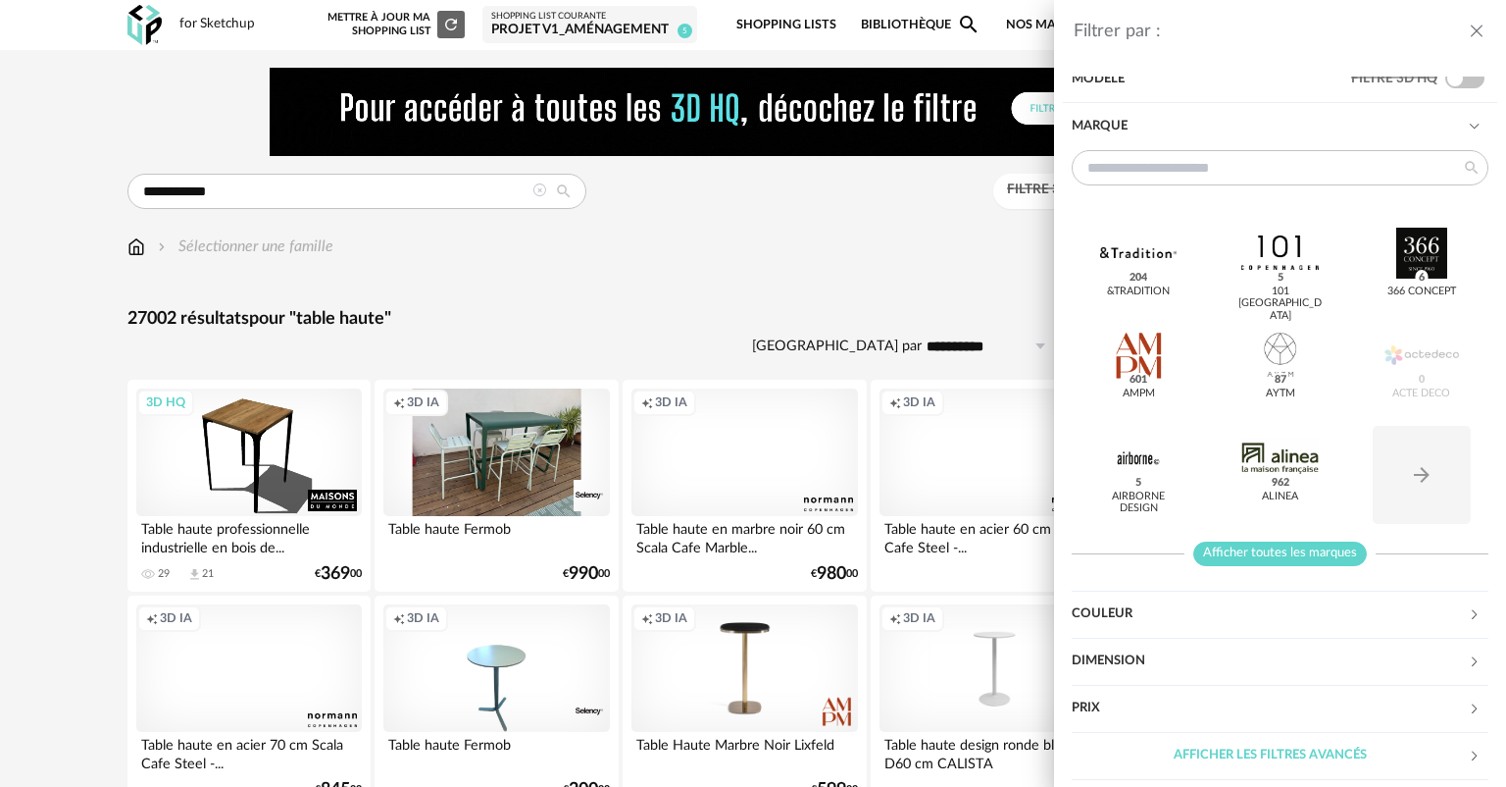
click at [1300, 542] on span "Afficher toutes les marques" at bounding box center [1281, 553] width 174 height 25
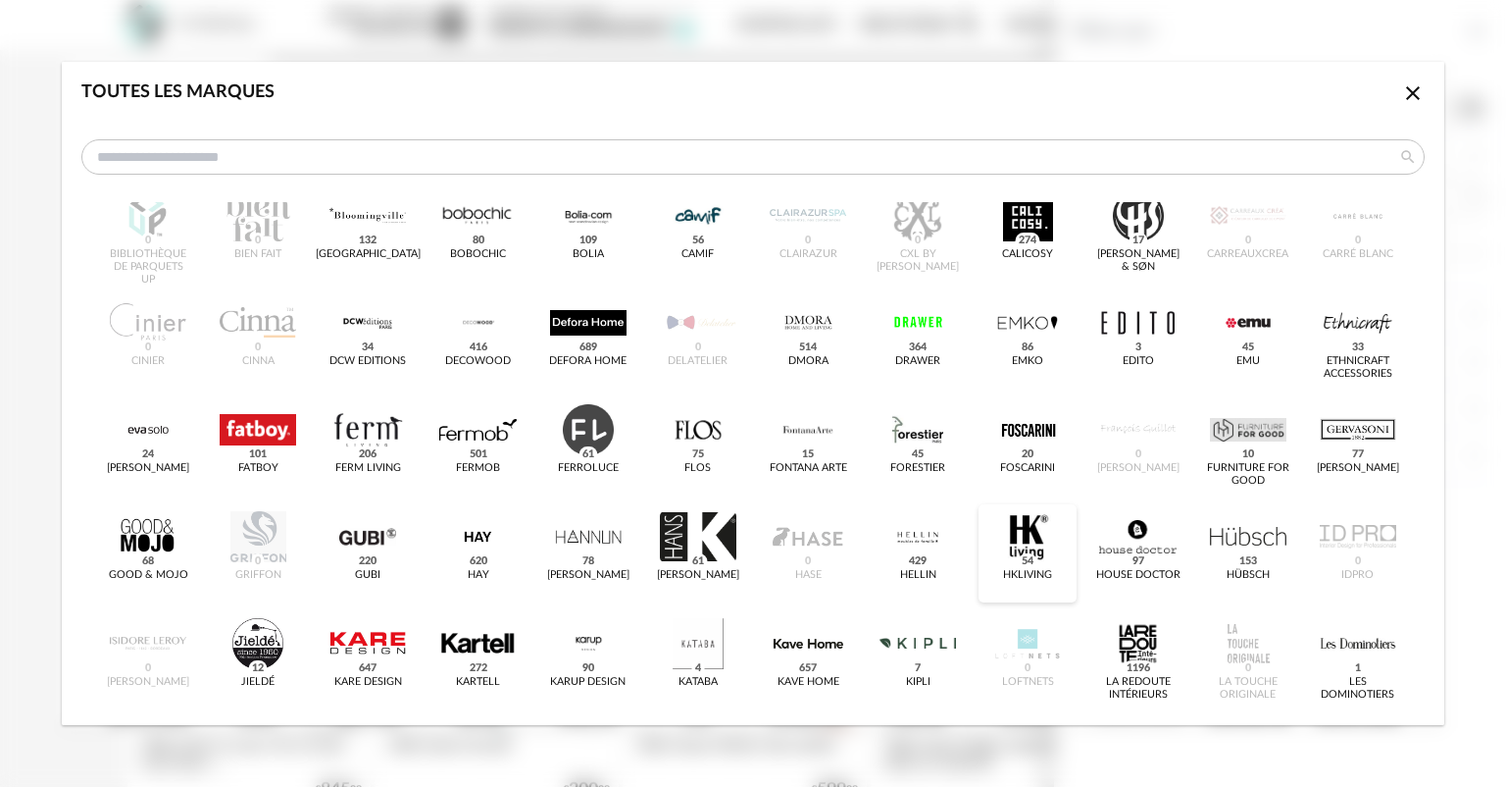
scroll to position [294, 0]
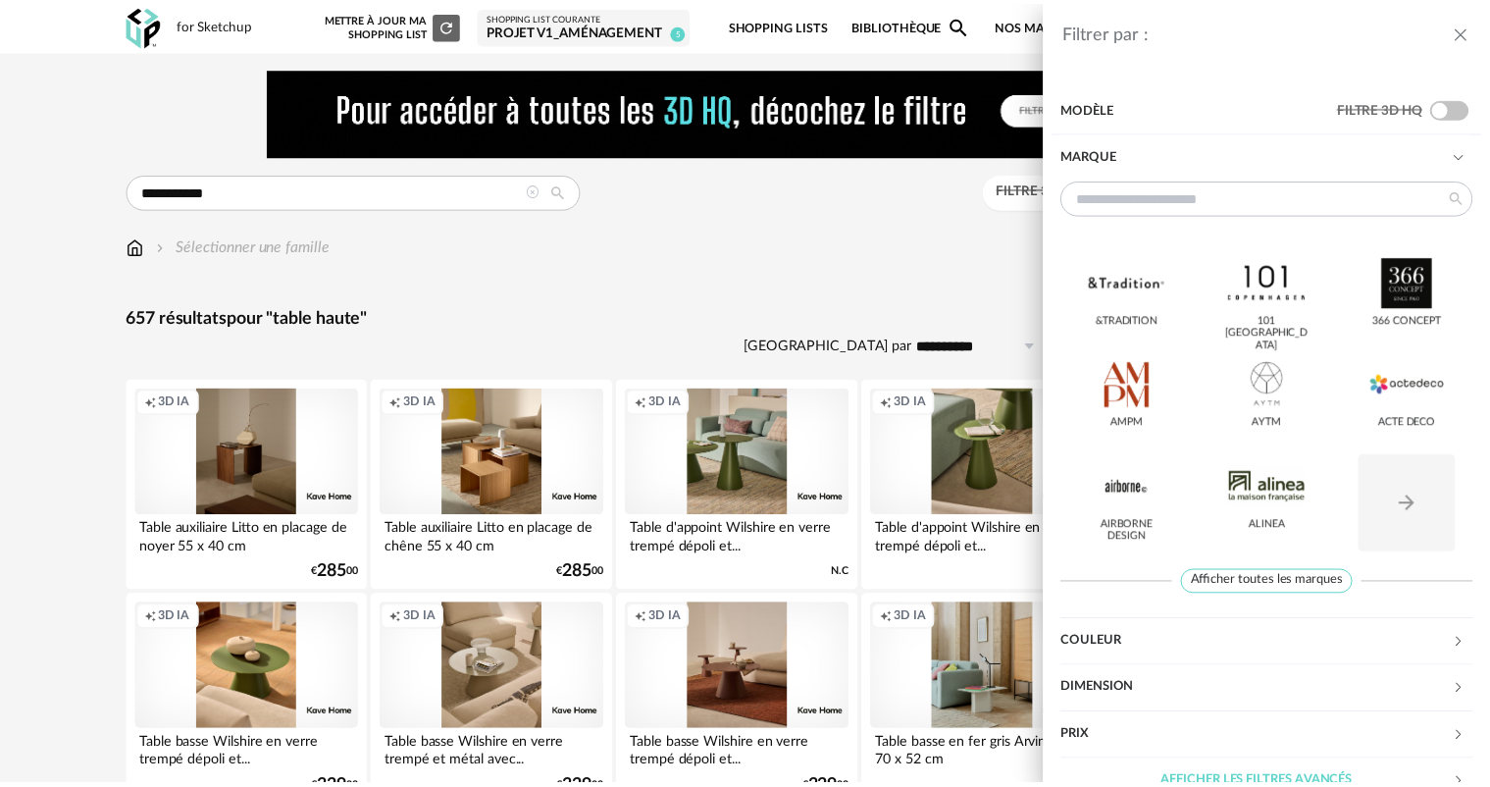
scroll to position [29, 0]
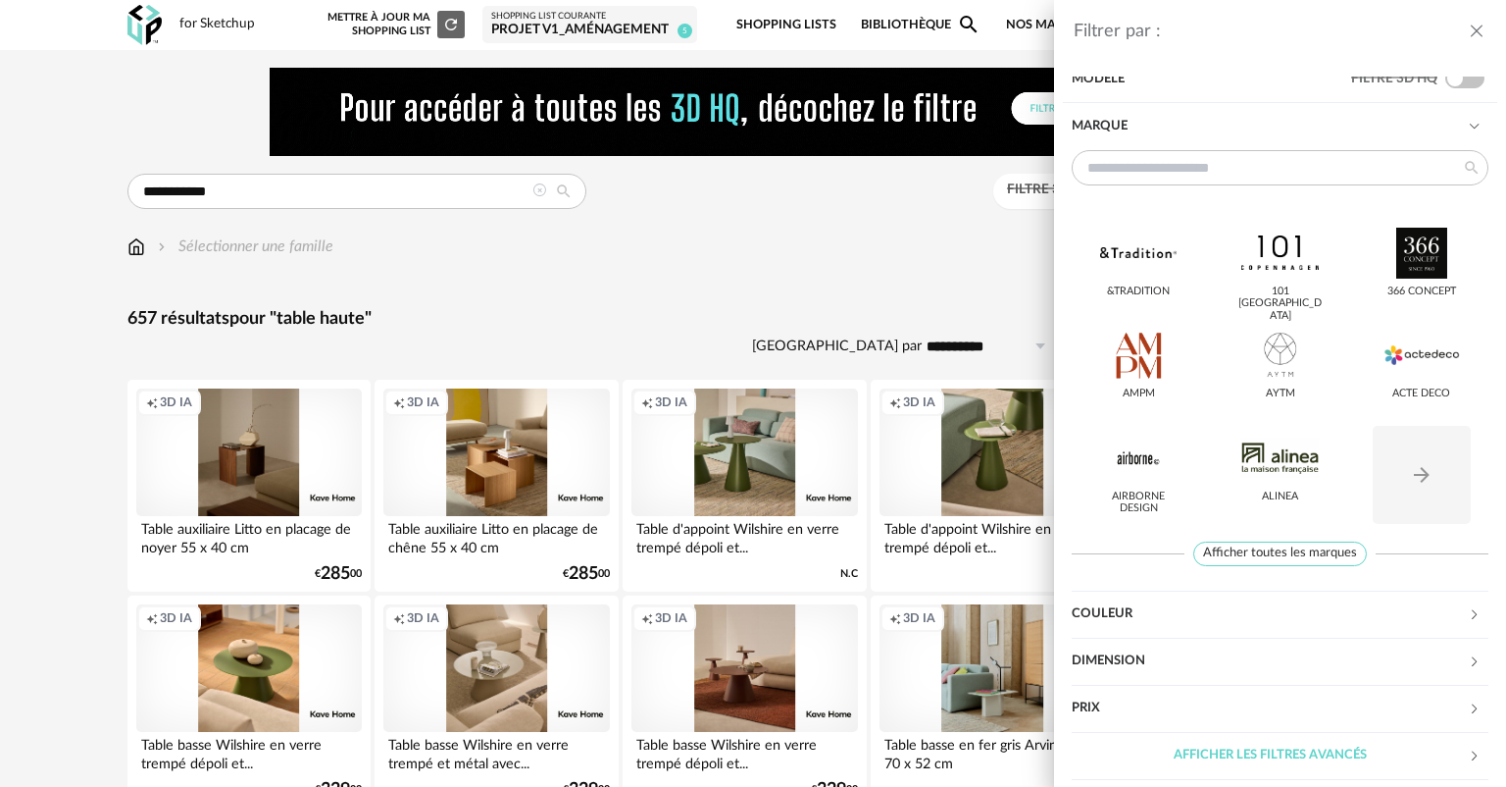
click at [834, 265] on div "Filtrer par : Modèle Filtre 3D HQ Marque &tradition 101 [GEOGRAPHIC_DATA] 366 C…" at bounding box center [753, 393] width 1506 height 787
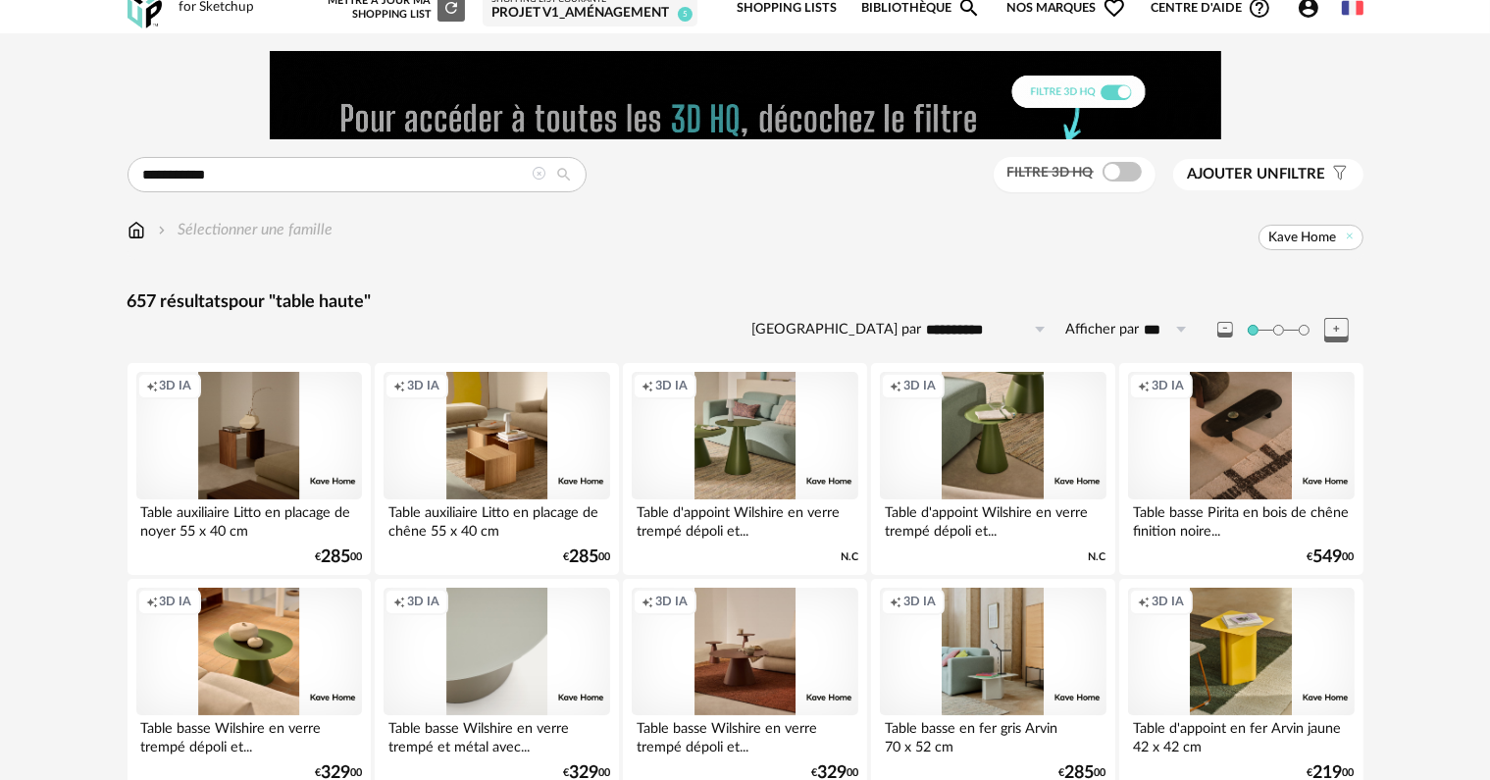
scroll to position [0, 0]
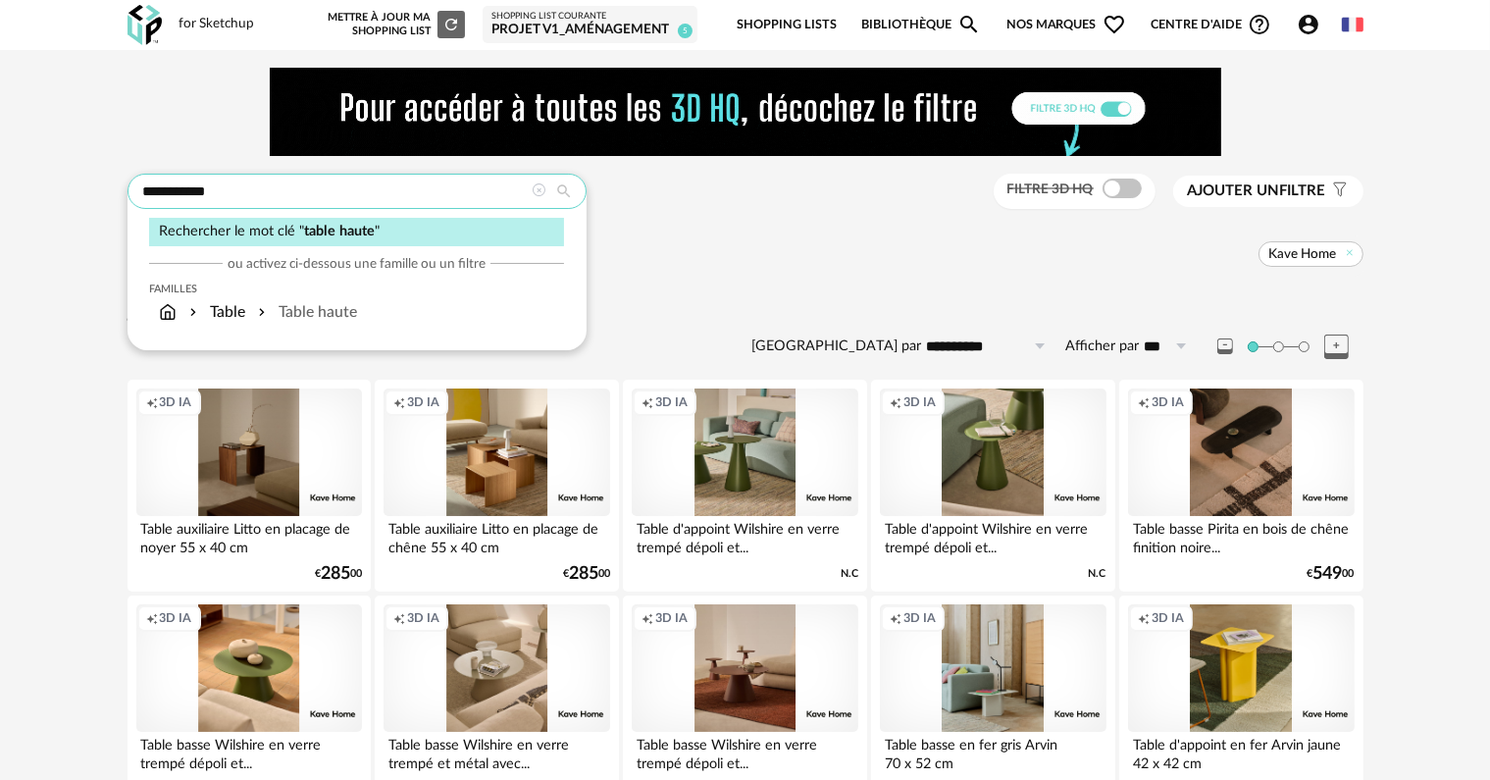
drag, startPoint x: 301, startPoint y: 201, endPoint x: 0, endPoint y: 179, distance: 301.9
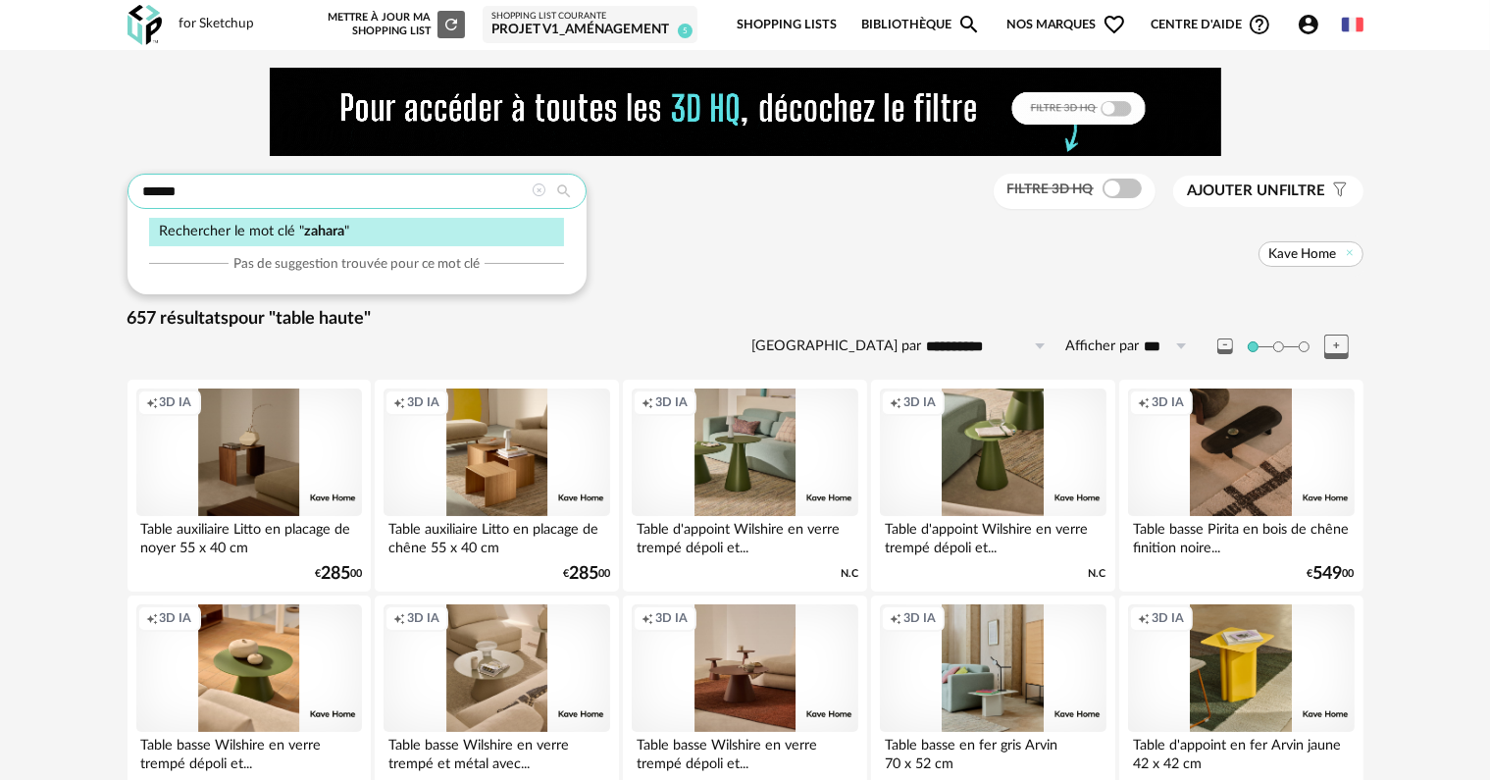
type input "******"
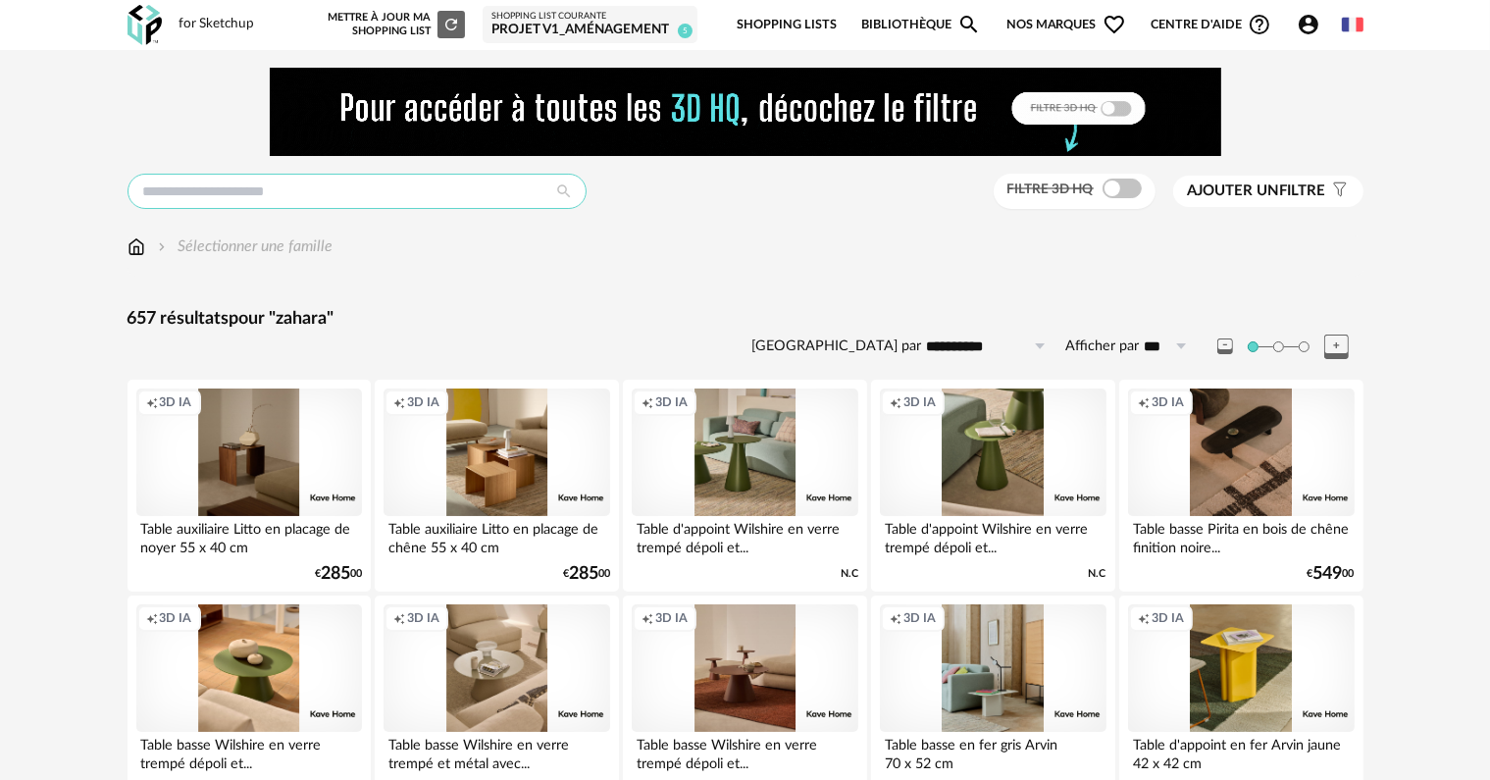
type input "******"
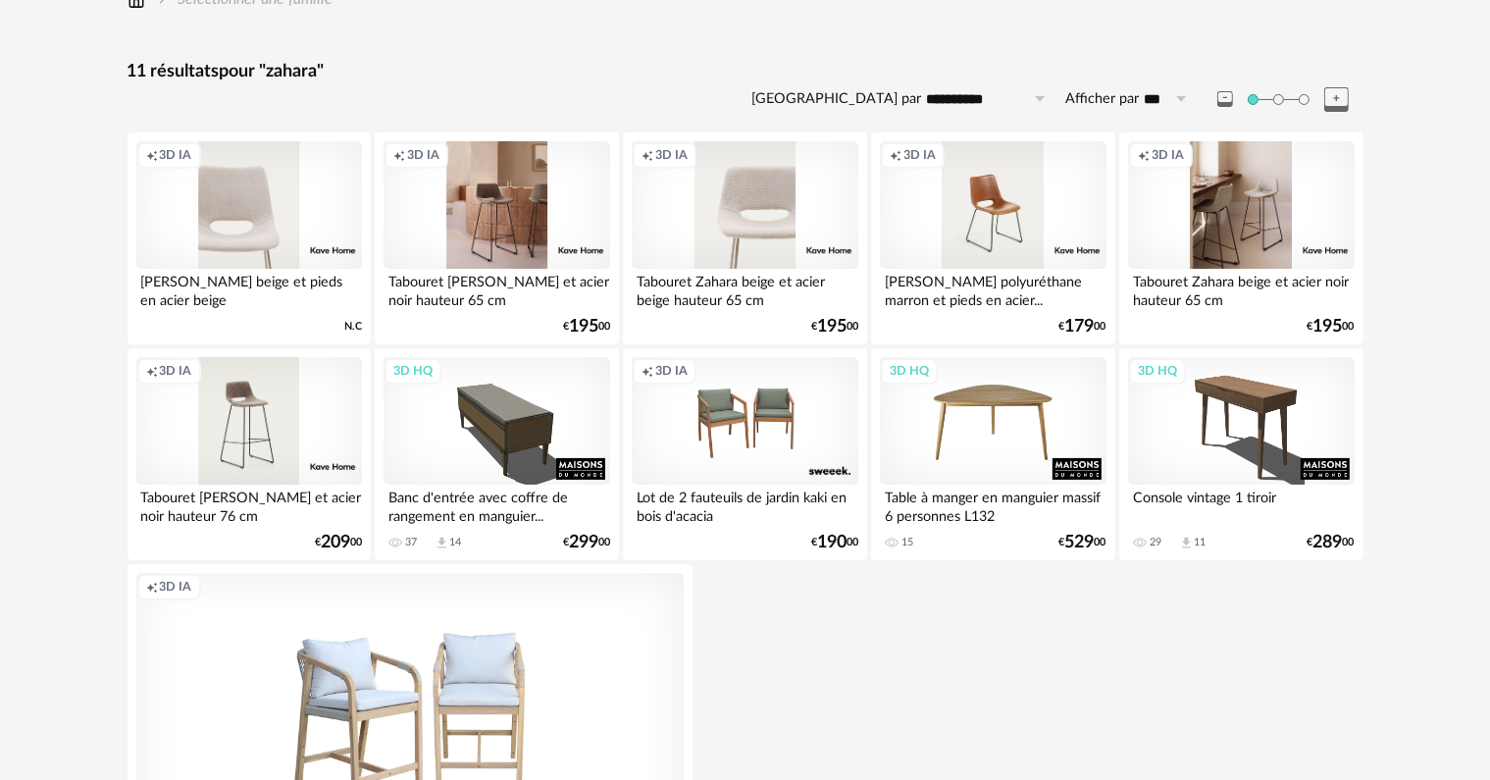
scroll to position [115, 0]
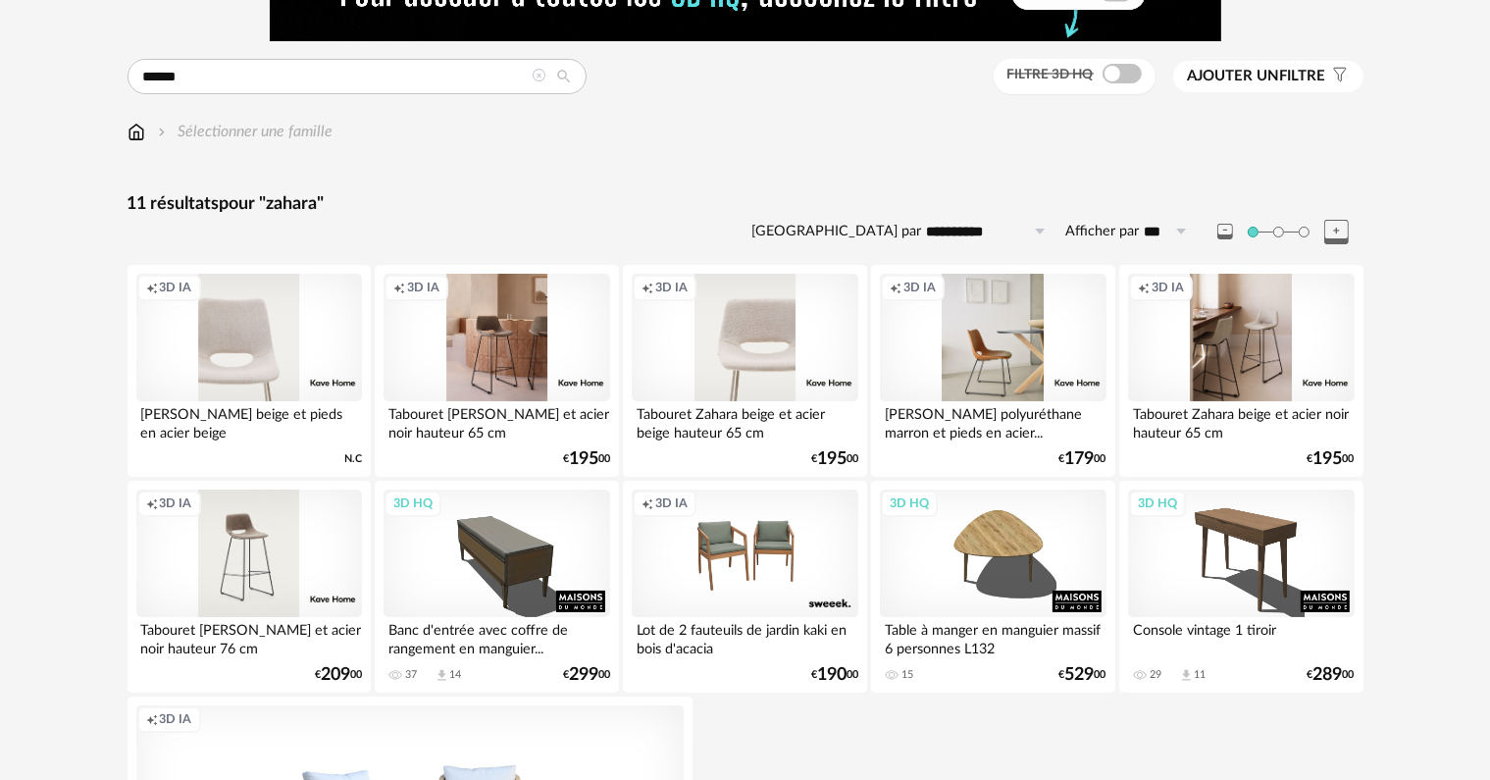
click at [997, 305] on div "Creation icon 3D IA" at bounding box center [993, 338] width 226 height 128
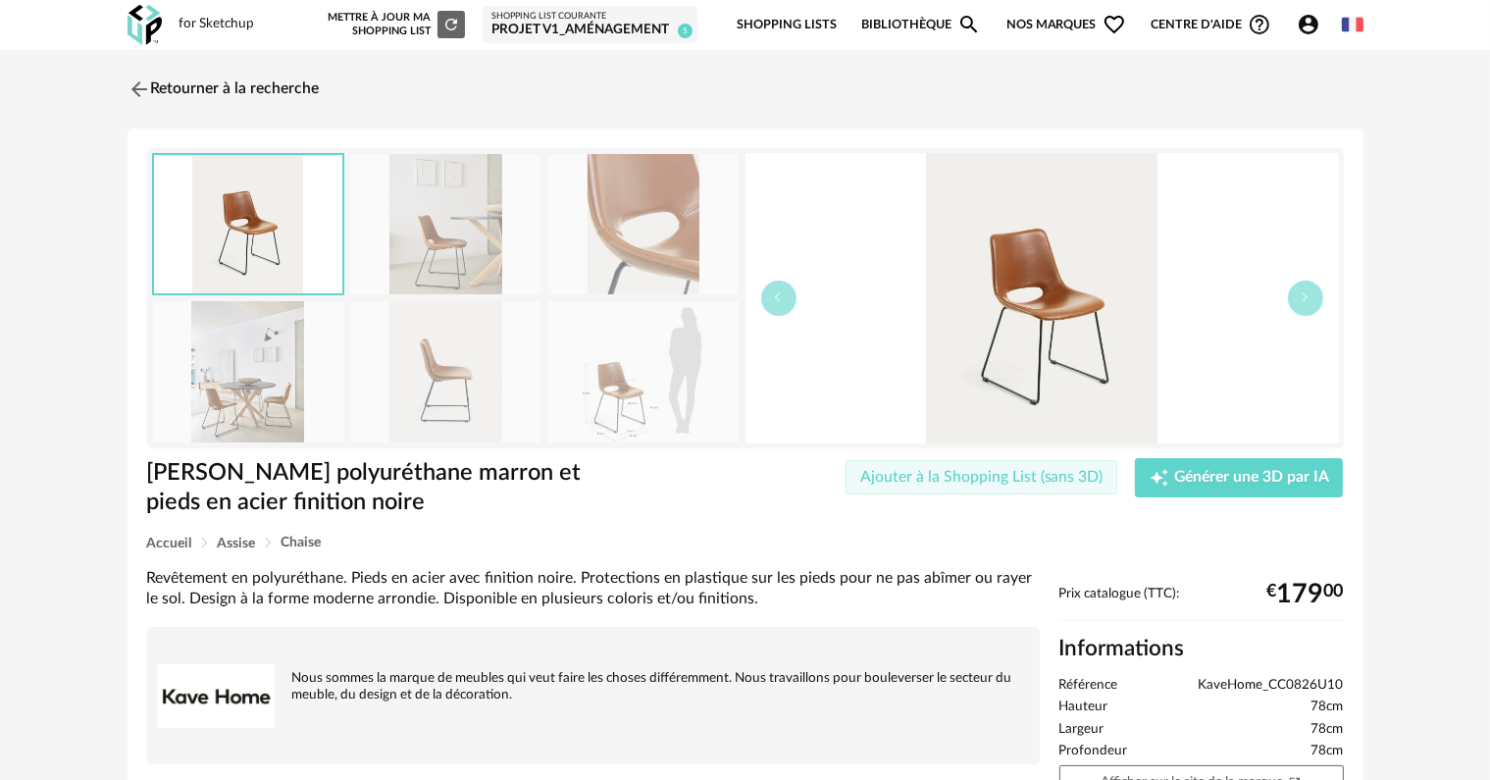
click at [1070, 475] on span "Ajouter à la Shopping List (sans 3D)" at bounding box center [981, 477] width 243 height 16
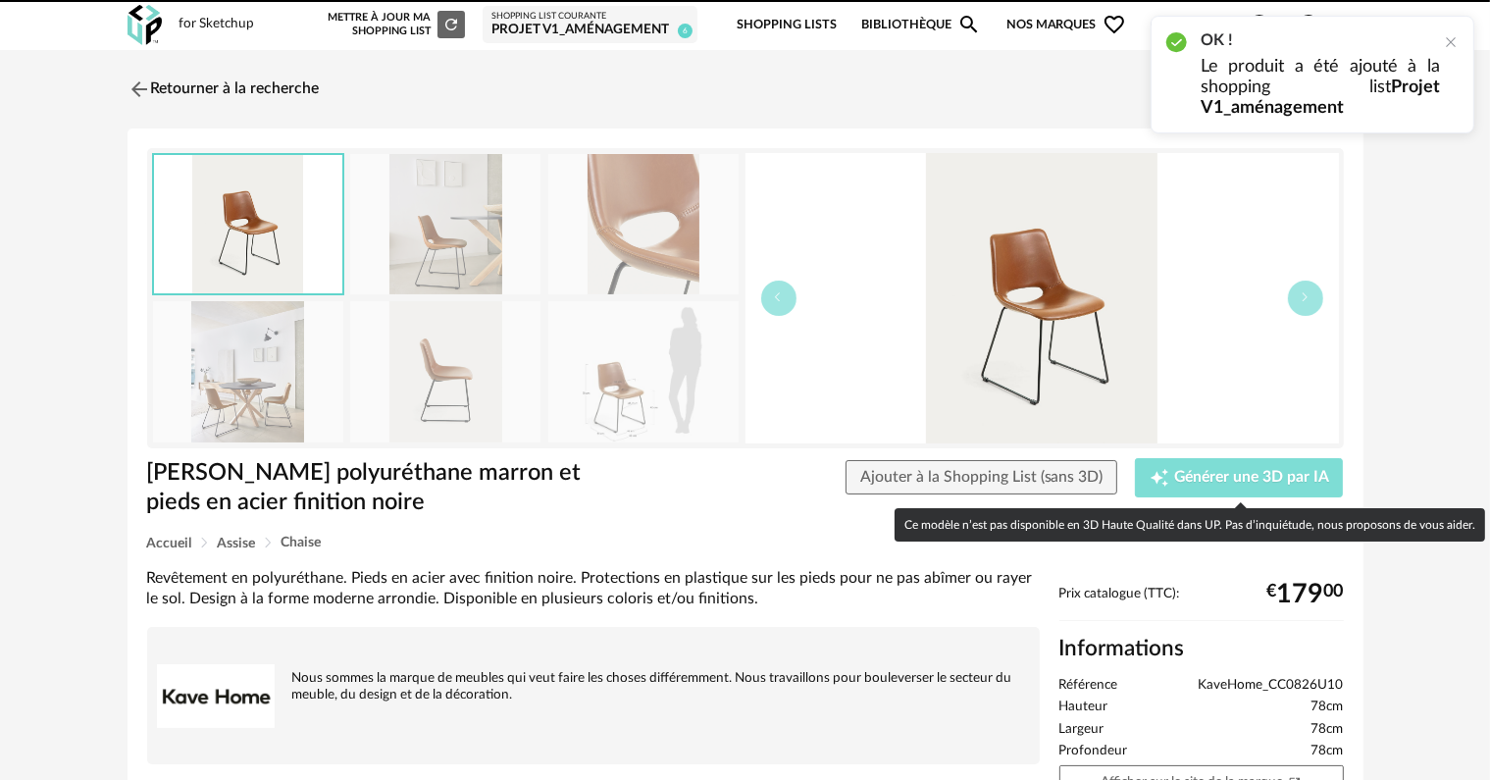
click at [1224, 483] on span "Générer une 3D par IA" at bounding box center [1251, 478] width 155 height 16
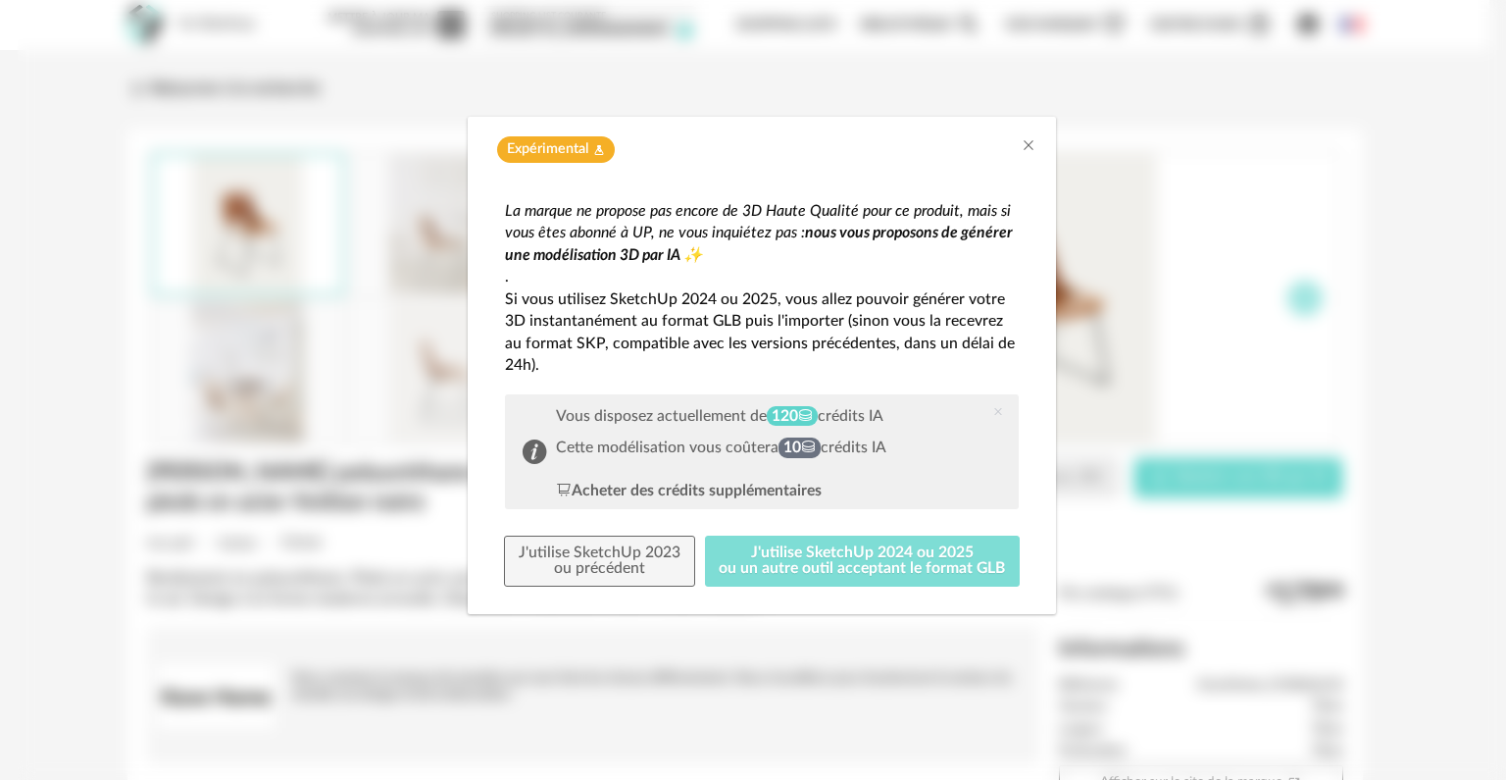
click at [880, 567] on button "J'utilise SketchUp 2024 ou 2025 ou un autre outil acceptant le format GLB" at bounding box center [863, 561] width 316 height 51
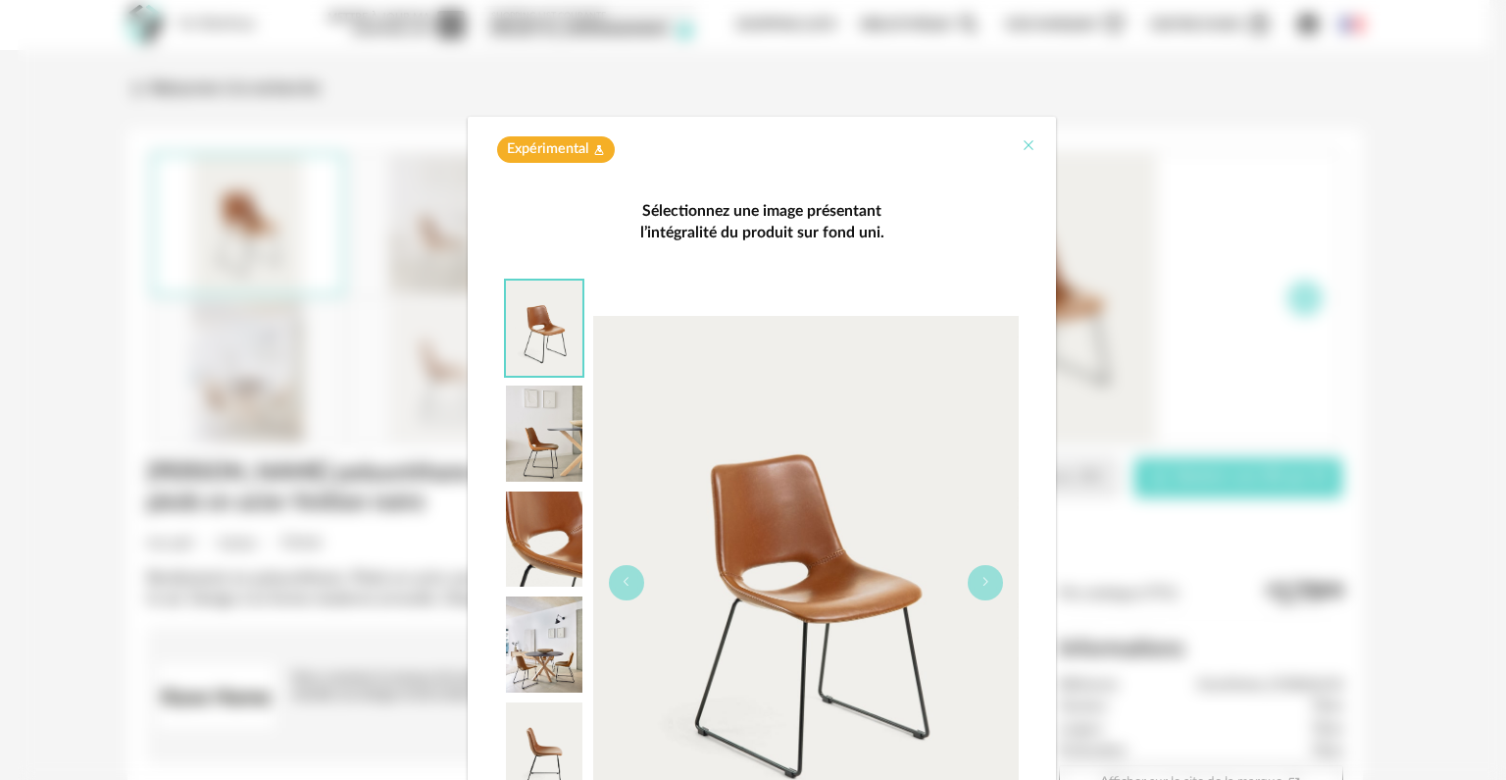
click at [1022, 149] on icon "Close" at bounding box center [1029, 145] width 16 height 16
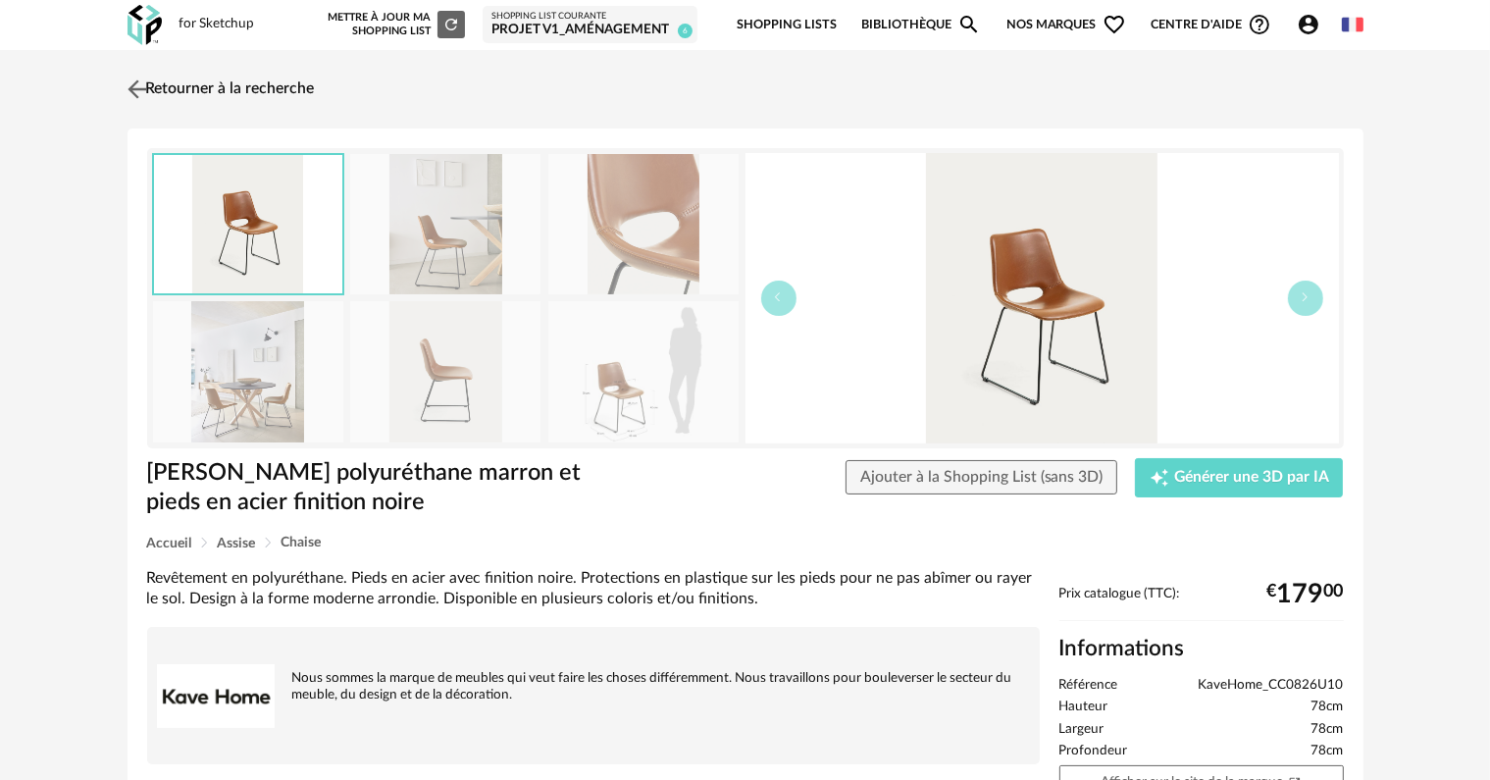
click at [203, 77] on link "Retourner à la recherche" at bounding box center [219, 89] width 192 height 43
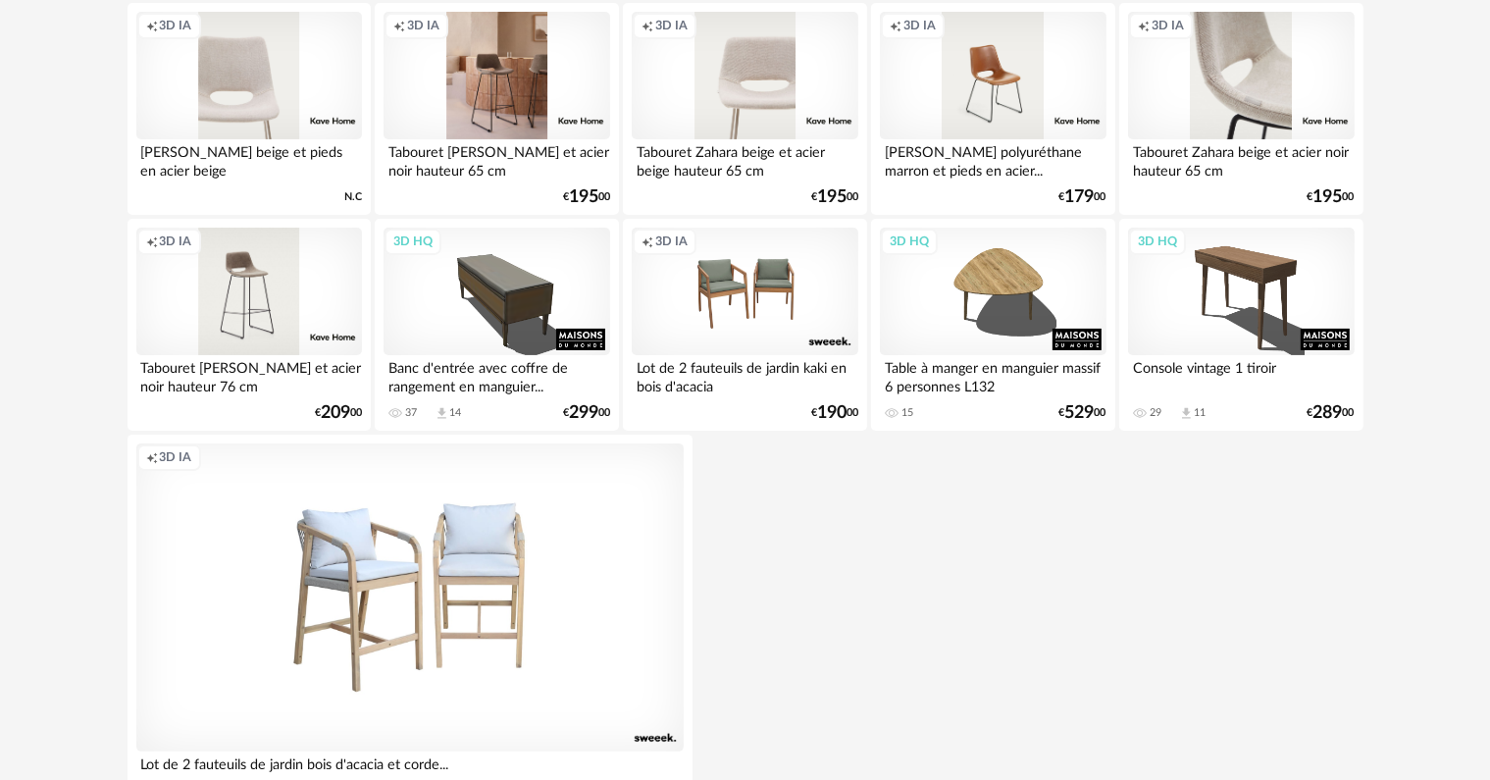
scroll to position [17, 0]
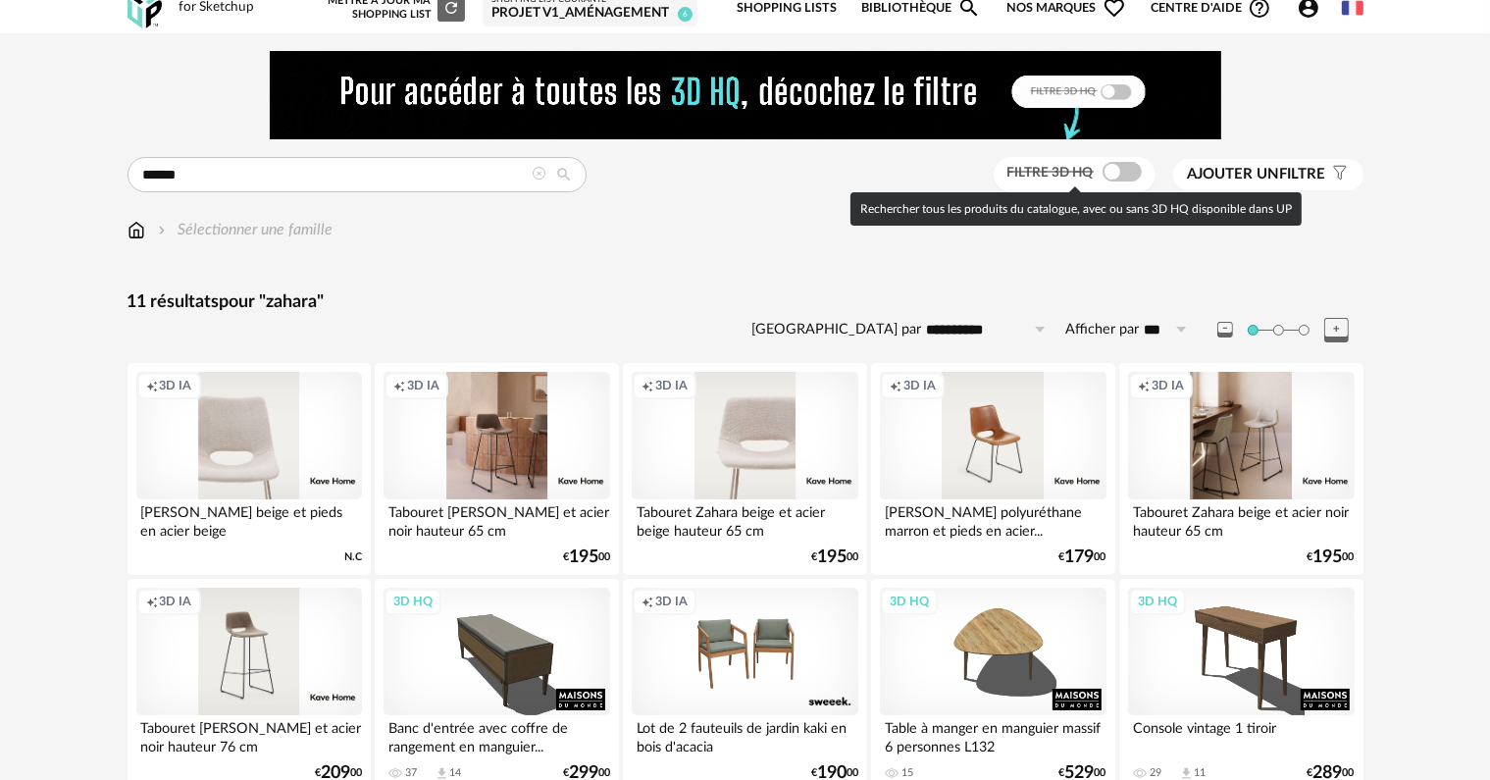
click at [1123, 166] on span at bounding box center [1121, 172] width 39 height 20
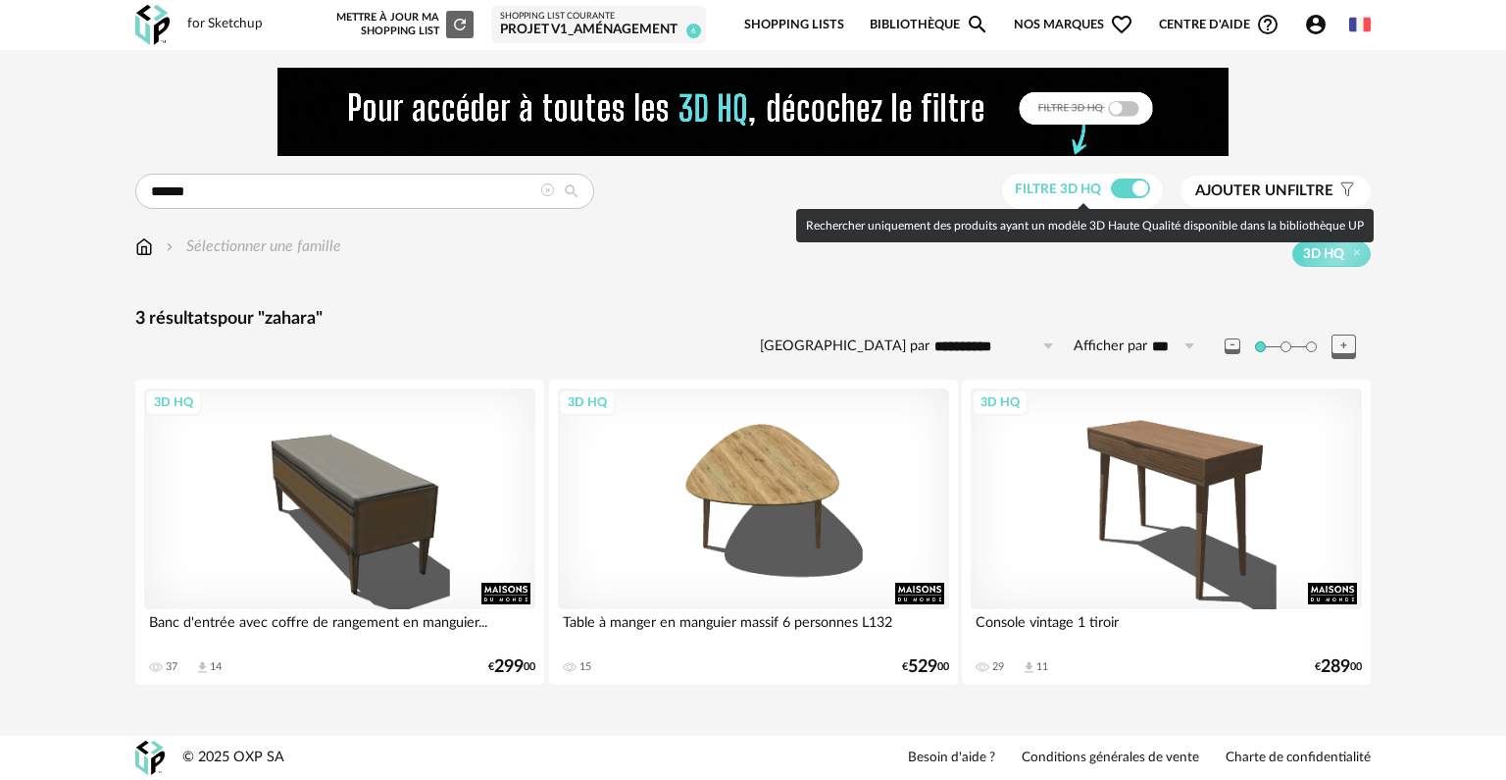
click at [1111, 186] on span at bounding box center [1130, 189] width 39 height 20
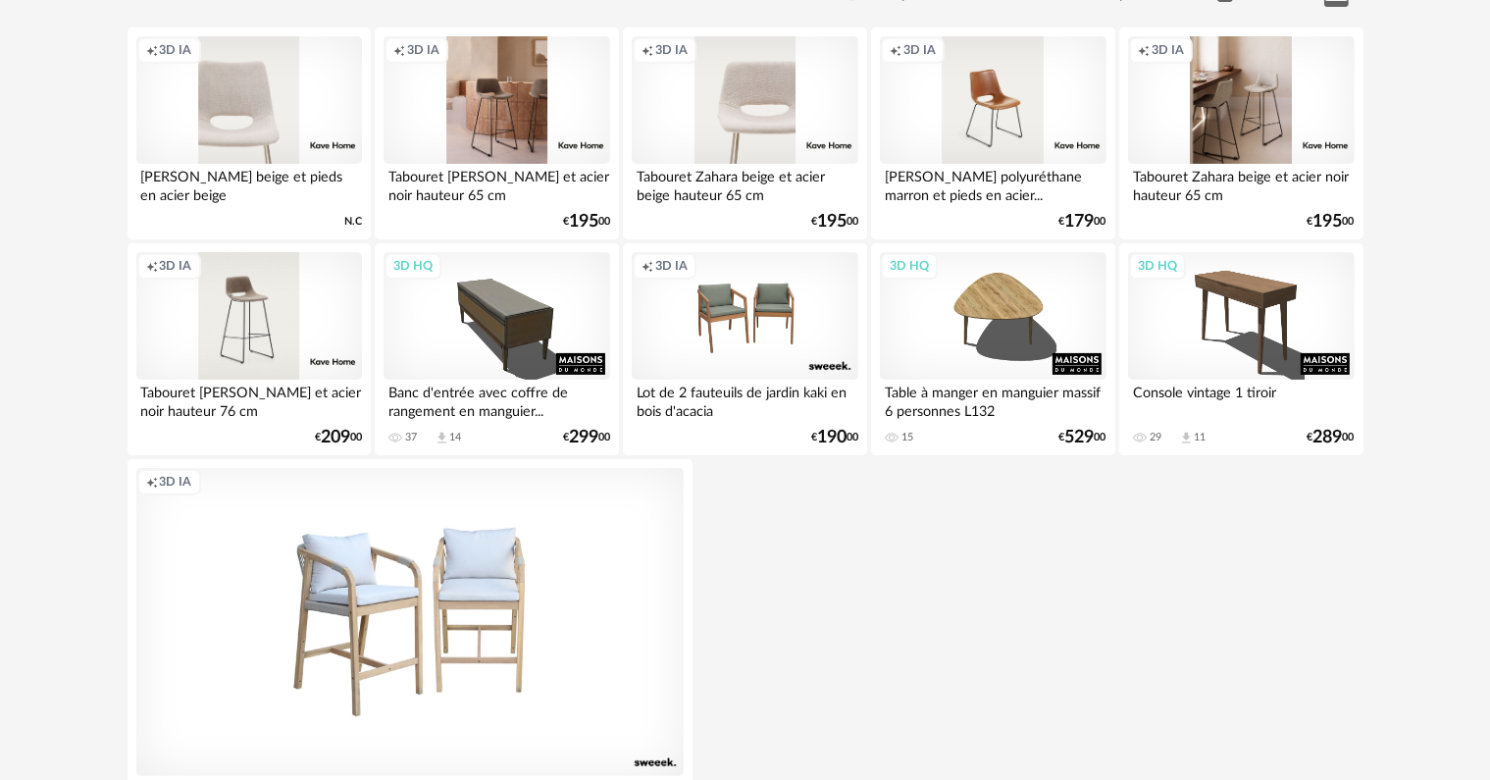
scroll to position [392, 0]
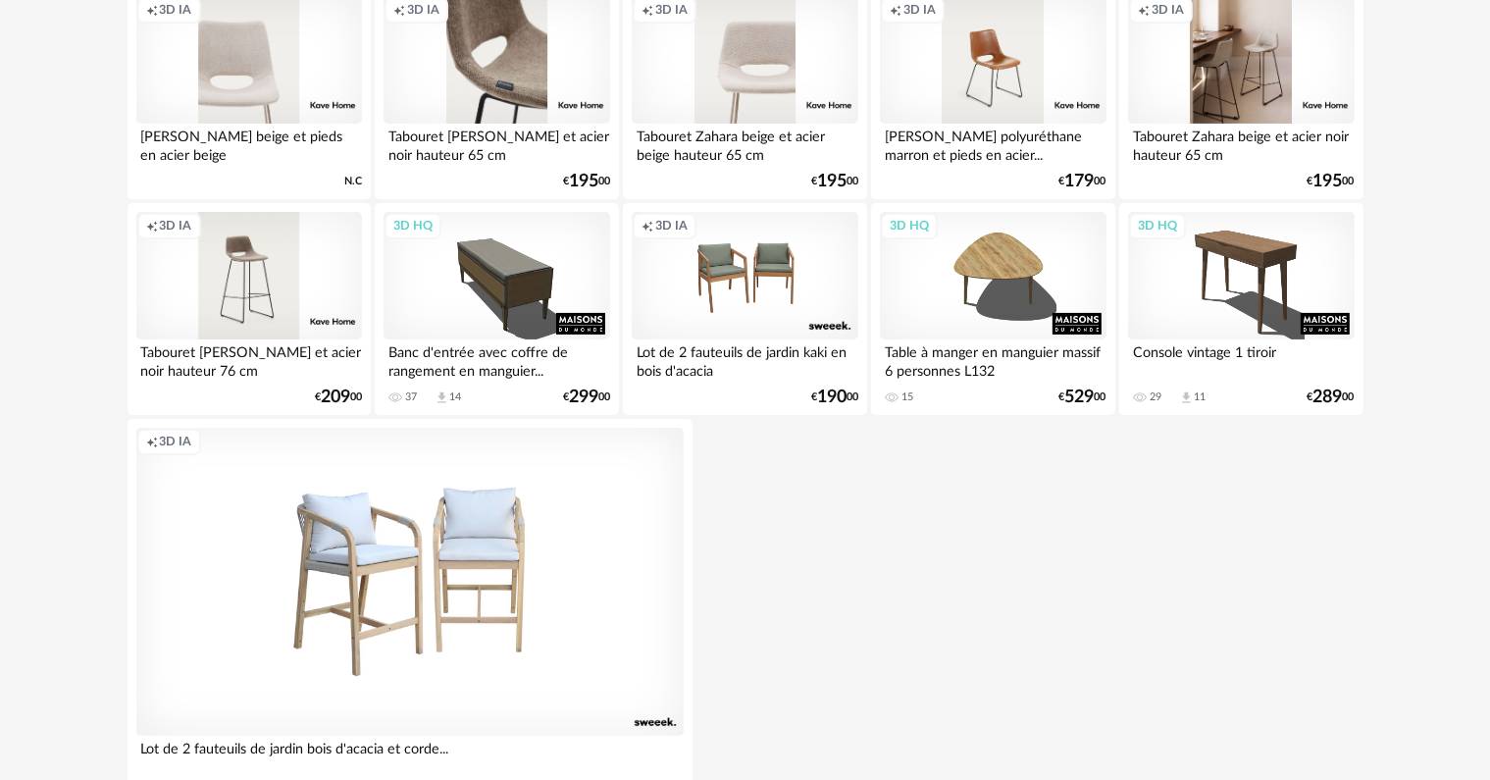
click at [498, 63] on div "Creation icon 3D IA" at bounding box center [496, 60] width 226 height 128
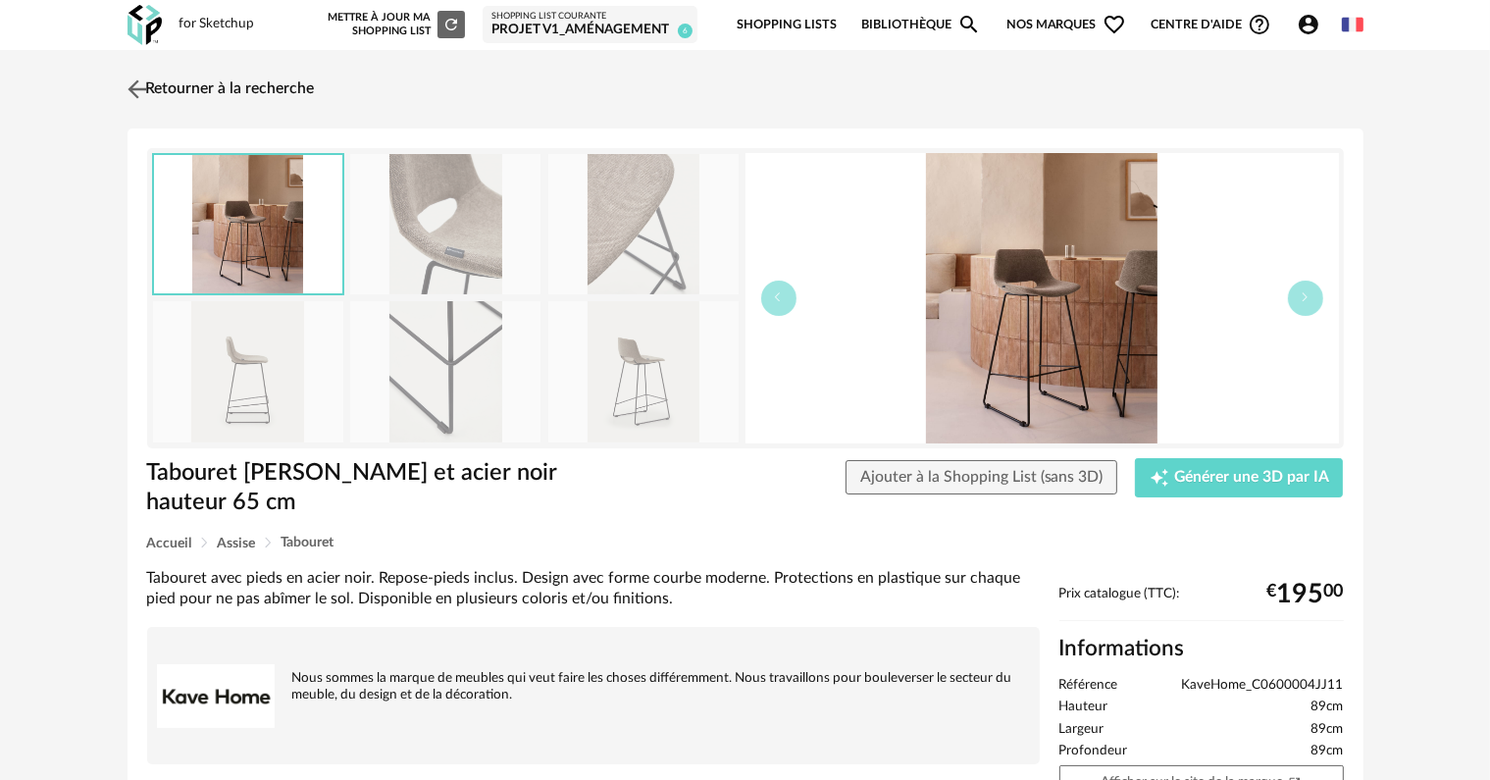
click at [258, 90] on link "Retourner à la recherche" at bounding box center [219, 89] width 192 height 43
